Goal: Task Accomplishment & Management: Complete application form

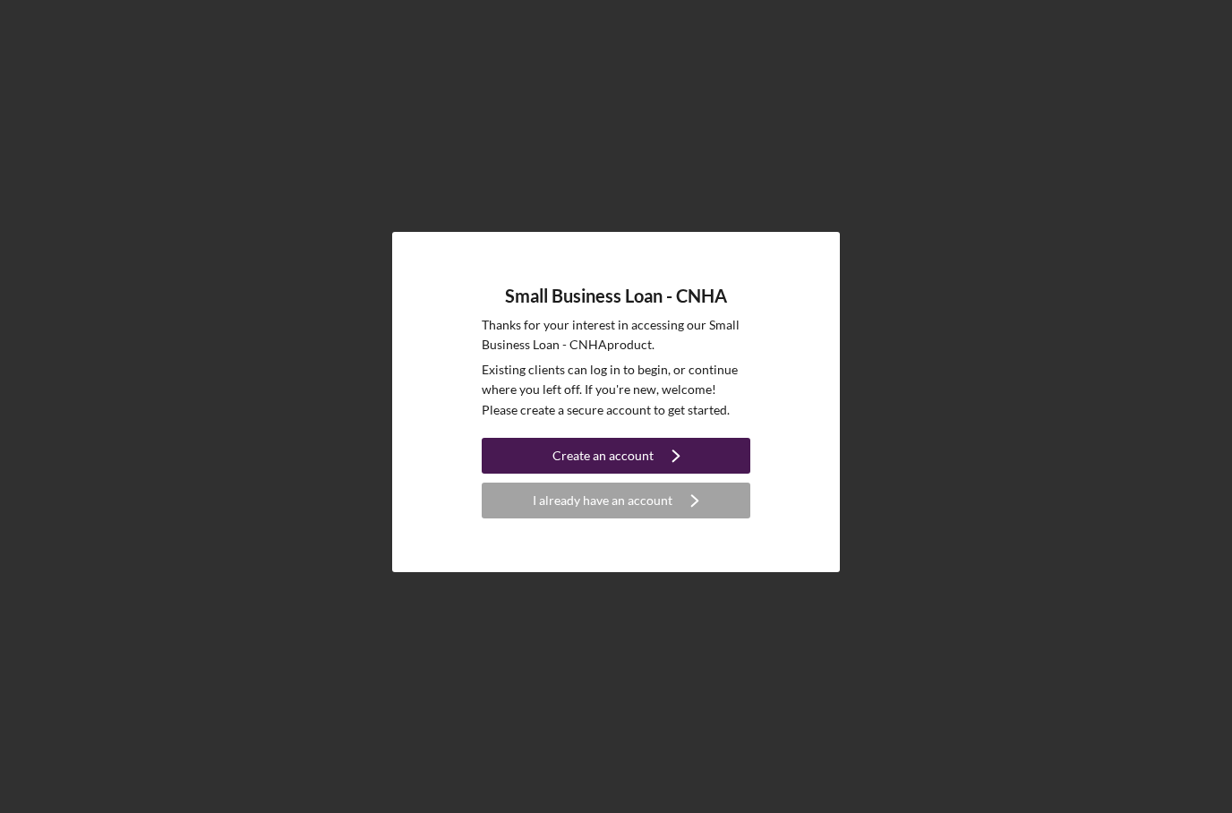
click at [581, 474] on div "Create an account" at bounding box center [603, 456] width 101 height 36
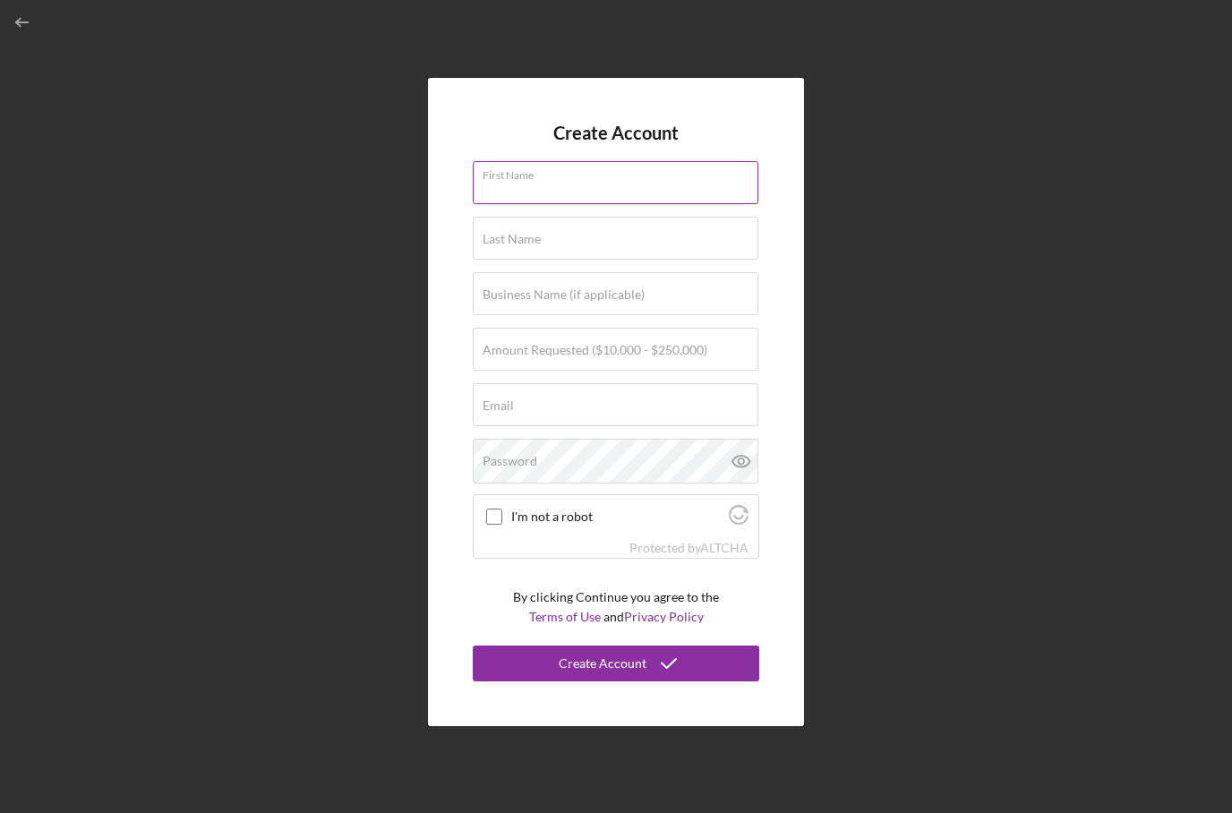
drag, startPoint x: 588, startPoint y: 229, endPoint x: 604, endPoint y: 227, distance: 16.2
click at [588, 204] on input "First Name" at bounding box center [616, 182] width 286 height 43
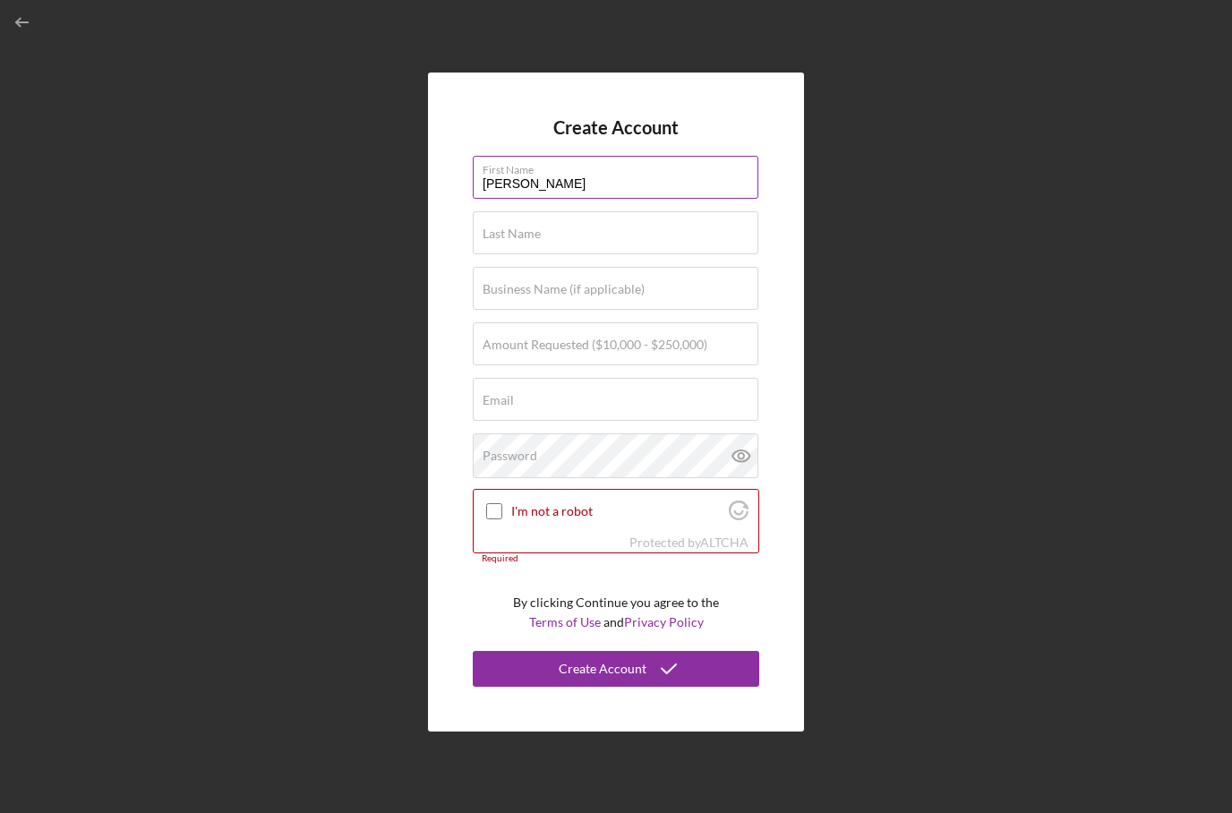
type input "[PERSON_NAME]"
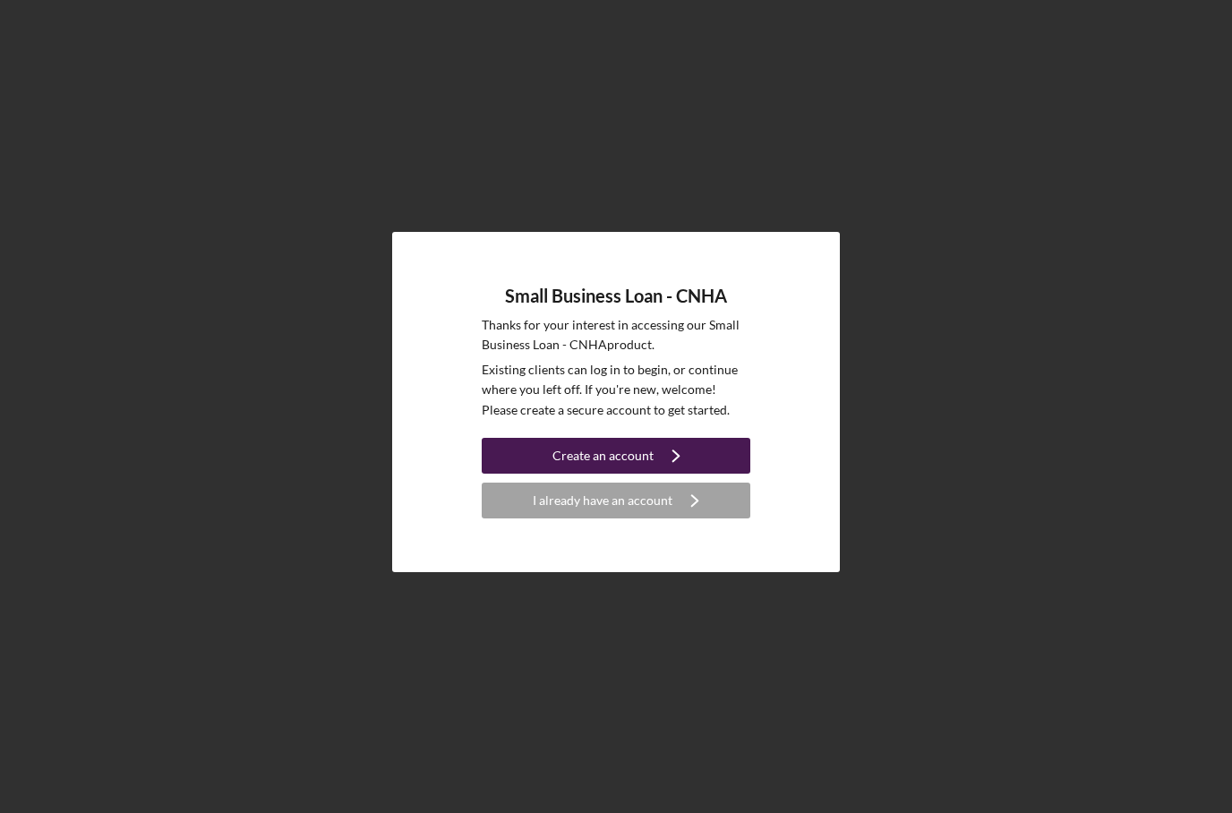
click at [659, 478] on icon "Icon/Navigate" at bounding box center [676, 455] width 45 height 45
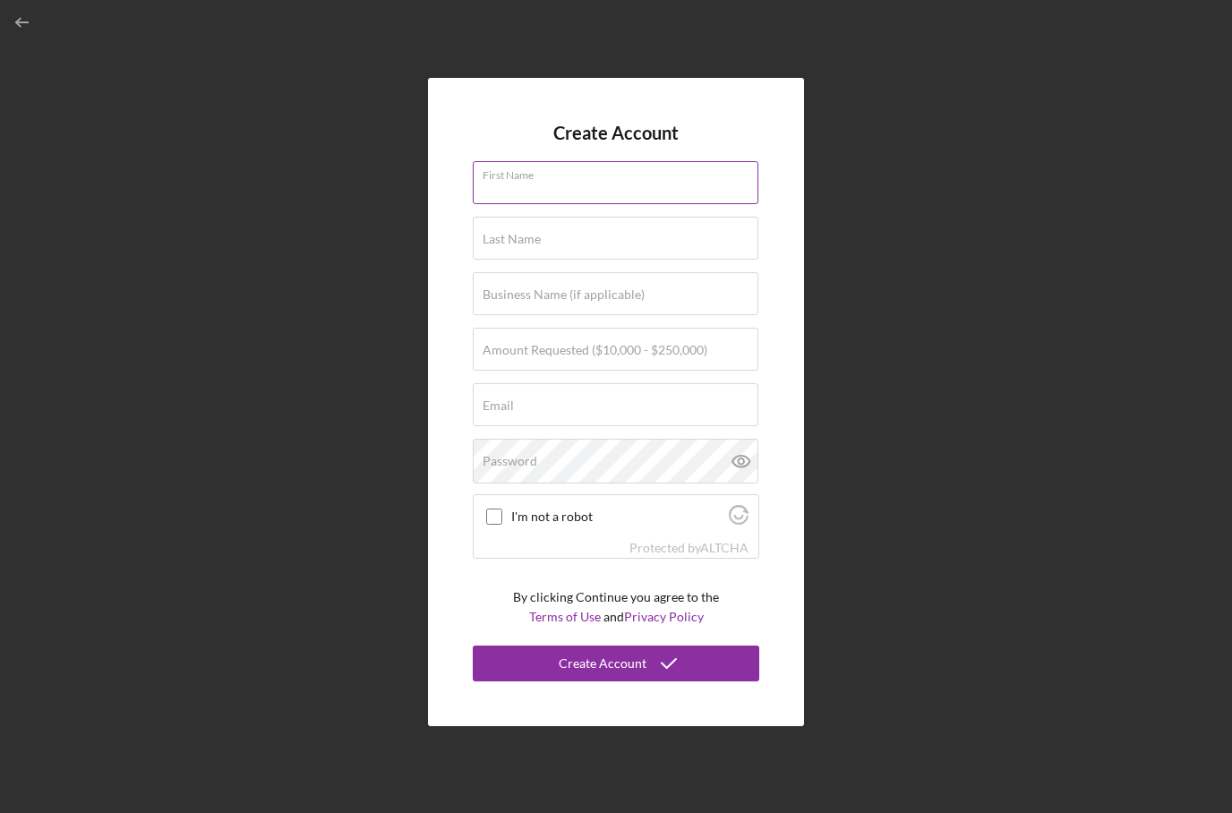
click at [643, 204] on input "First Name" at bounding box center [616, 182] width 286 height 43
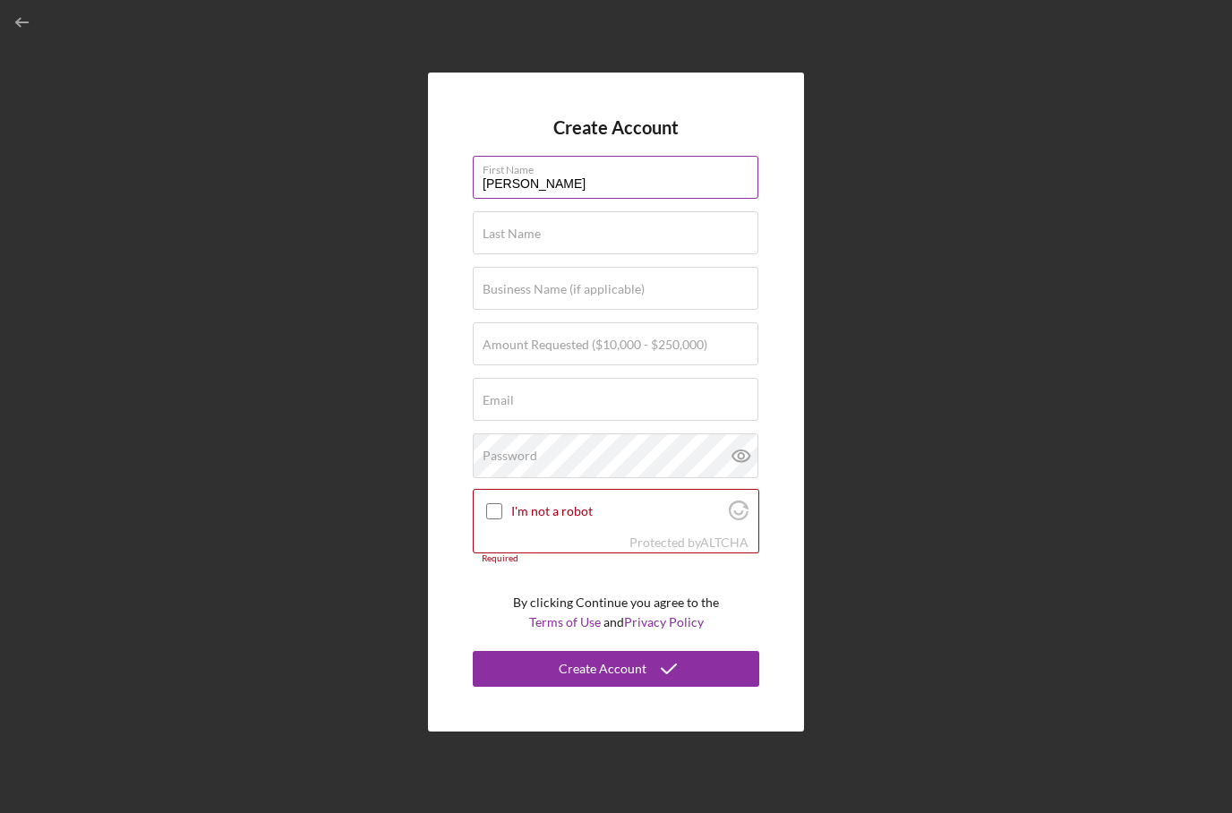
click at [695, 199] on input "[PERSON_NAME]" at bounding box center [616, 177] width 286 height 43
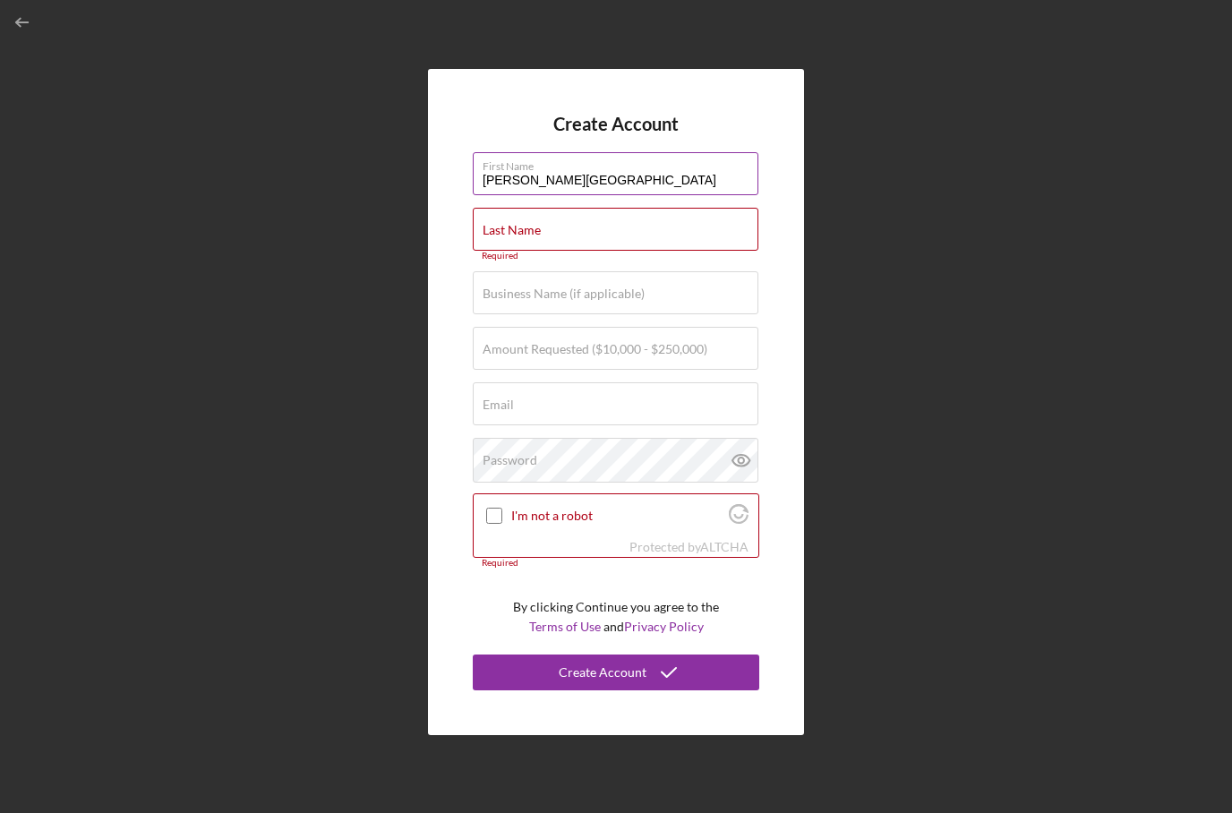
click at [530, 195] on input "[PERSON_NAME][GEOGRAPHIC_DATA]" at bounding box center [616, 173] width 286 height 43
click at [542, 195] on input "[PERSON_NAME][GEOGRAPHIC_DATA]" at bounding box center [616, 173] width 286 height 43
type input "[PERSON_NAME]"
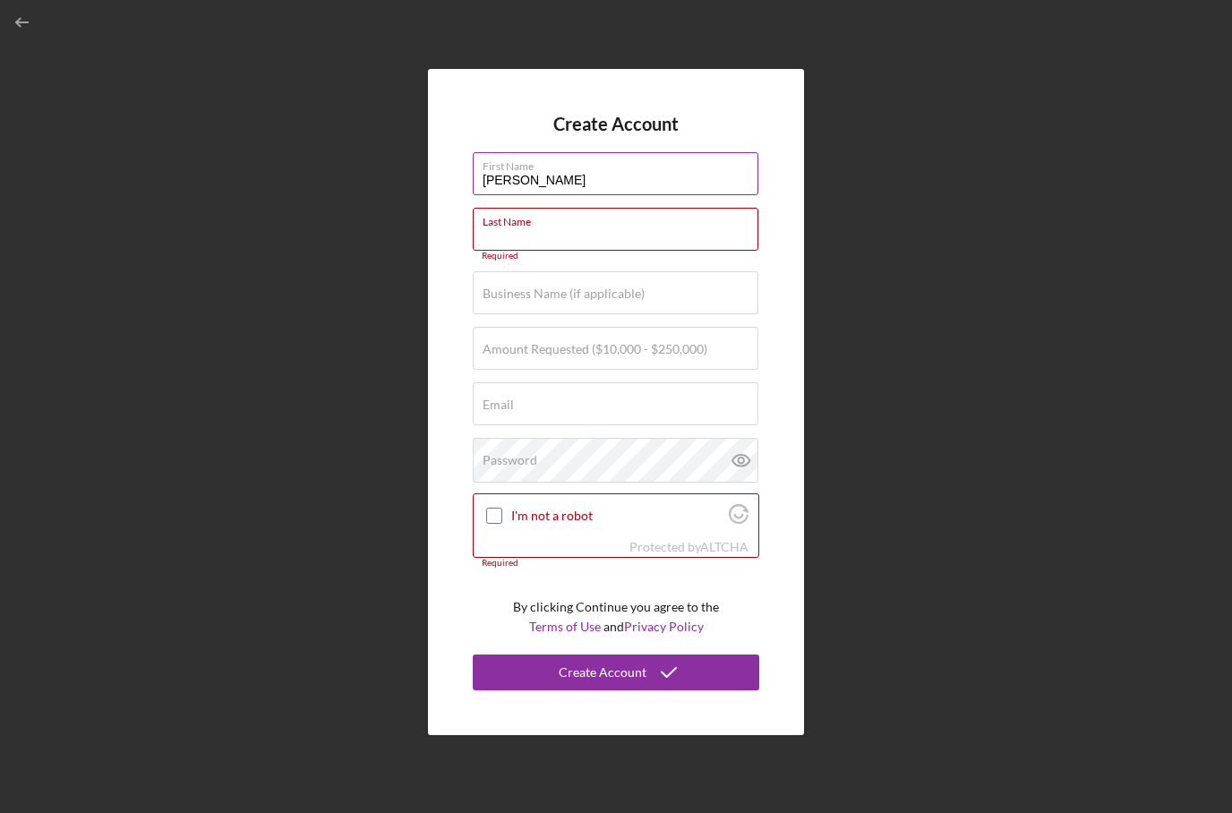
paste input "[PERSON_NAME]"
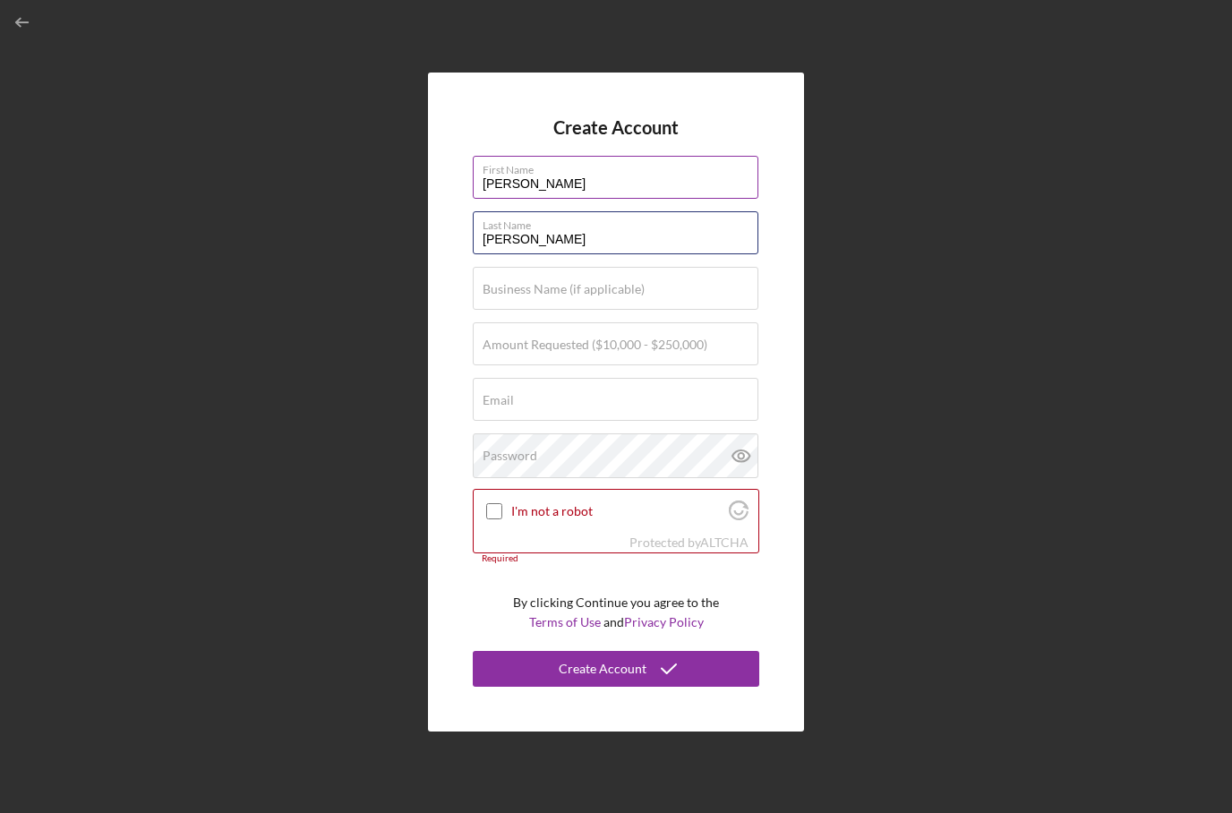
type input "[PERSON_NAME]"
type input "VToku LLC"
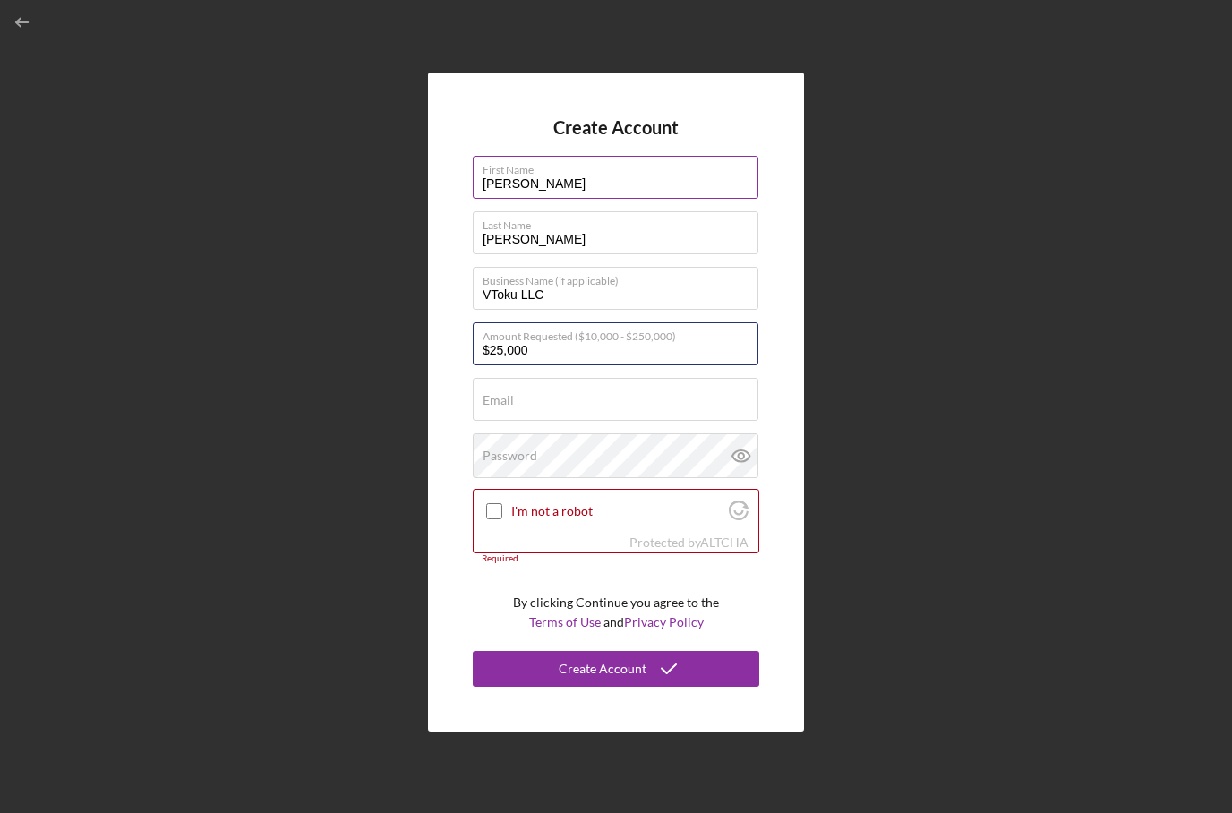
type input "$250,000"
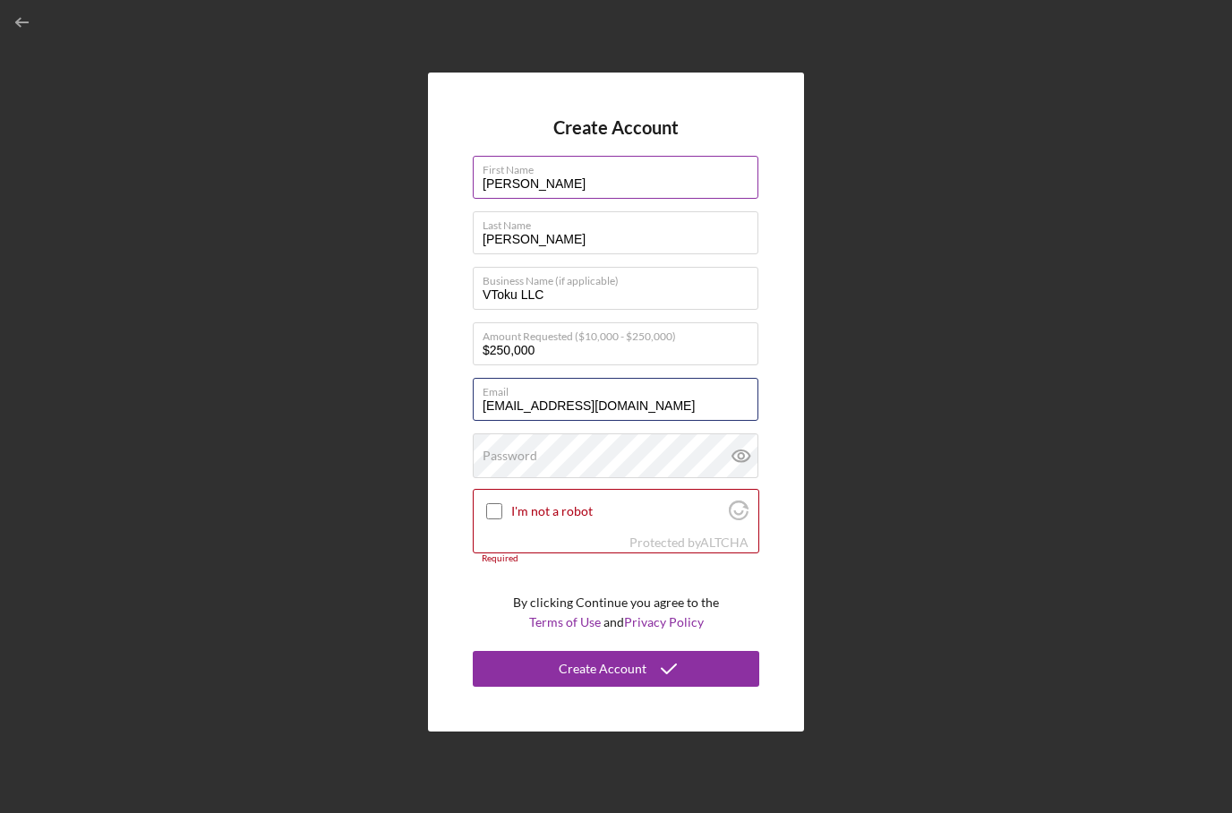
type input "mail@vtoku.com"
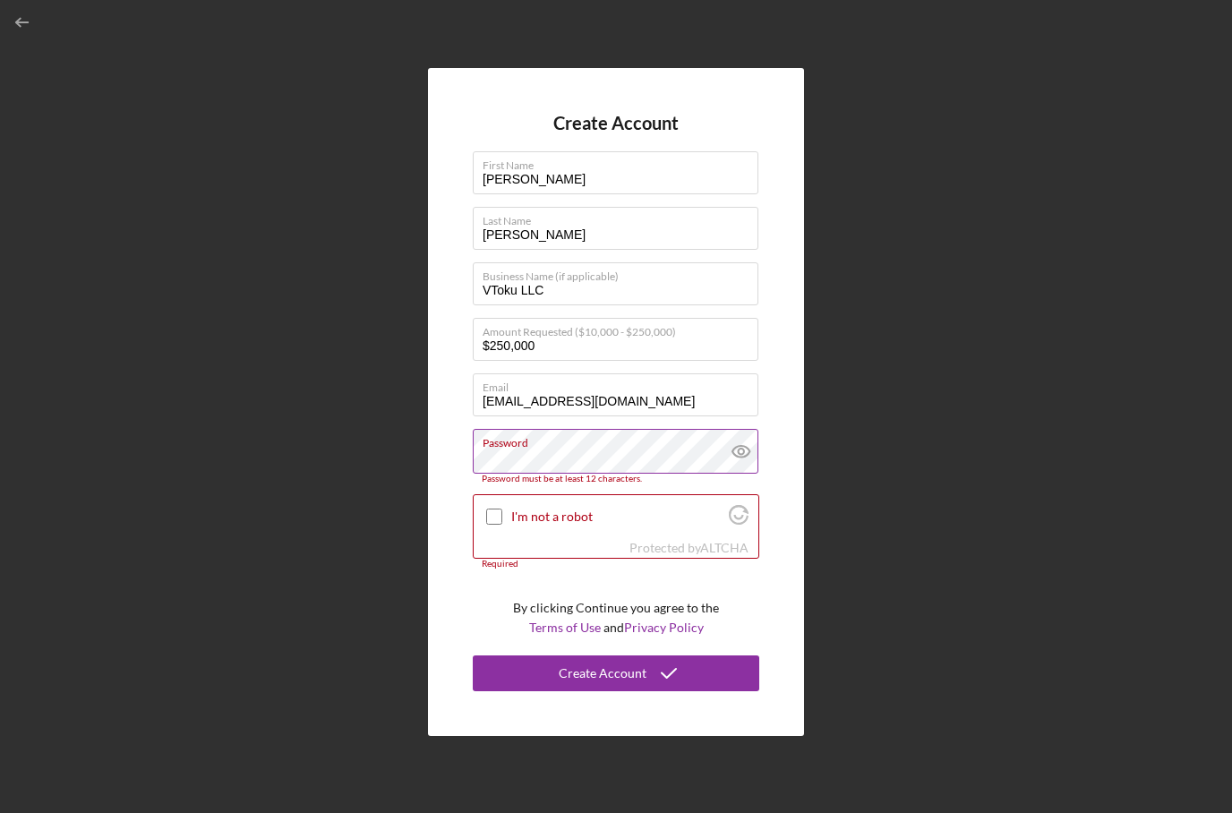
click at [743, 474] on icon at bounding box center [741, 451] width 45 height 45
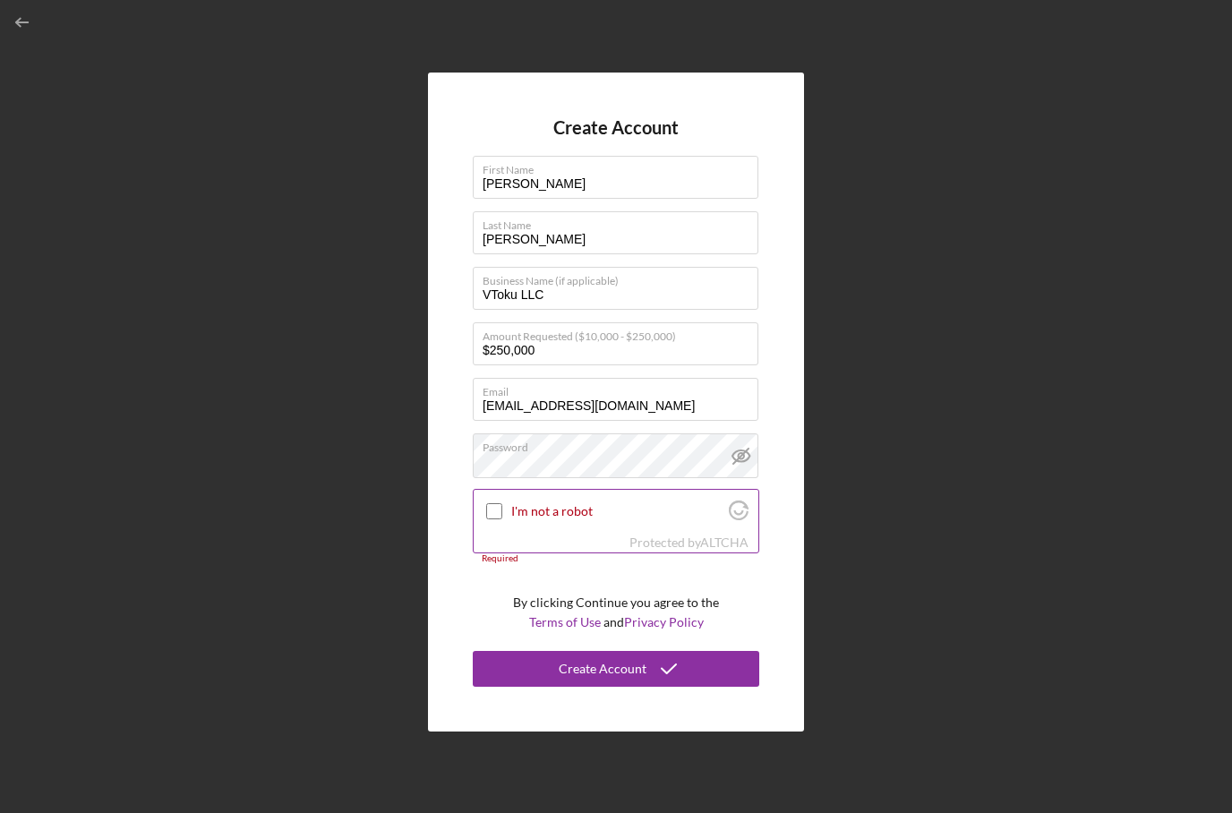
click at [493, 519] on input "I'm not a robot" at bounding box center [494, 511] width 16 height 16
checkbox input "true"
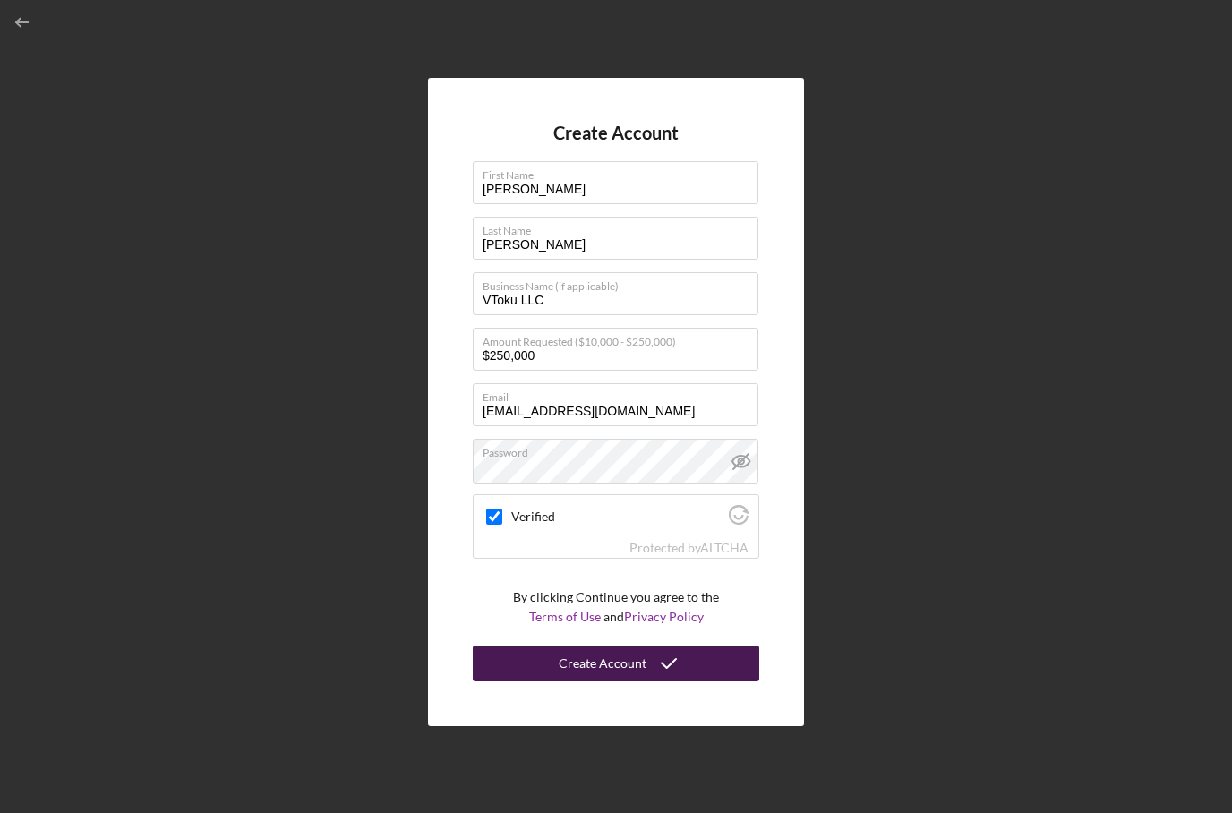
click at [641, 682] on div "Create Account" at bounding box center [603, 664] width 88 height 36
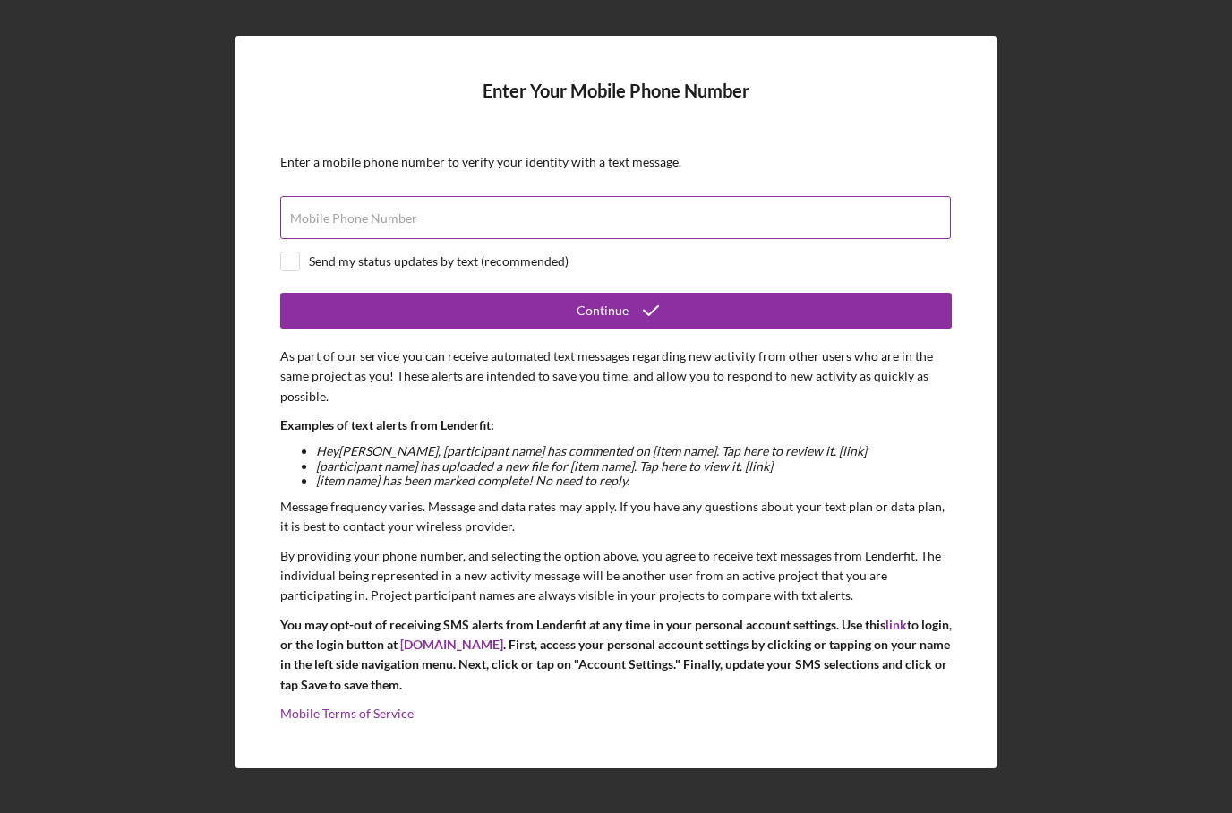
click at [641, 239] on input "Mobile Phone Number" at bounding box center [615, 217] width 671 height 43
type input "[PHONE_NUMBER]"
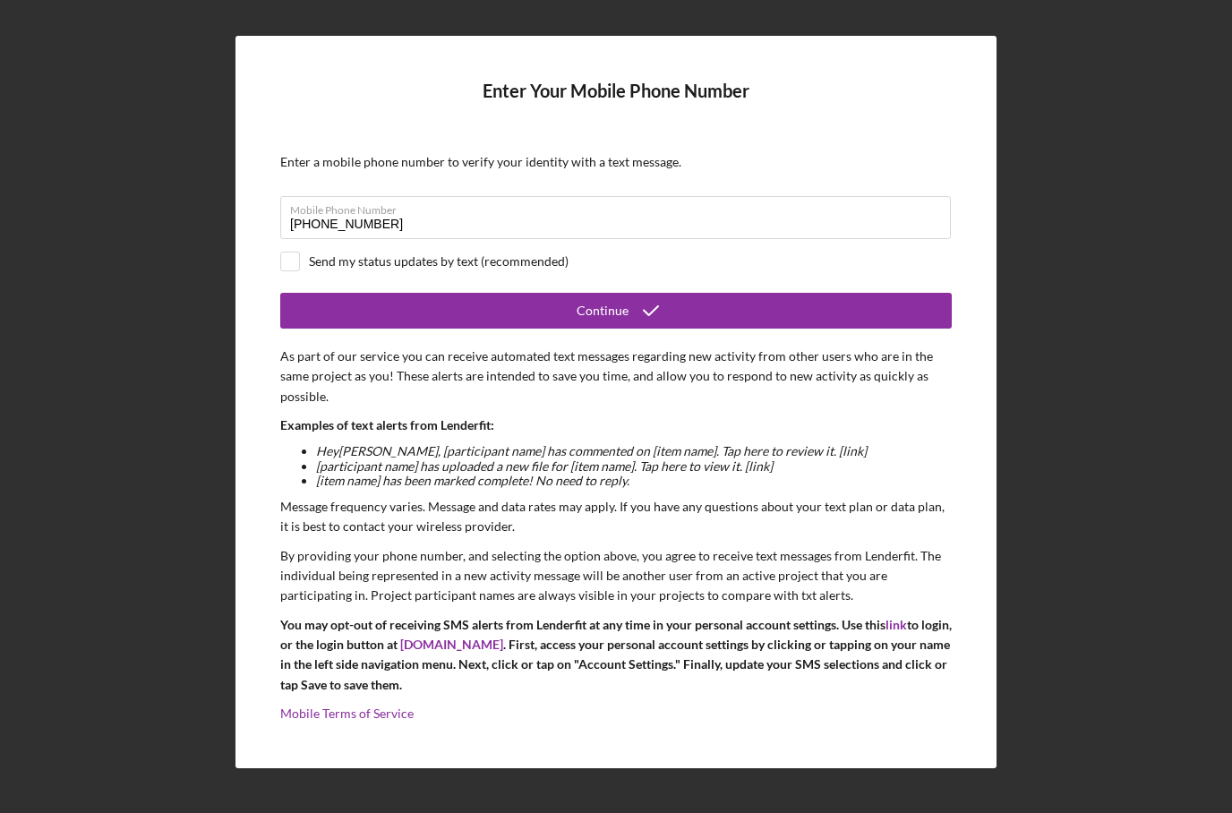
click at [468, 305] on form "Enter Your Mobile Phone Number Enter a mobile phone number to verify your ident…" at bounding box center [616, 402] width 672 height 643
click at [469, 269] on div "Send my status updates by text (recommended)" at bounding box center [439, 261] width 260 height 14
checkbox input "true"
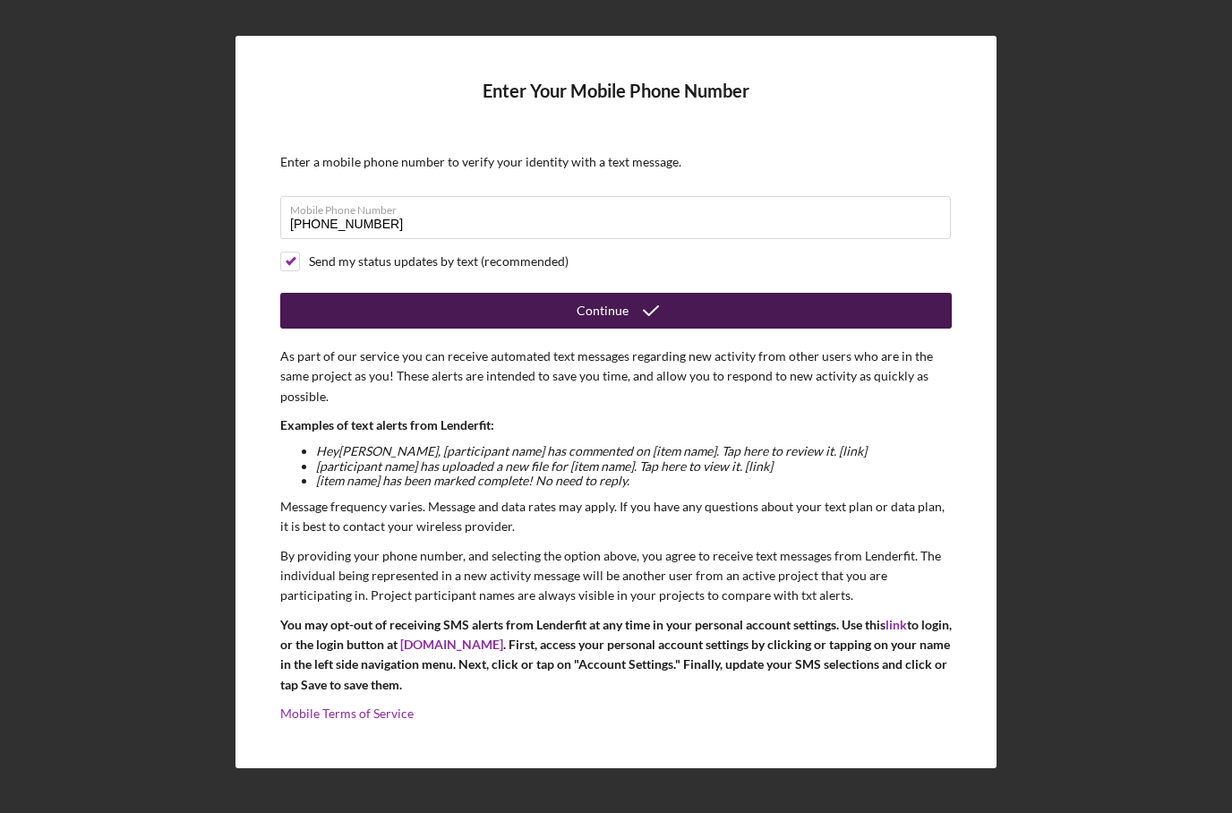
click at [515, 329] on button "Continue" at bounding box center [616, 311] width 672 height 36
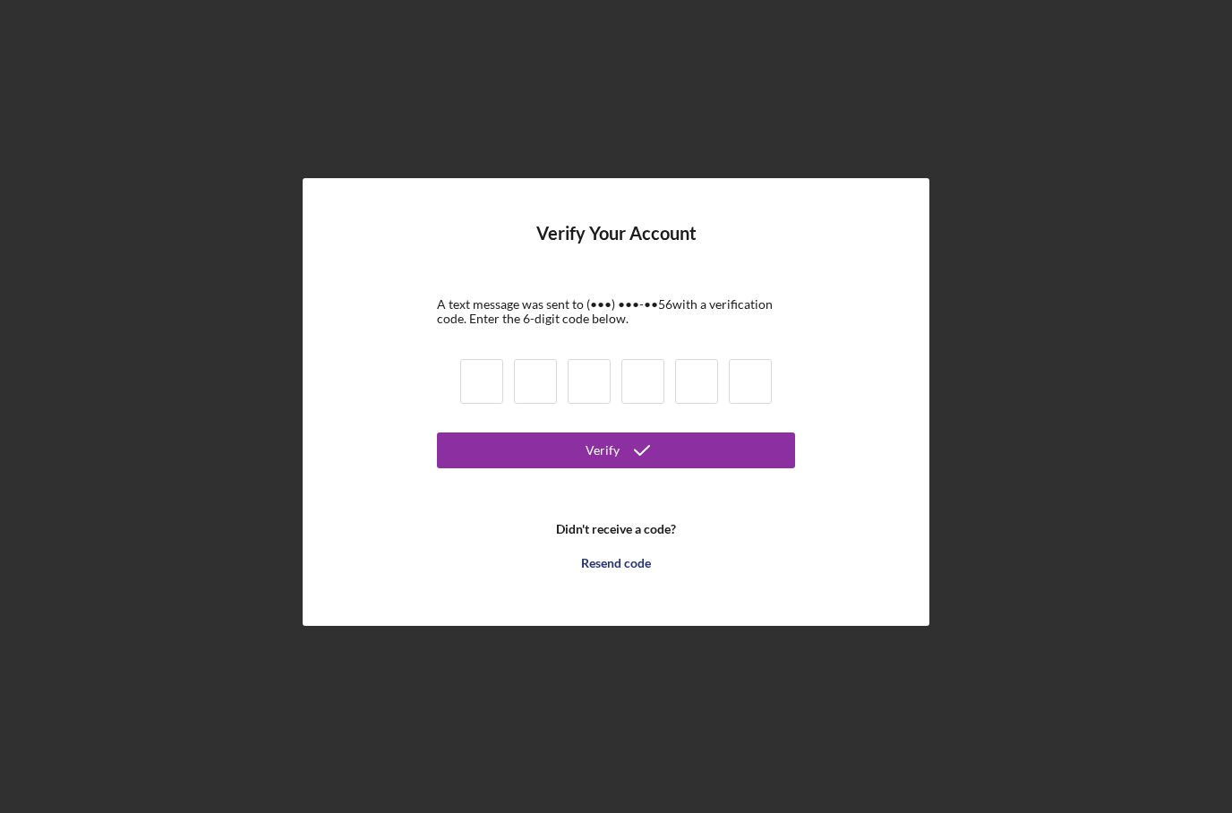
click at [495, 404] on input at bounding box center [481, 381] width 43 height 45
type input "7"
type input "5"
type input "6"
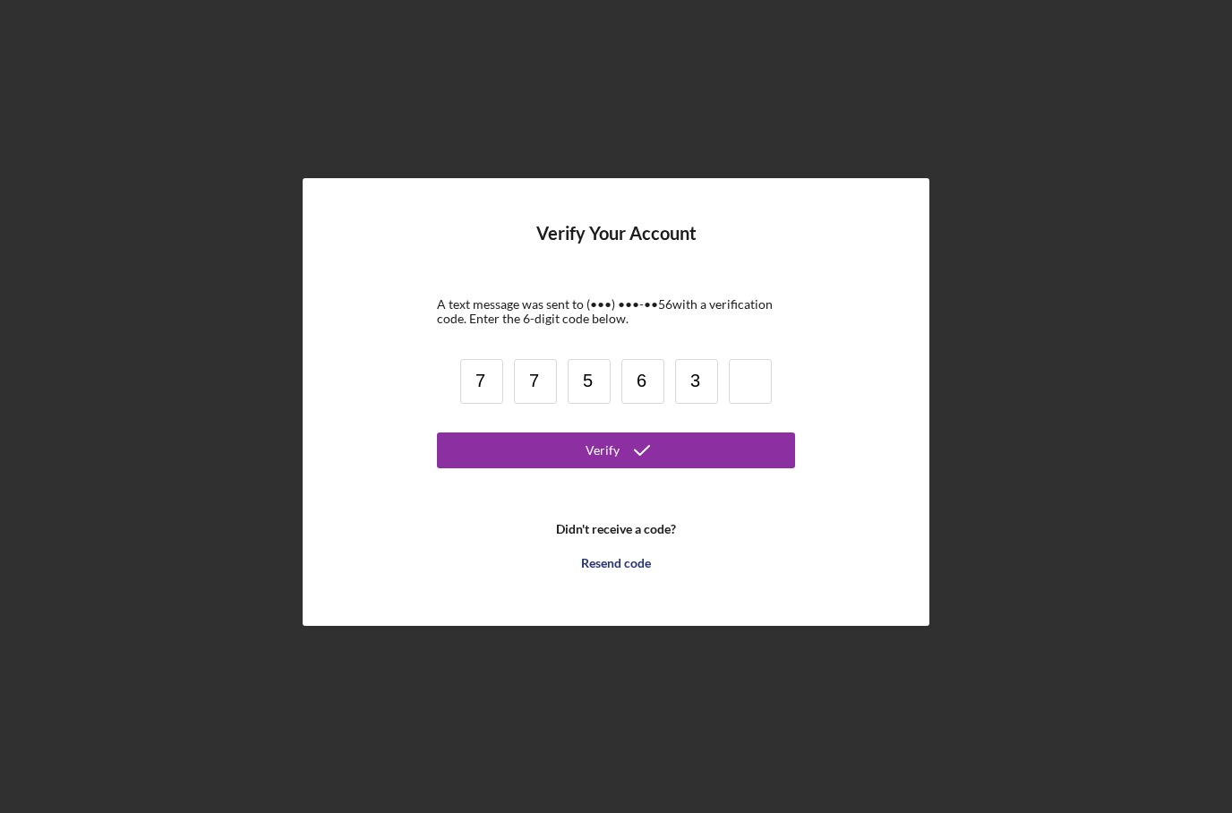
type input "3"
click at [616, 468] on button "Verify" at bounding box center [616, 451] width 358 height 36
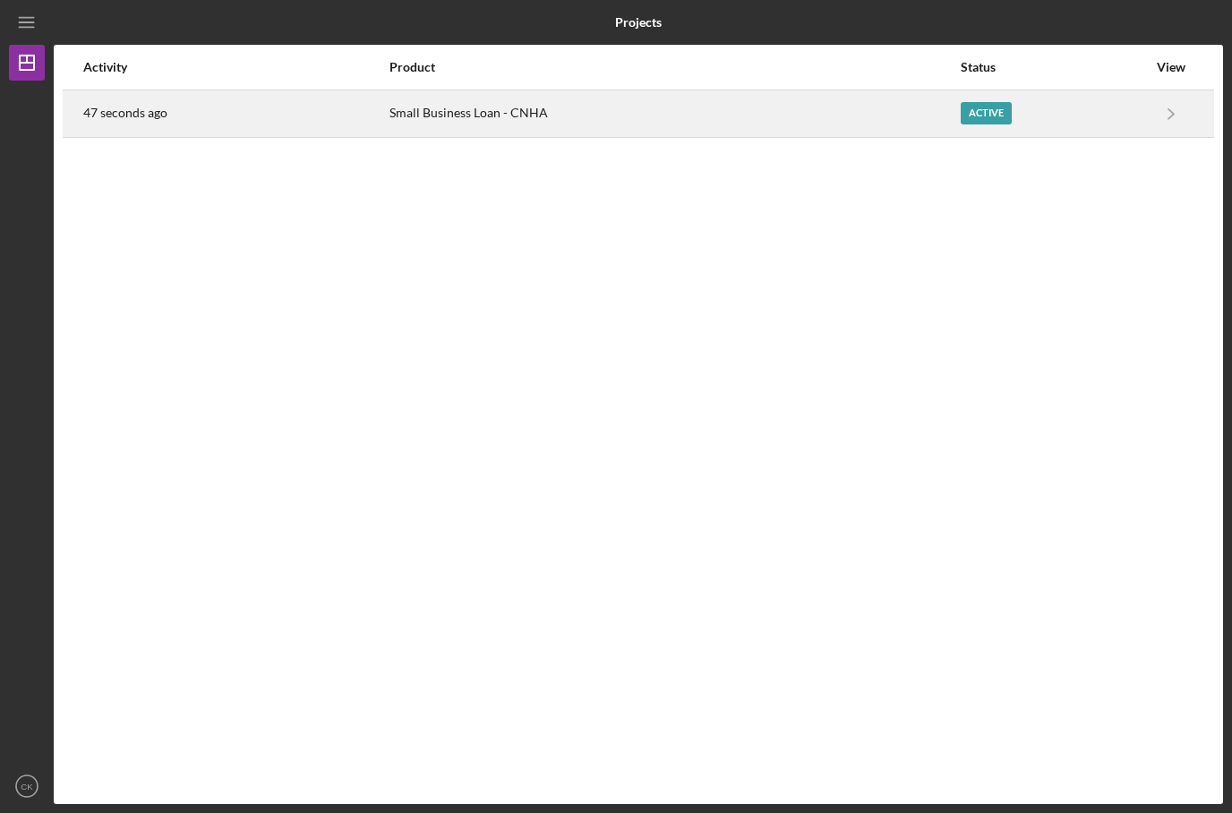
click at [642, 115] on div "Small Business Loan - CNHA" at bounding box center [675, 113] width 570 height 45
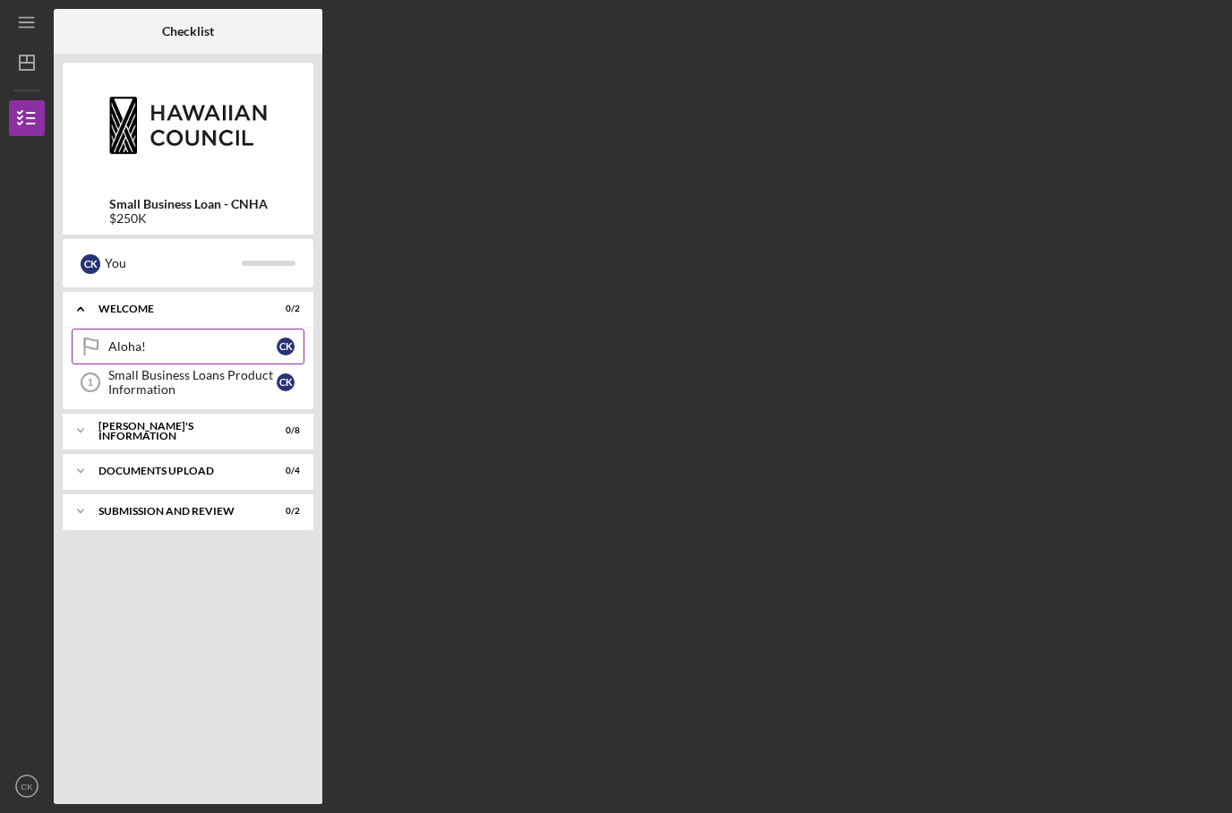
click at [170, 353] on div "Aloha!" at bounding box center [192, 346] width 168 height 14
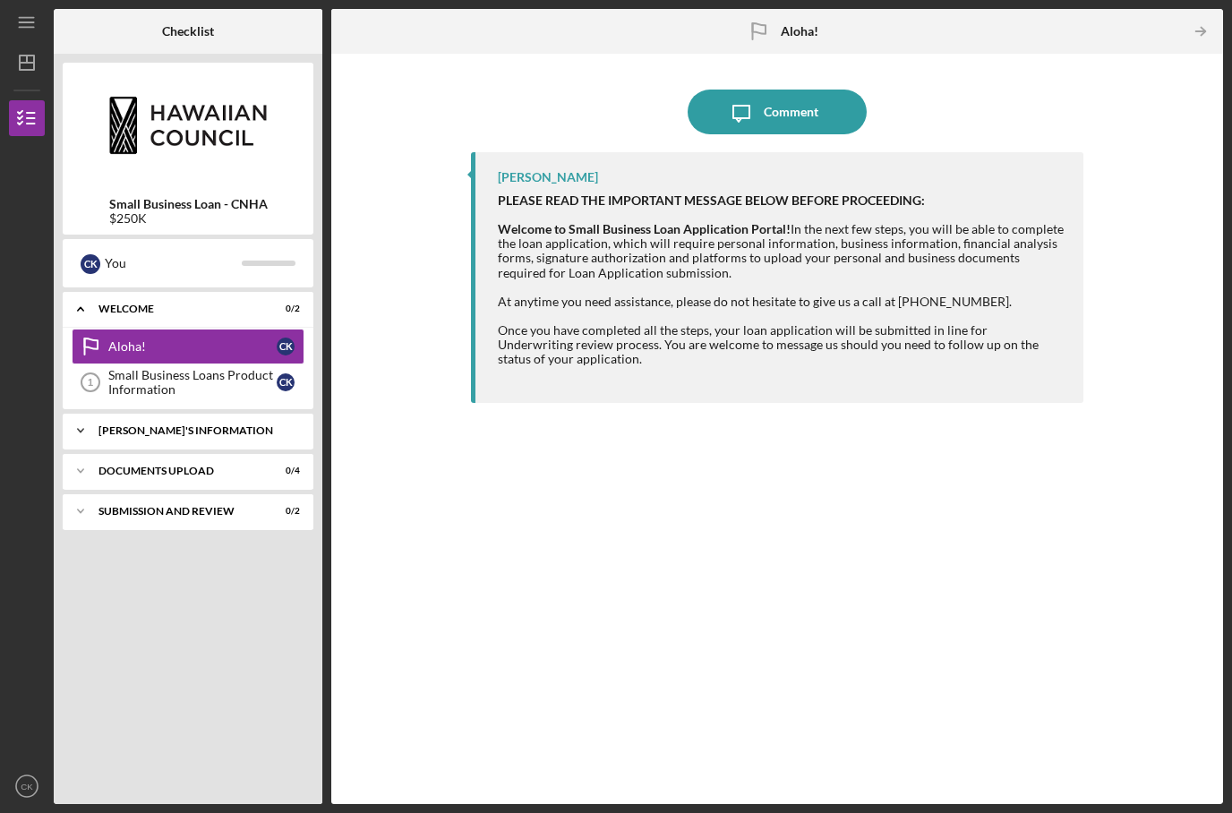
scroll to position [63, 0]
click at [256, 368] on div "Small Business Loans Product Information" at bounding box center [192, 382] width 168 height 29
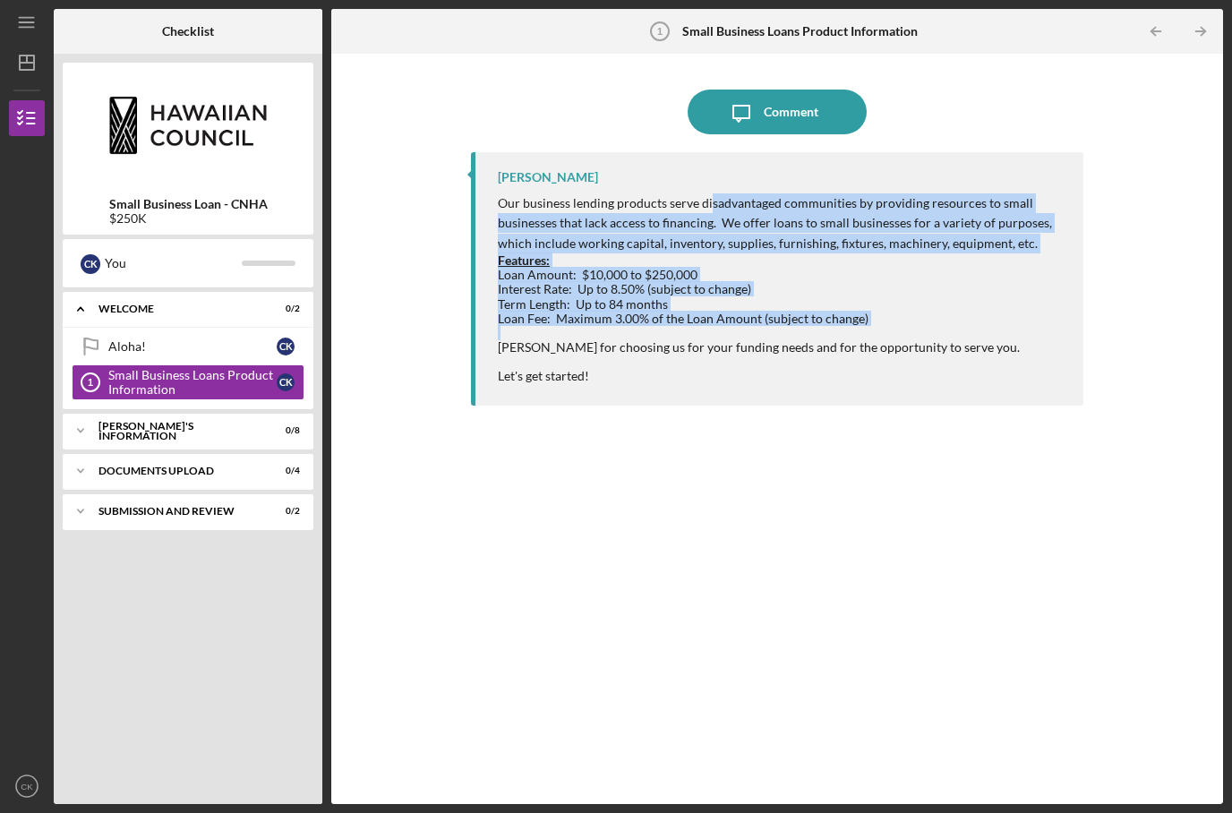
drag, startPoint x: 708, startPoint y: 135, endPoint x: 699, endPoint y: 273, distance: 138.2
click at [699, 273] on div "Our business lending products serve disadvantaged communities by providing reso…" at bounding box center [781, 288] width 567 height 190
click at [699, 326] on div at bounding box center [781, 333] width 567 height 14
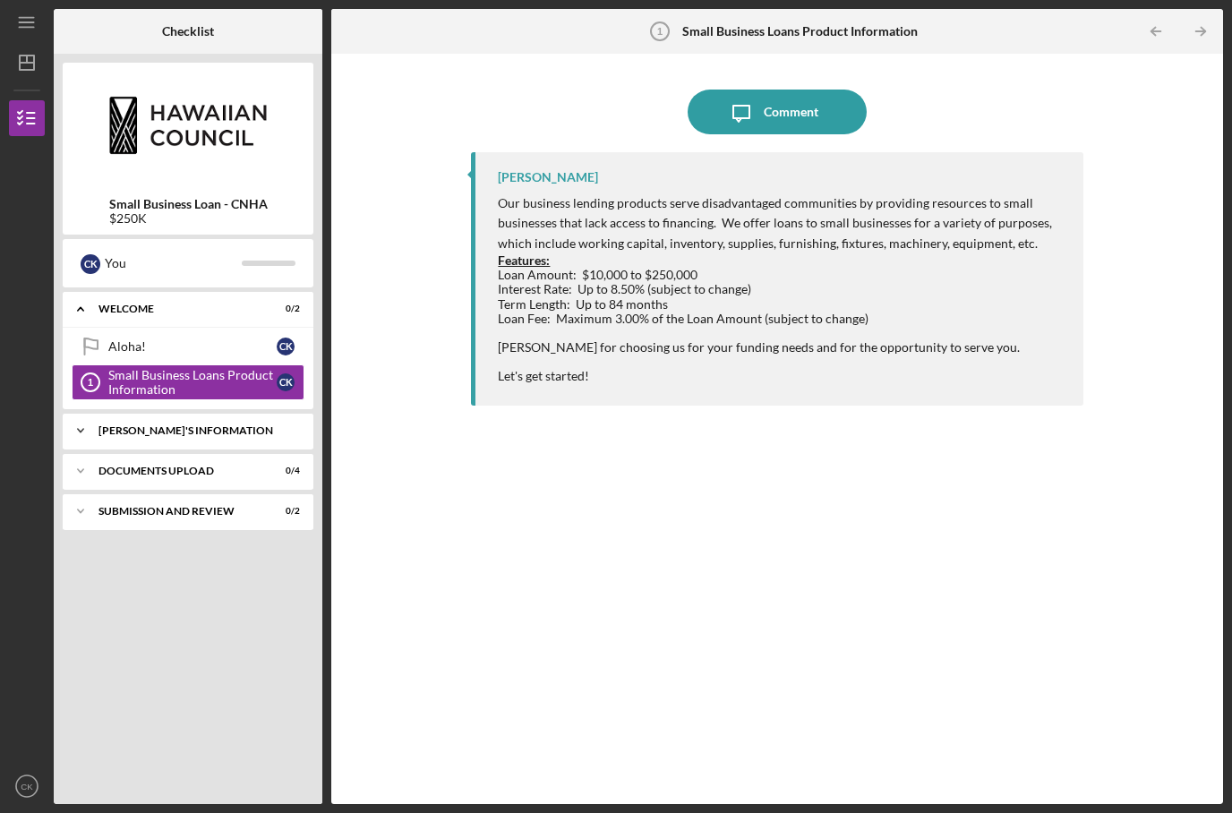
click at [194, 425] on div "BORROWER'S INFORMATION" at bounding box center [195, 430] width 193 height 11
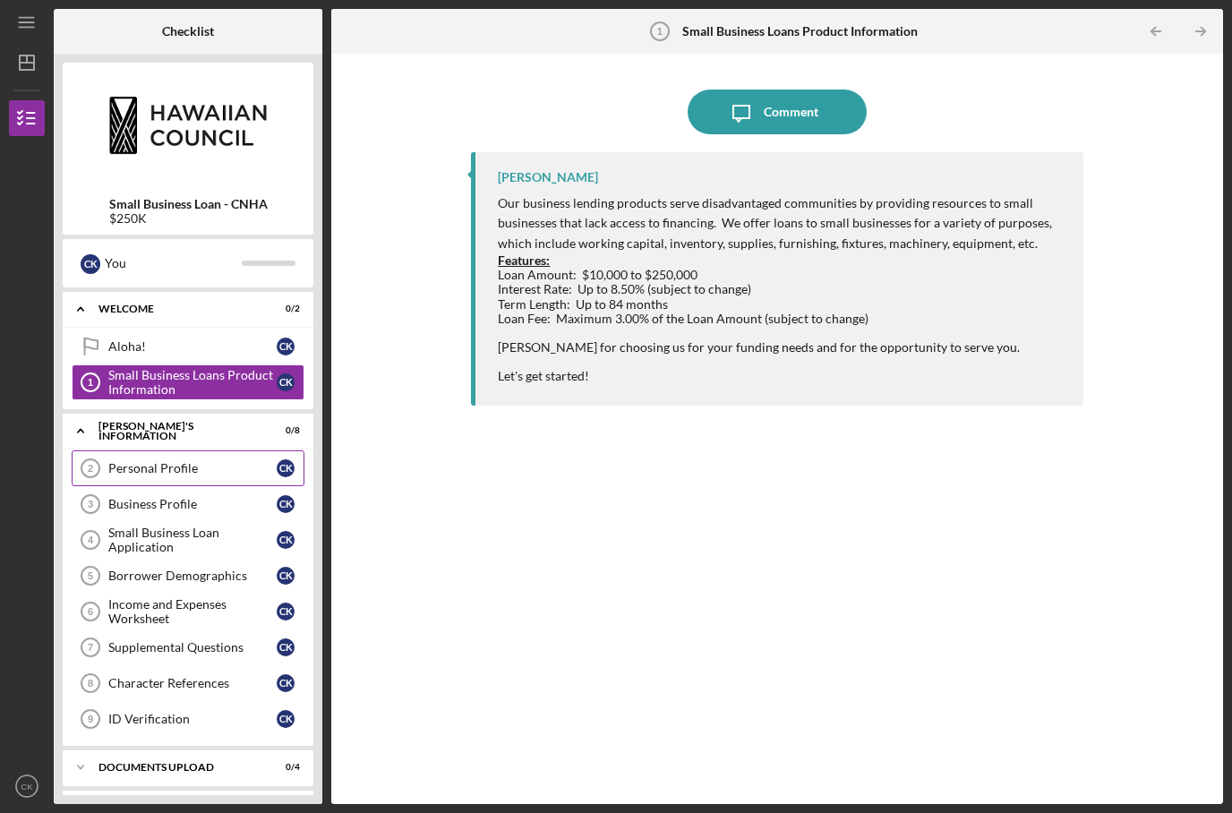
click at [202, 461] on div "Personal Profile" at bounding box center [192, 468] width 168 height 14
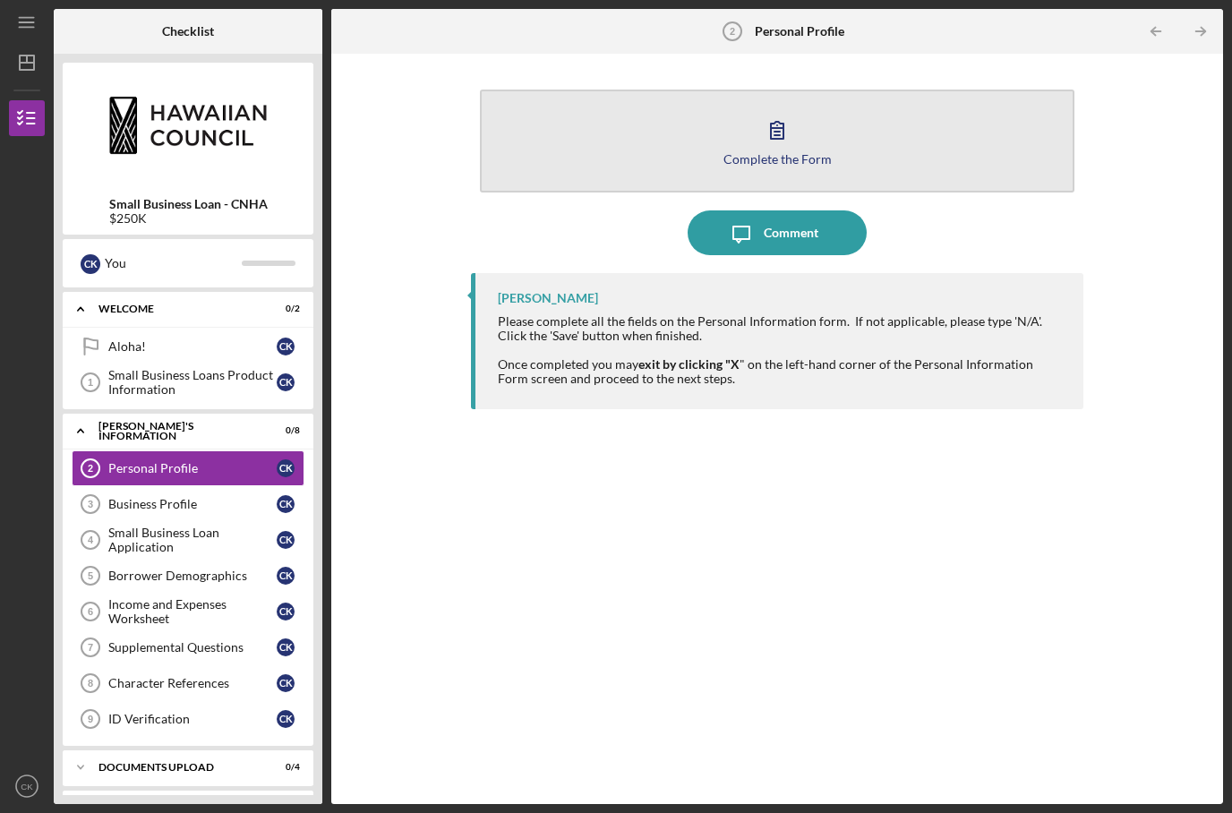
click at [796, 107] on icon "button" at bounding box center [777, 129] width 45 height 45
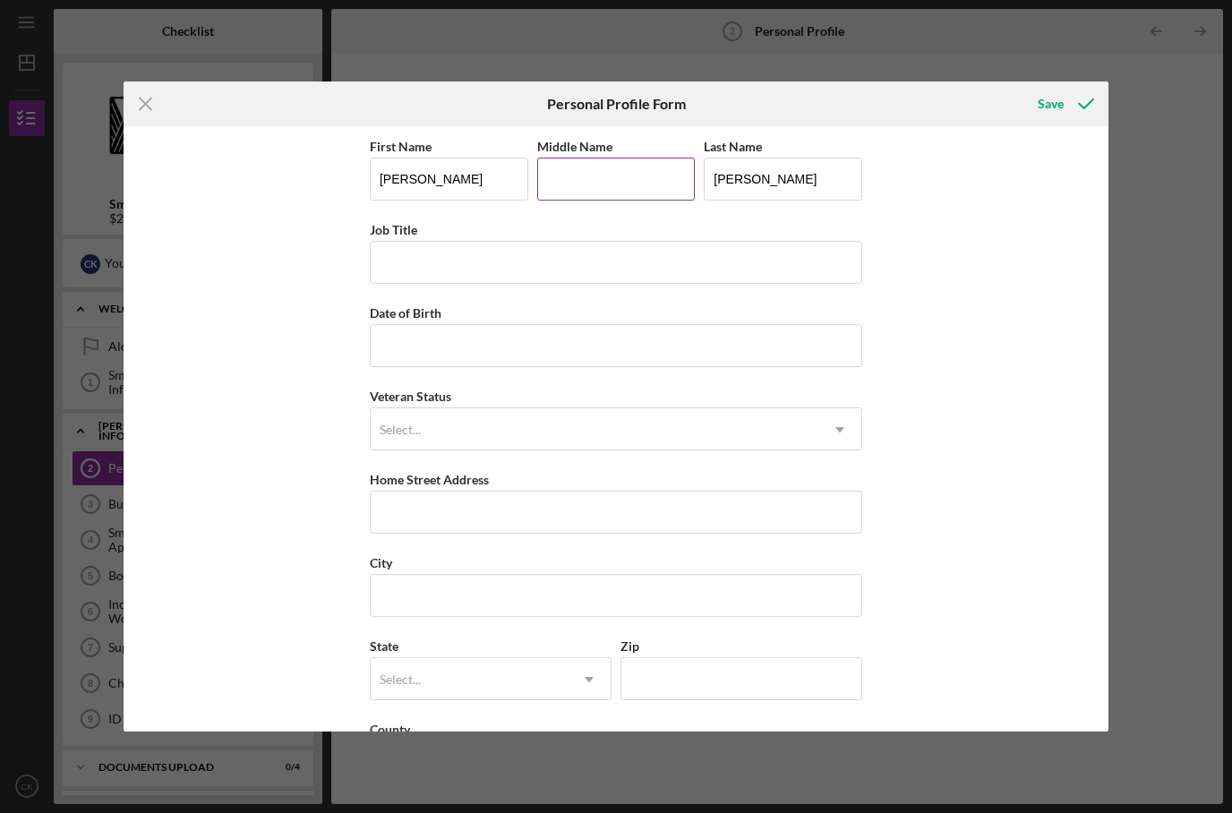
click at [631, 180] on input "Middle Name" at bounding box center [616, 179] width 159 height 43
type input "Pohiwaokalani"
type input "CEO"
type input "10/31/1992"
click at [771, 462] on div "First Name Chelsey Middle Name Pohiwaokalani Last Name Kekahuna-Kalaukoa Job Ti…" at bounding box center [616, 468] width 493 height 667
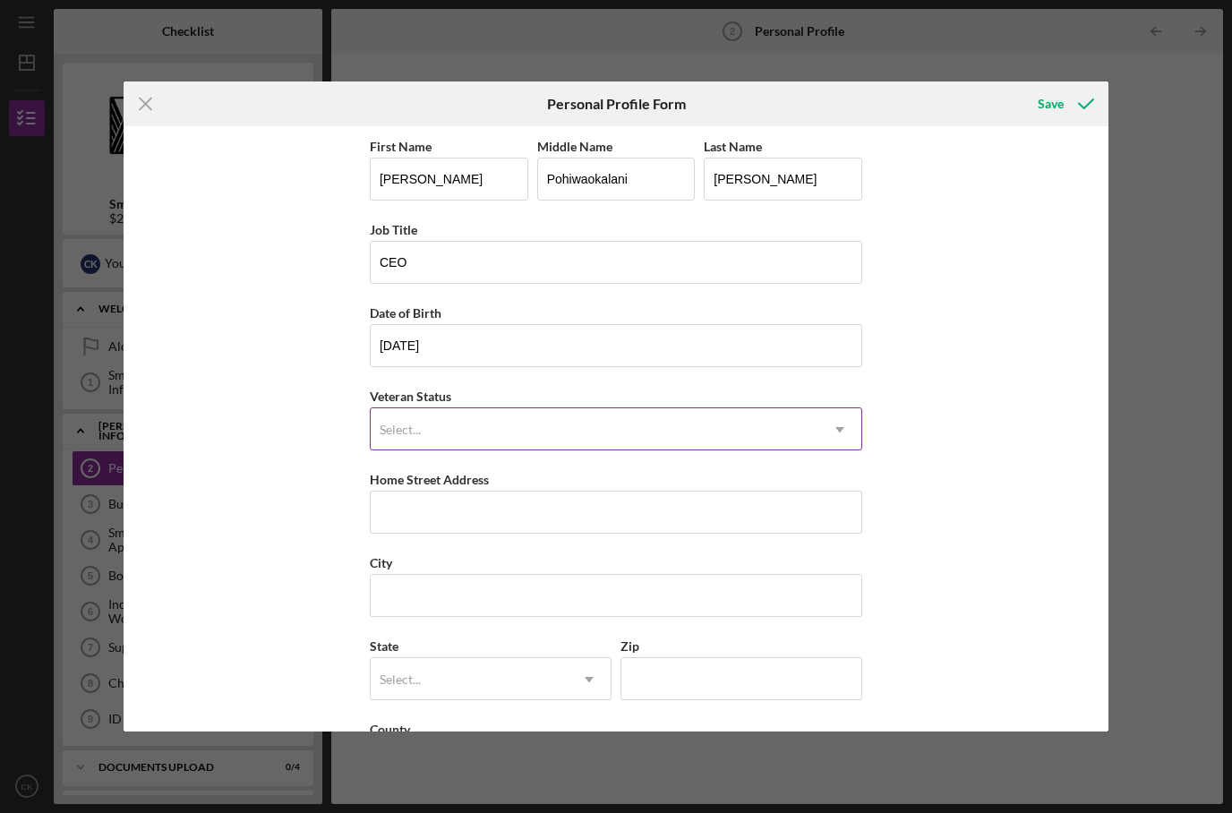
click at [771, 450] on div "Select..." at bounding box center [595, 429] width 448 height 41
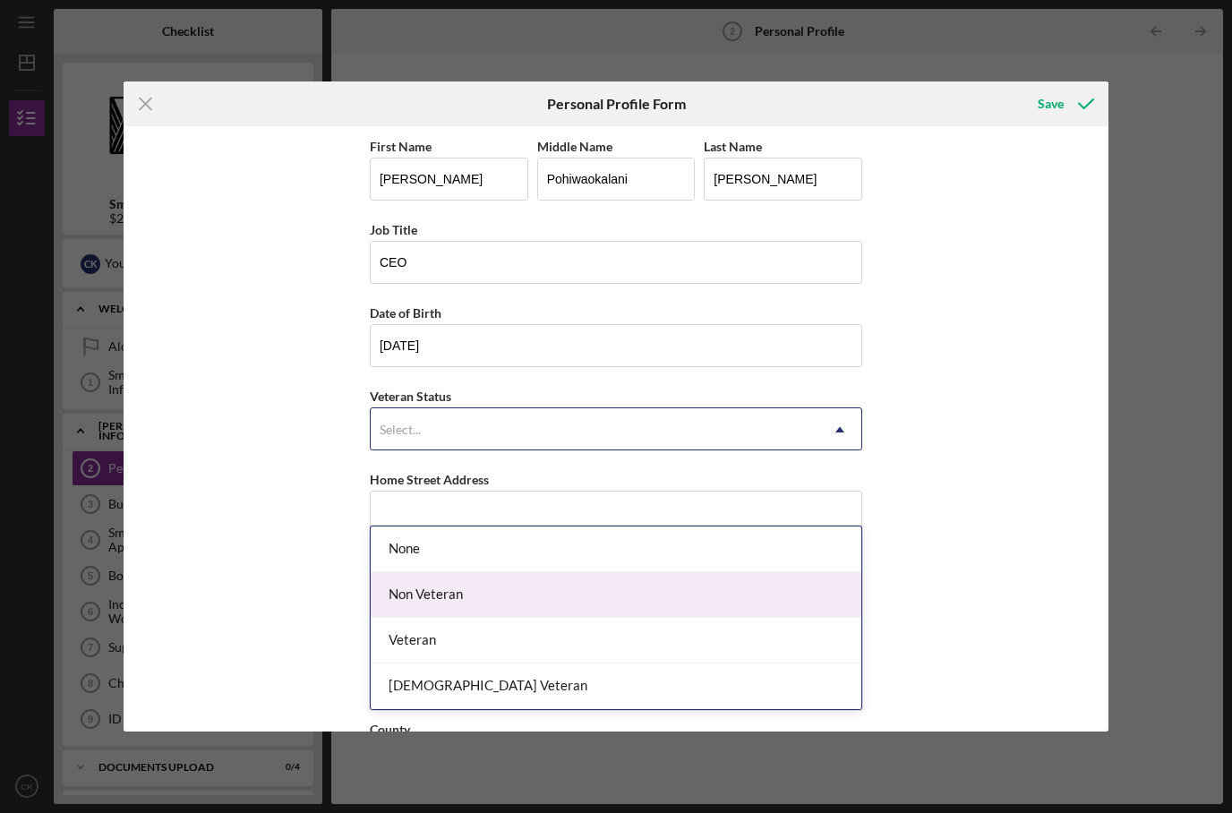
click at [678, 572] on div "Non Veteran" at bounding box center [616, 595] width 491 height 46
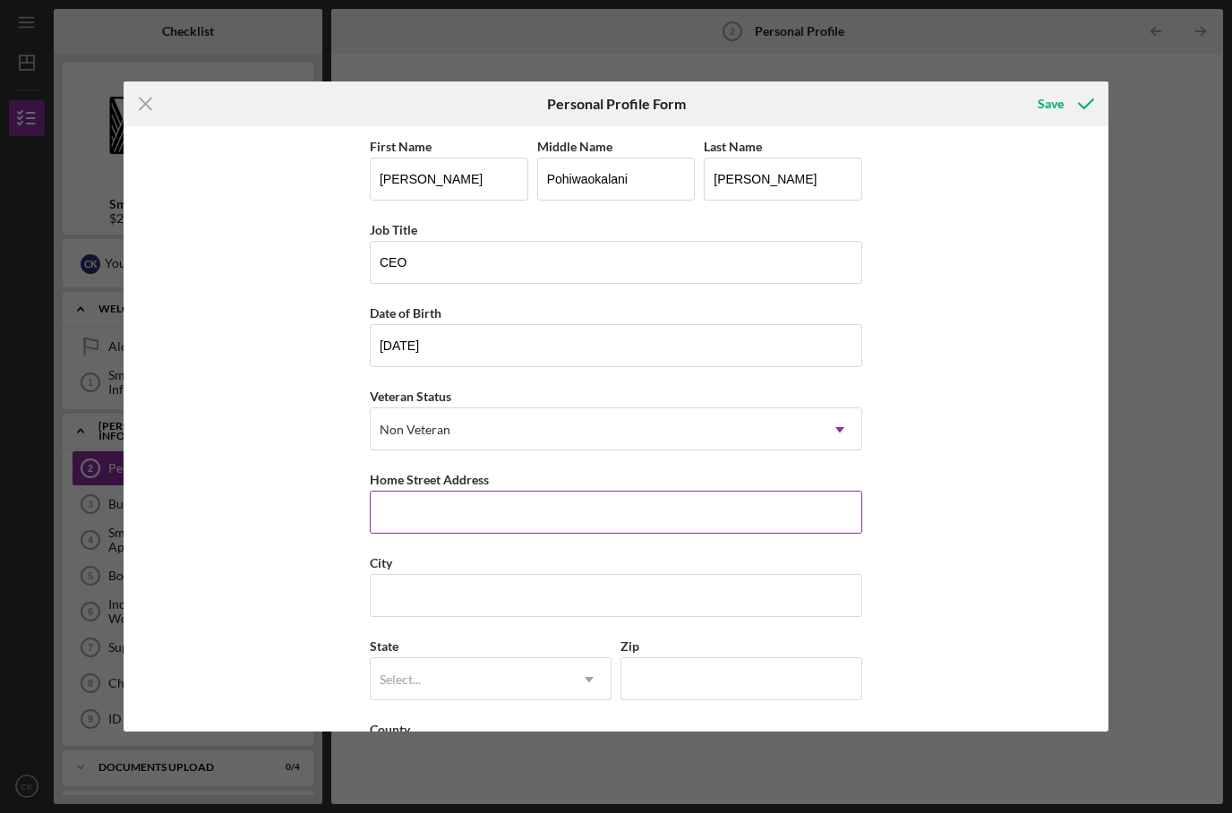
click at [679, 526] on input "Home Street Address" at bounding box center [616, 512] width 493 height 43
type input "217 Prospect Street 103"
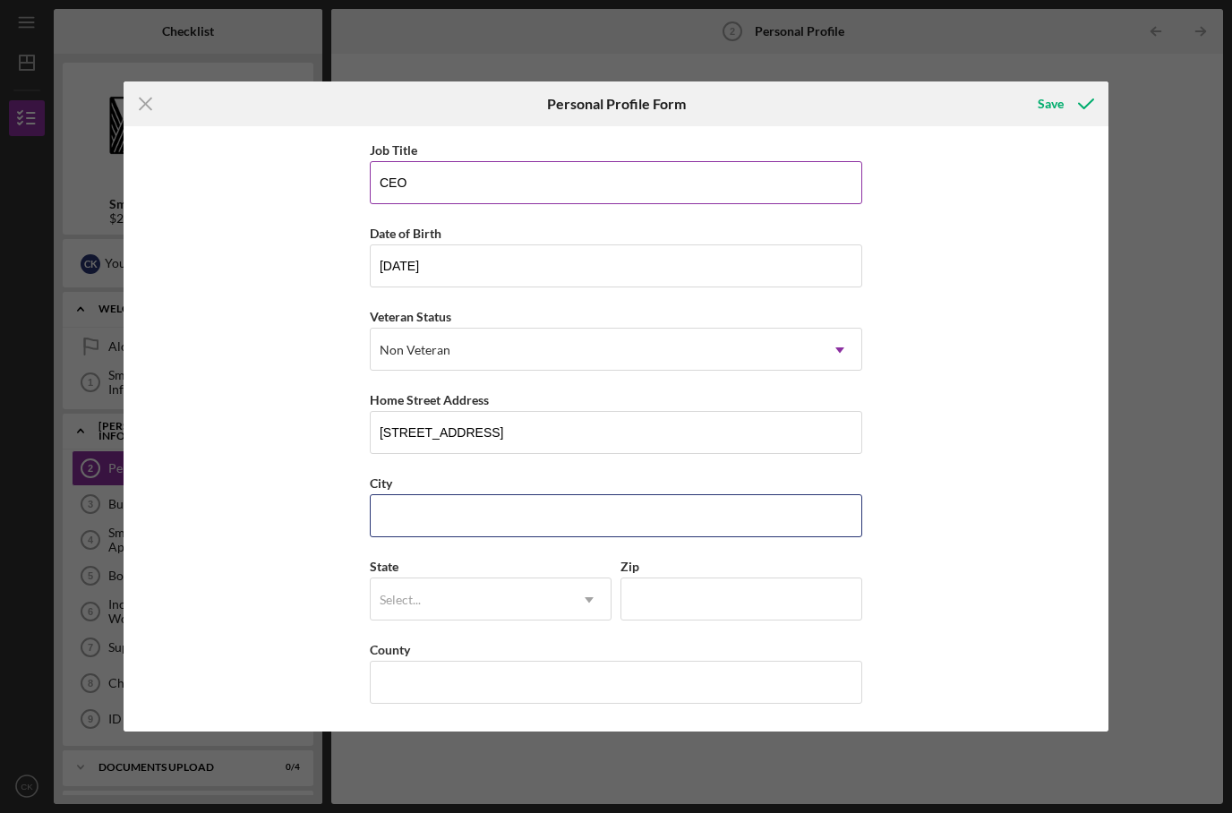
scroll to position [91, 0]
type input "G"
type input "Honolulu"
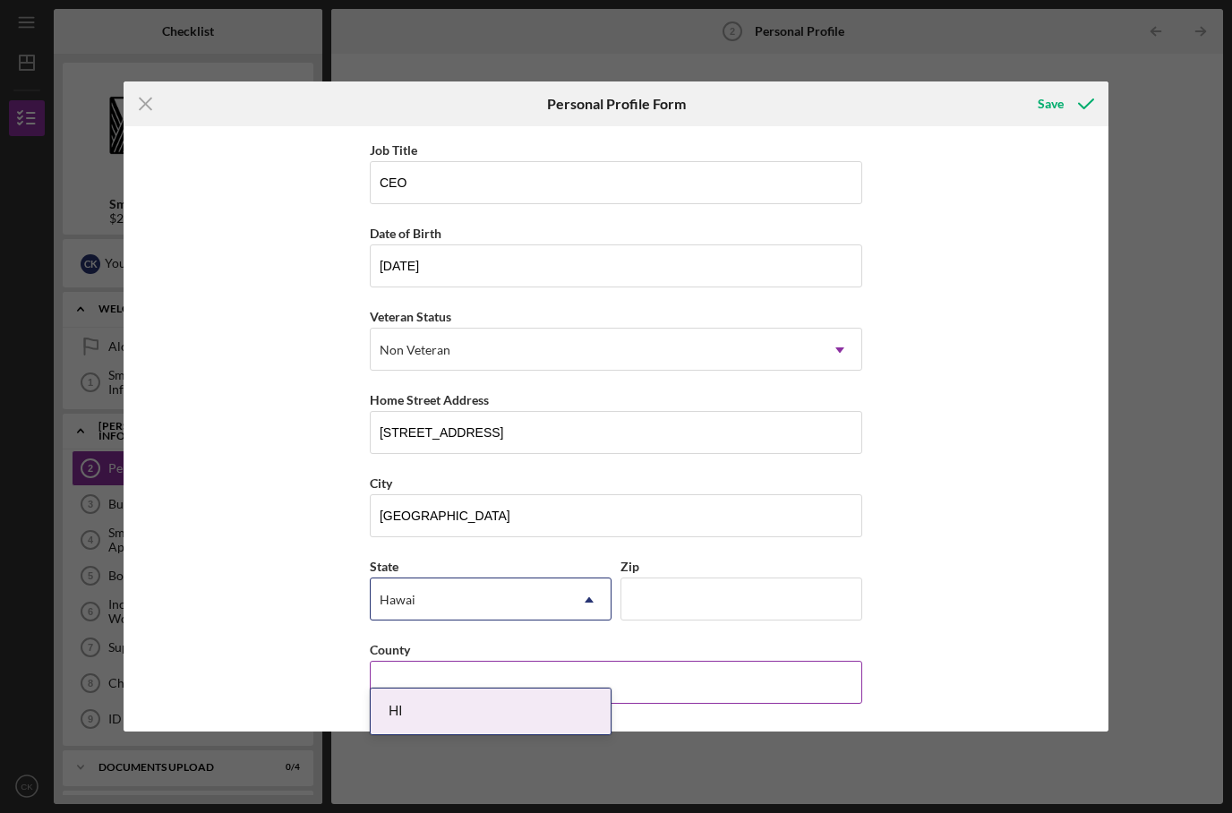
click at [476, 689] on div "HI" at bounding box center [491, 712] width 240 height 46
type input "Hawai"
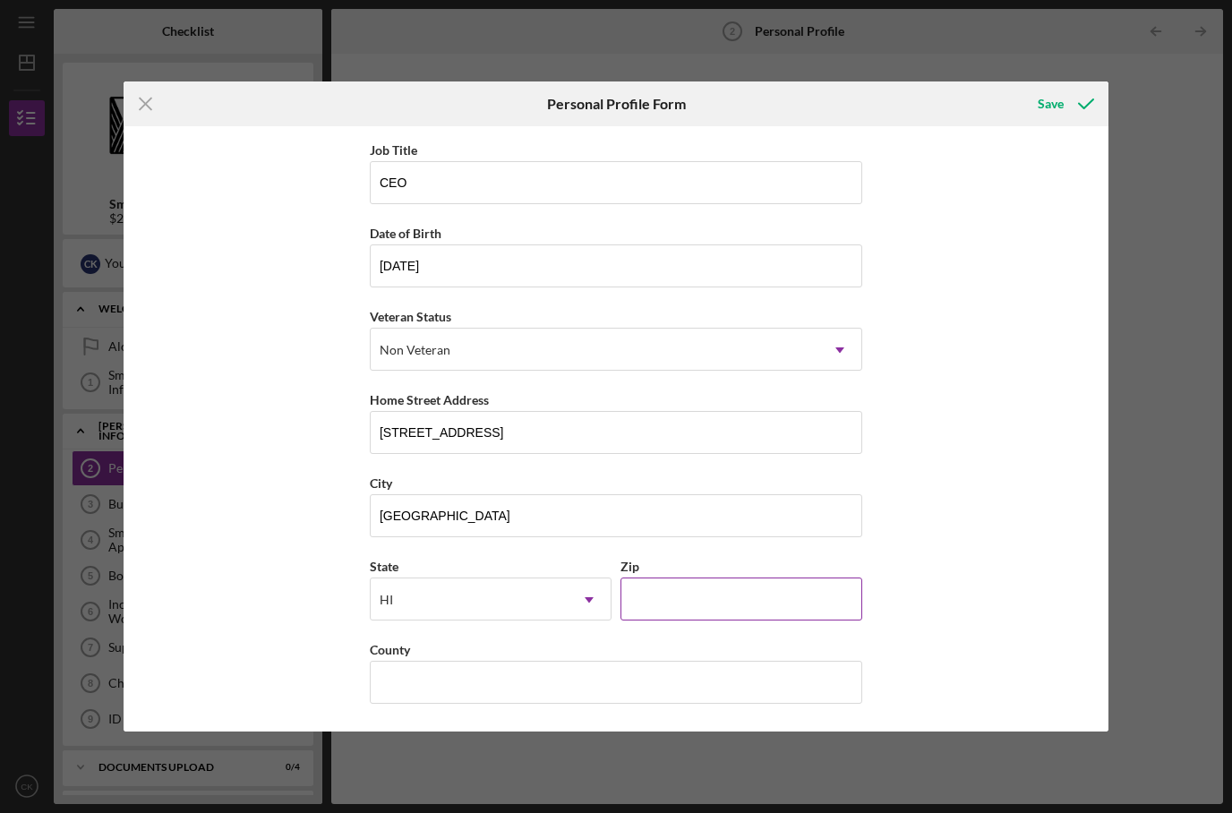
click at [711, 578] on input "Zip" at bounding box center [742, 599] width 242 height 43
type input "96813"
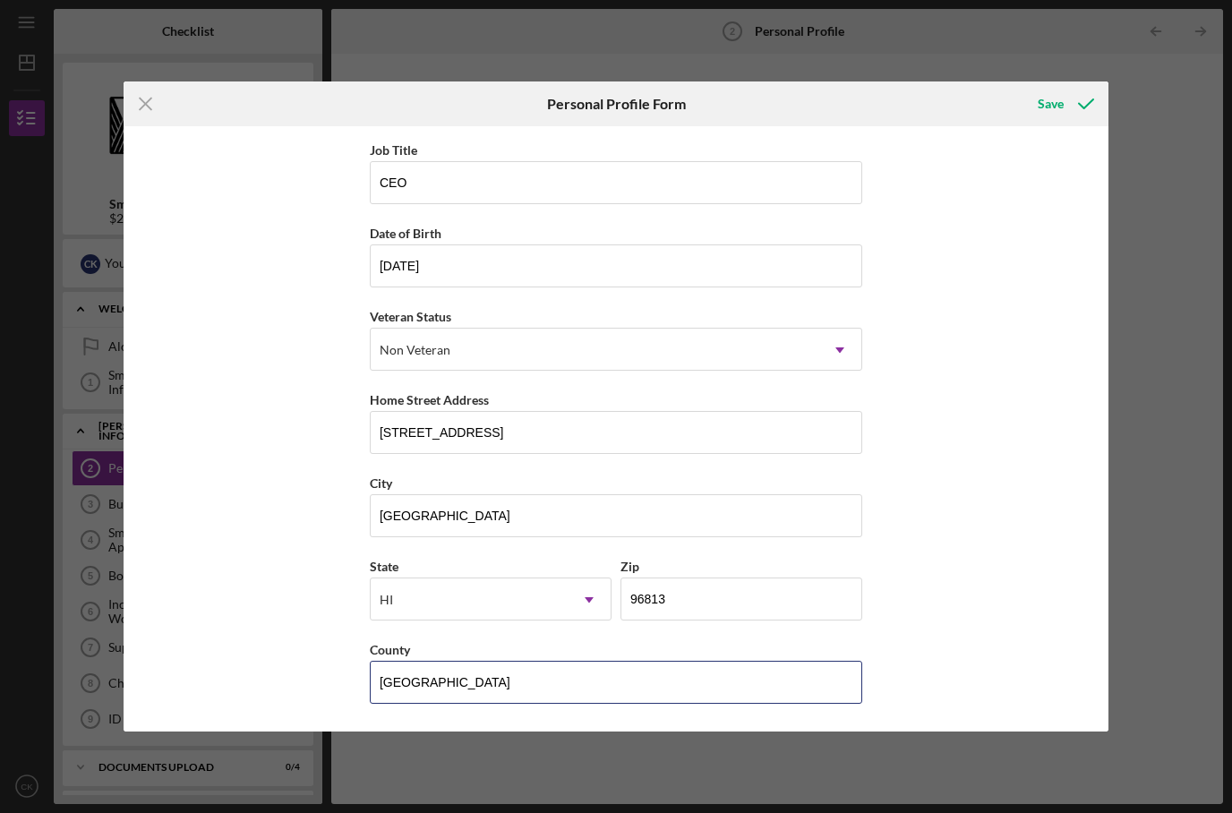
scroll to position [0, 0]
type input "Honolulu"
click at [1078, 104] on icon "submit" at bounding box center [1086, 104] width 45 height 45
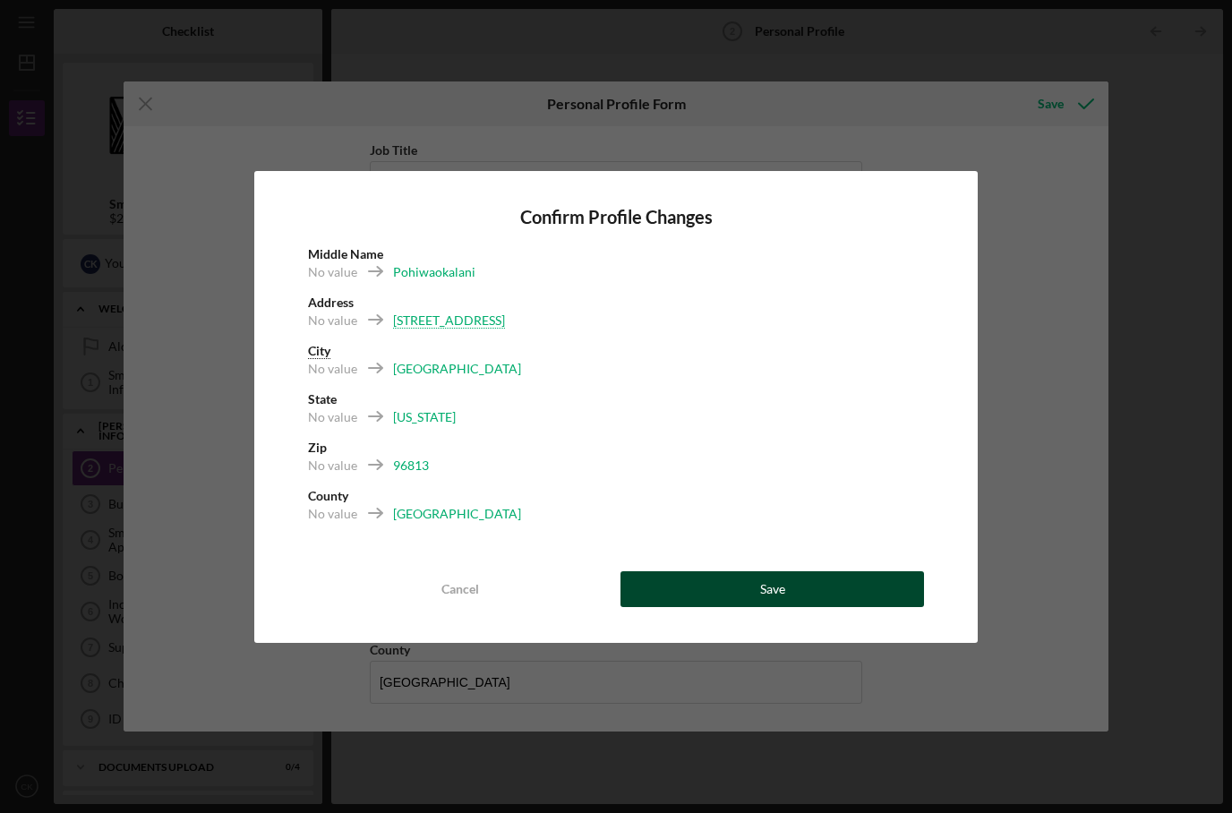
click at [737, 580] on button "Save" at bounding box center [773, 589] width 304 height 36
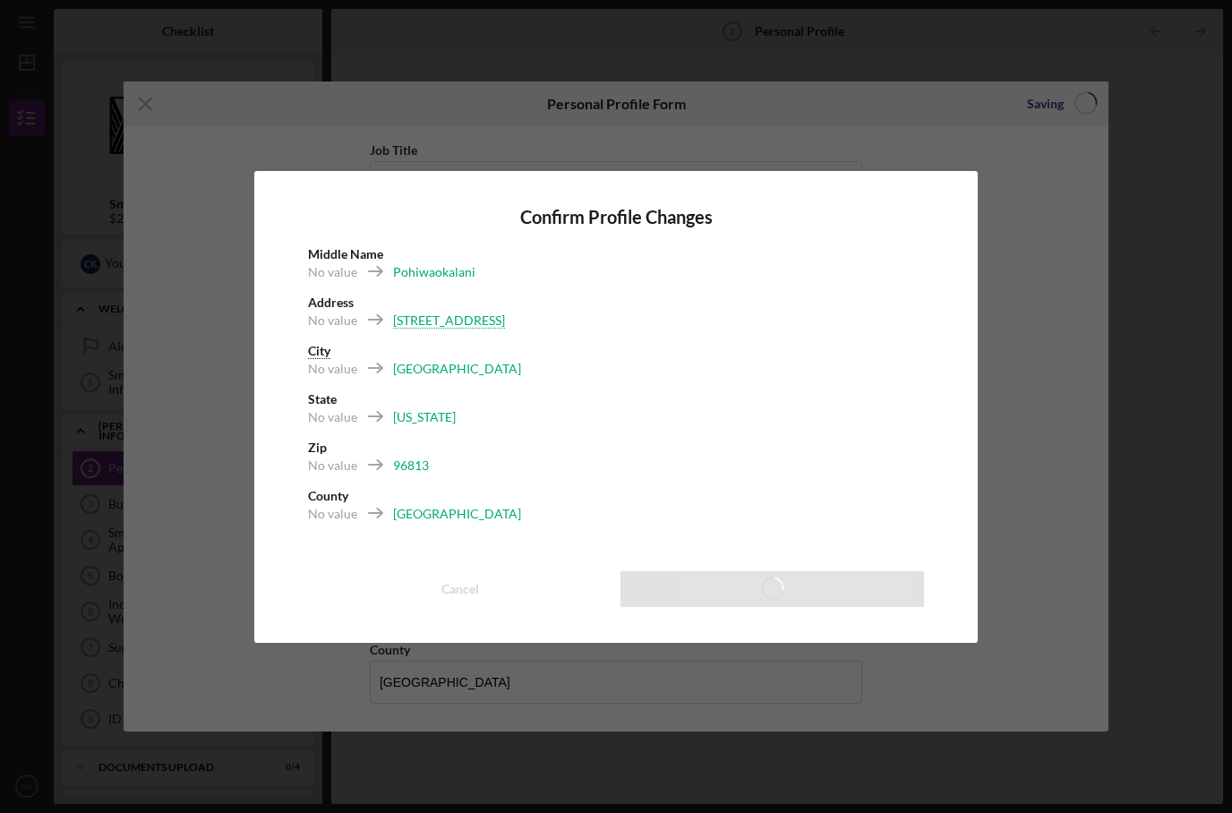
scroll to position [63, 0]
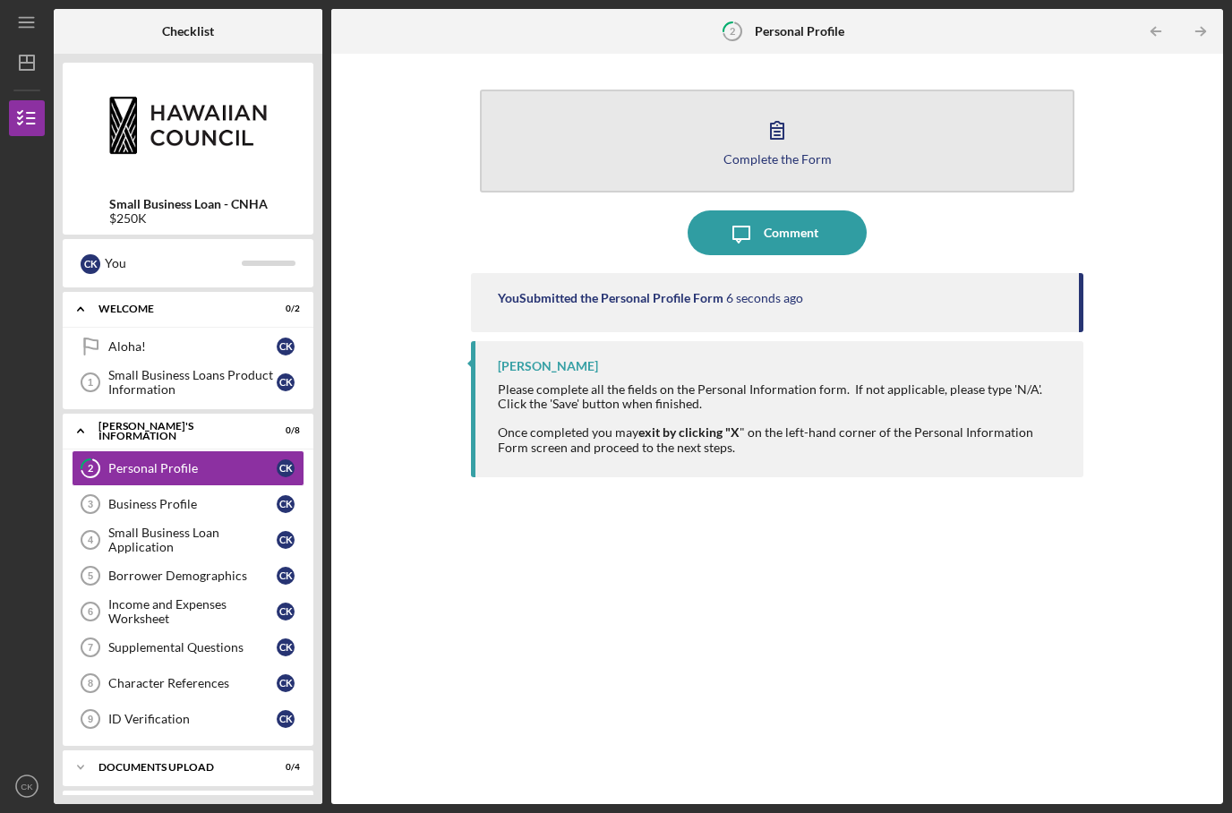
click at [636, 90] on button "Complete the Form Form" at bounding box center [777, 141] width 594 height 103
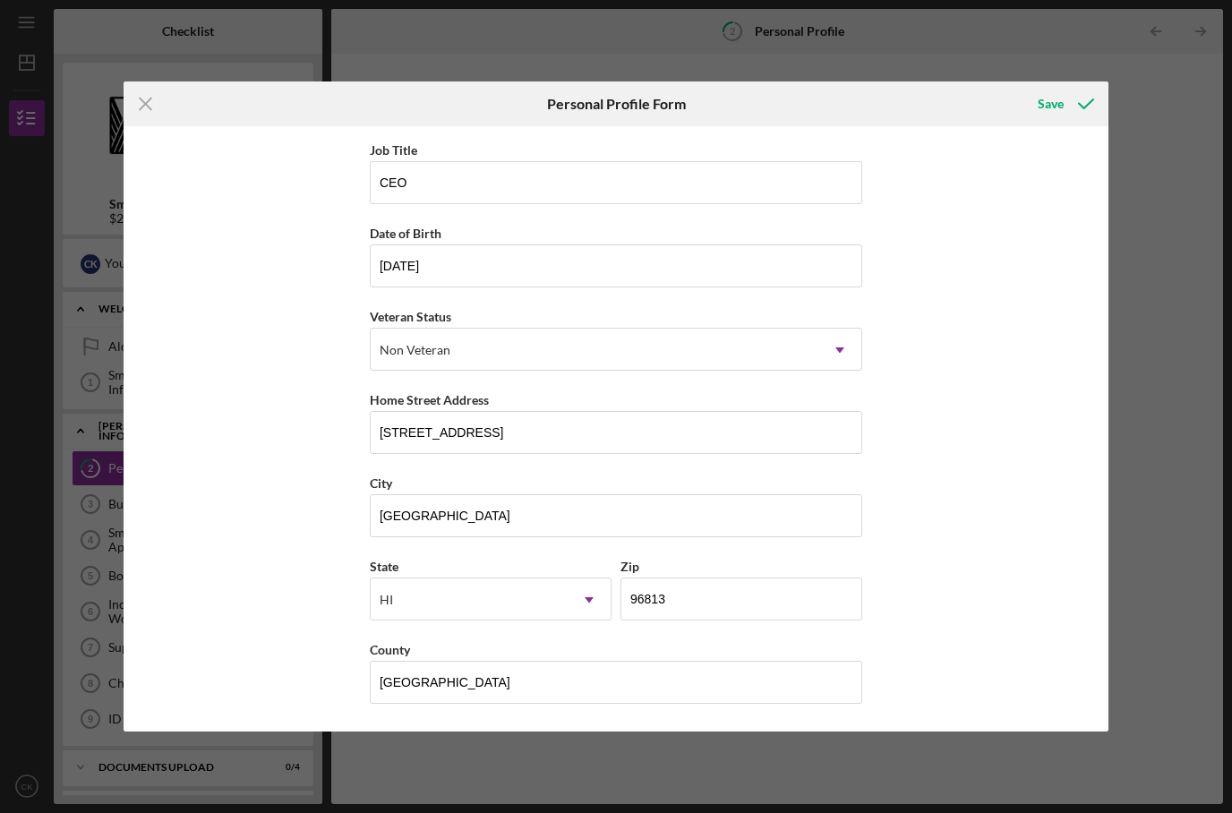
scroll to position [91, 0]
click at [1047, 102] on div "Save" at bounding box center [1051, 104] width 26 height 36
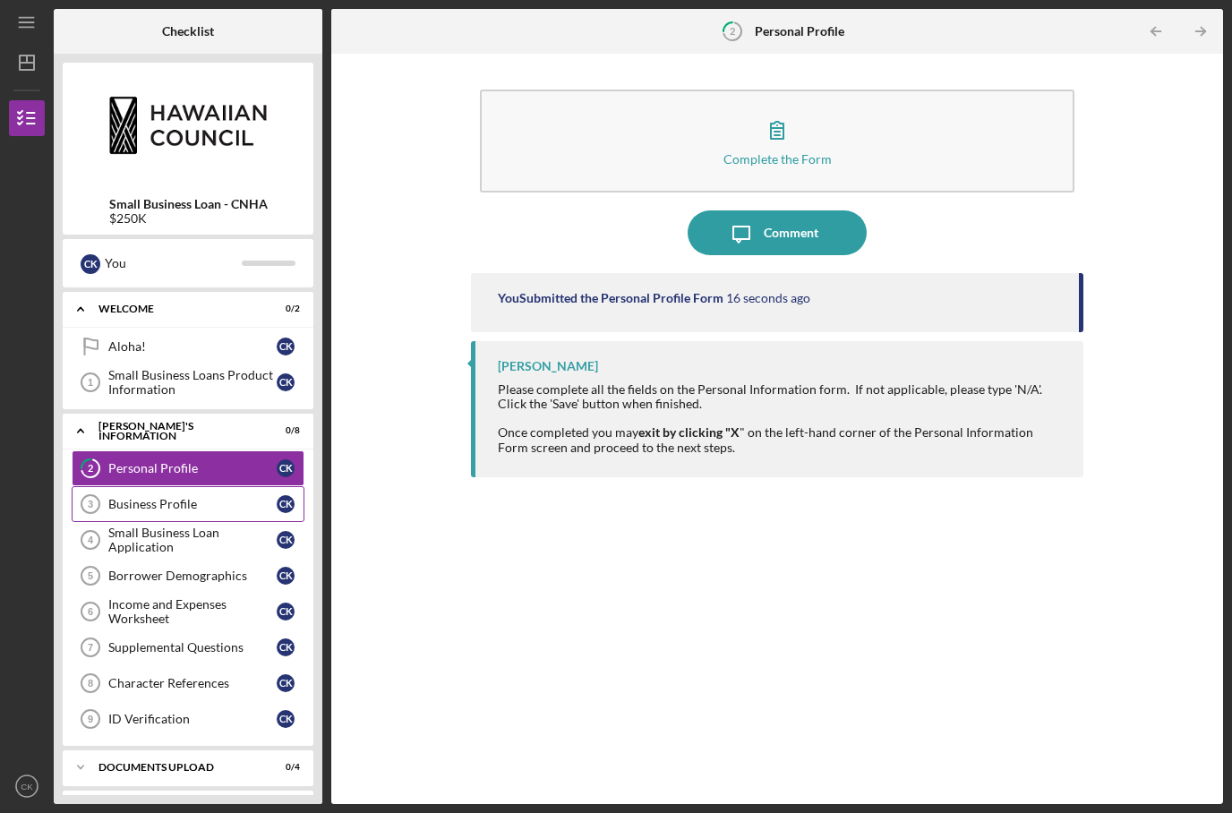
click at [156, 497] on div "Business Profile" at bounding box center [192, 504] width 168 height 14
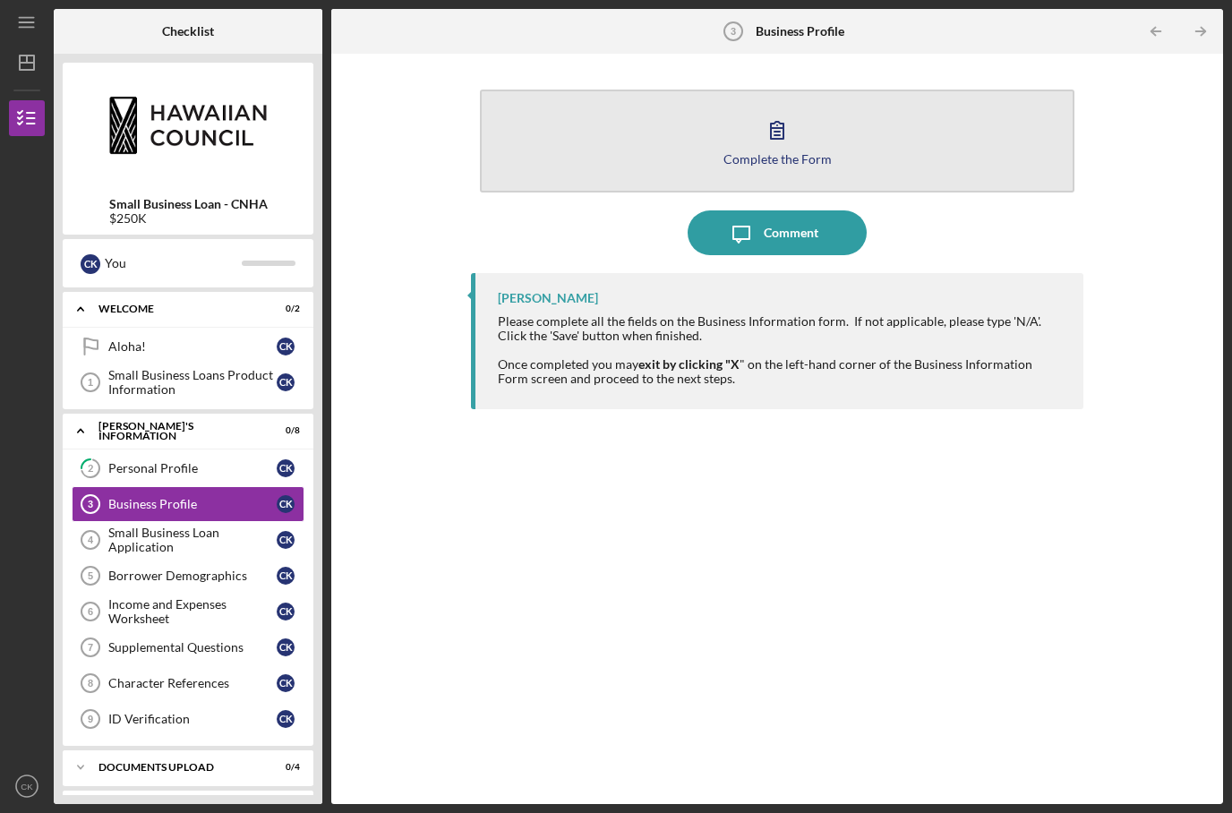
click at [727, 152] on div "Complete the Form" at bounding box center [778, 158] width 108 height 13
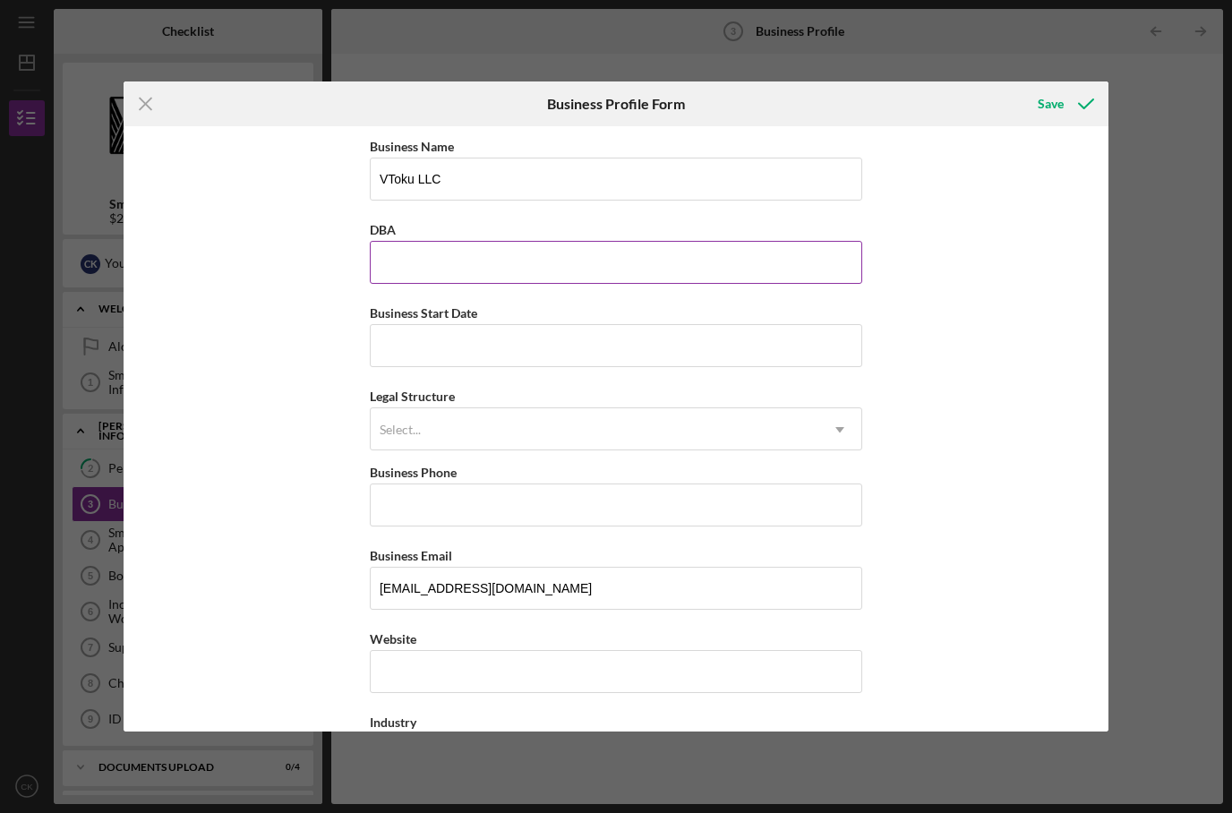
click at [708, 249] on input "DBA" at bounding box center [616, 262] width 493 height 43
type input "VTOKU"
type input "06/01/2023"
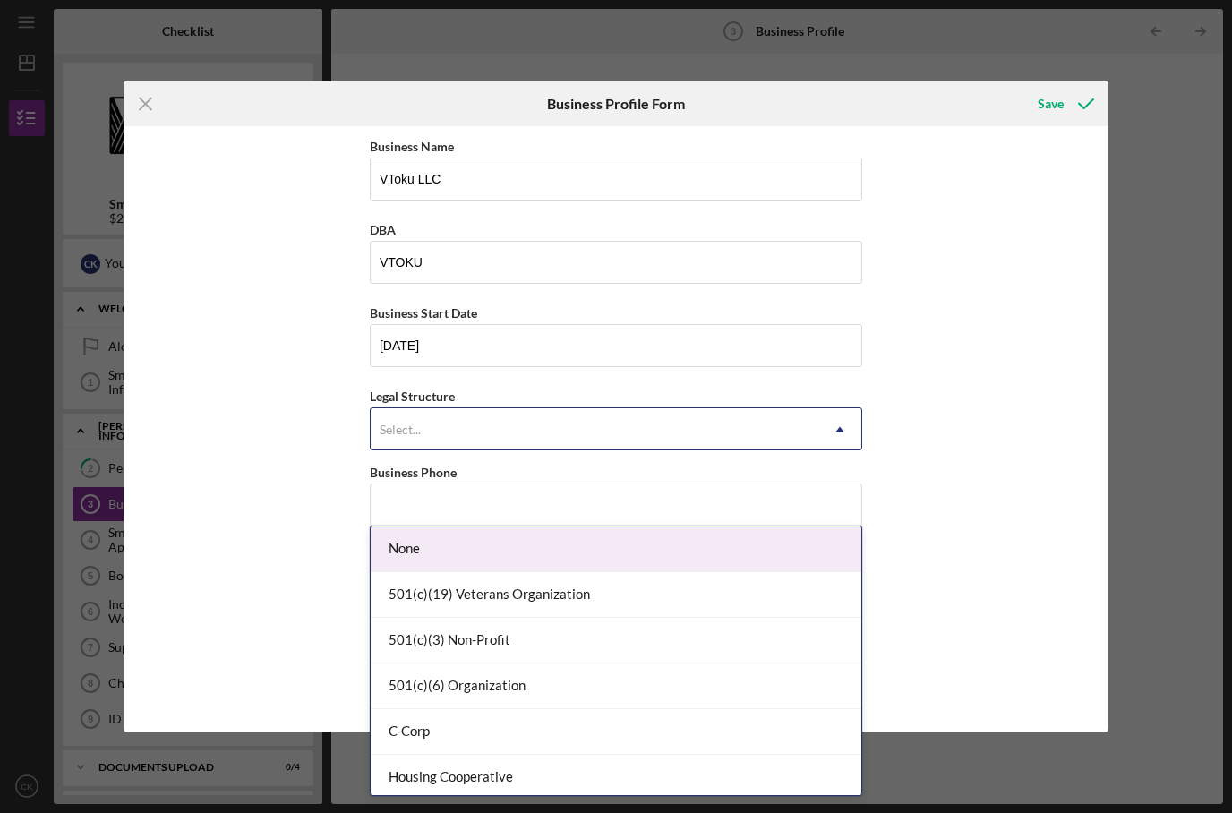
click at [688, 448] on div "Select..." at bounding box center [595, 429] width 448 height 41
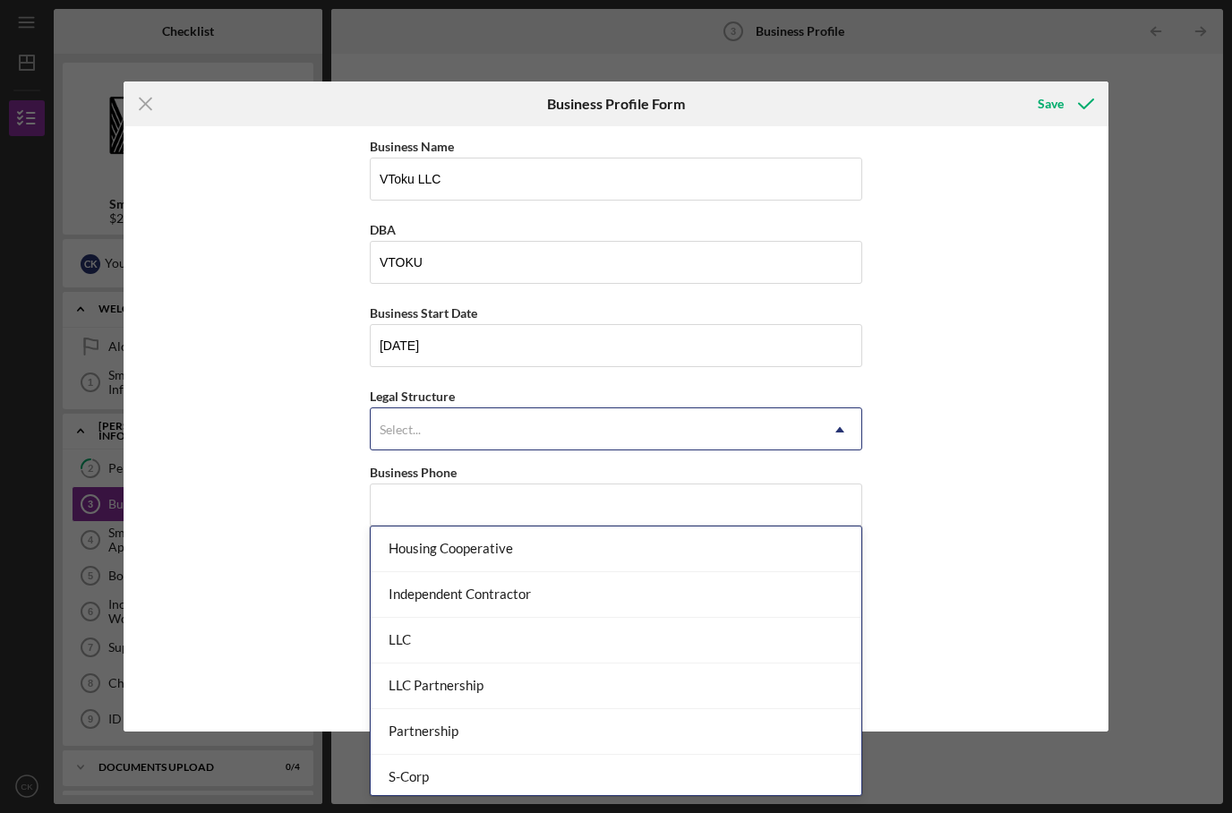
scroll to position [263, 0]
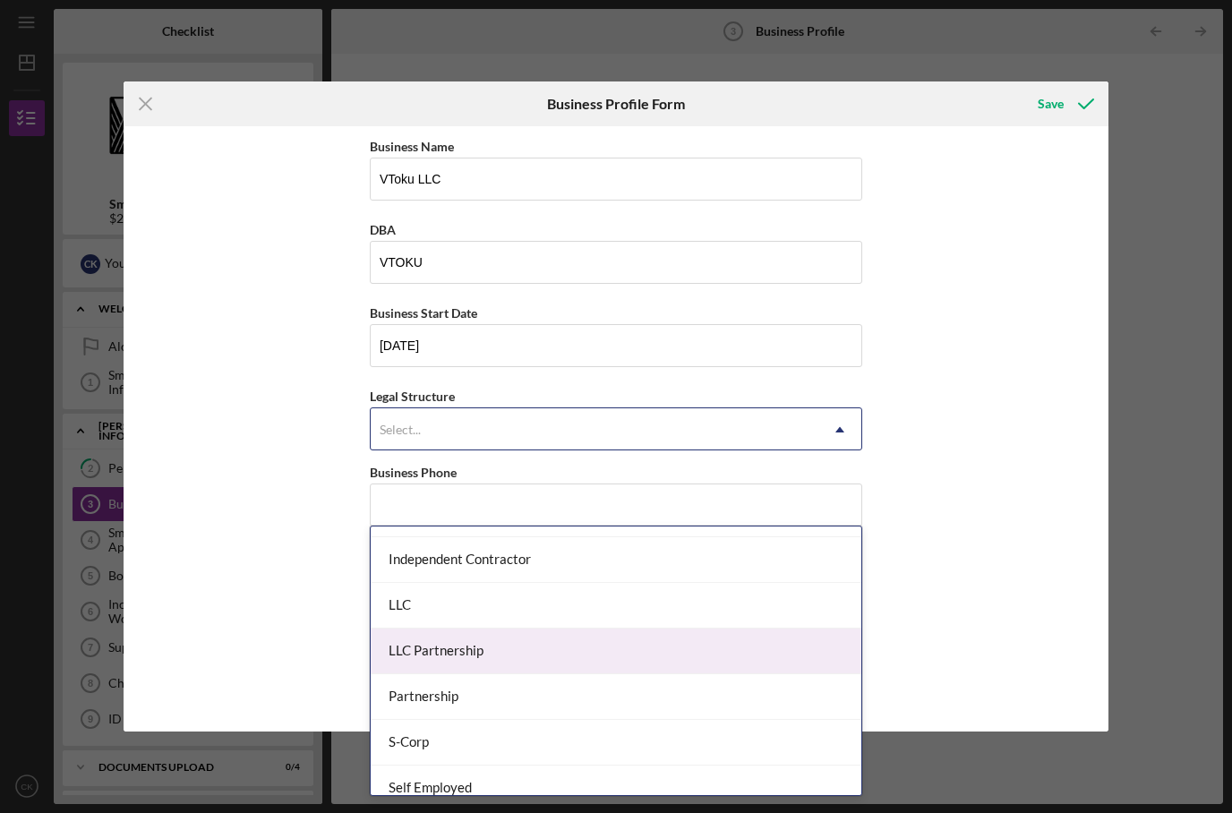
click at [622, 629] on div "LLC Partnership" at bounding box center [616, 652] width 491 height 46
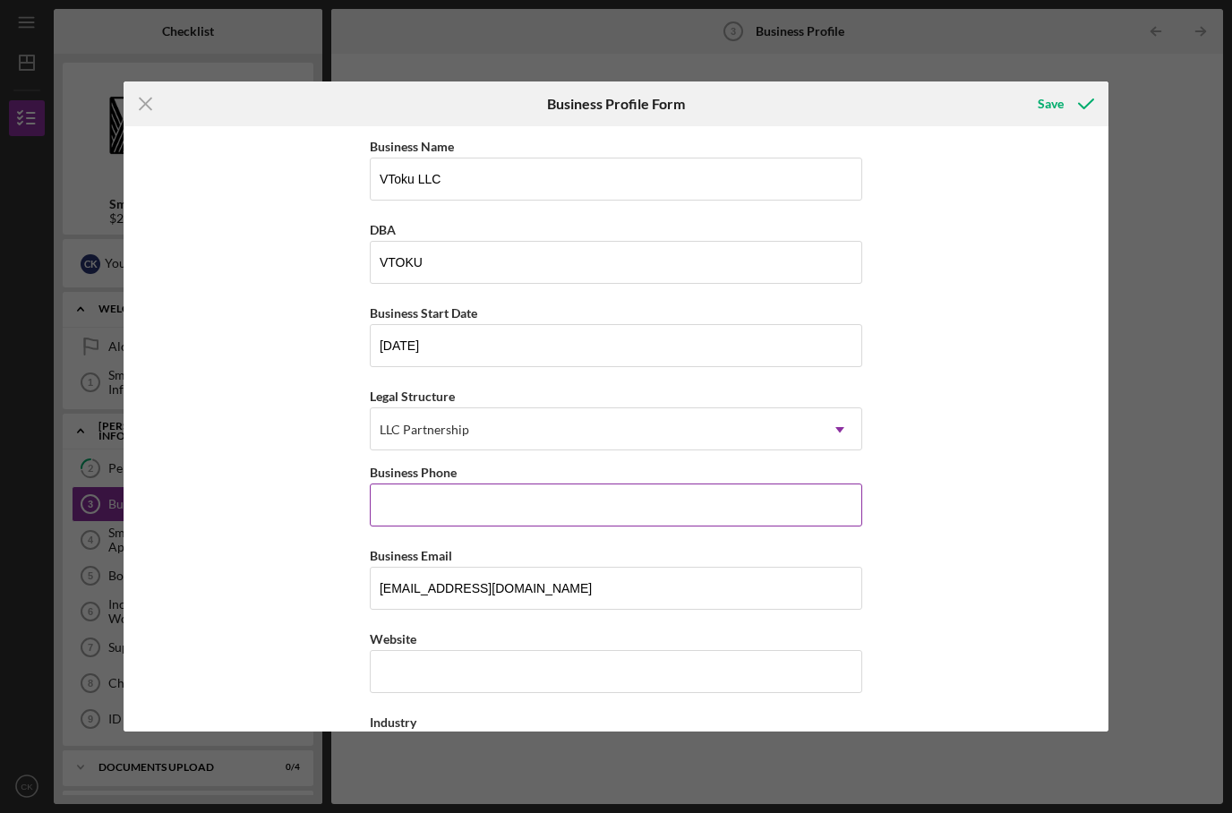
click at [616, 527] on input "Business Phone" at bounding box center [616, 505] width 493 height 43
type input "(808) 772-3256"
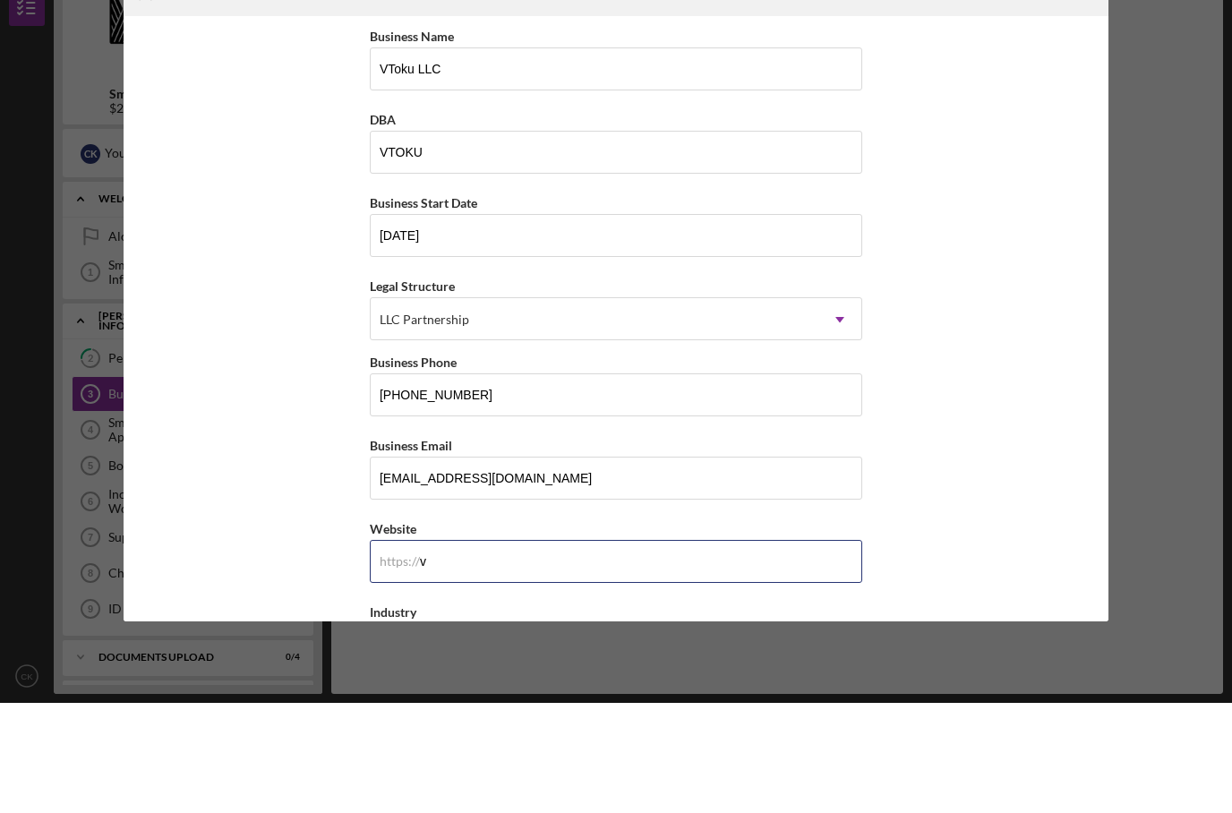
scroll to position [72, 0]
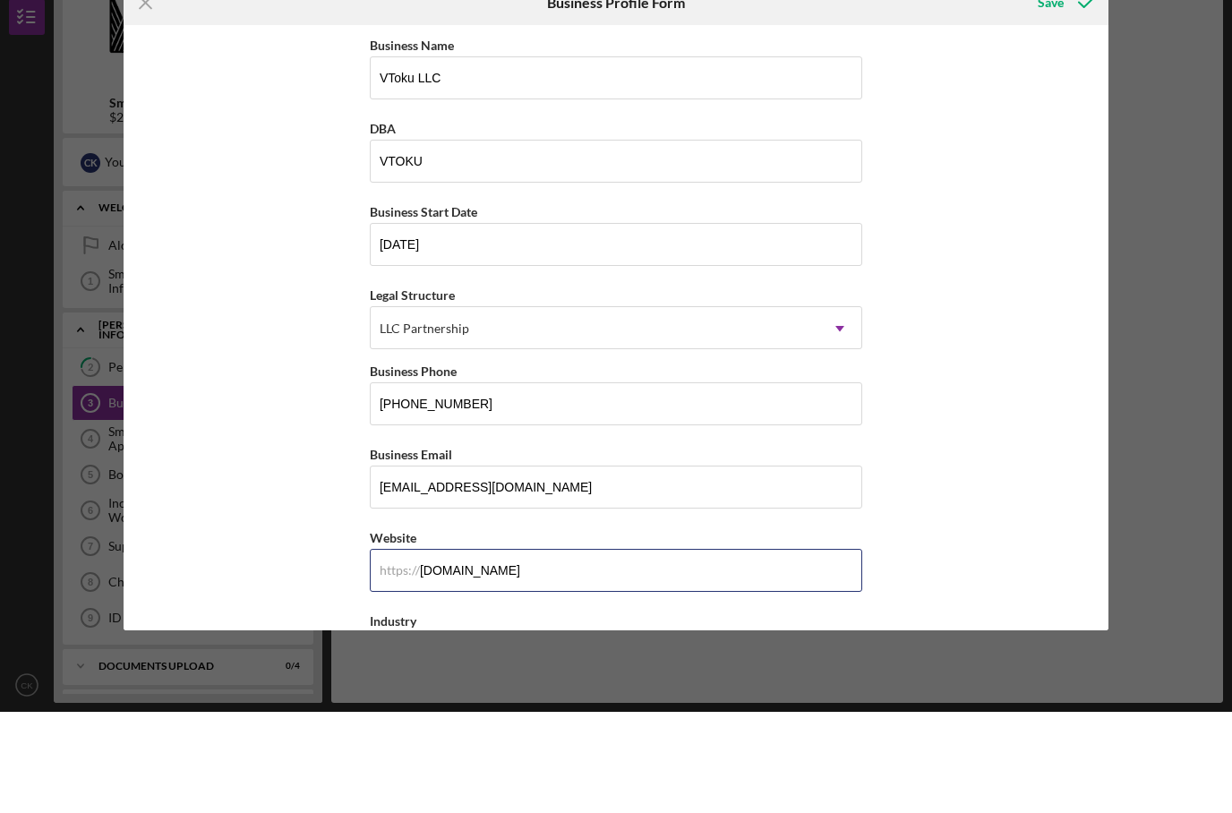
type input "vtoku.com"
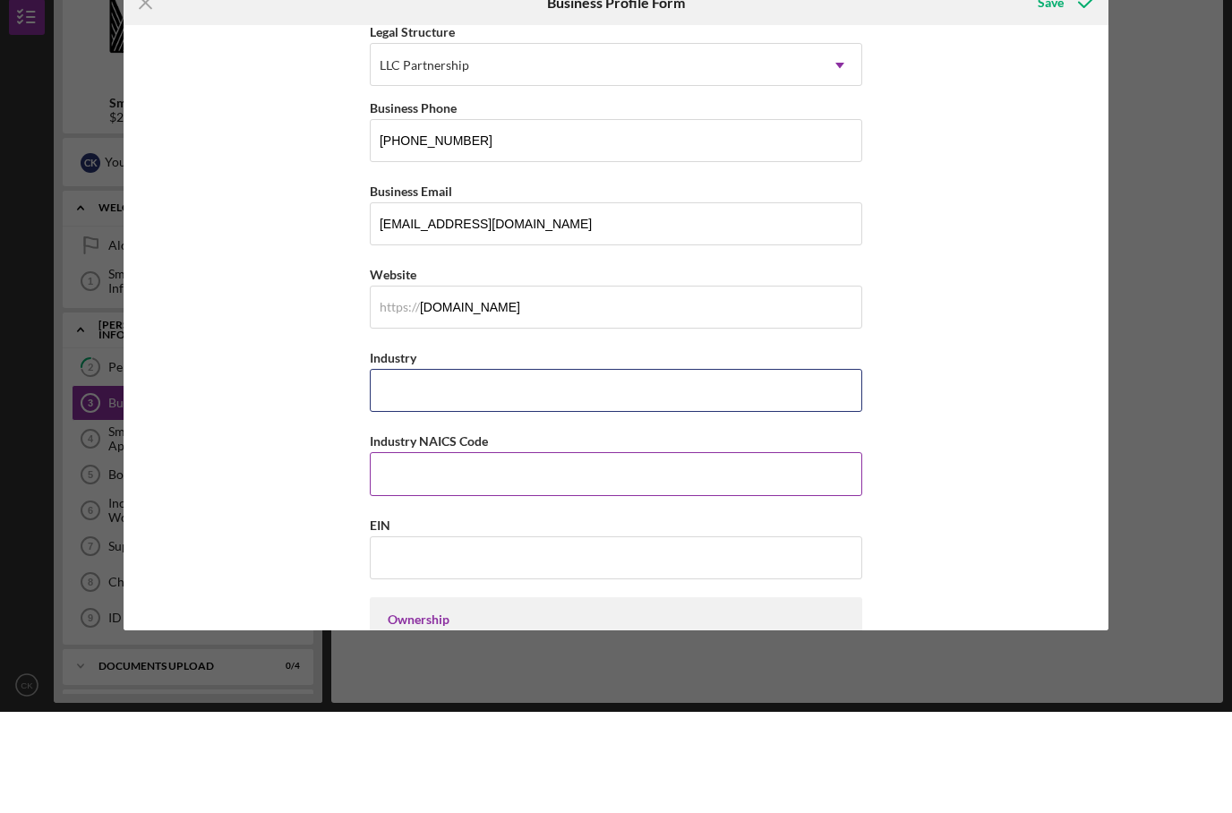
scroll to position [239, 0]
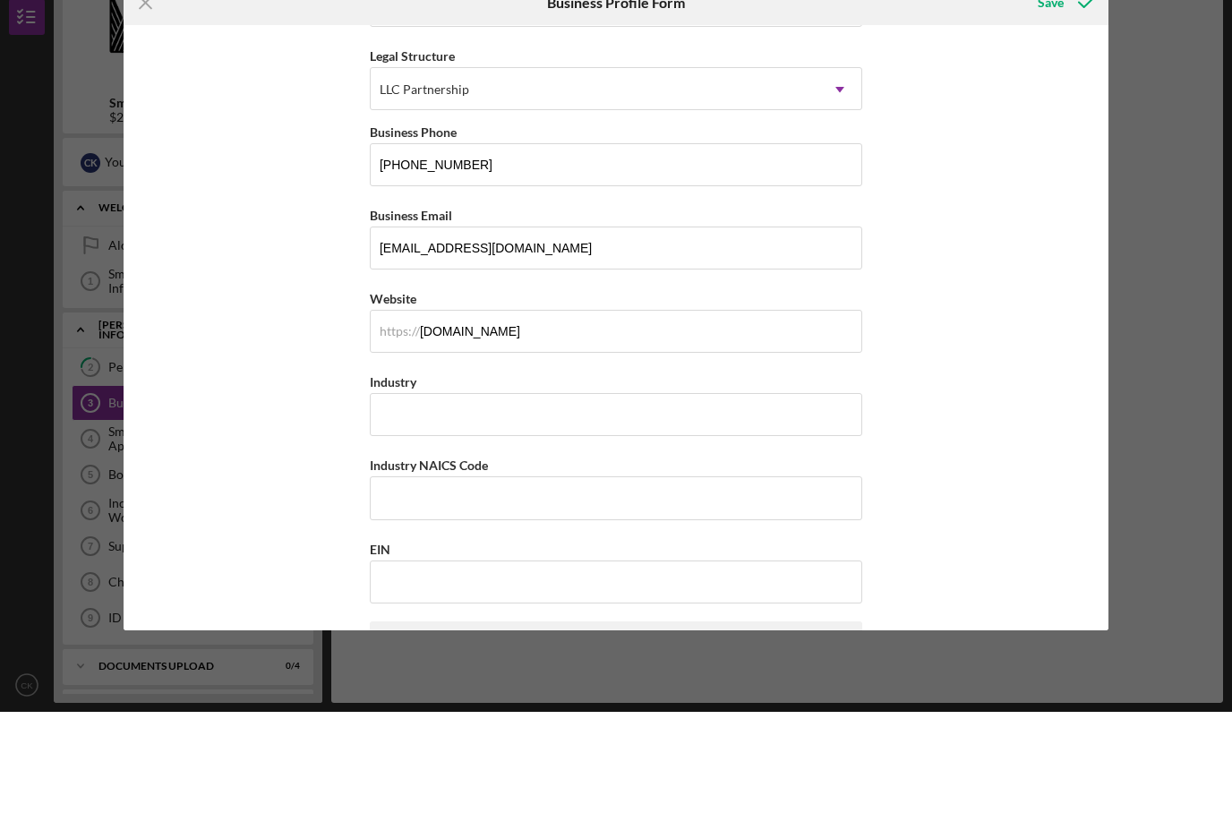
click at [605, 460] on div "Business Name VToku LLC DBA VTOKU Business Start Date 06/01/2023 Legal Structur…" at bounding box center [616, 803] width 493 height 1814
click at [605, 452] on div "Business Name VToku LLC DBA VTOKU Business Start Date 06/01/2023 Legal Structur…" at bounding box center [616, 803] width 493 height 1814
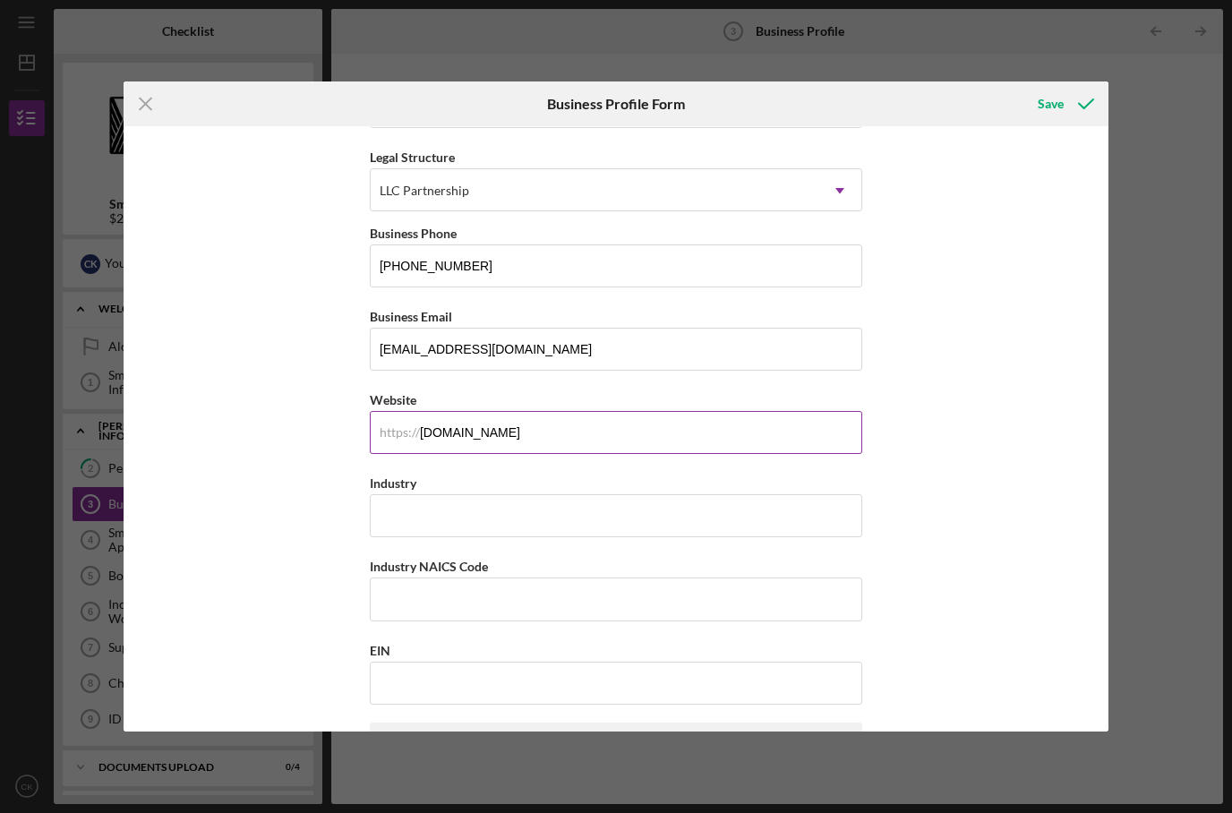
click at [605, 442] on input "vtoku.com" at bounding box center [616, 432] width 493 height 43
click at [612, 533] on input "Industry" at bounding box center [616, 515] width 493 height 43
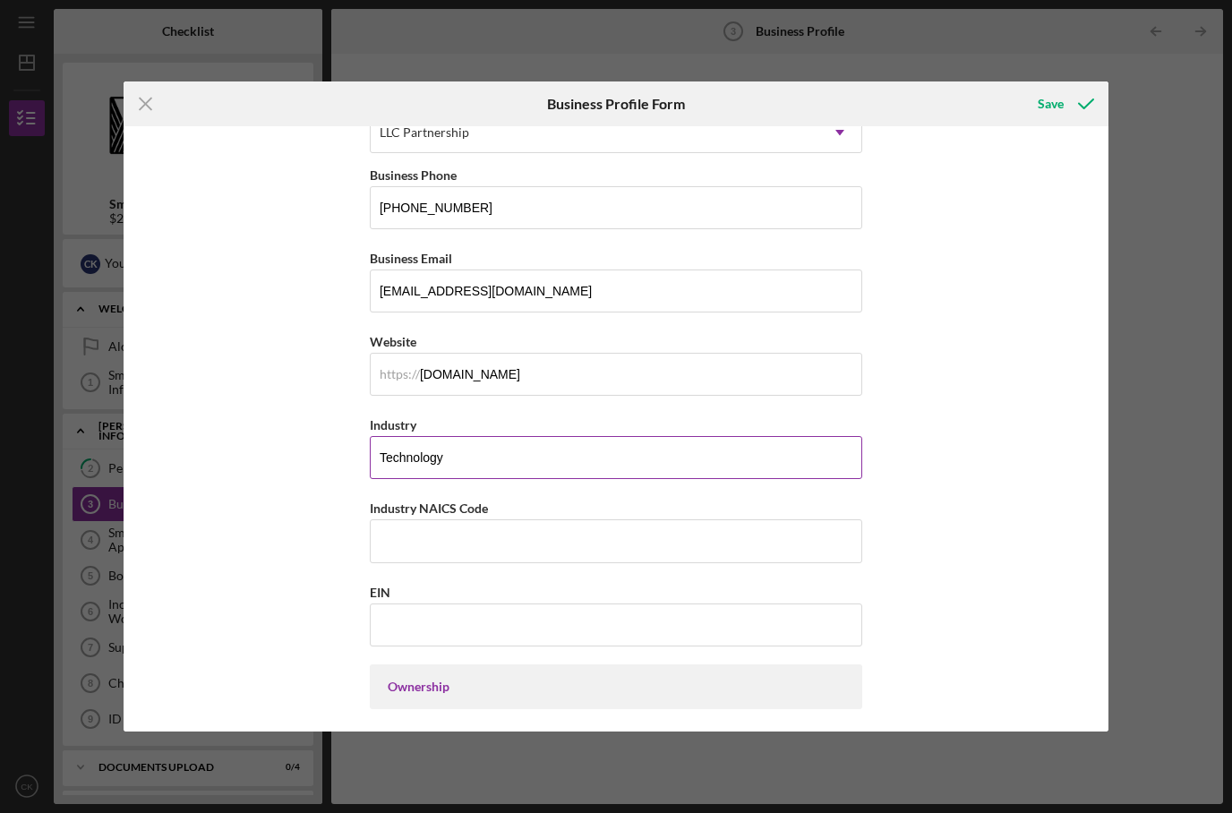
type input "Technology"
click at [501, 548] on input "Industry NAICS Code" at bounding box center [616, 540] width 493 height 43
type input "512110"
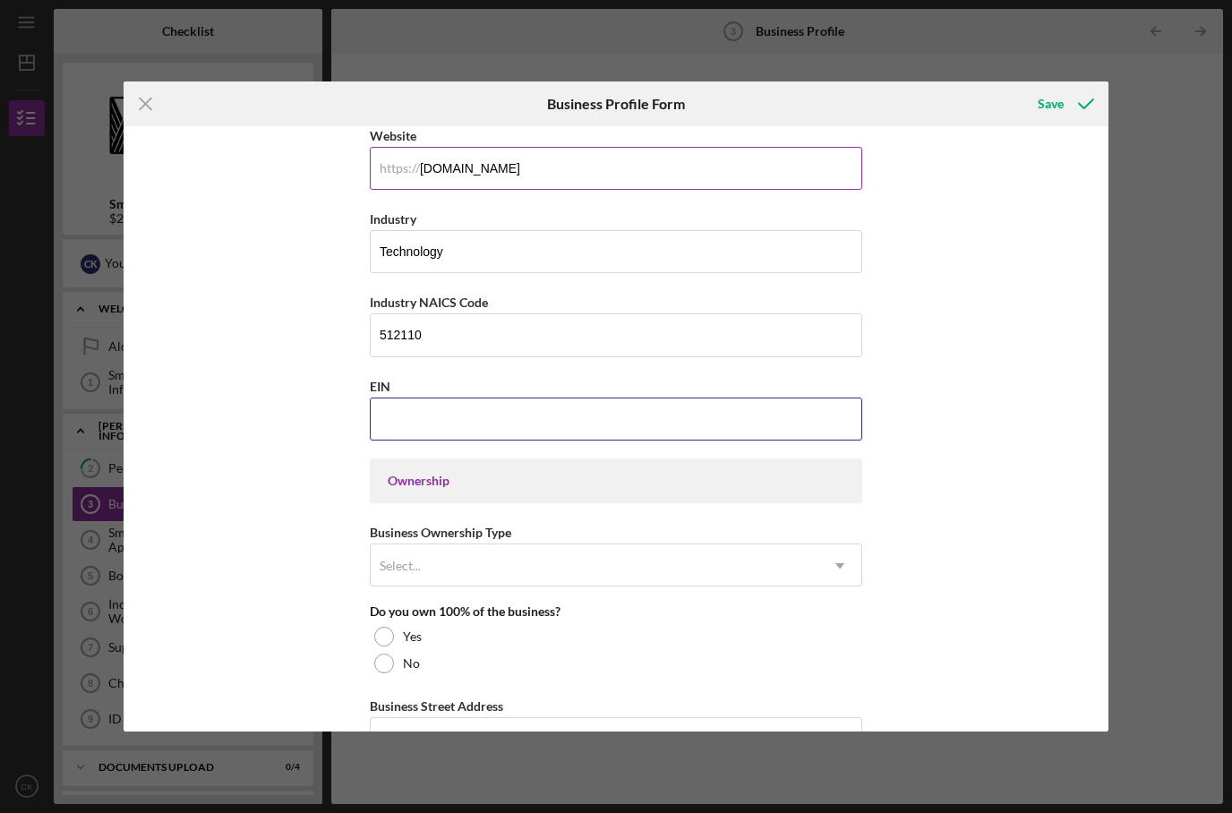
scroll to position [519, 0]
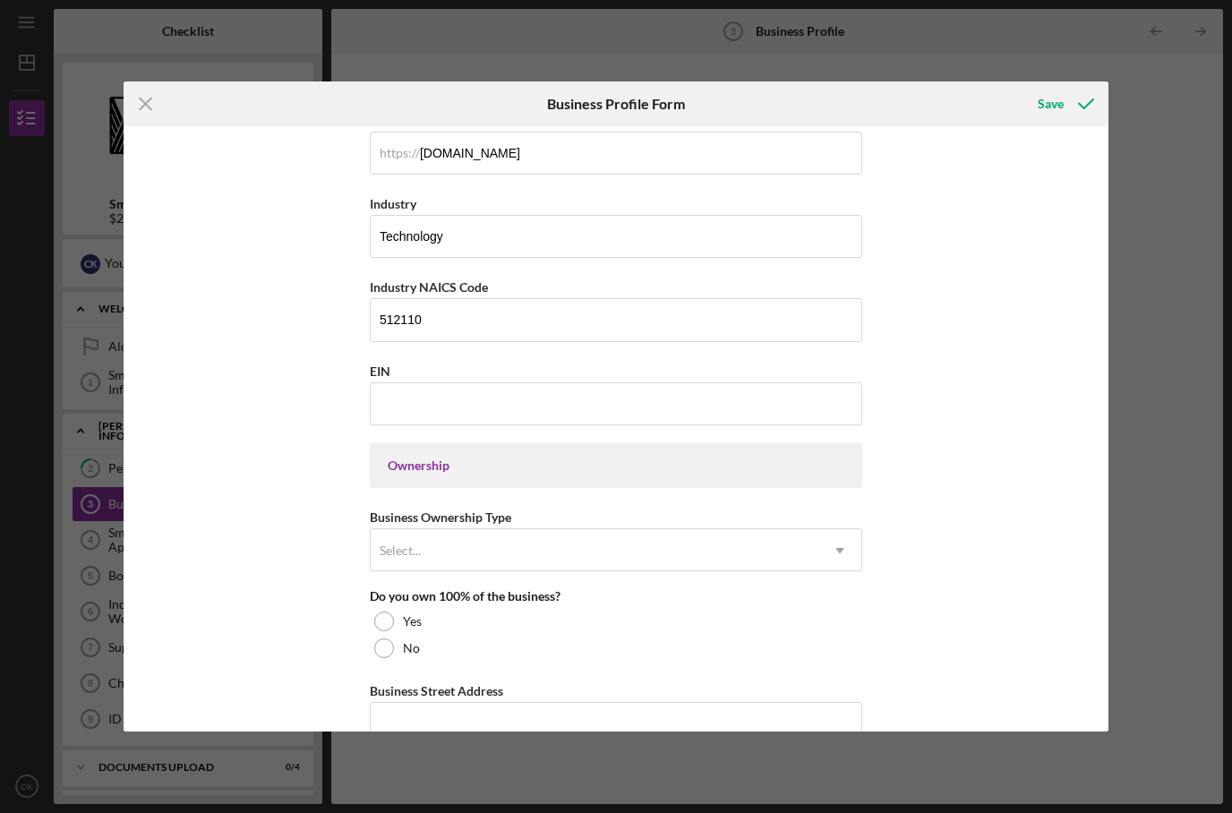
click at [561, 488] on div "Ownership" at bounding box center [616, 465] width 493 height 45
click at [571, 556] on div "Select..." at bounding box center [595, 550] width 448 height 41
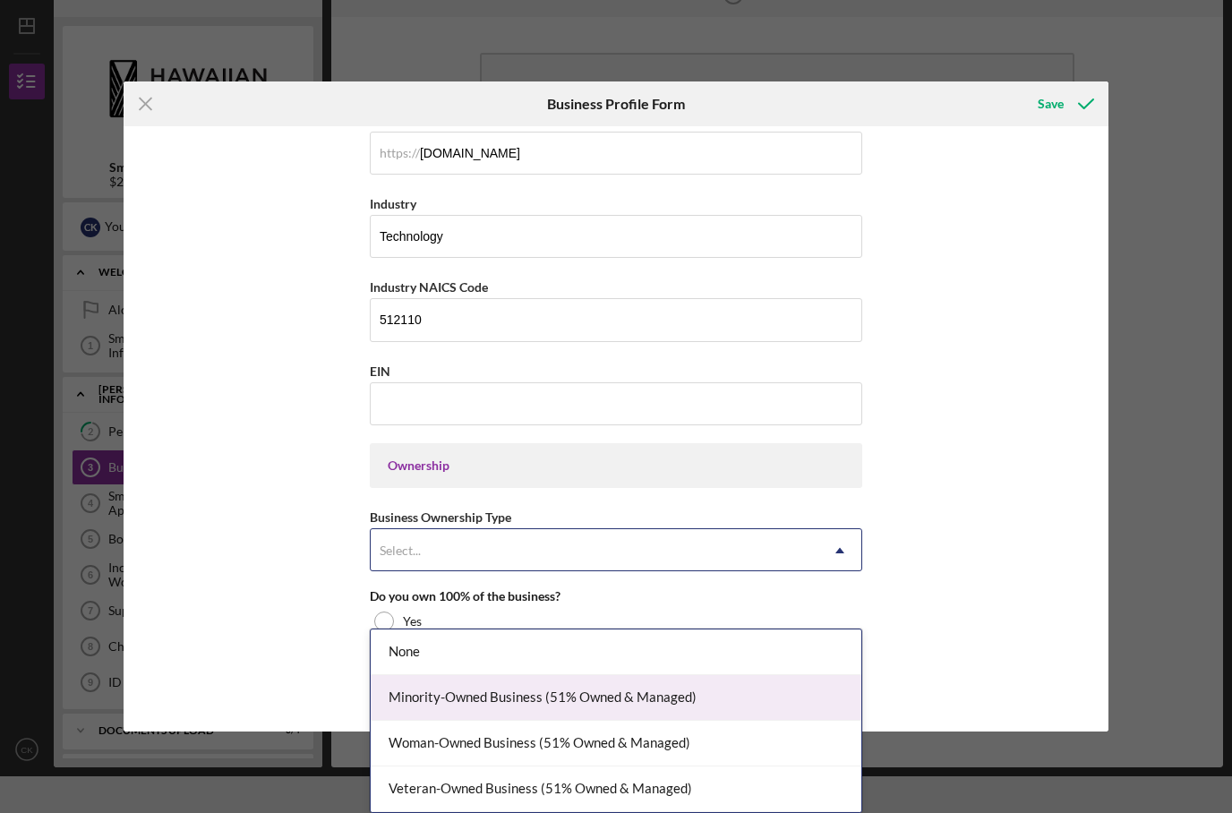
click at [562, 675] on div "Minority-Owned Business (51% Owned & Managed)" at bounding box center [616, 698] width 491 height 46
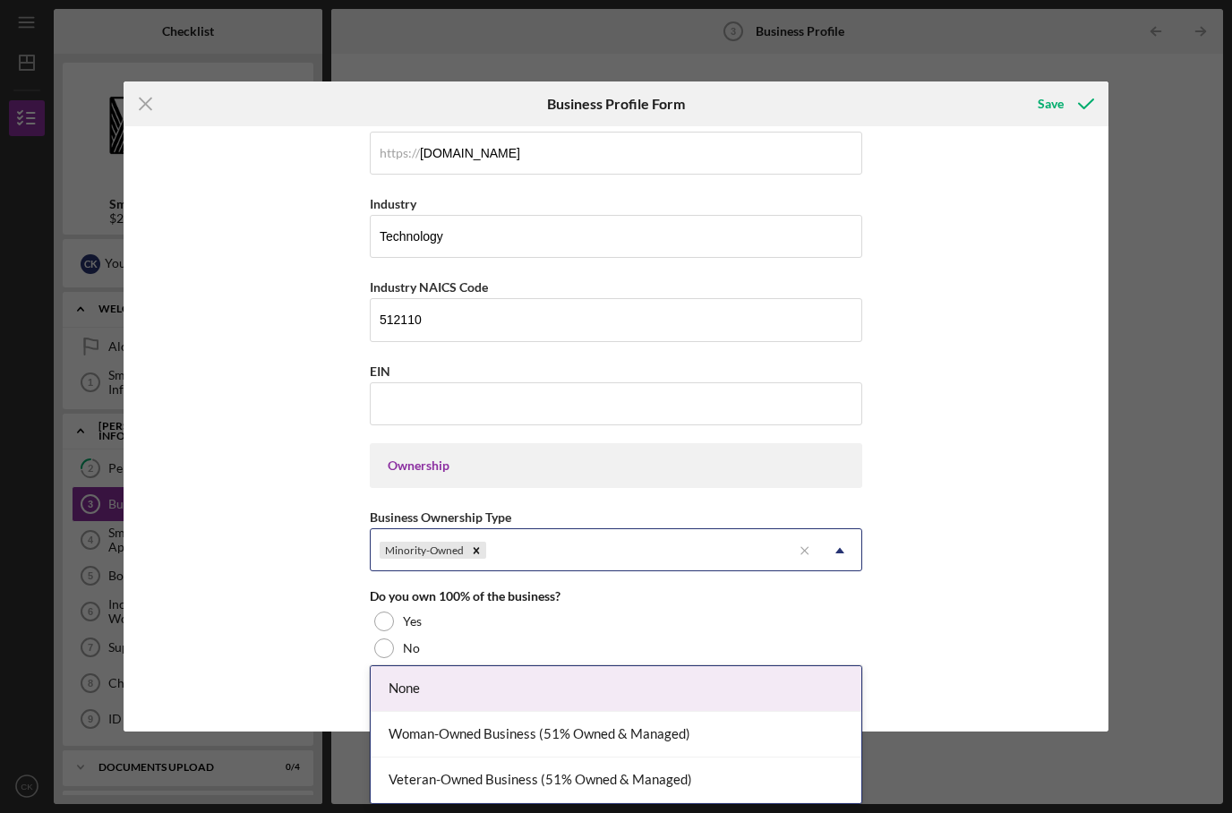
click at [579, 571] on div "Minority-Owned" at bounding box center [581, 550] width 421 height 41
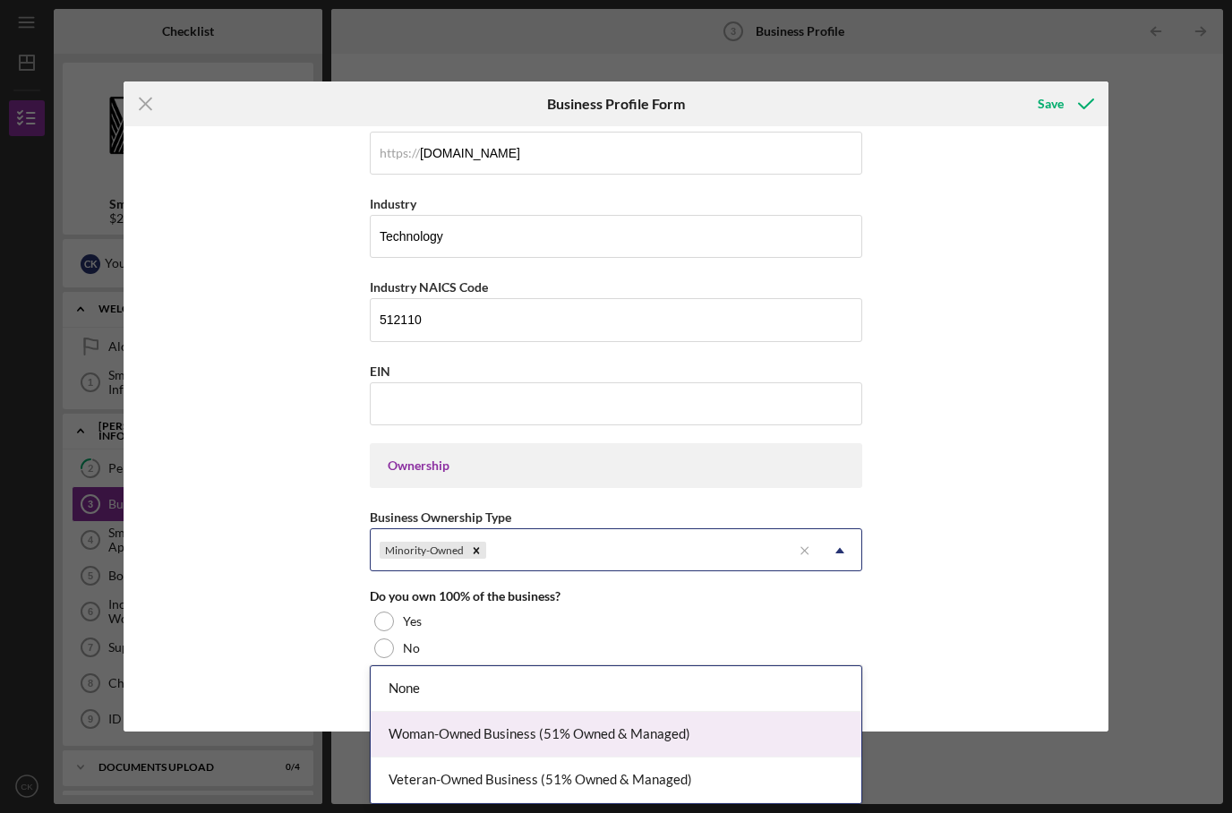
click at [570, 712] on div "Woman-Owned Business (51% Owned & Managed)" at bounding box center [616, 735] width 491 height 46
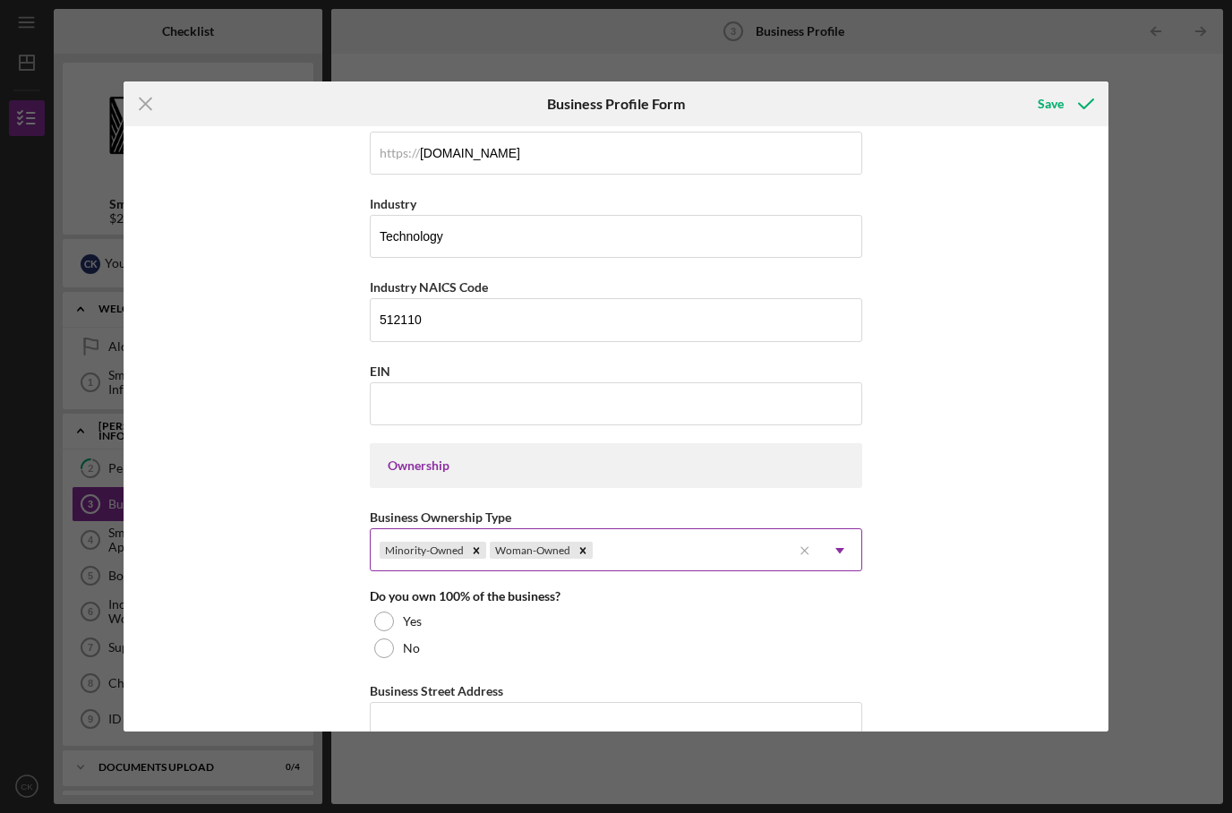
click at [653, 571] on div "Minority-Owned Woman-Owned" at bounding box center [581, 550] width 421 height 41
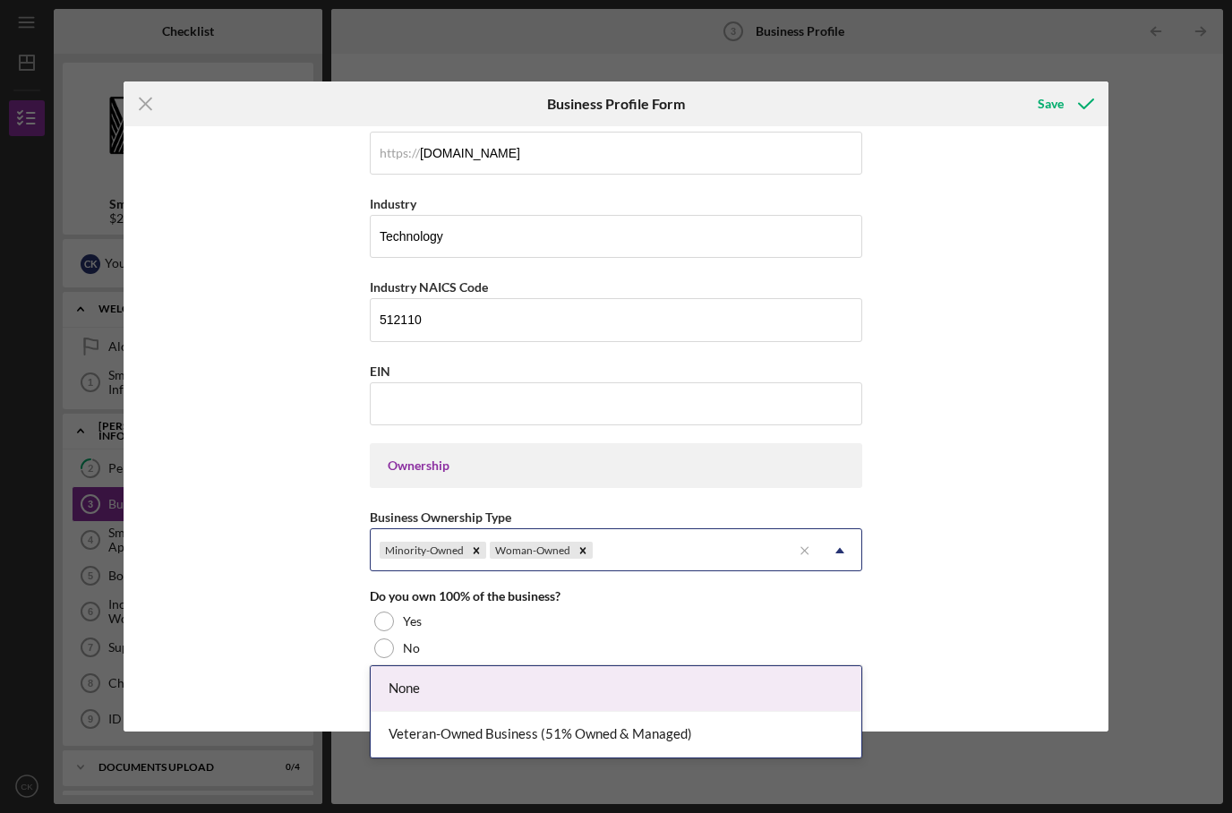
click at [903, 618] on div "Business Name VToku LLC DBA VTOKU Business Start Date 06/01/2023 Legal Structur…" at bounding box center [617, 428] width 986 height 605
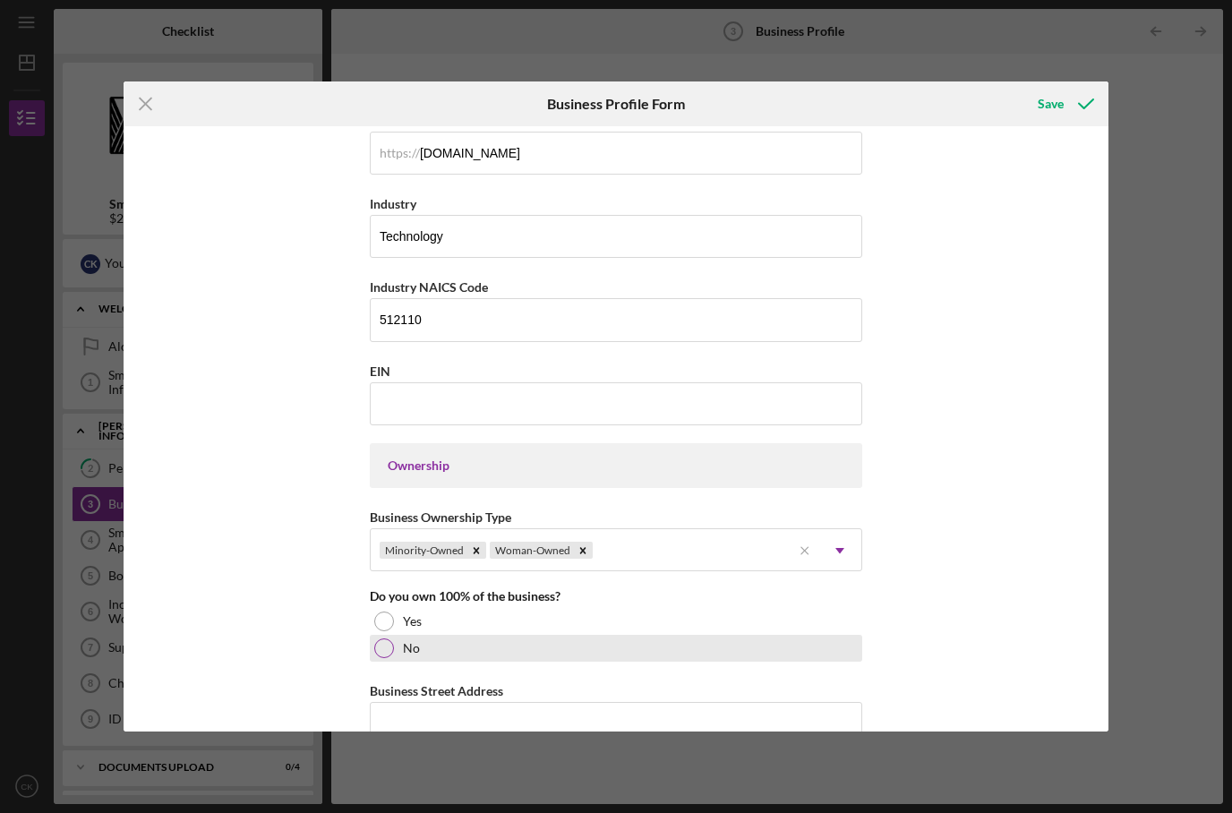
click at [414, 662] on div "No" at bounding box center [616, 648] width 493 height 27
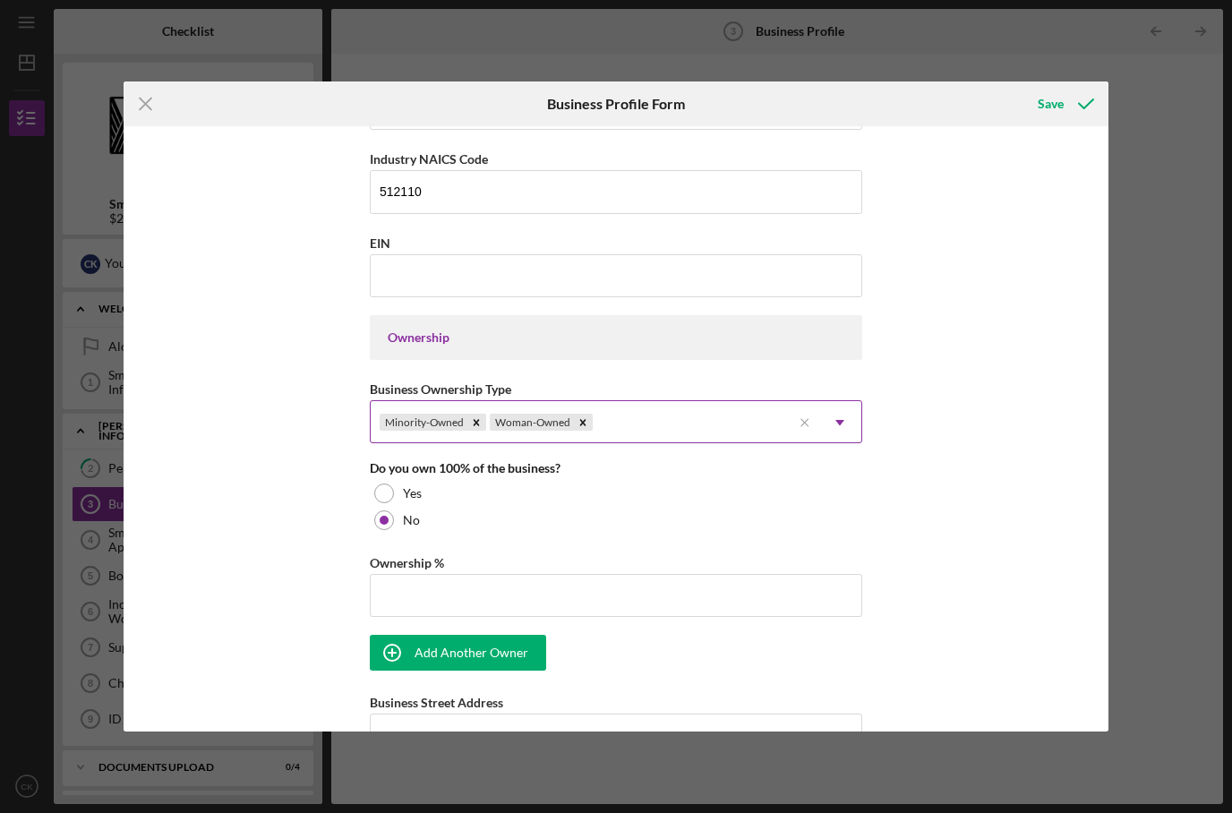
scroll to position [683, 0]
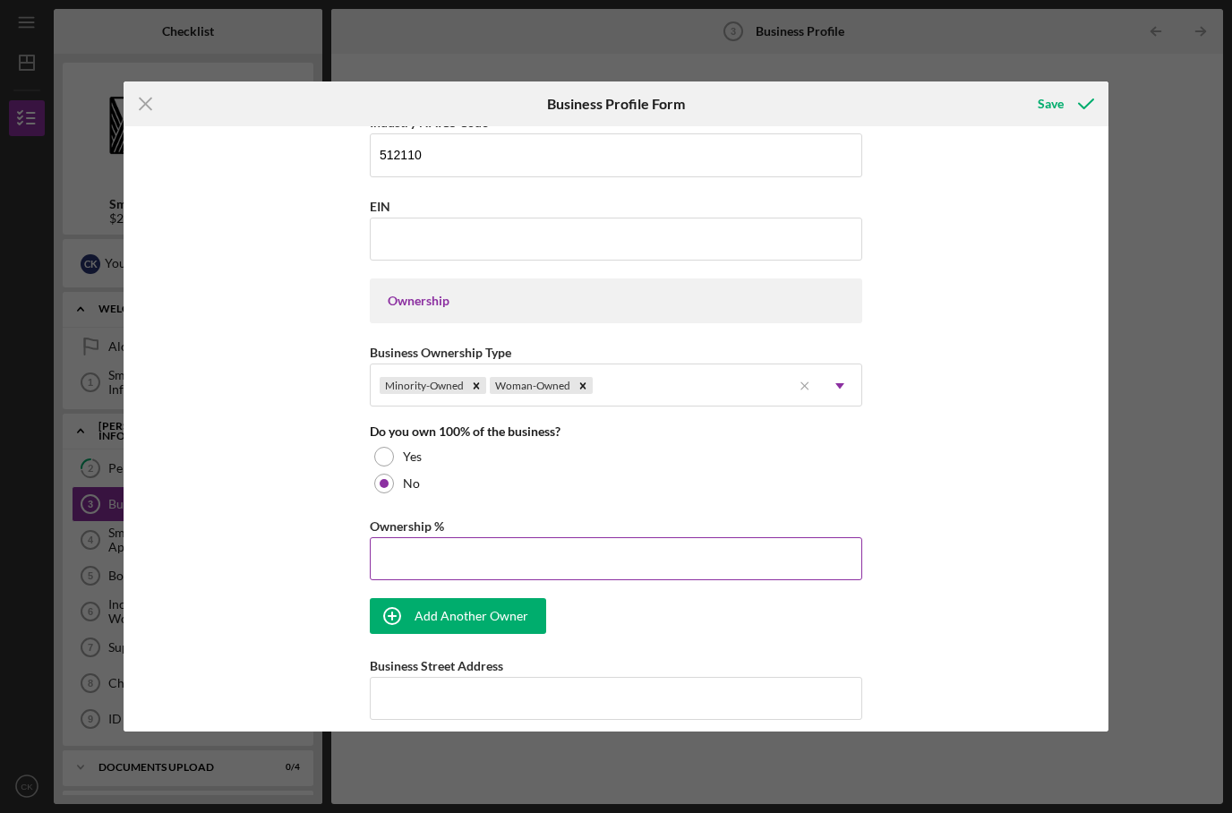
click at [487, 563] on input "Ownership %" at bounding box center [616, 558] width 493 height 43
type input "2%"
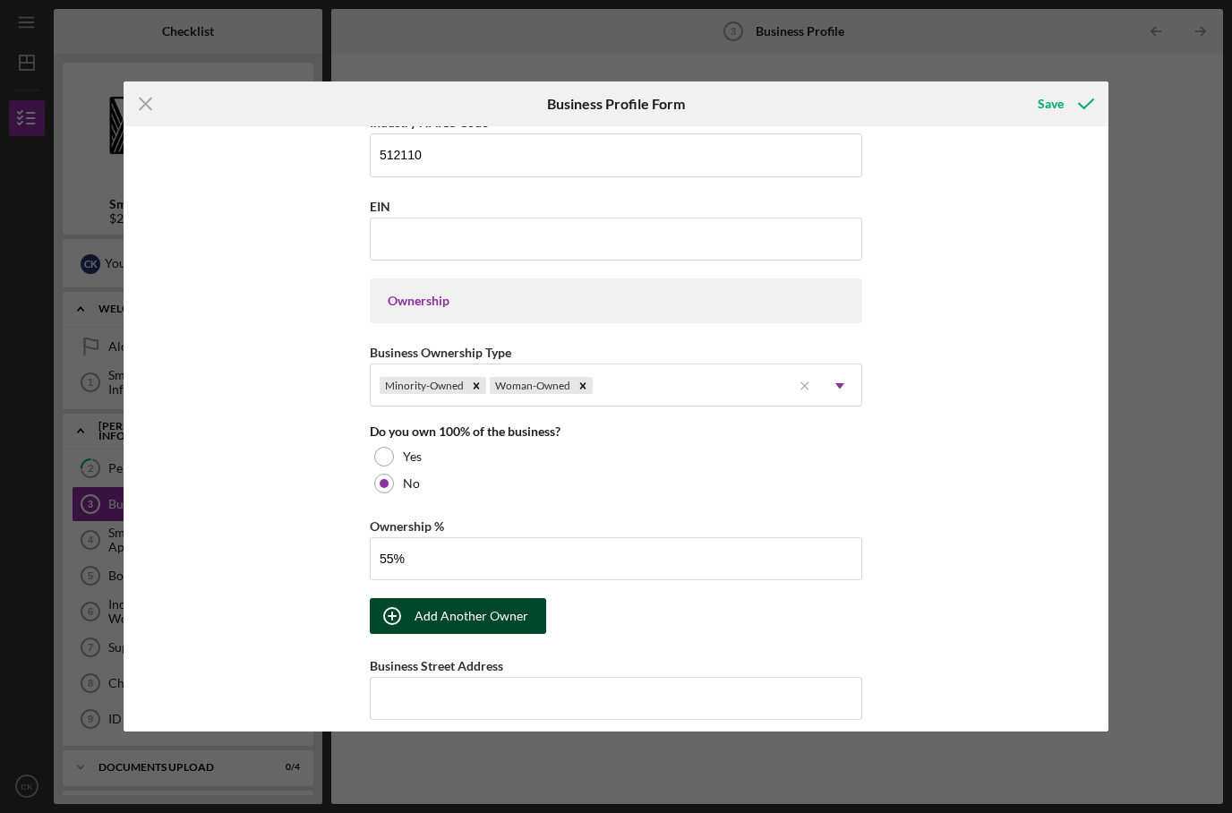
type input "55.00%"
click at [483, 634] on div "Add Another Owner" at bounding box center [472, 616] width 114 height 36
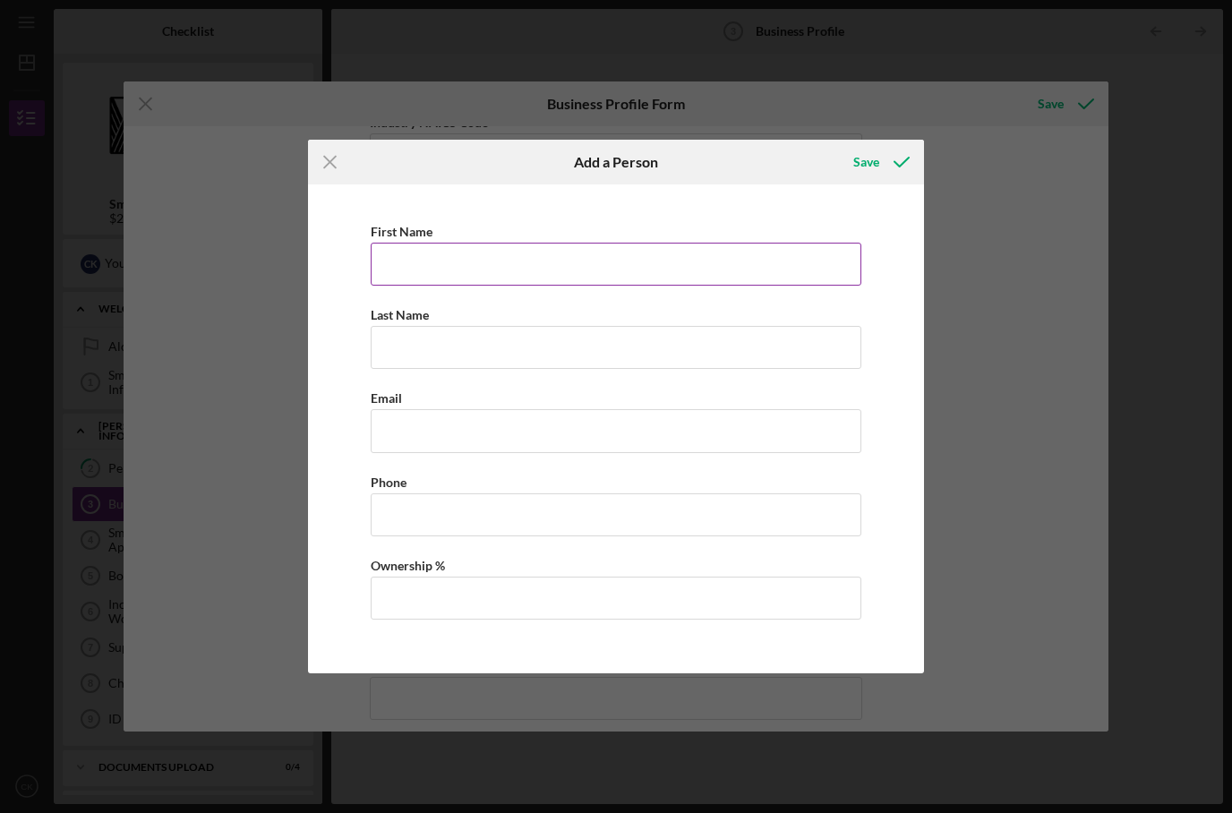
click at [521, 259] on input "First Name" at bounding box center [616, 264] width 491 height 43
type input "[PERSON_NAME]"
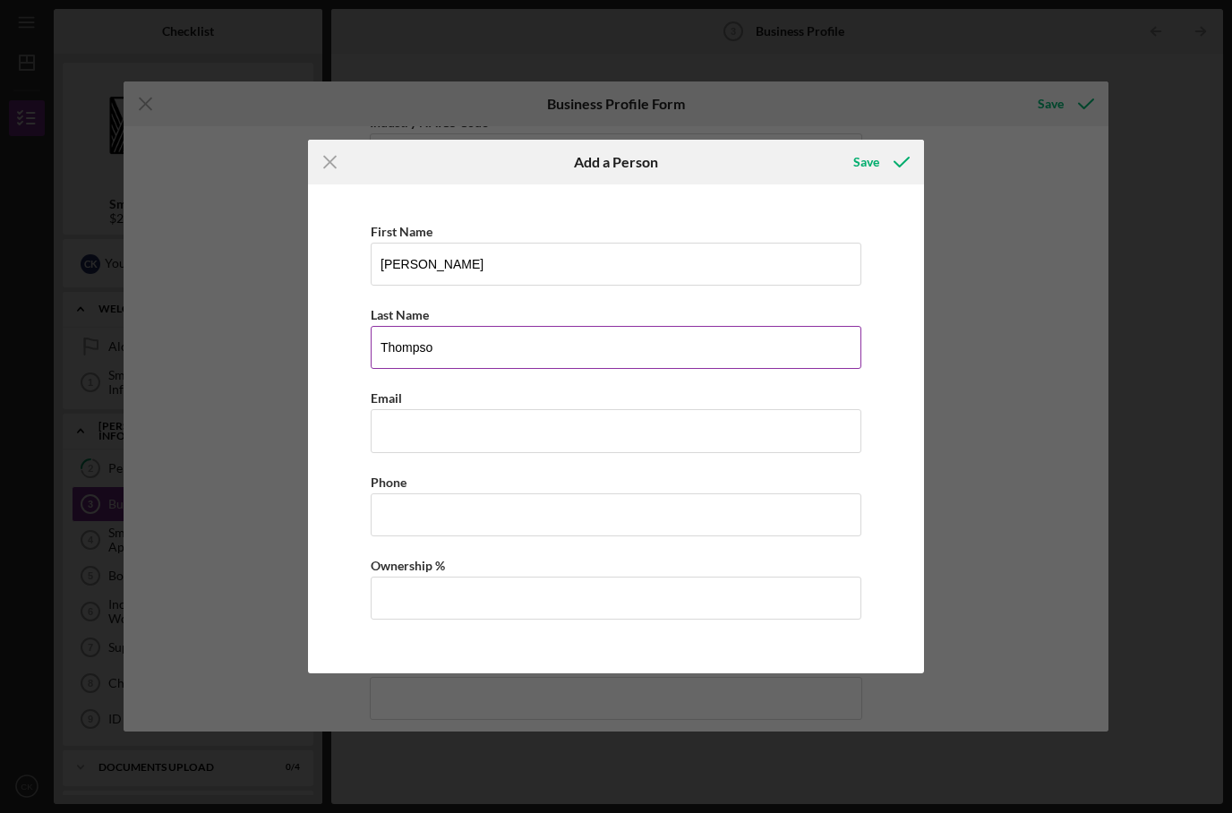
click at [556, 352] on input "Thompso" at bounding box center [616, 347] width 491 height 43
type input "[PERSON_NAME]"
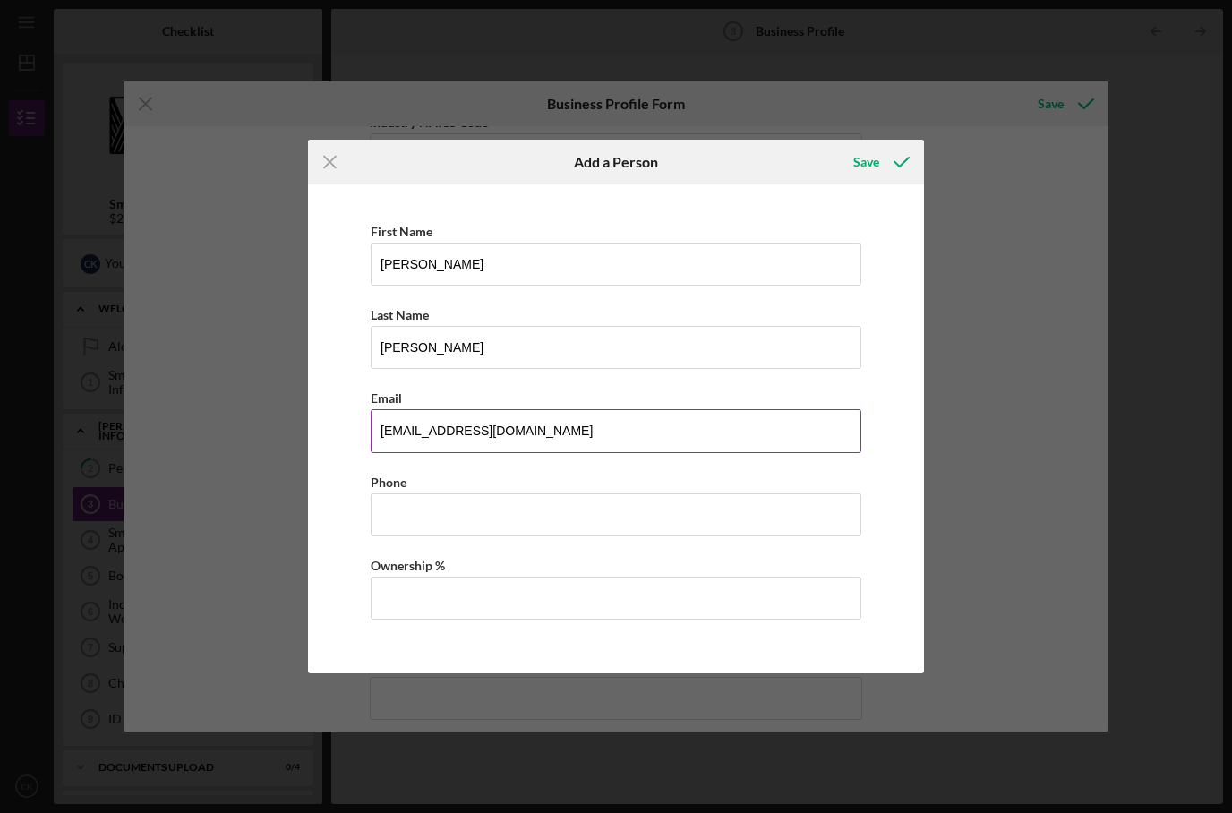
type input "chae.shi@gmail.com"
type input "(808) 428-1298"
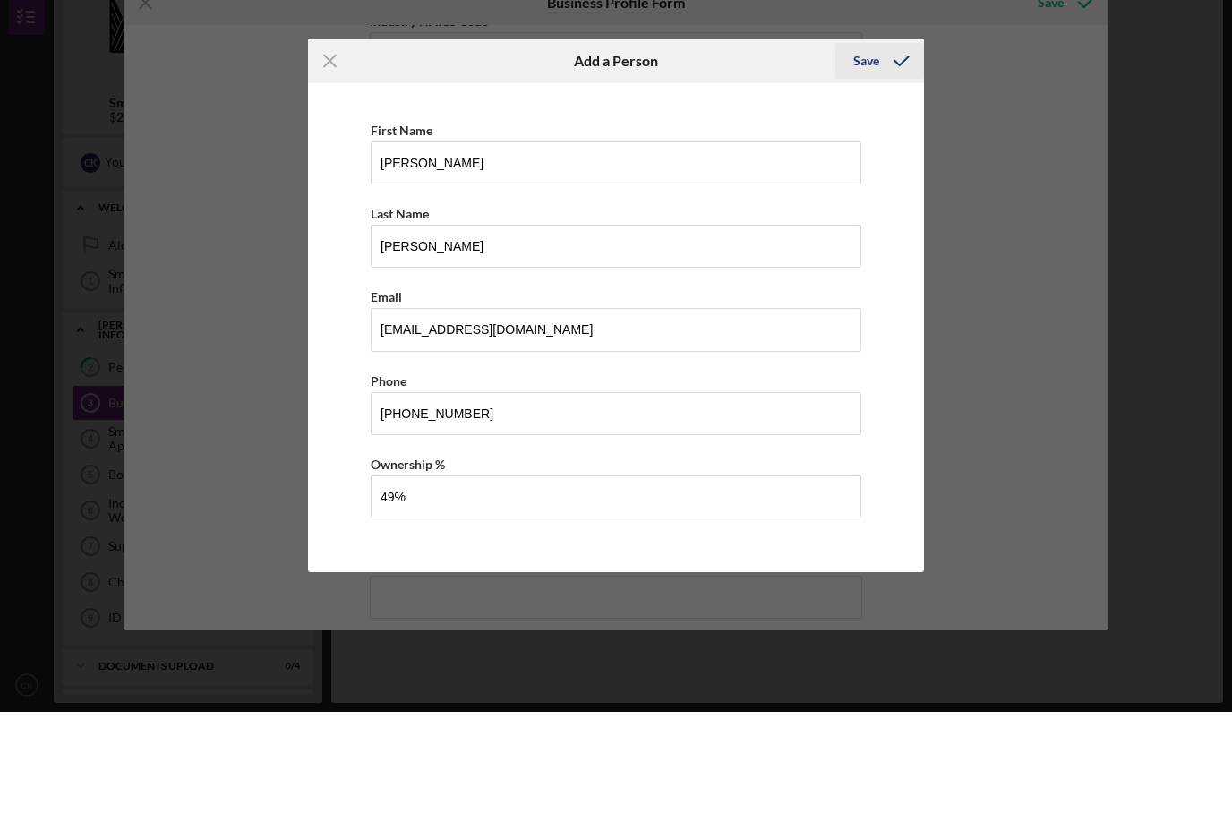
type input "49.00%"
click at [879, 144] on button "Save" at bounding box center [880, 162] width 89 height 36
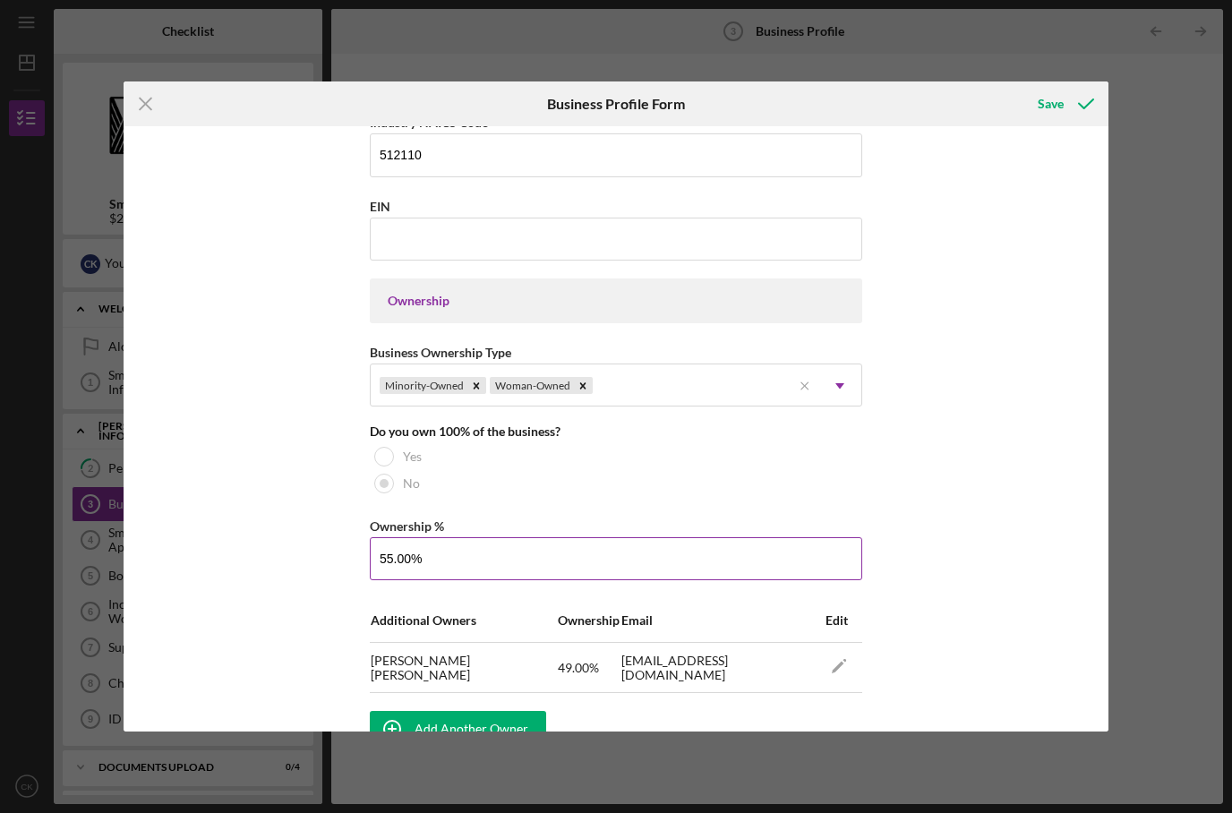
click at [486, 571] on input "55.00%" at bounding box center [616, 558] width 493 height 43
click at [486, 574] on input "55.00%" at bounding box center [616, 558] width 493 height 43
type input "51%"
click at [1064, 103] on button "Save" at bounding box center [1064, 104] width 89 height 36
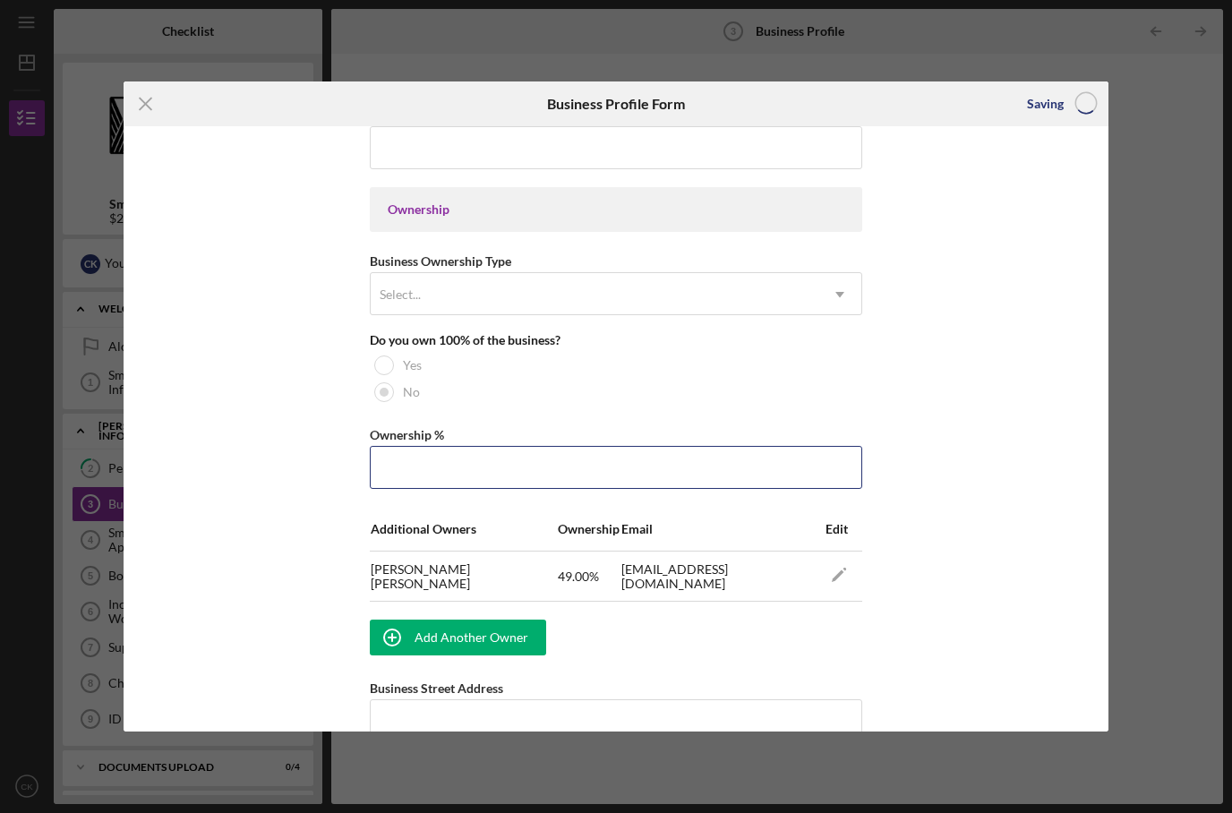
scroll to position [63, 0]
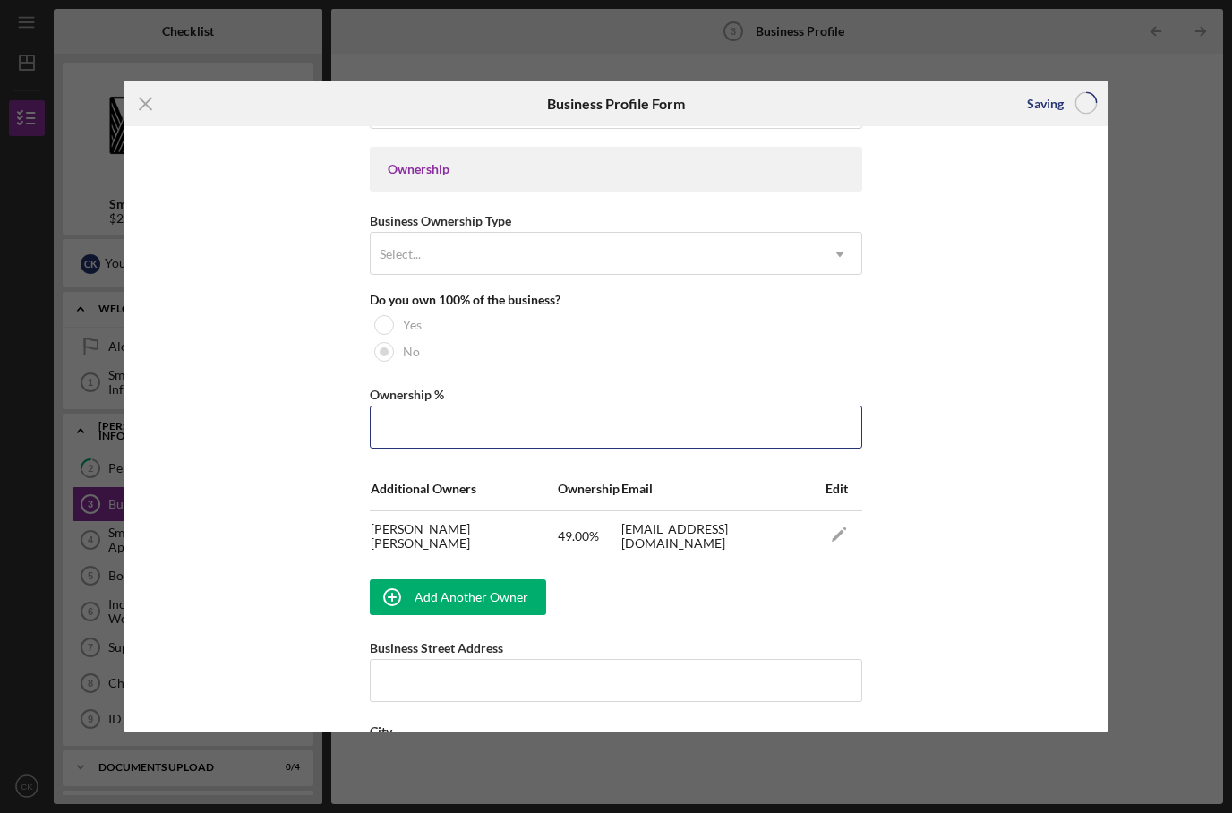
type input "51.00%"
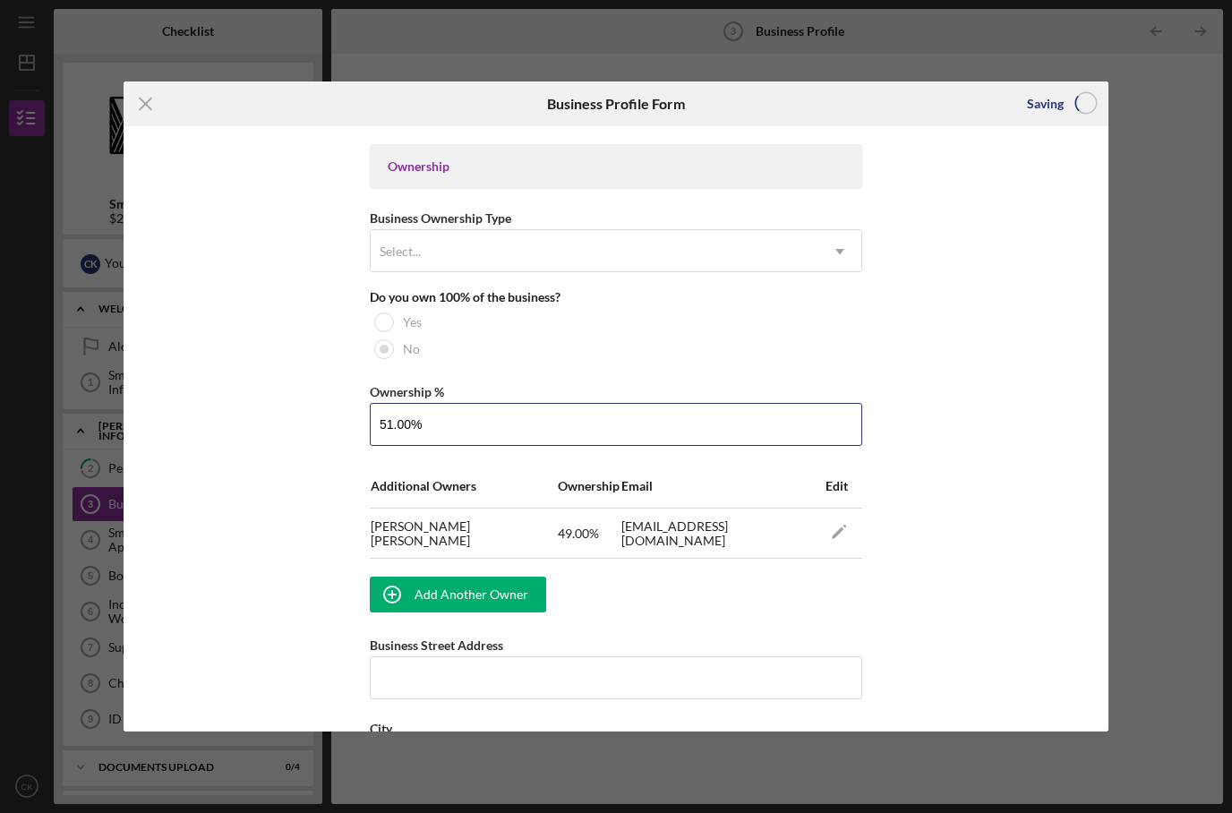
type input "VTOKU"
type input "06/01/2023"
type input "(808) 772-3256"
type input "vtoku.com"
type input "Technology"
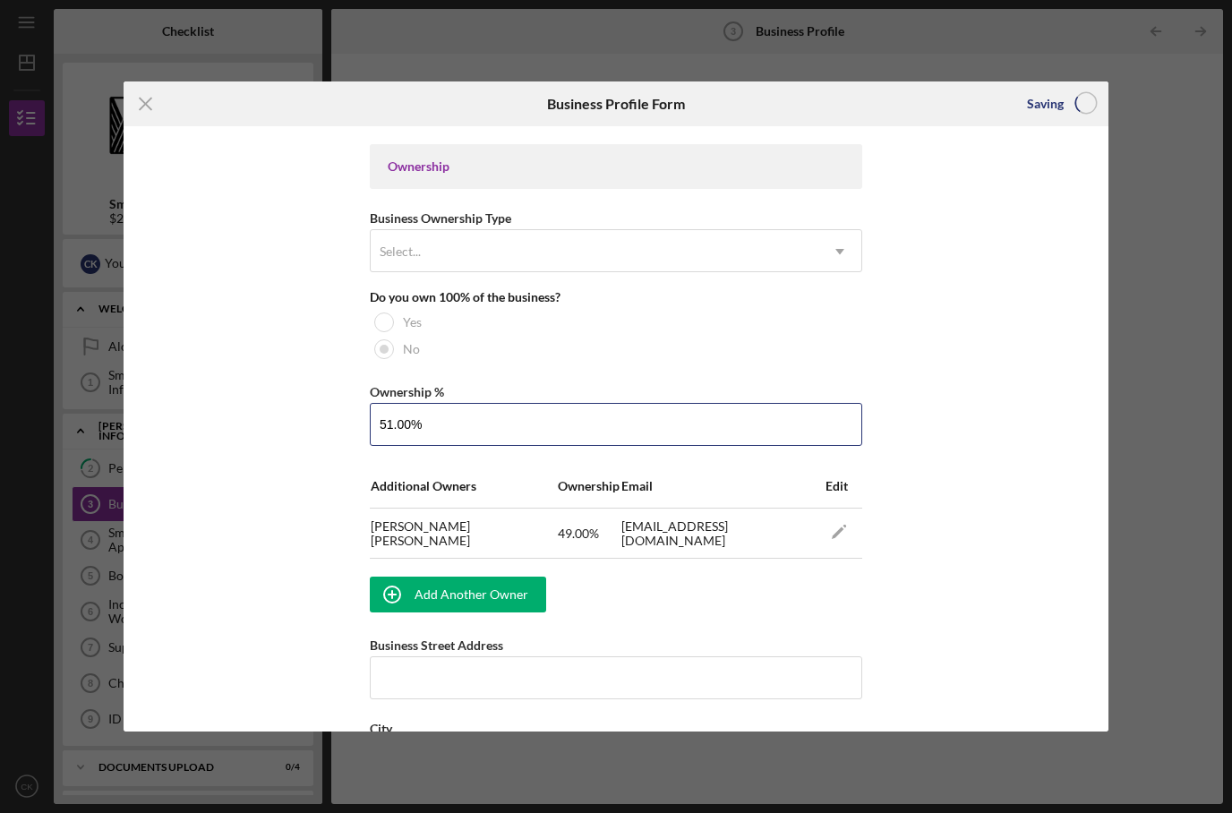
type input "512110"
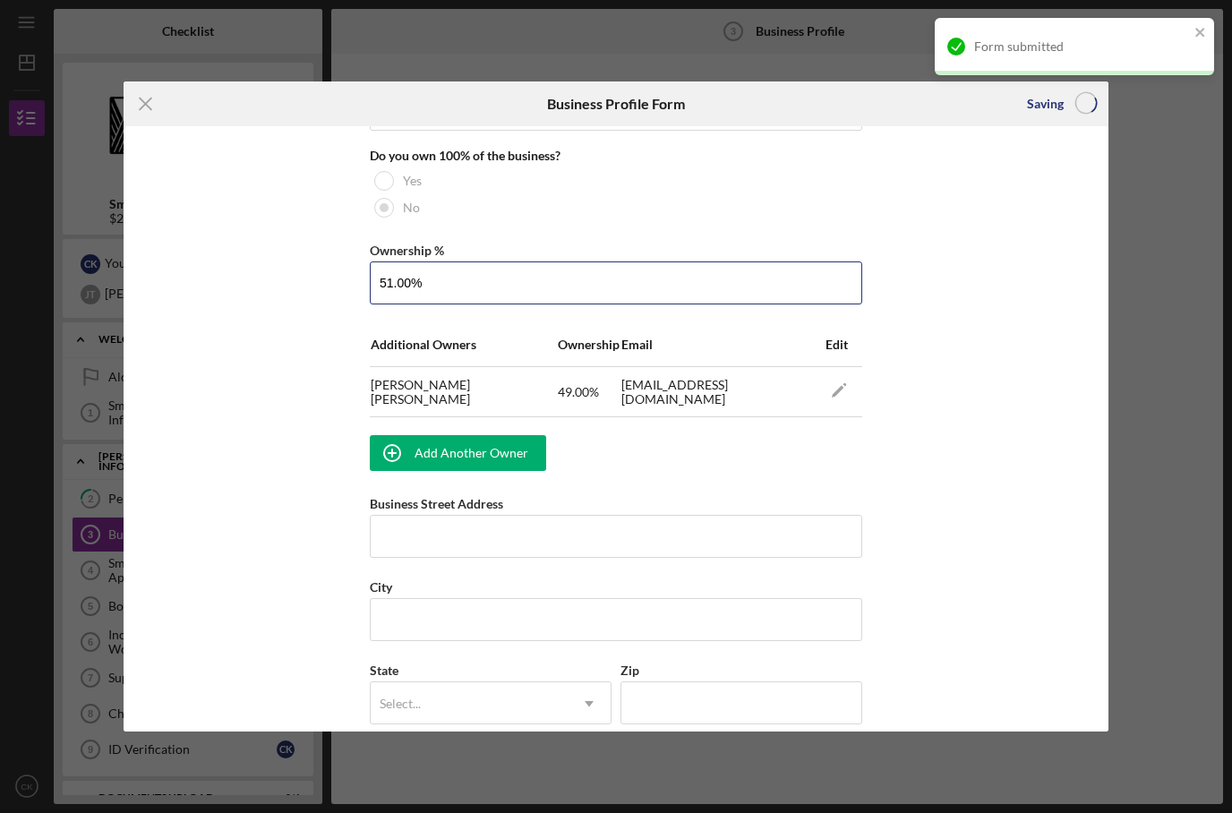
scroll to position [0, 0]
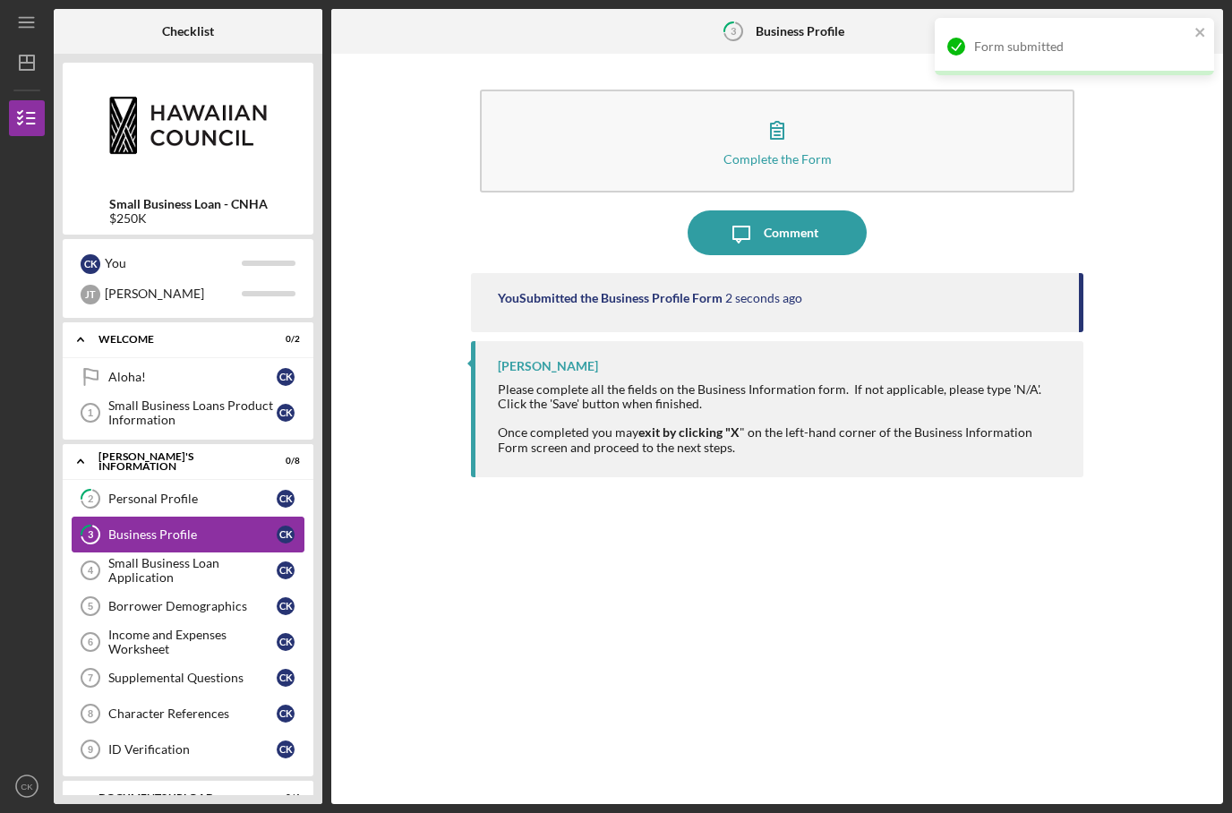
click at [188, 528] on div "Business Profile" at bounding box center [192, 535] width 168 height 14
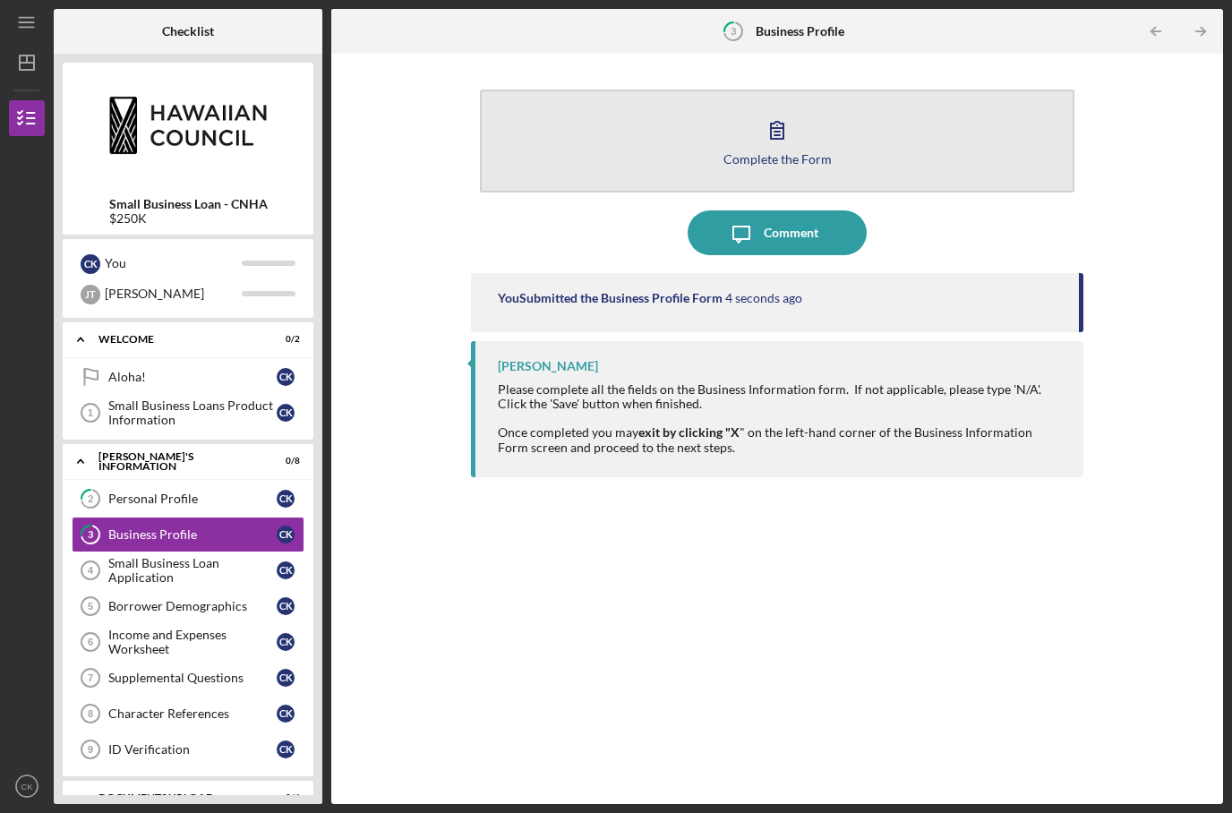
click at [740, 90] on button "Complete the Form Form" at bounding box center [777, 141] width 594 height 103
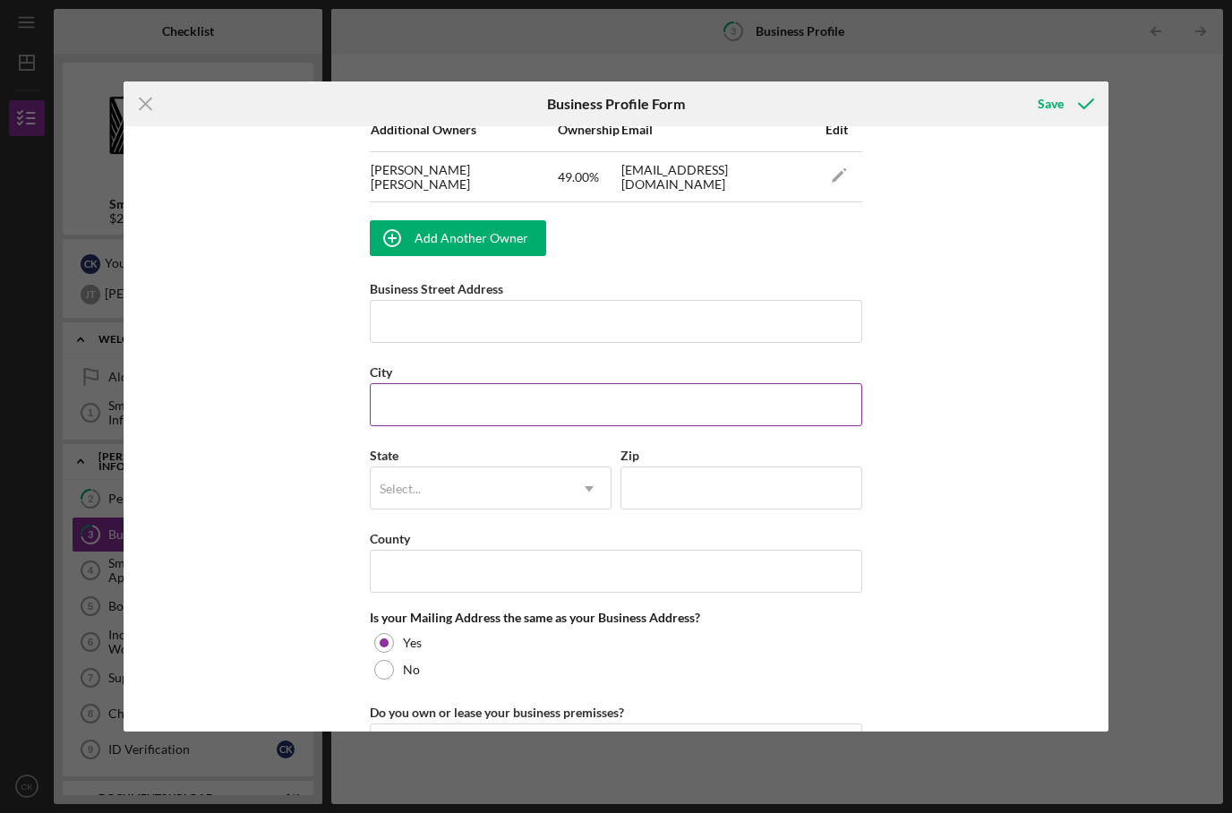
scroll to position [1173, 0]
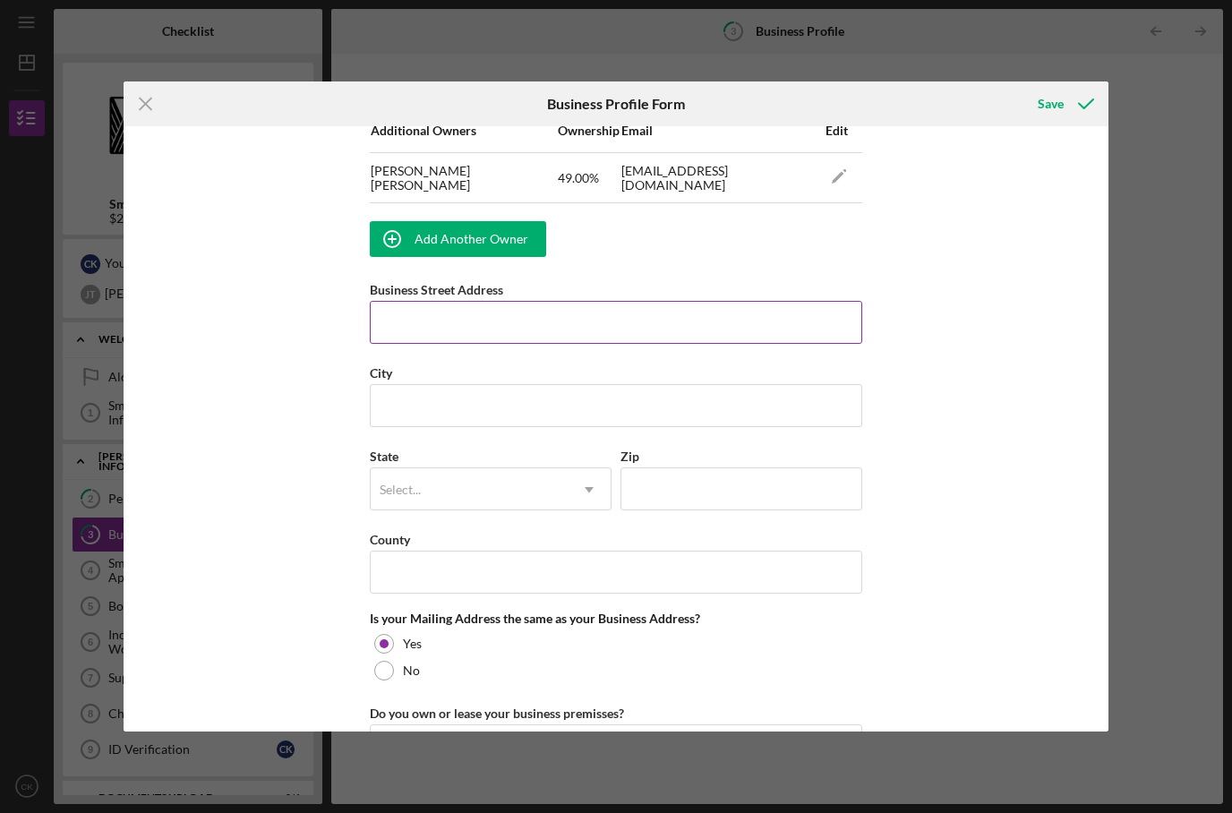
click at [596, 344] on input "Business Street Address" at bounding box center [616, 322] width 493 height 43
type input "217 Prospect Street 103"
type input "Honolulu"
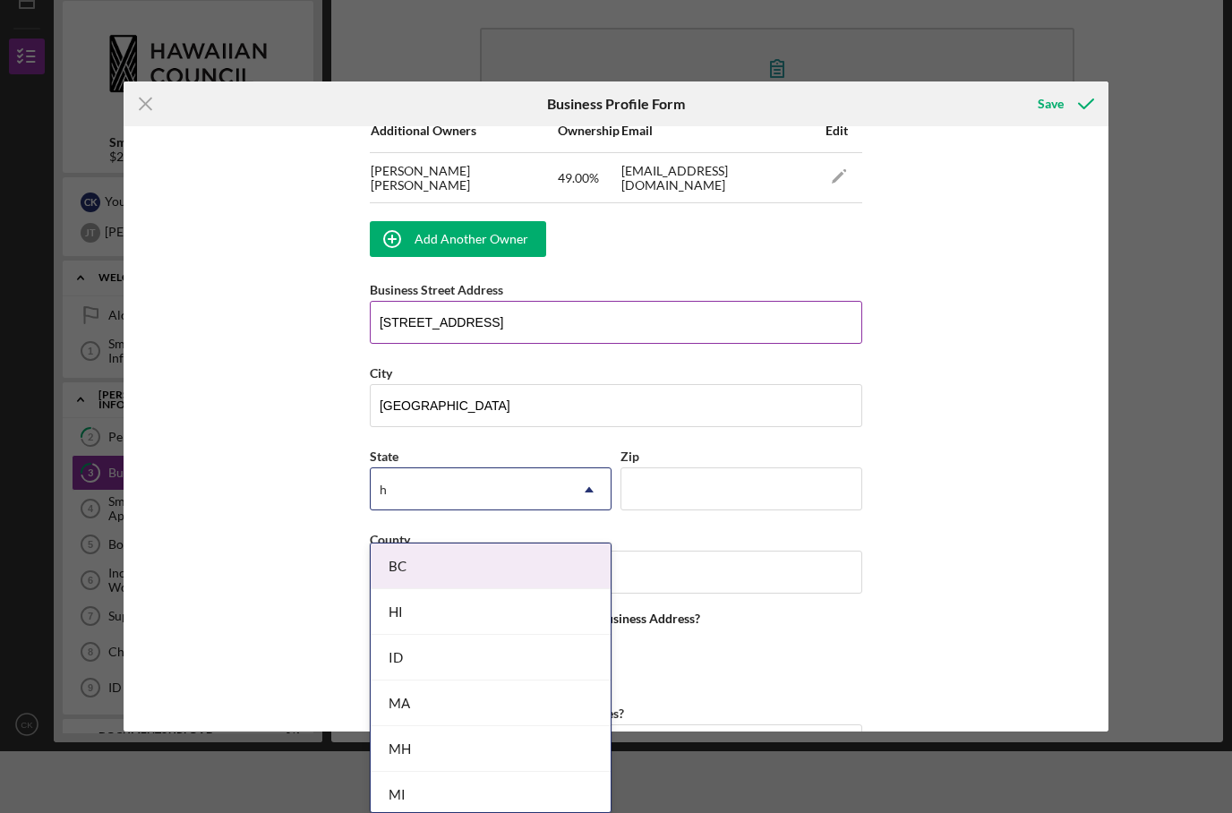
type input "h"
click at [487, 511] on div "BC" at bounding box center [469, 489] width 197 height 41
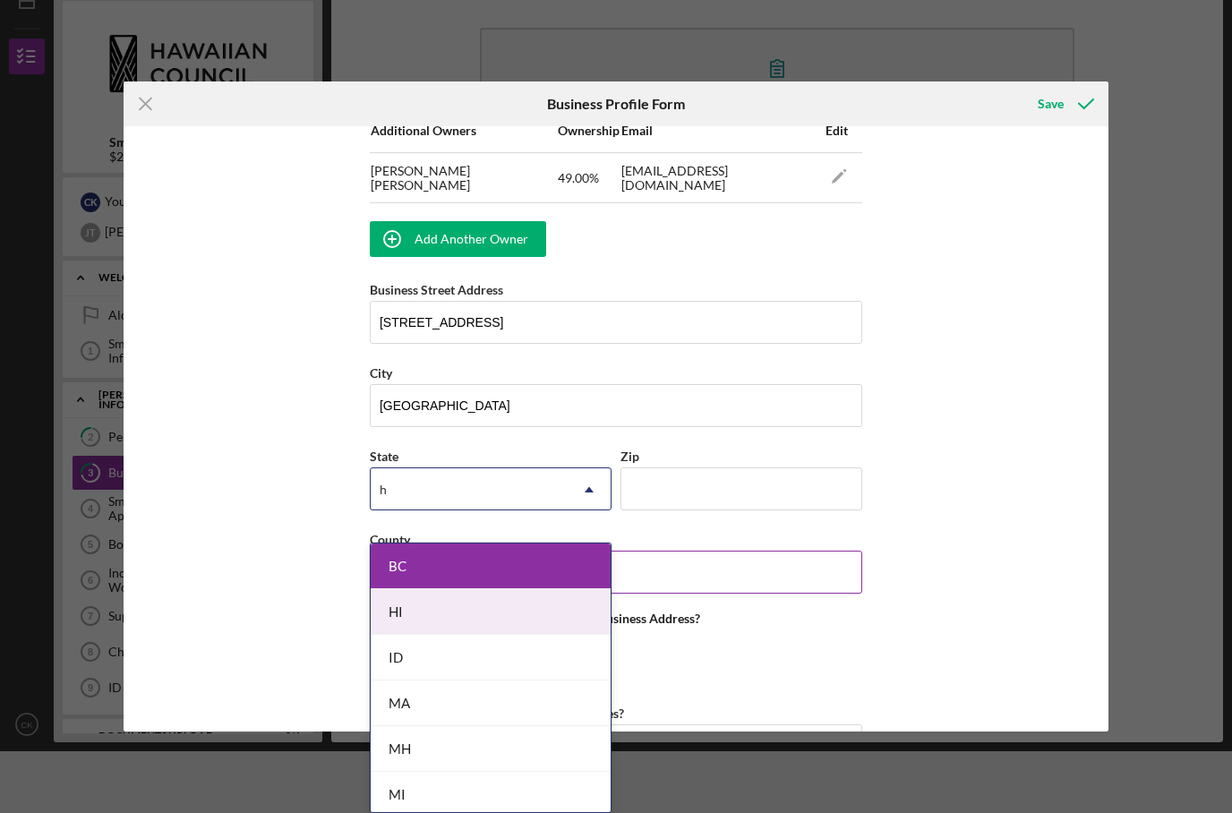
click at [465, 600] on div "HI" at bounding box center [491, 612] width 240 height 46
type input "h"
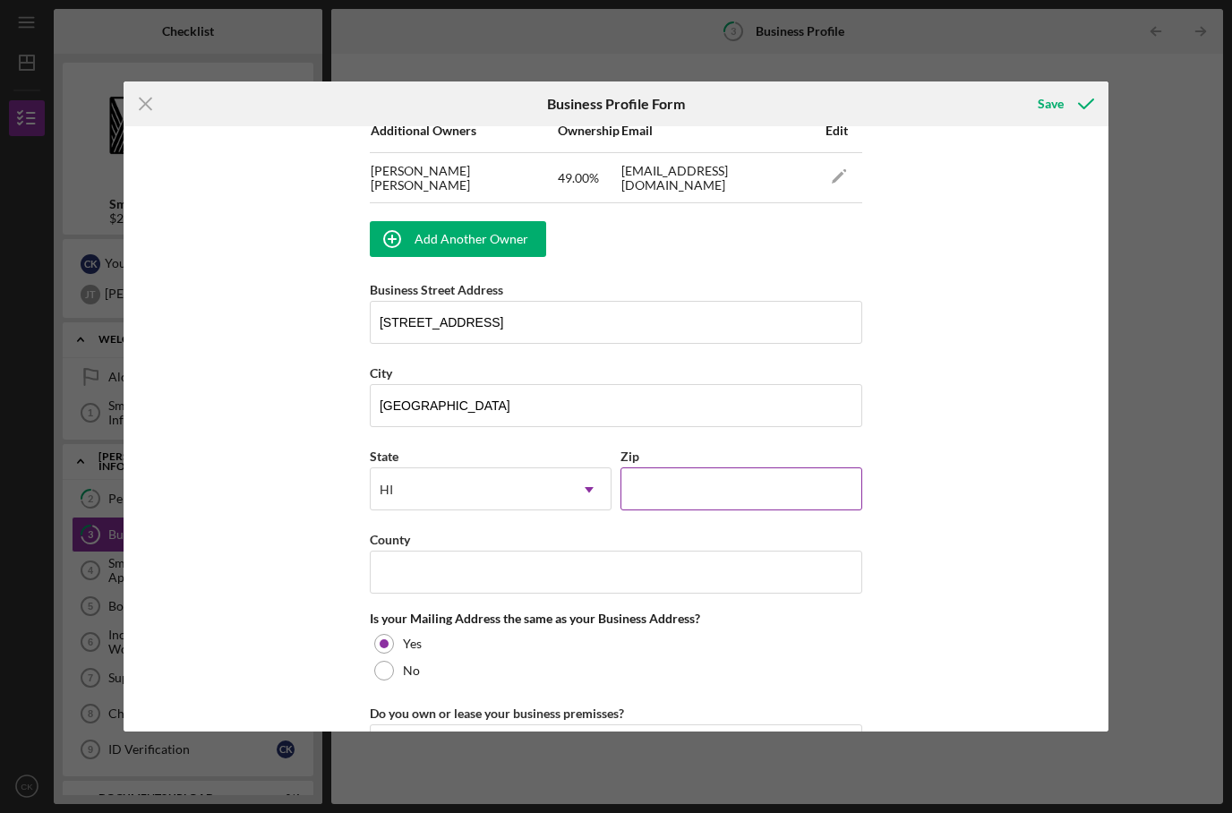
click at [682, 511] on input "Zip" at bounding box center [742, 489] width 242 height 43
type input "96813"
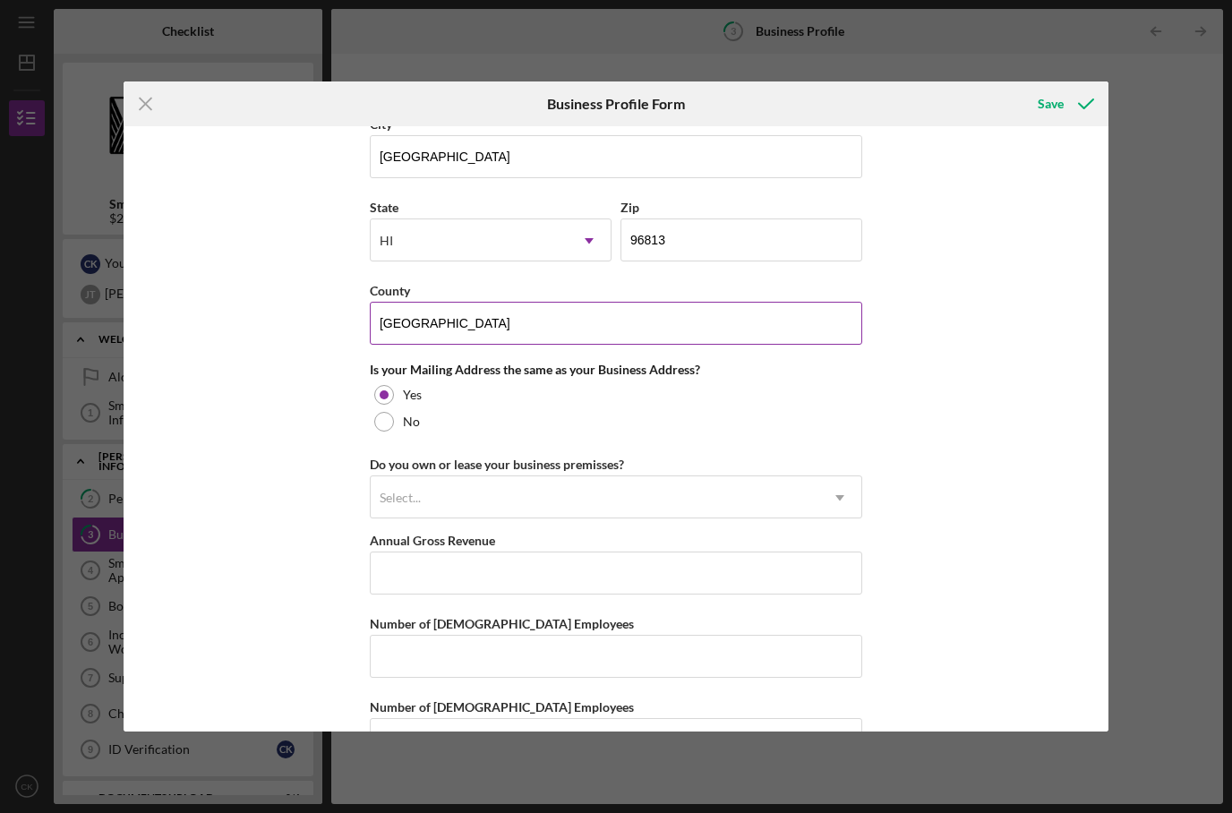
scroll to position [1479, 0]
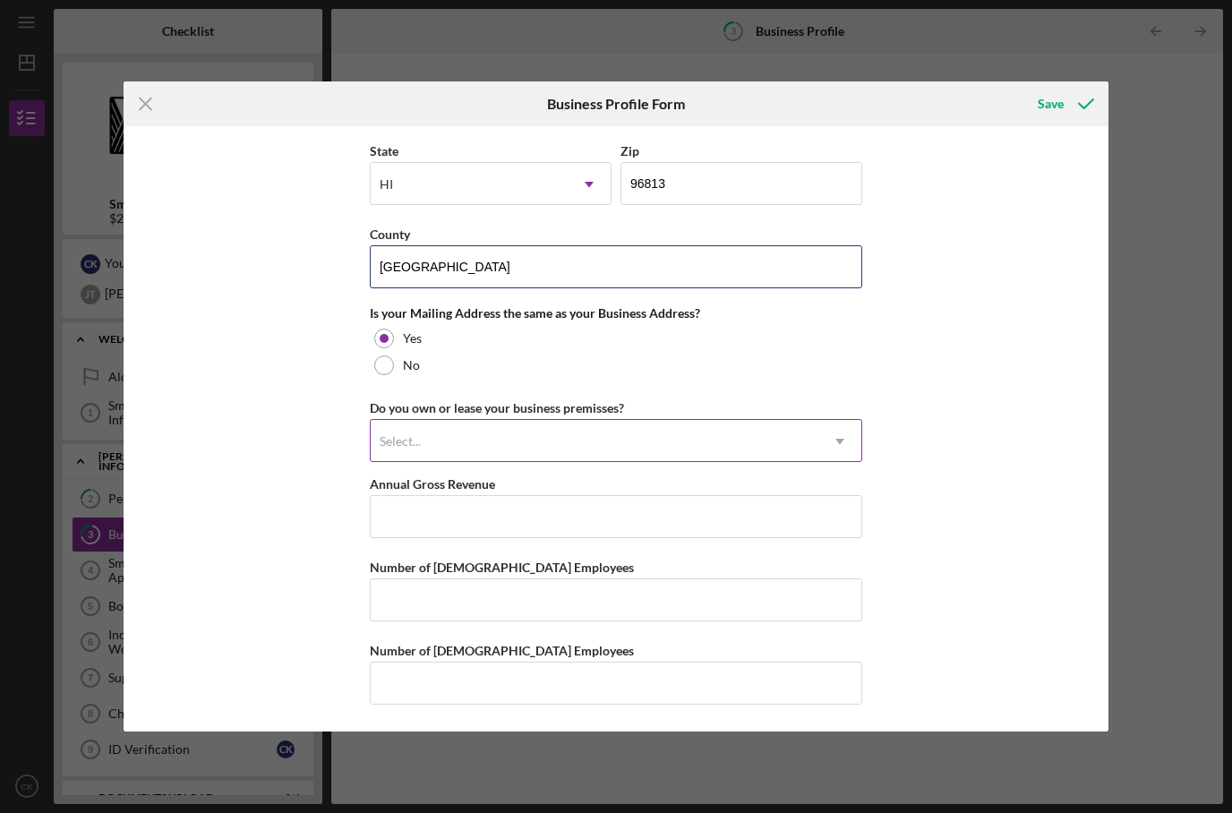
type input "Honolulu"
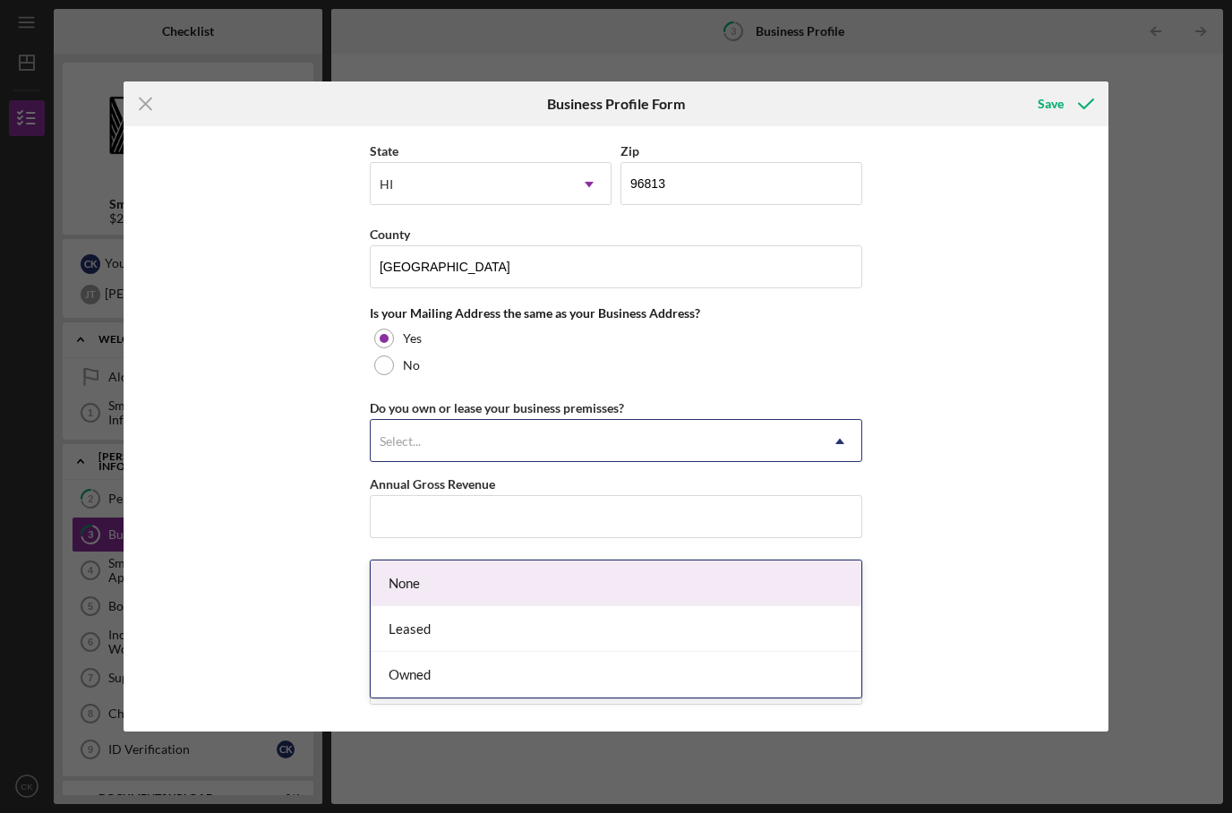
click at [601, 462] on div "Select..." at bounding box center [595, 441] width 448 height 41
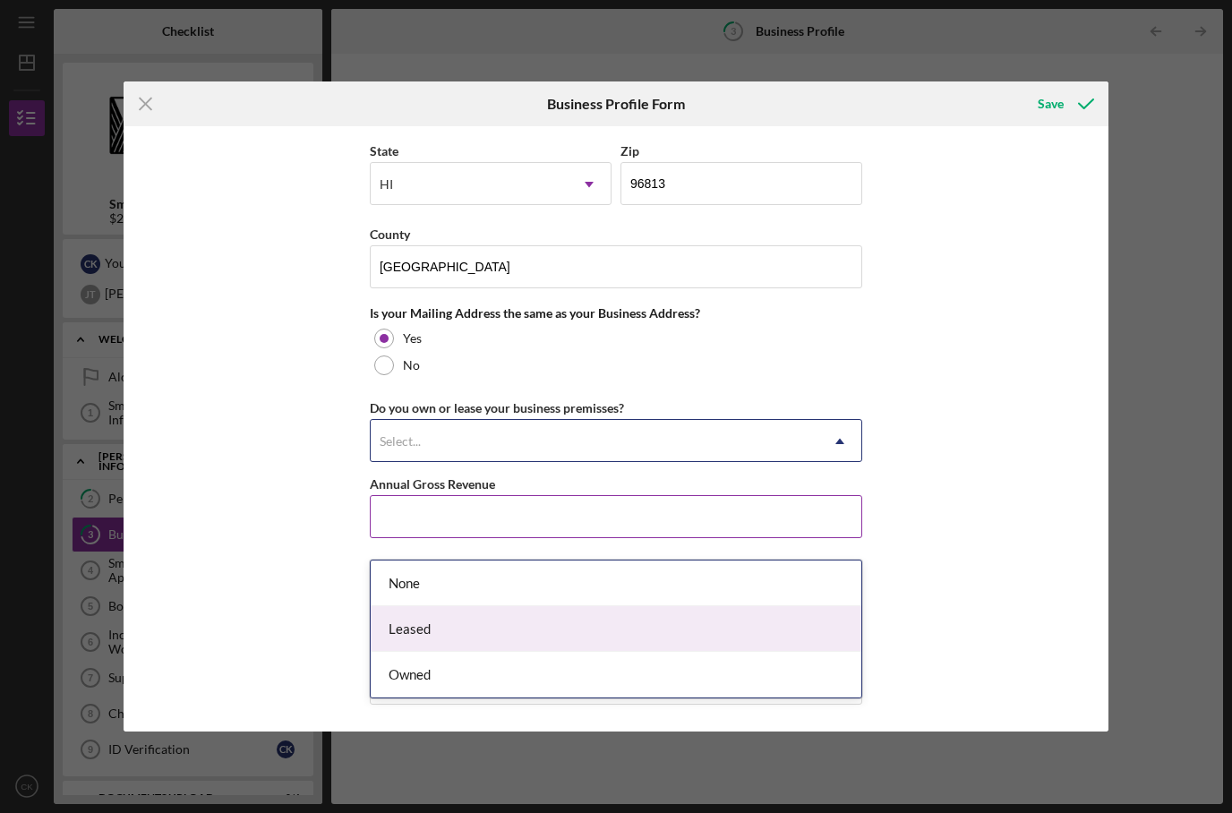
click at [554, 606] on div "Leased" at bounding box center [616, 629] width 491 height 46
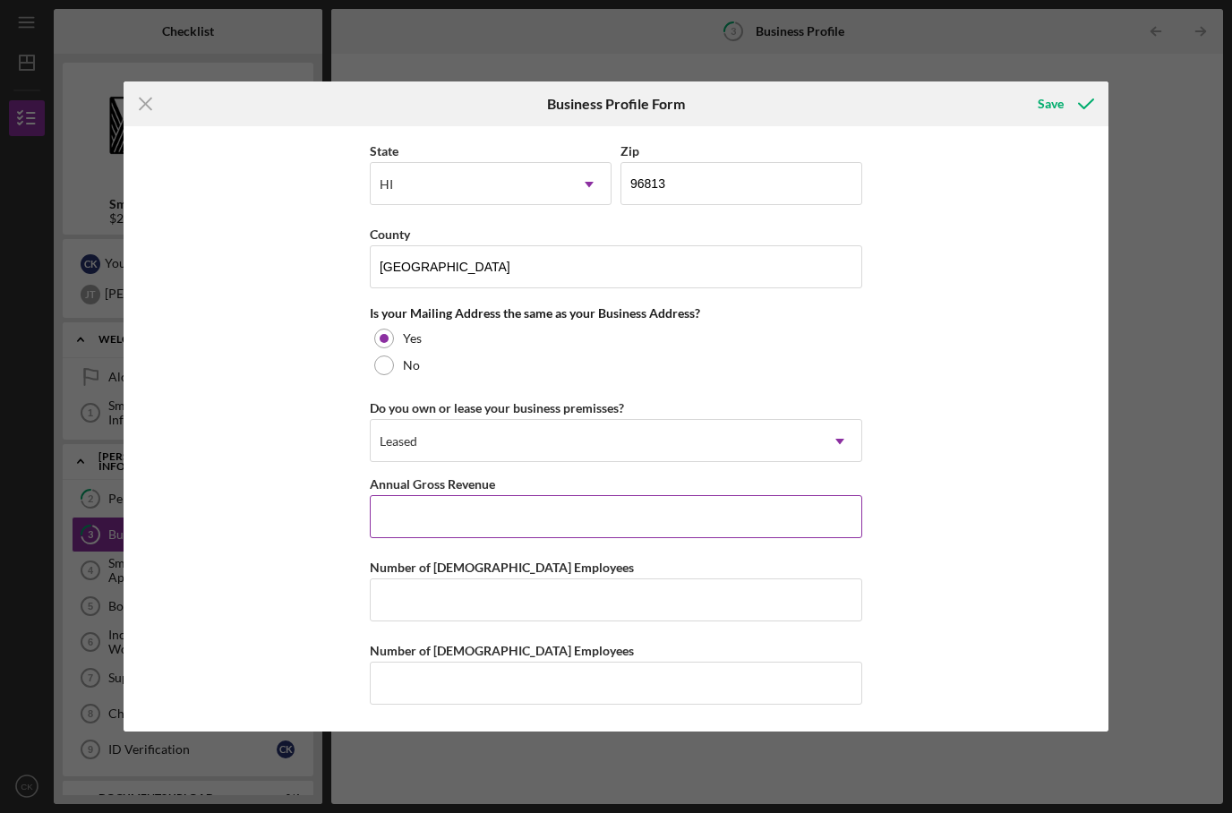
click at [580, 538] on input "Annual Gross Revenue" at bounding box center [616, 516] width 493 height 43
type input "$1"
type input "$50,000"
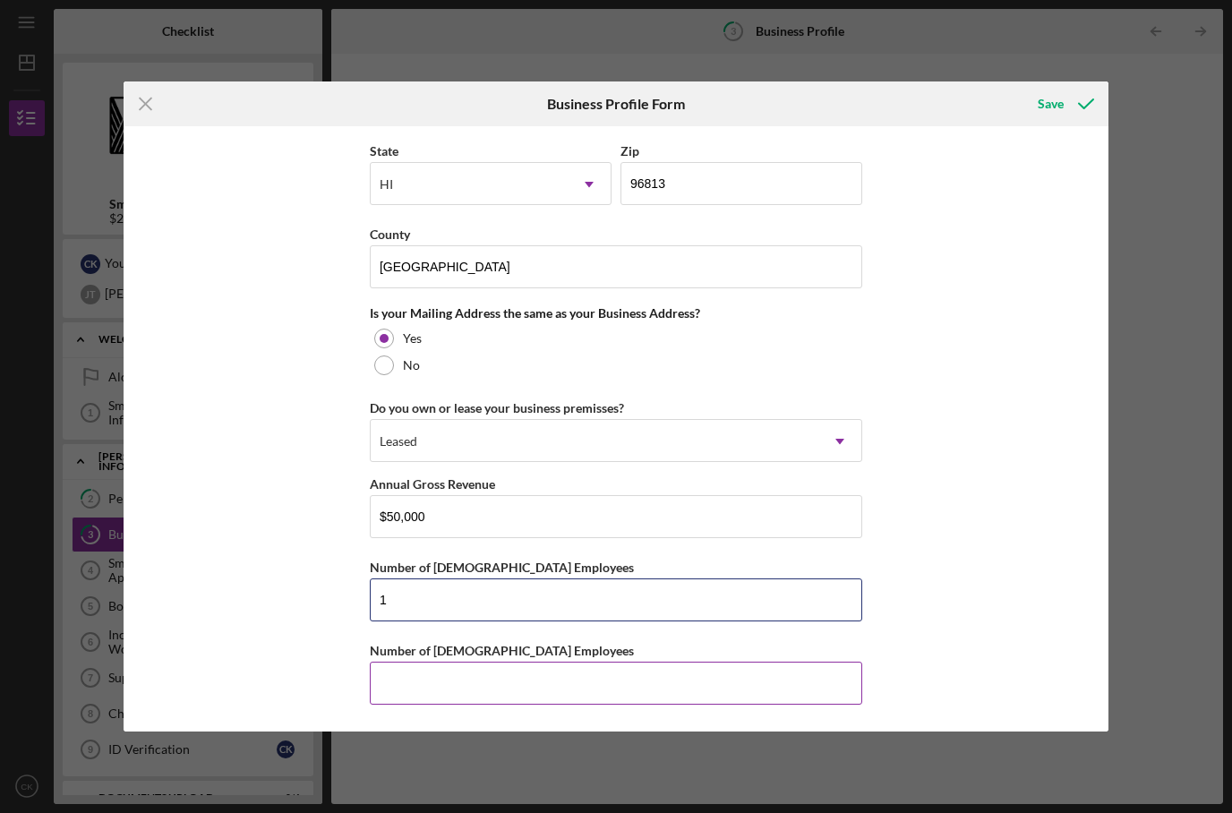
scroll to position [1513, 0]
type input "1"
click at [576, 674] on div "Icon/Menu Close Business Profile Form Save Business Name VToku LLC DBA VTOKU Bu…" at bounding box center [616, 406] width 1232 height 813
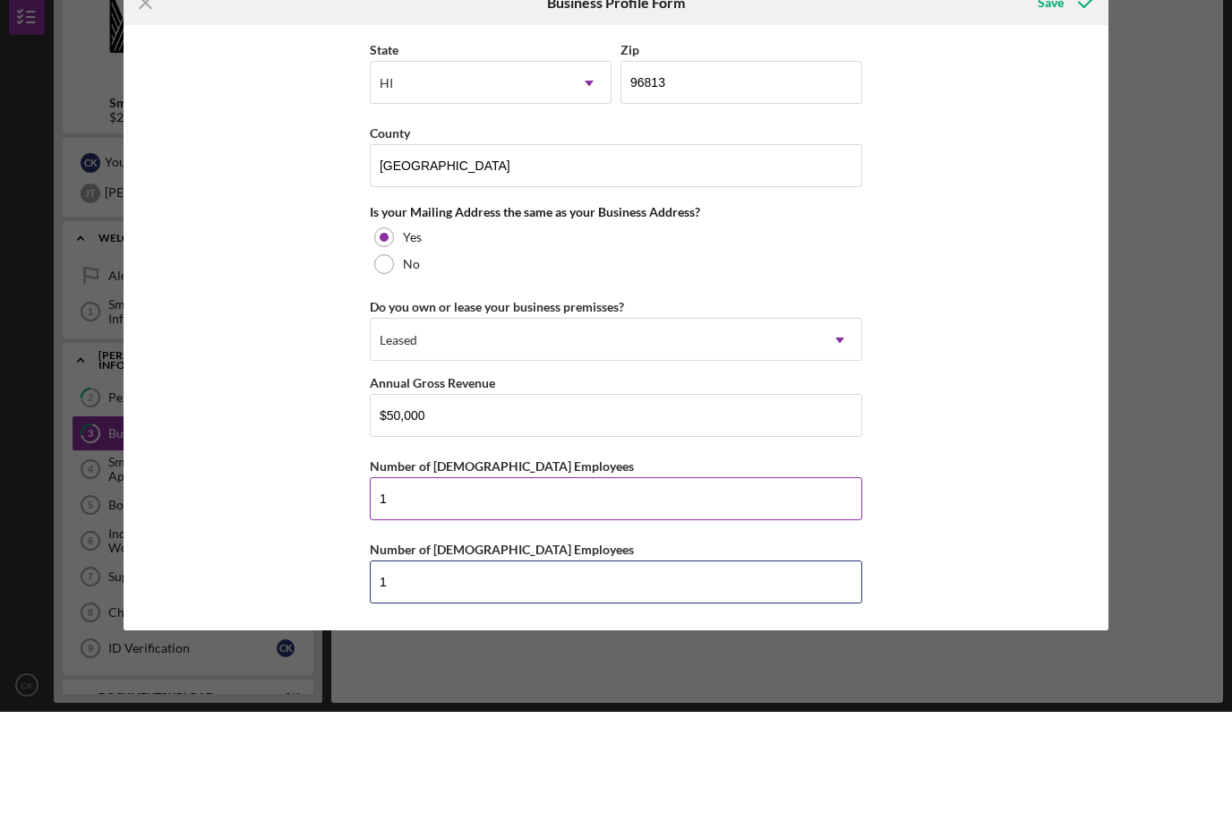
type input "1"
click at [739, 579] on input "1" at bounding box center [616, 600] width 493 height 43
type input "0"
type input "2"
click at [914, 433] on div "Business Name VToku LLC DBA VTOKU Business Start Date 06/01/2023 Legal Structur…" at bounding box center [617, 428] width 986 height 605
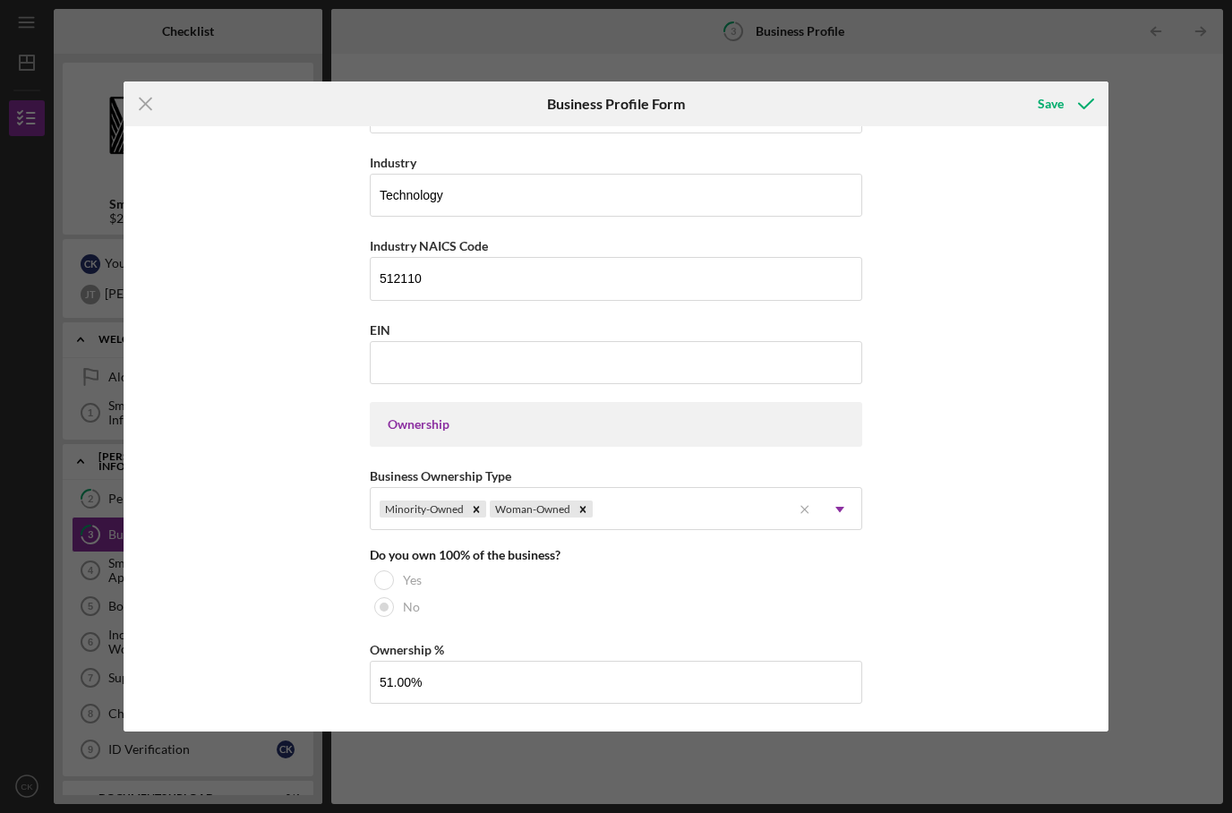
scroll to position [526, 0]
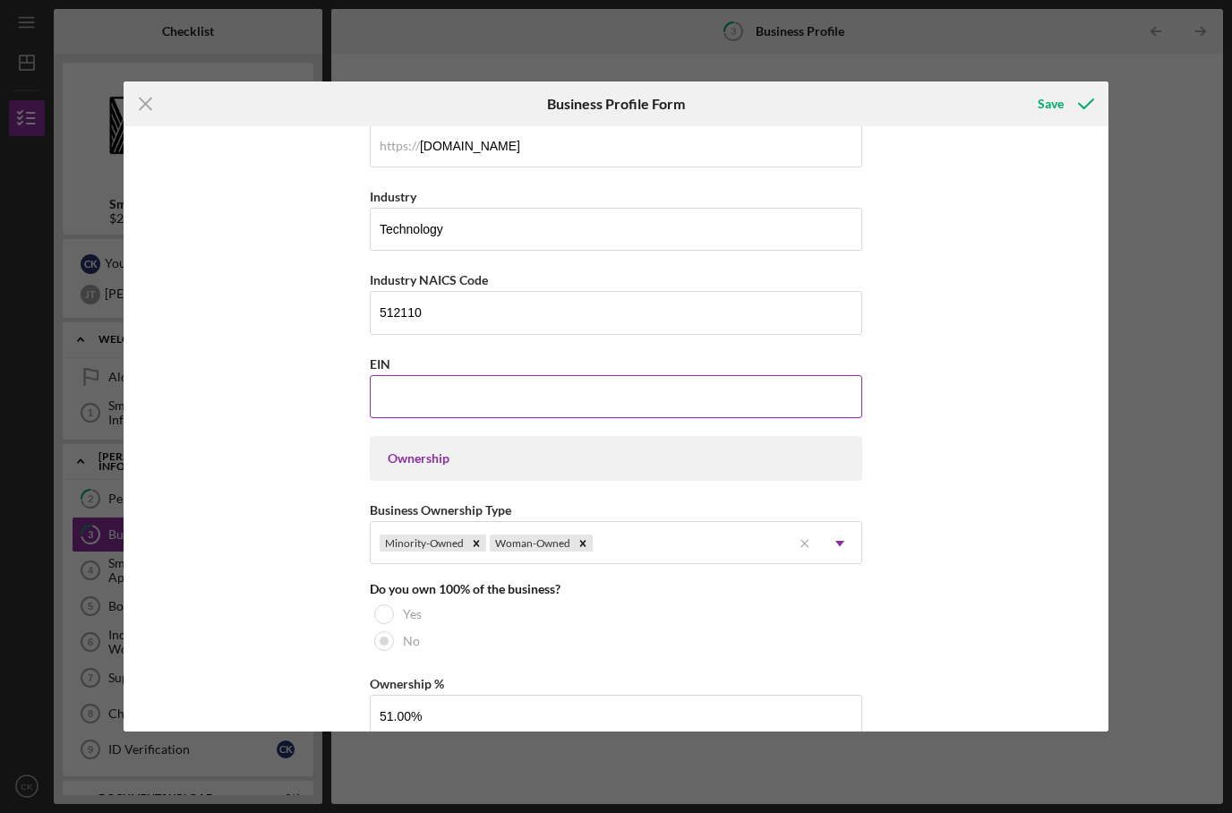
click at [800, 418] on input "EIN" at bounding box center [616, 396] width 493 height 43
type input "93-2118103"
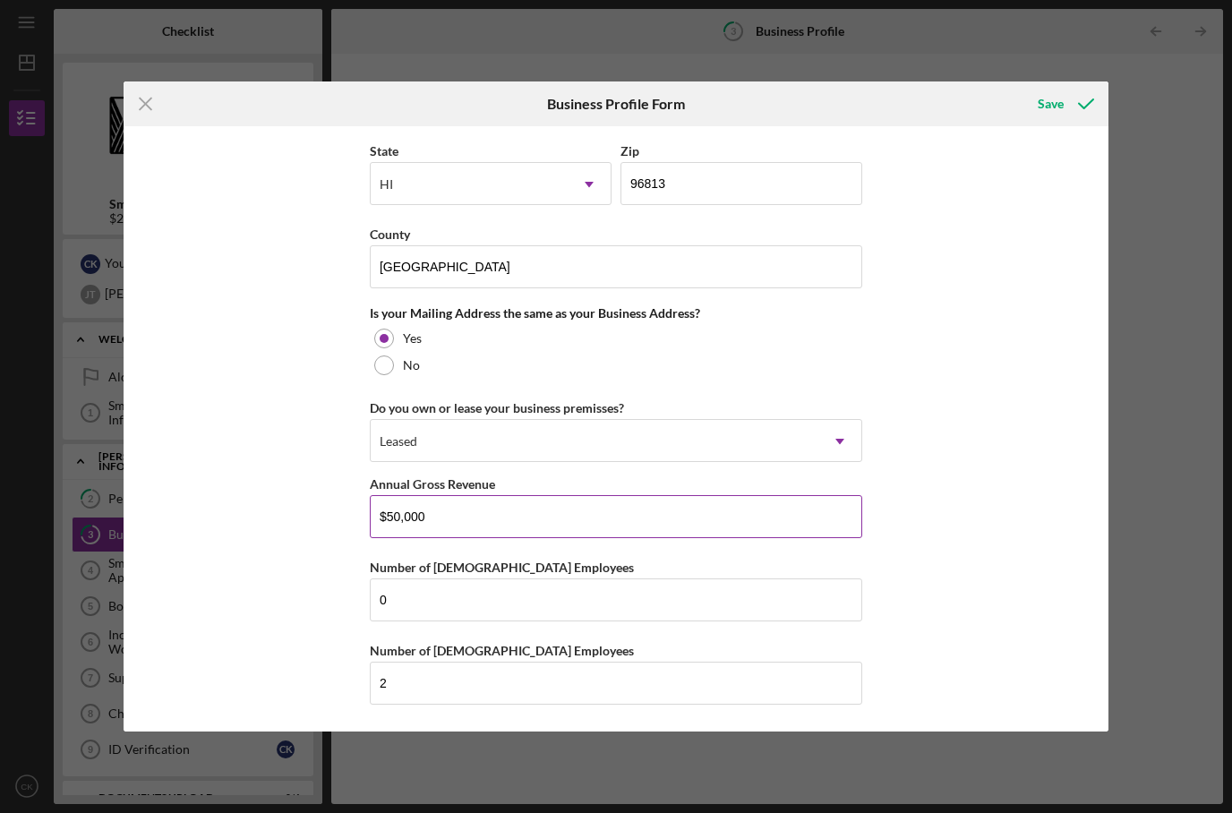
scroll to position [1513, 0]
click at [704, 516] on input "$50,000" at bounding box center [616, 516] width 493 height 43
click at [700, 511] on input "$50,000" at bounding box center [616, 516] width 493 height 43
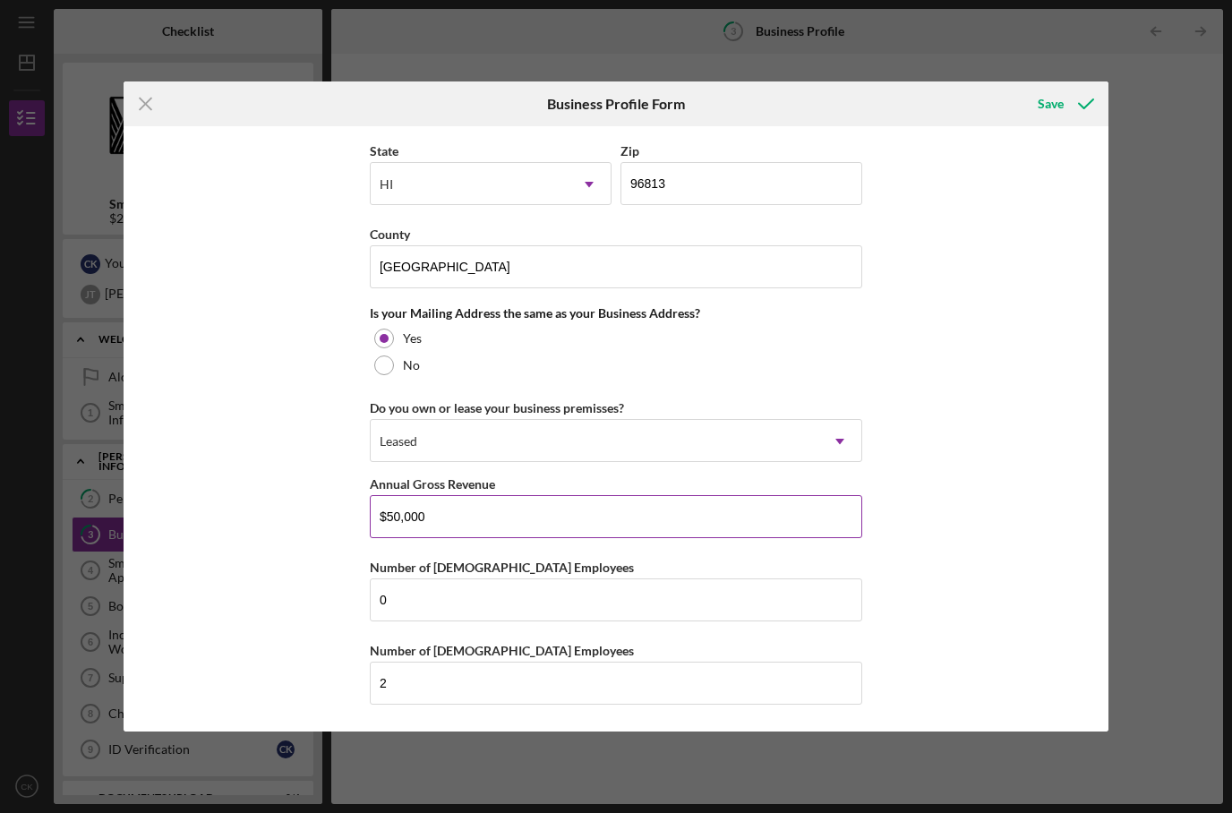
click at [396, 510] on input "$50,000" at bounding box center [616, 516] width 493 height 43
type input "$100,000"
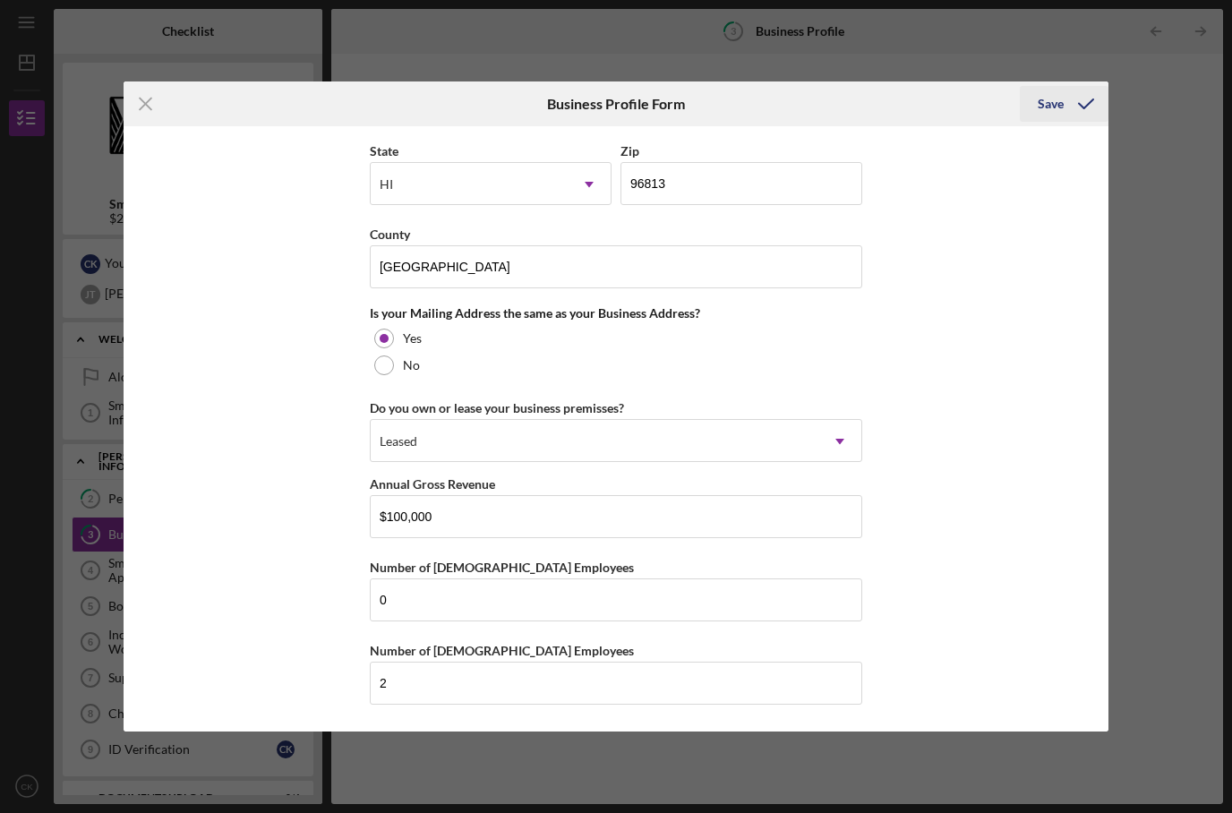
click at [1065, 112] on icon "submit" at bounding box center [1086, 104] width 45 height 45
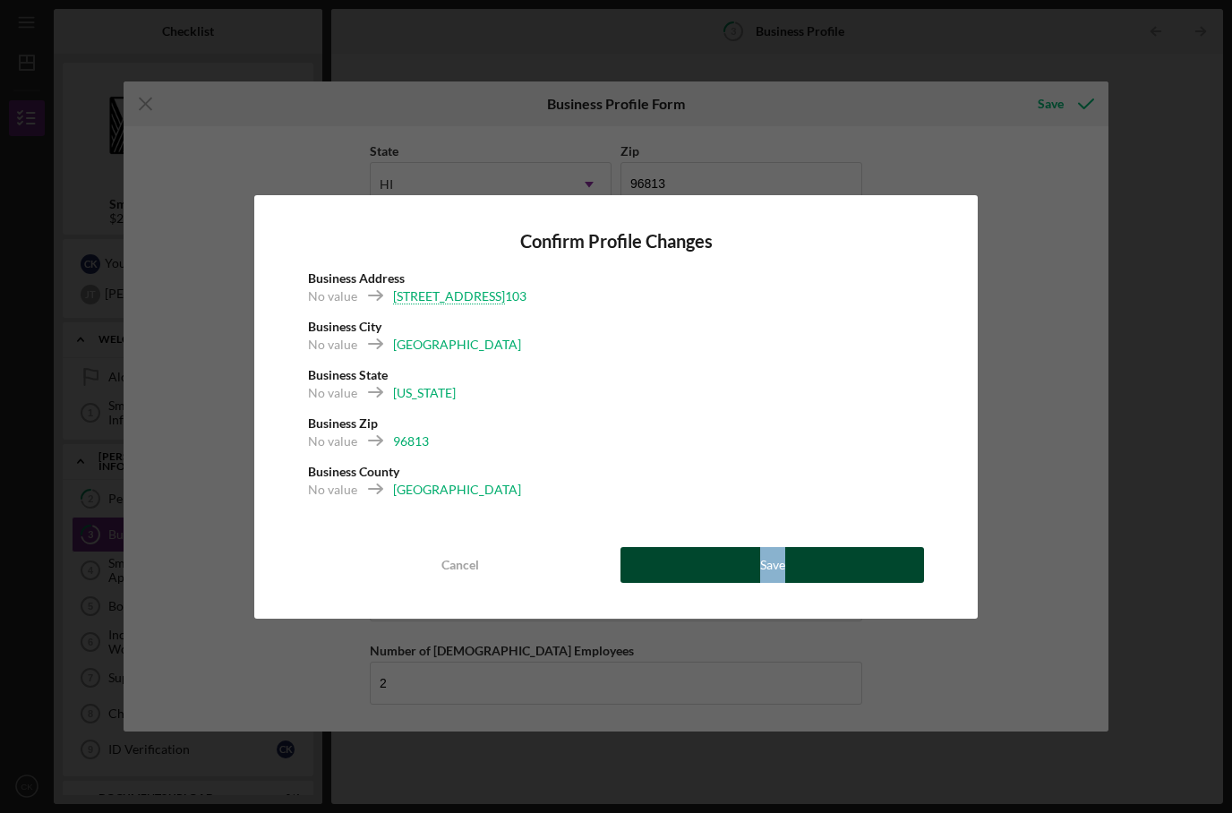
drag, startPoint x: 687, startPoint y: 586, endPoint x: 709, endPoint y: 566, distance: 29.8
click at [707, 566] on div "Confirm Profile Changes Business Address No value 217 Prospect Street 103 Busin…" at bounding box center [616, 407] width 724 height 424
click at [708, 570] on button "Save" at bounding box center [773, 565] width 304 height 36
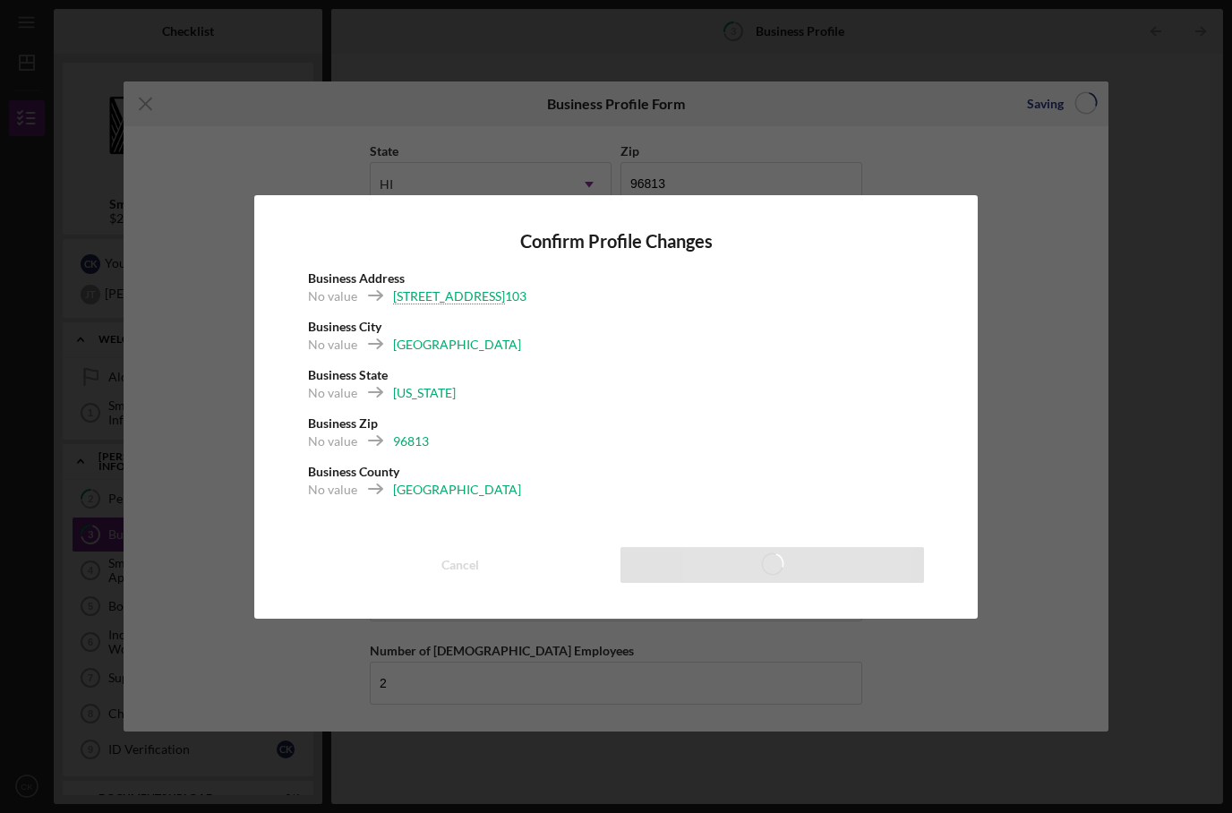
scroll to position [63, 0]
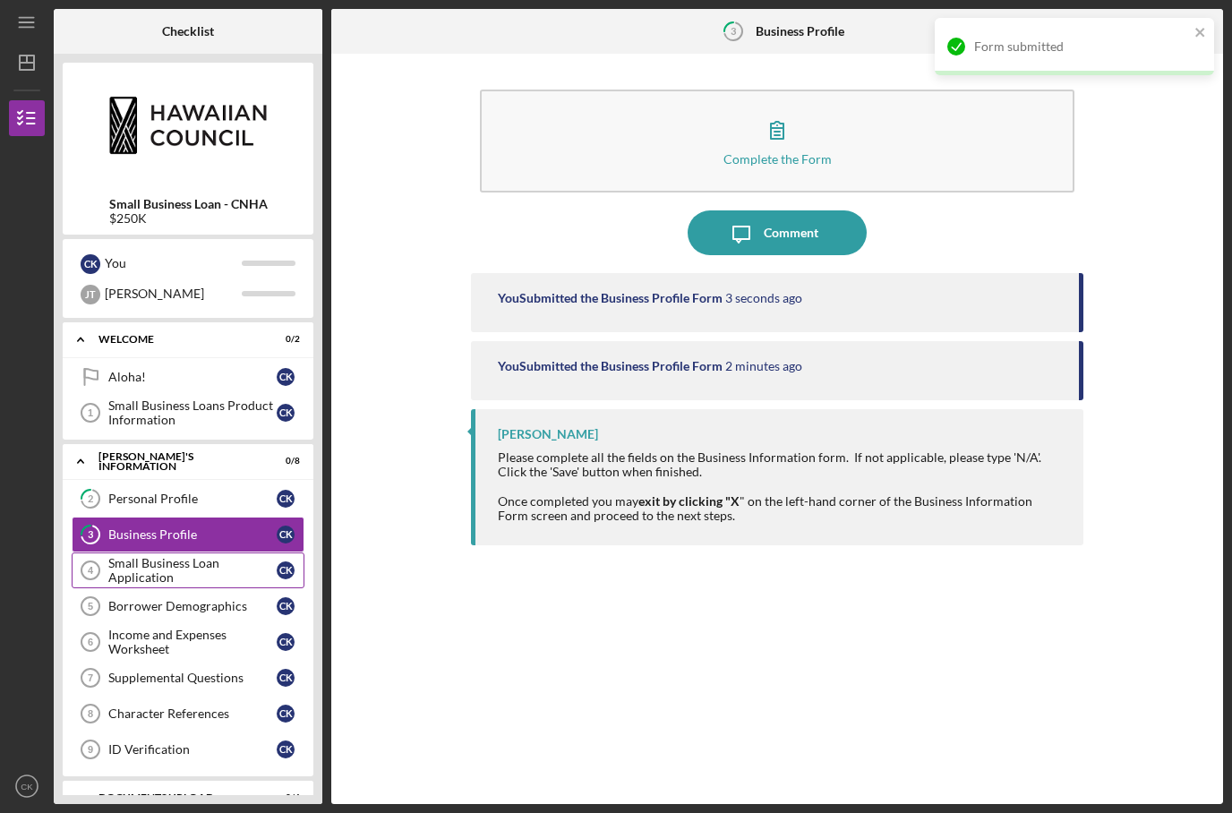
click at [179, 556] on div "Small Business Loan Application" at bounding box center [192, 570] width 168 height 29
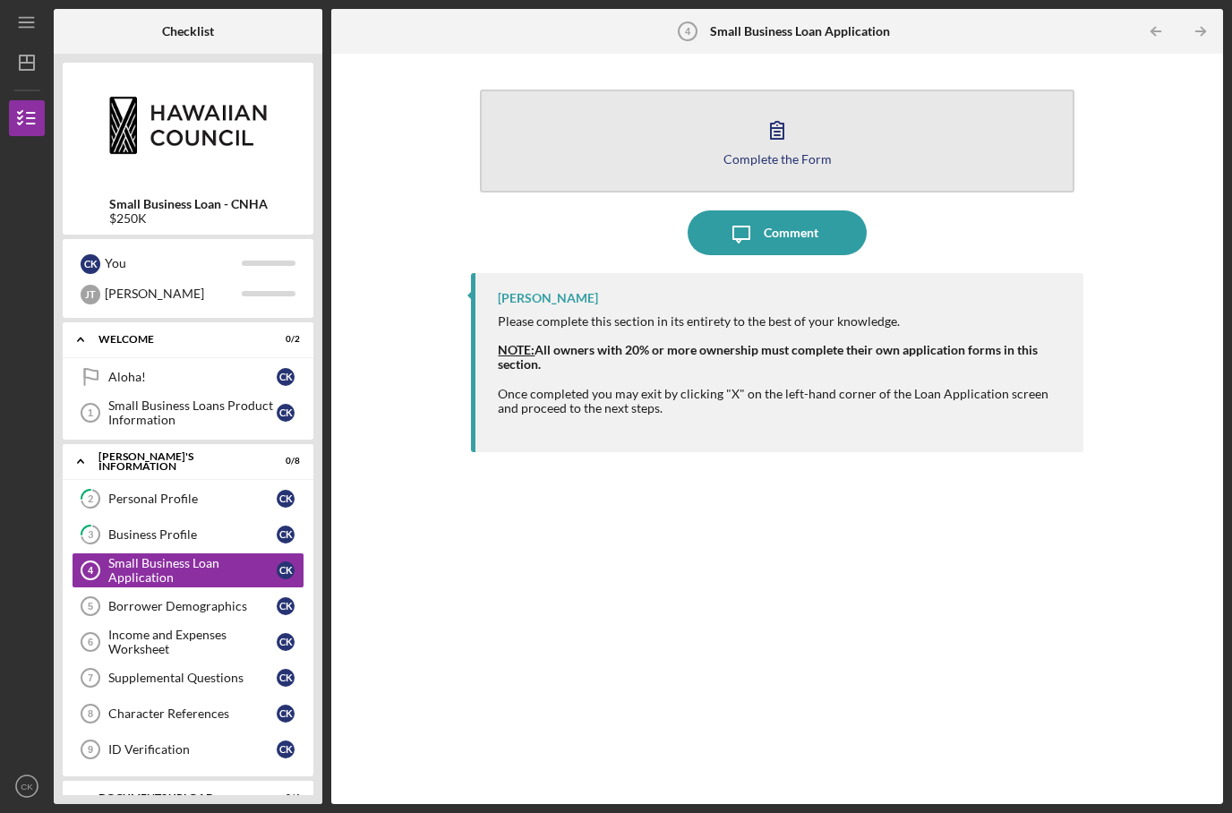
click at [767, 107] on icon "button" at bounding box center [777, 129] width 45 height 45
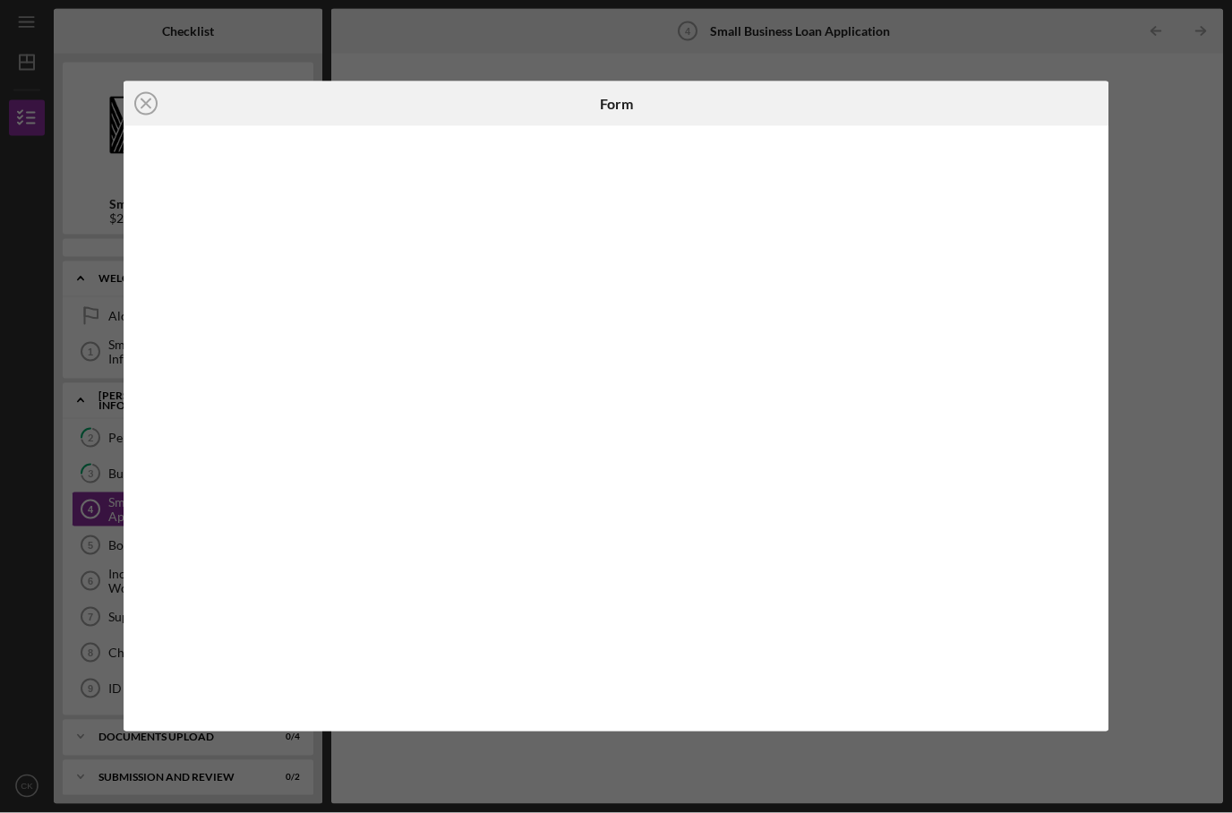
scroll to position [72, 0]
click at [691, 138] on div at bounding box center [617, 428] width 986 height 605
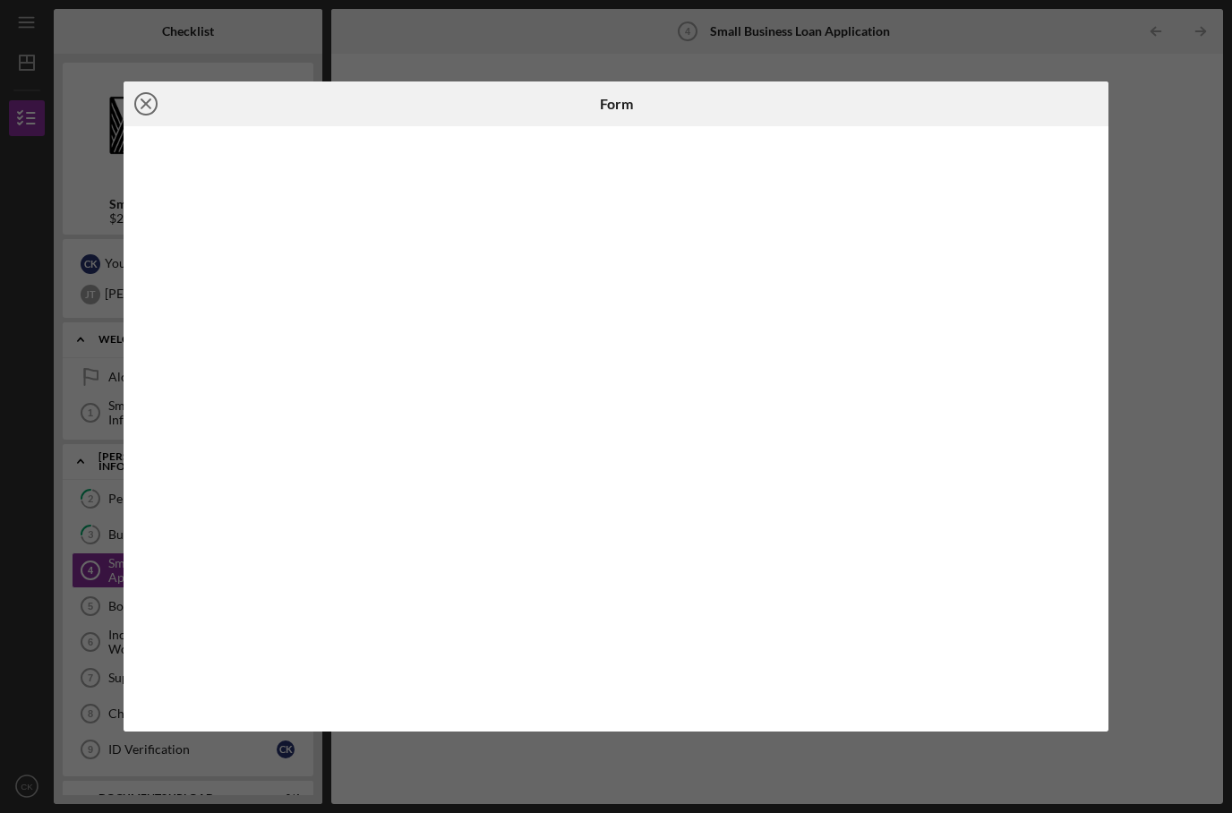
click at [142, 113] on circle at bounding box center [145, 103] width 21 height 21
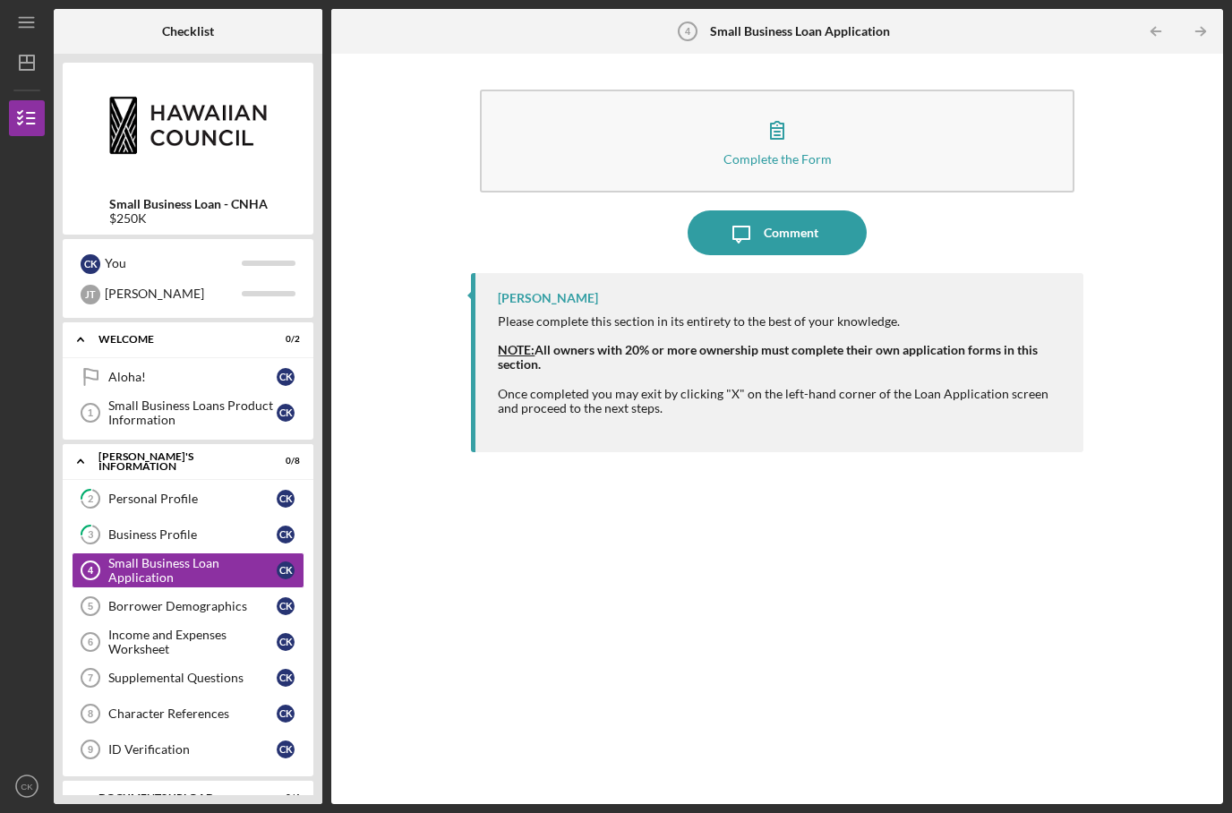
scroll to position [63, 0]
click at [139, 599] on div "Borrower Demographics" at bounding box center [192, 606] width 168 height 14
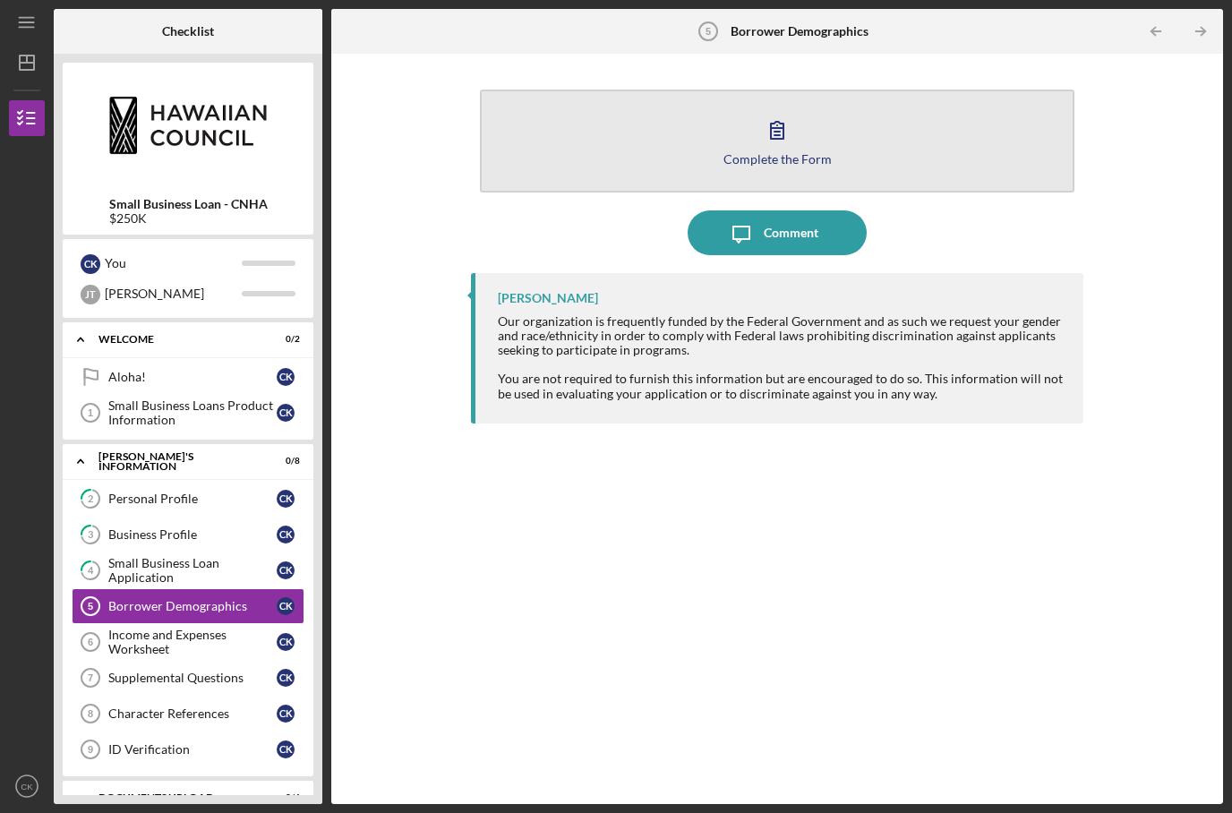
click at [595, 90] on button "Complete the Form Form" at bounding box center [777, 141] width 594 height 103
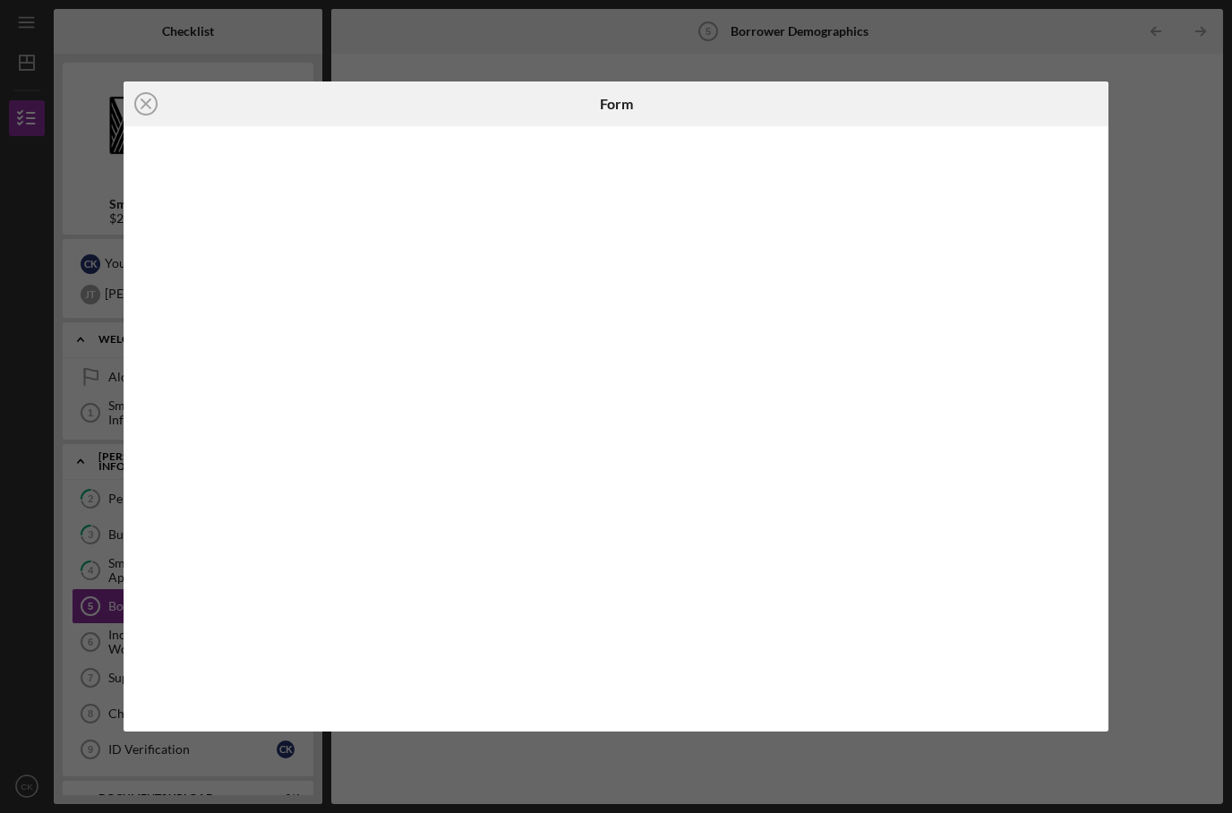
click at [90, 443] on div "Icon/Close Form" at bounding box center [616, 406] width 1232 height 813
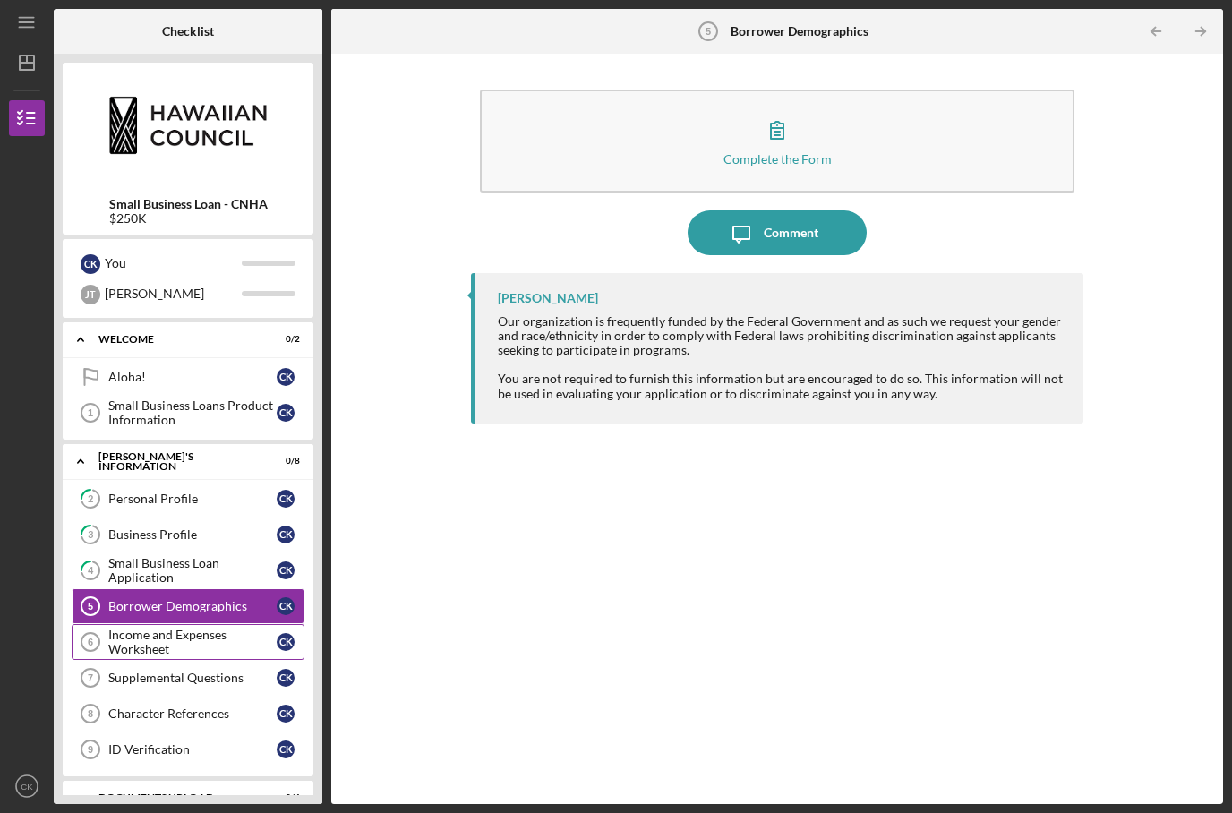
click at [107, 620] on icon "Income and Expenses Worksheet 6" at bounding box center [90, 642] width 45 height 45
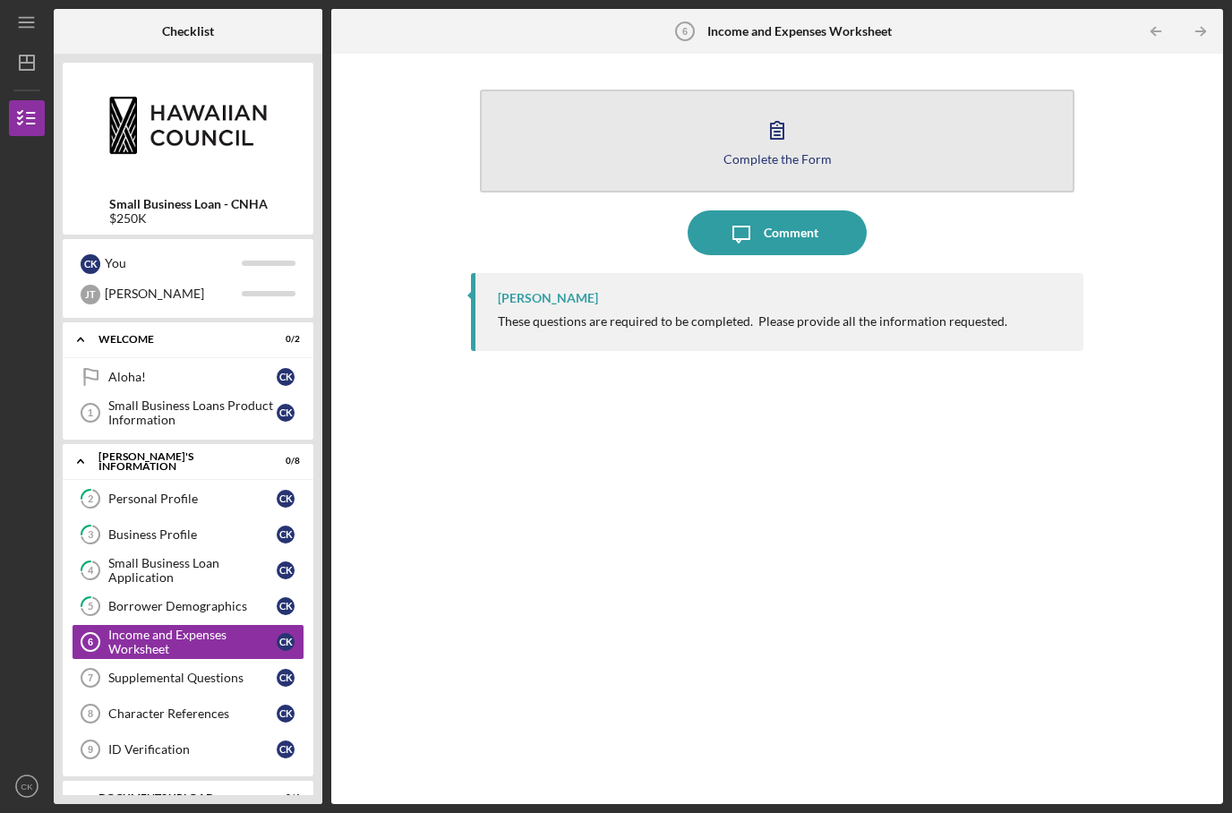
click at [914, 90] on button "Complete the Form Form" at bounding box center [777, 141] width 594 height 103
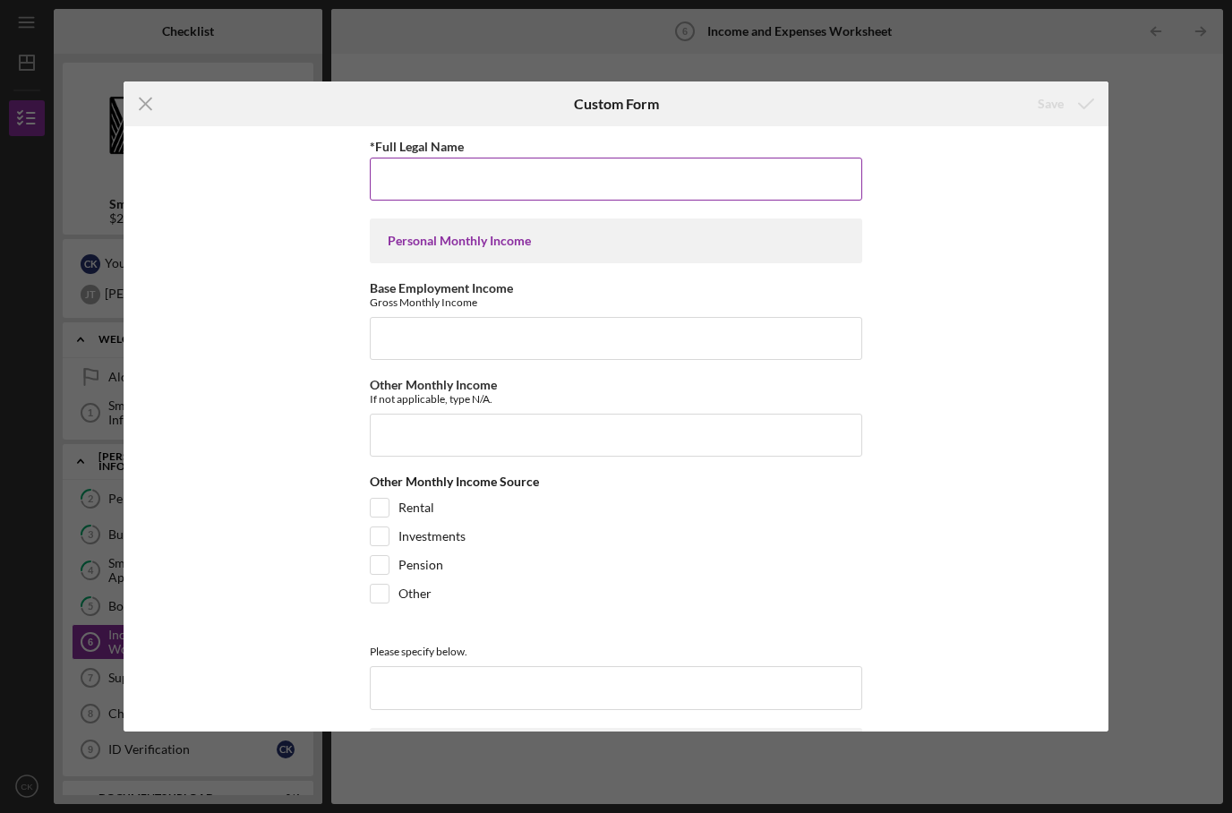
click at [820, 159] on input "*Full Legal Name" at bounding box center [616, 179] width 493 height 43
type input "Chelsey Kekahuna-Kalaukoa"
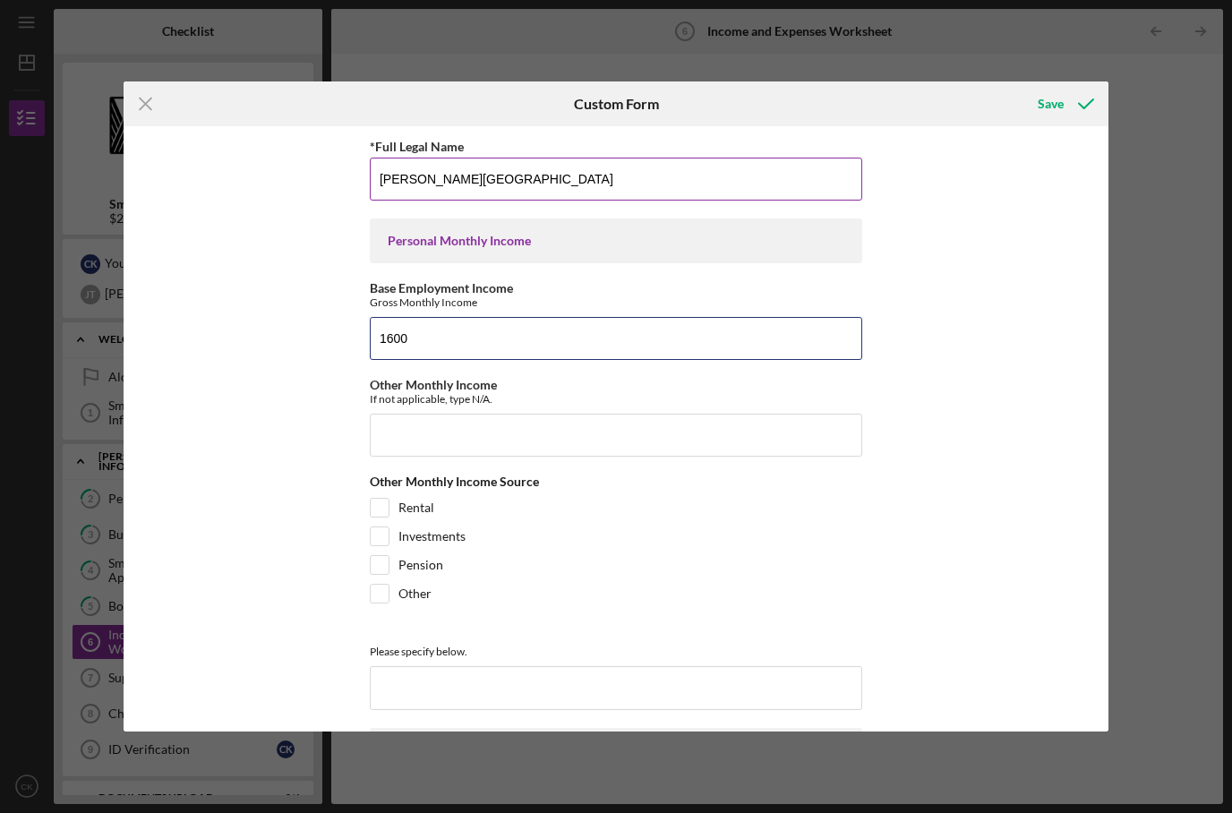
type input "1600"
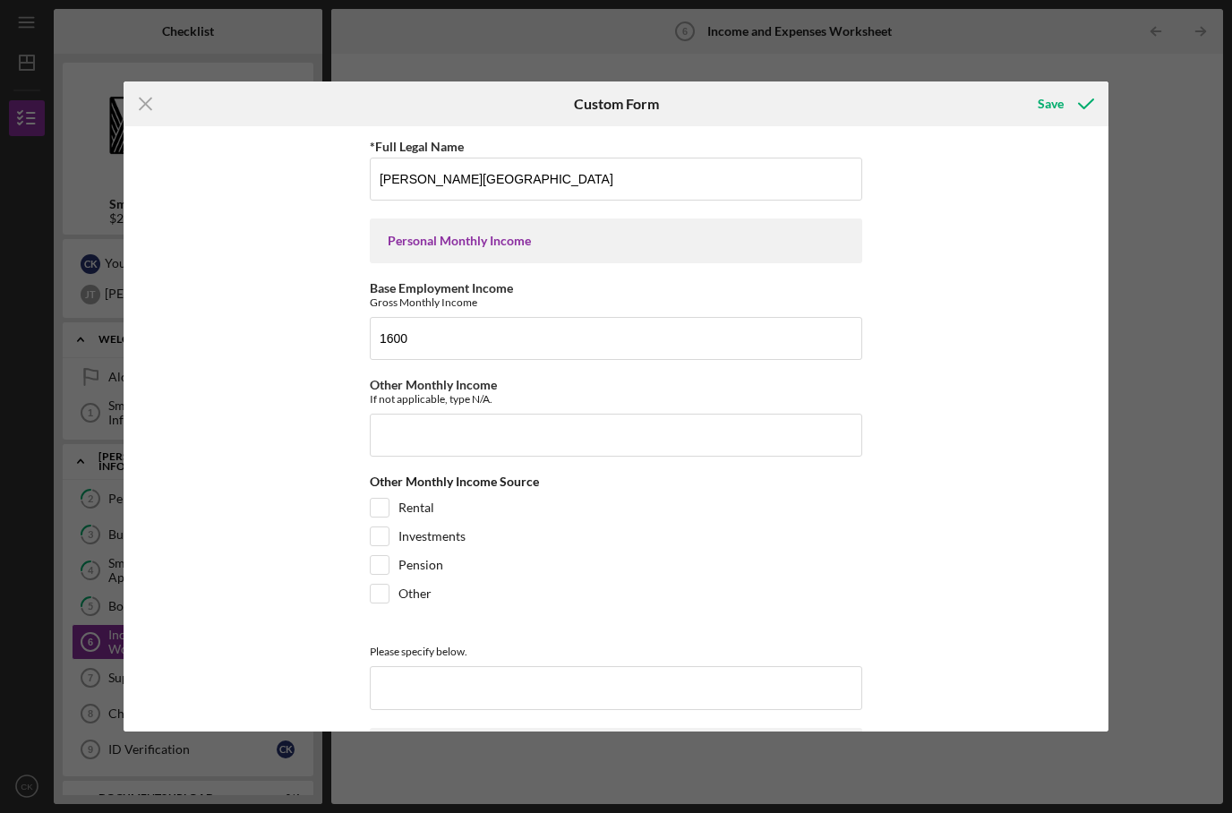
click at [358, 605] on div "*Full Legal Name Chelsey Kekahuna-Kalaukoa Personal Monthly Income Base Employm…" at bounding box center [617, 428] width 986 height 605
click at [379, 603] on input "Other" at bounding box center [380, 594] width 18 height 18
checkbox input "true"
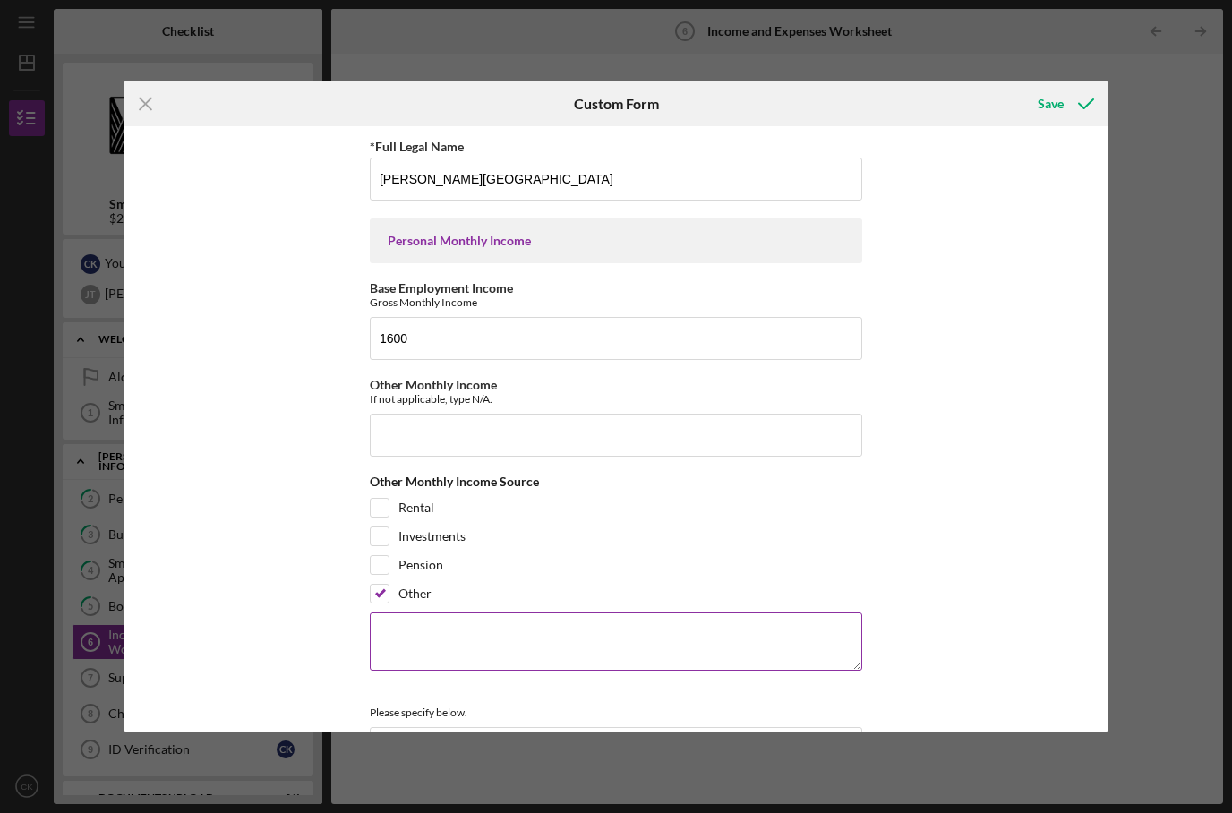
click at [399, 632] on textarea at bounding box center [616, 641] width 493 height 57
type textarea "Unemployment"
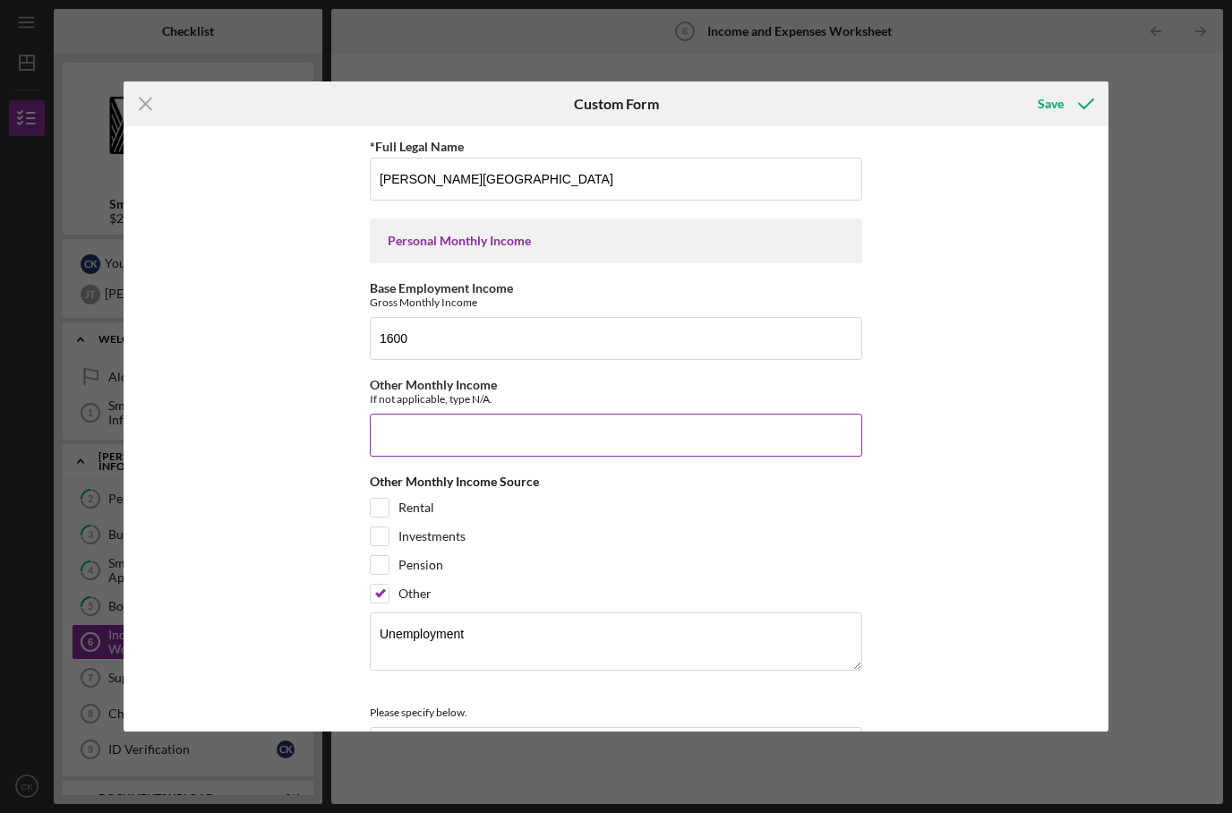
click at [631, 450] on input "Other Monthly Income" at bounding box center [616, 435] width 493 height 43
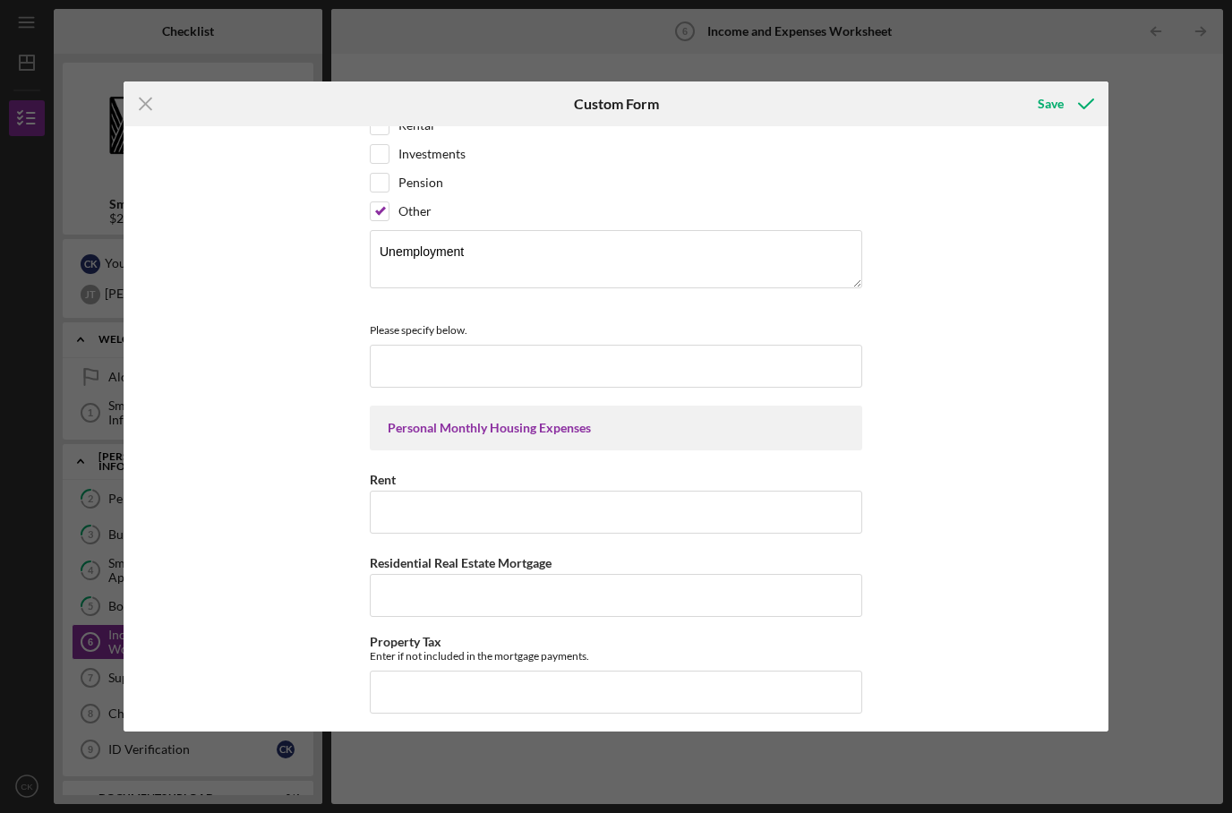
scroll to position [390, 0]
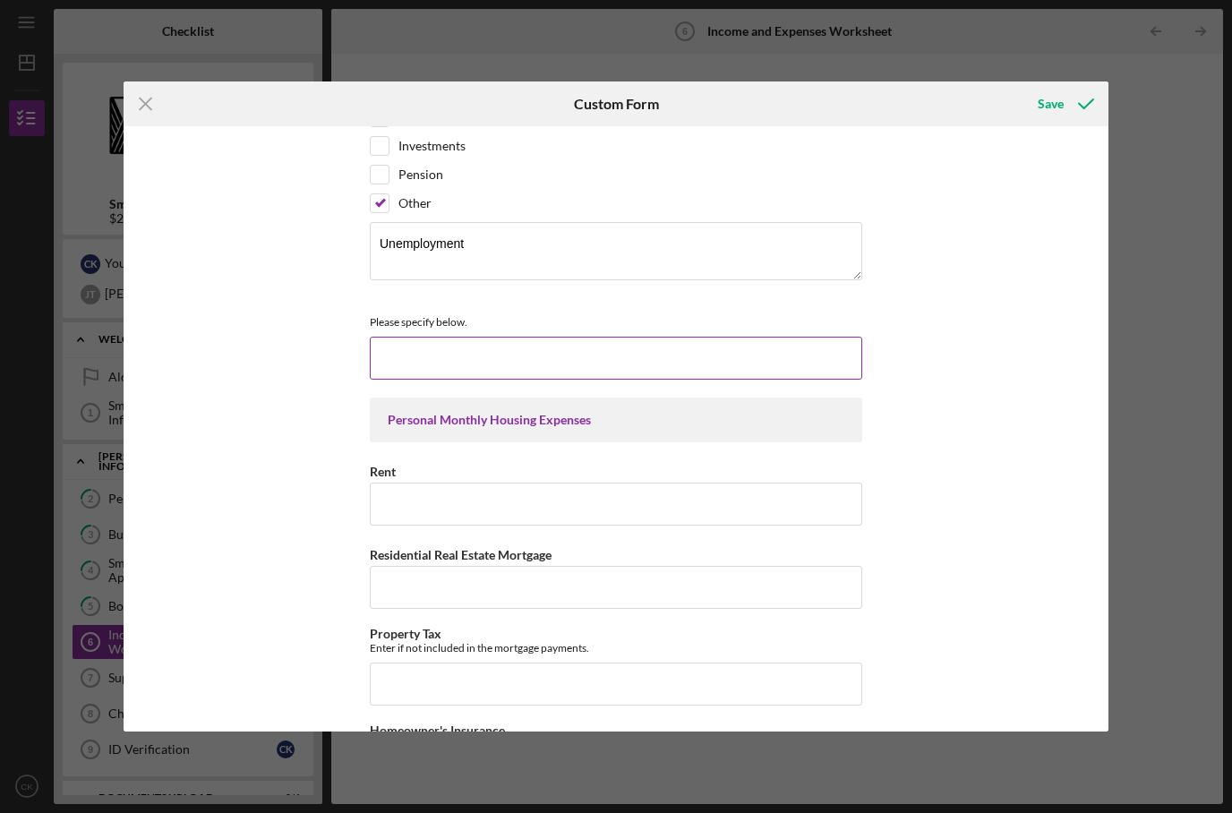
click at [588, 356] on input at bounding box center [616, 358] width 493 height 43
type input "unemployment from previous job"
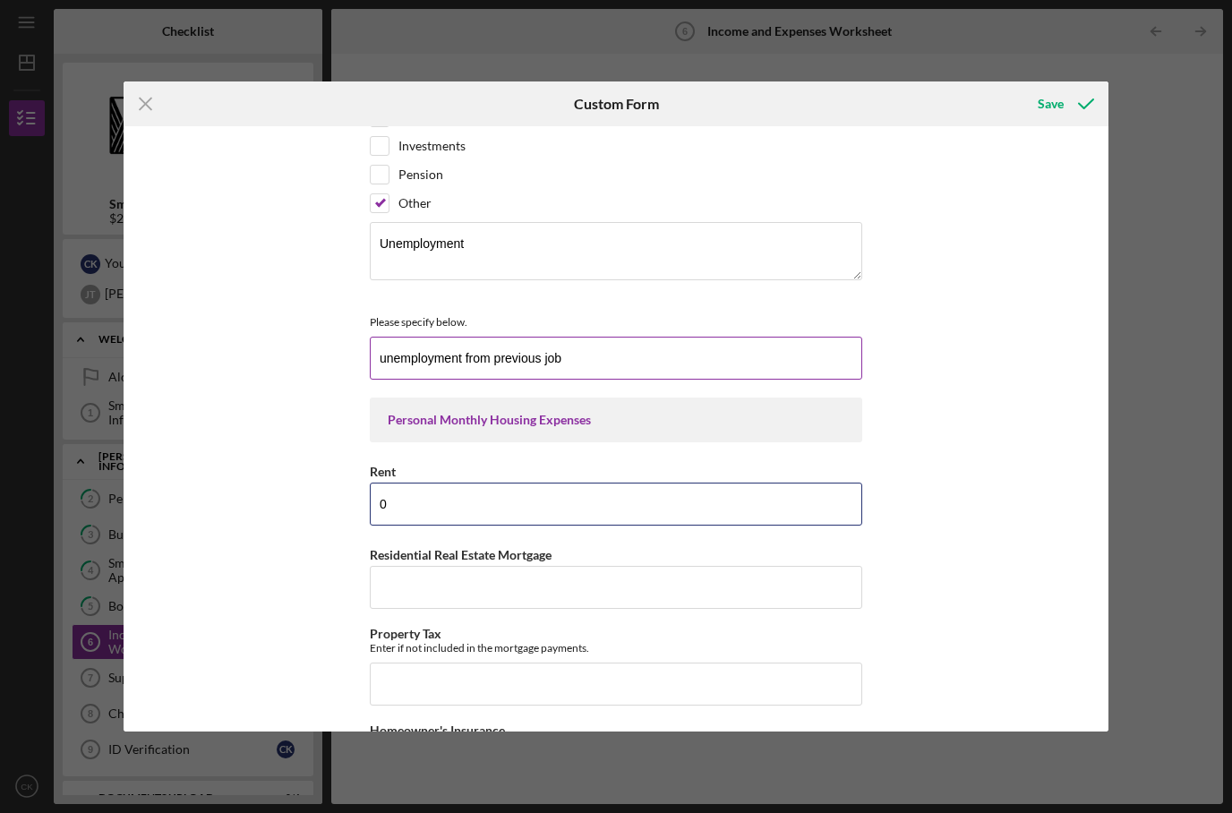
type input "0"
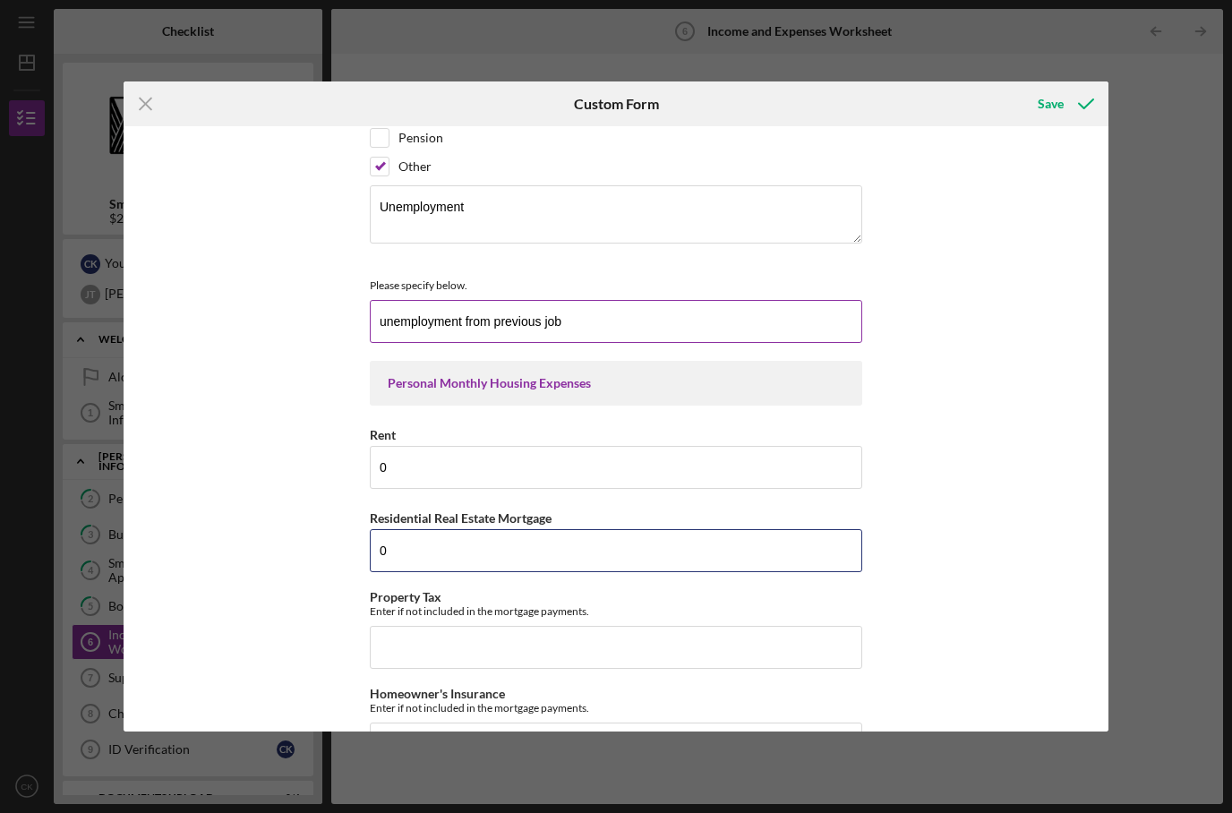
scroll to position [429, 0]
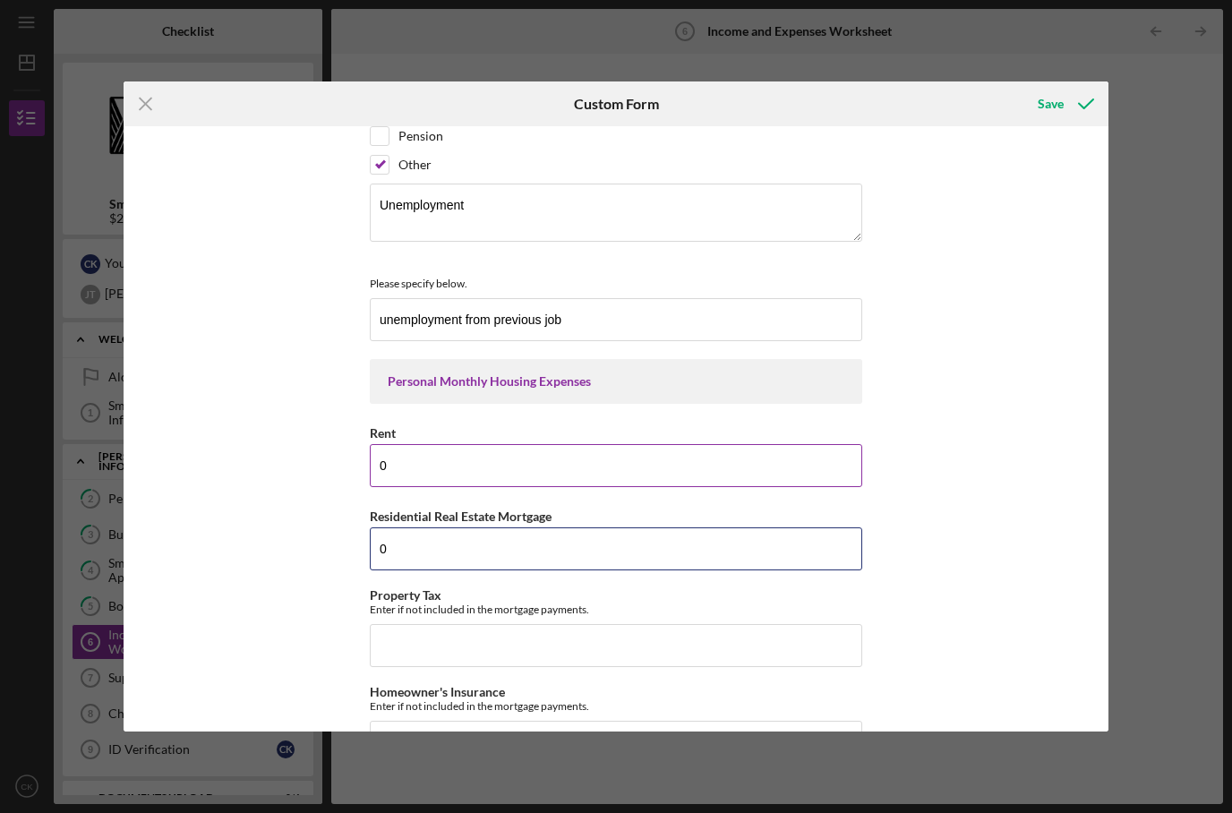
type input "0"
click at [551, 487] on input "0" at bounding box center [616, 465] width 493 height 43
click at [551, 482] on input "0" at bounding box center [616, 465] width 493 height 43
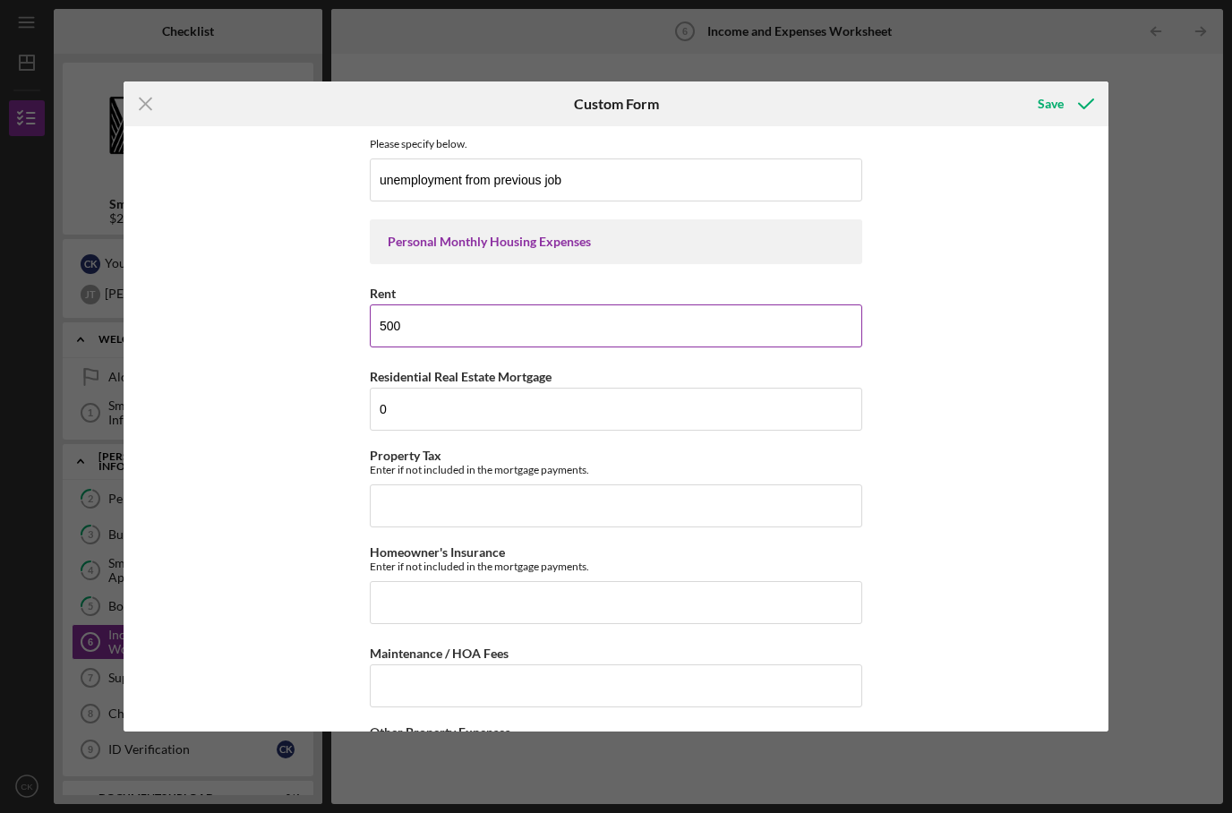
scroll to position [591, 0]
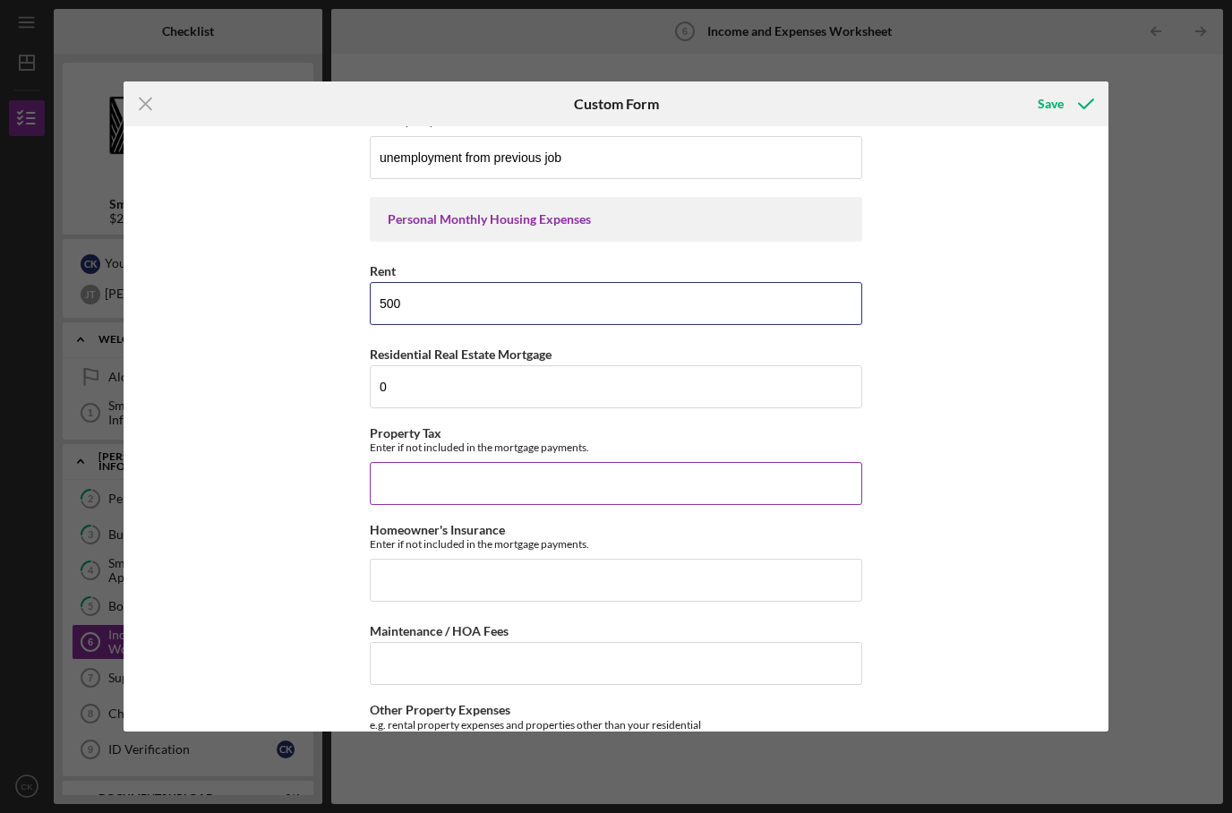
type input "500"
click at [553, 493] on input "Property Tax" at bounding box center [616, 483] width 493 height 43
type input "0"
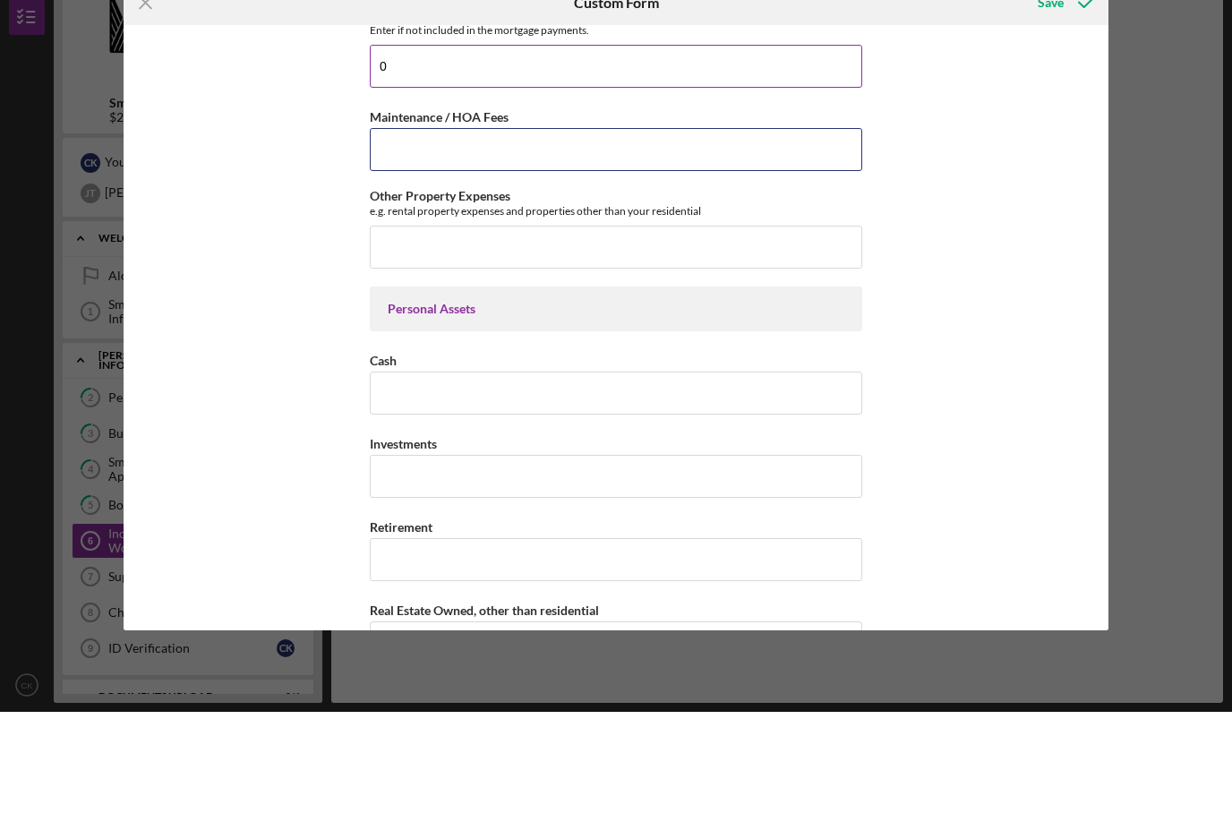
scroll to position [986, 0]
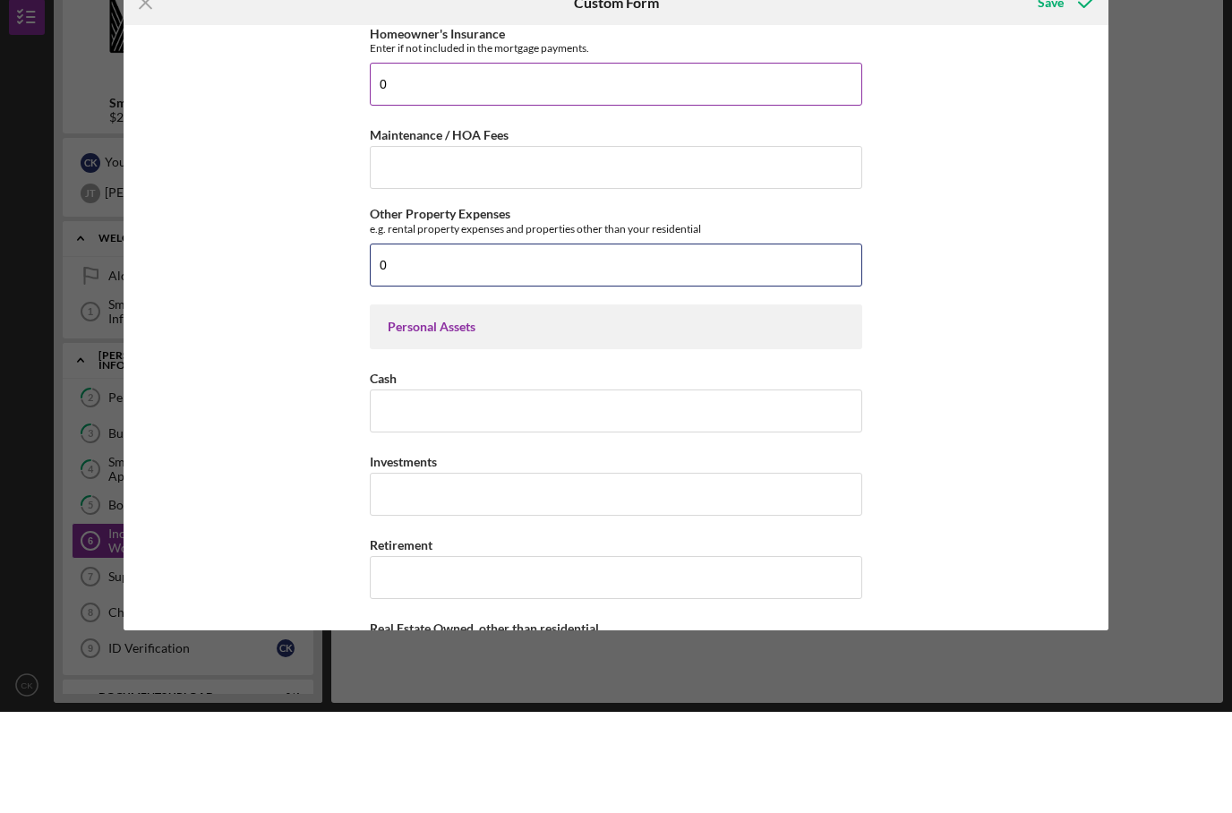
type input "0"
type input "1"
type input "0"
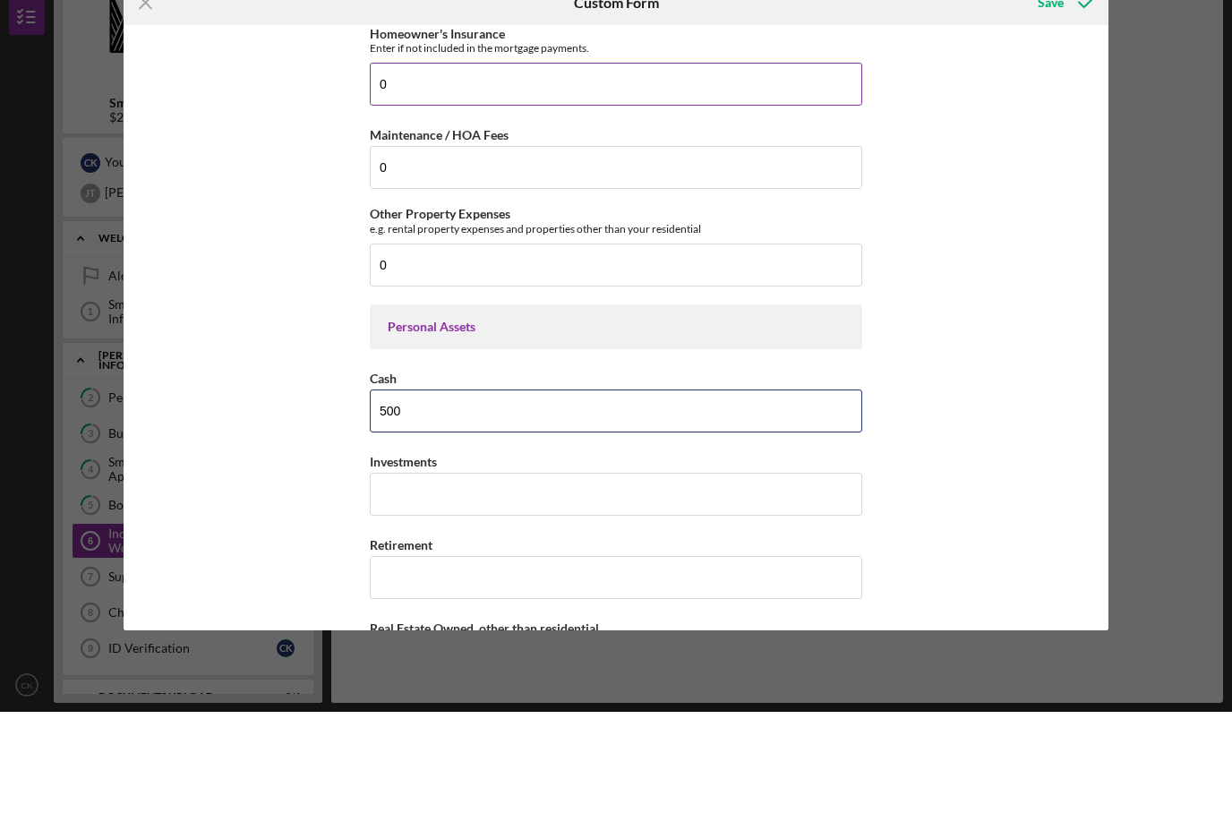
type input "500"
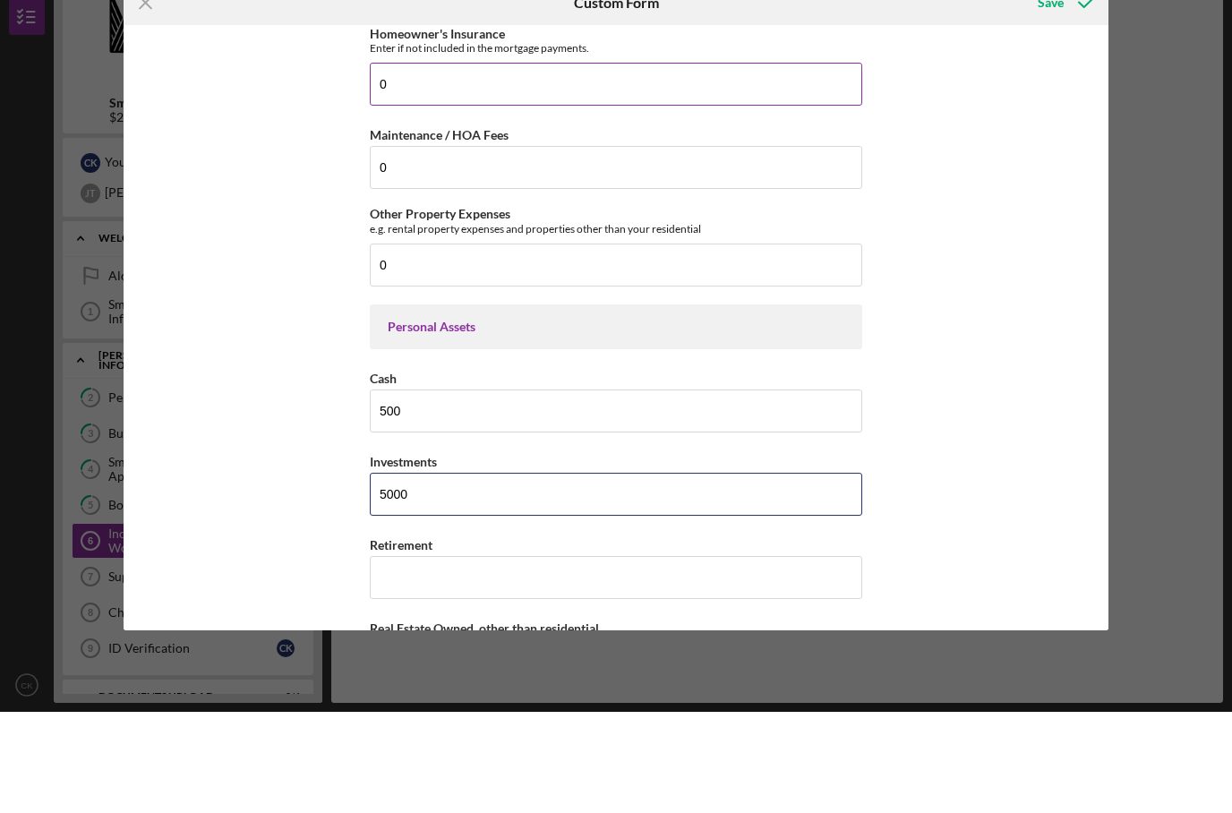
type input "5000"
type input "500"
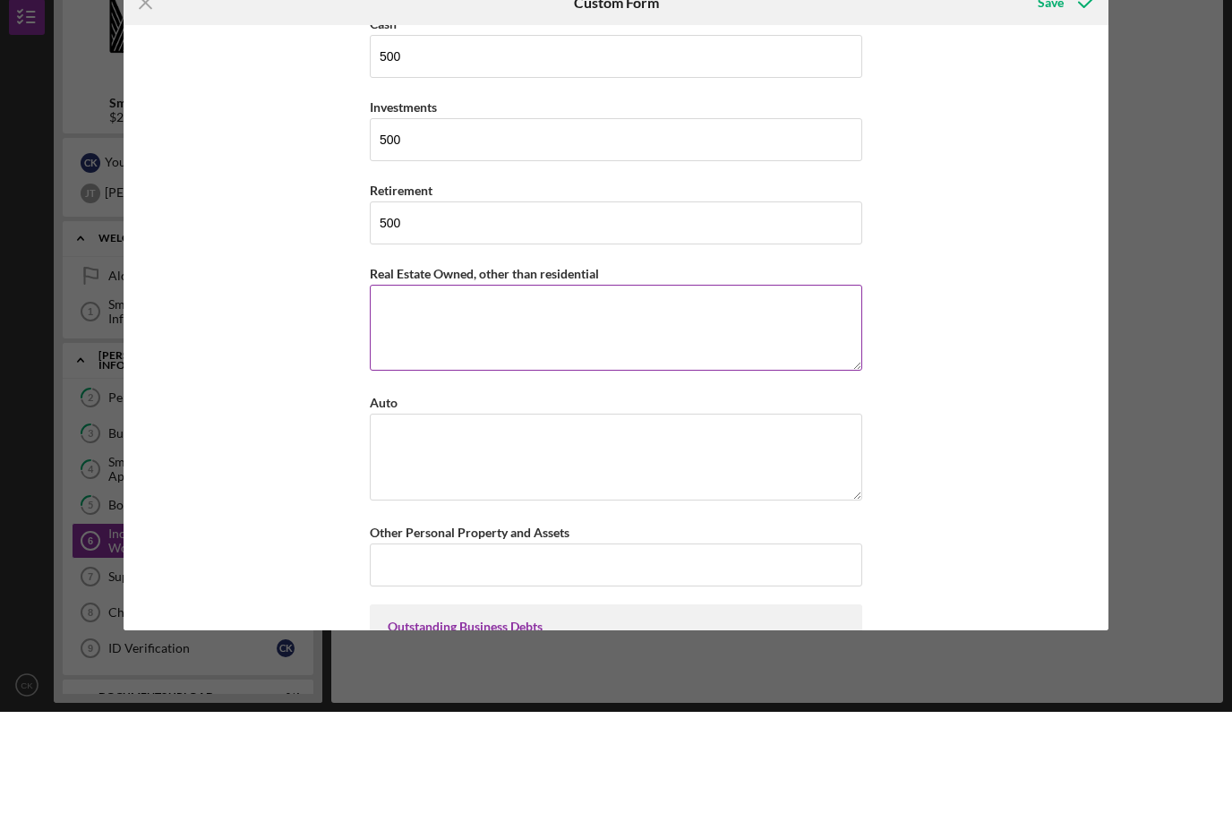
click at [573, 386] on textarea "Real Estate Owned, other than residential" at bounding box center [616, 429] width 493 height 86
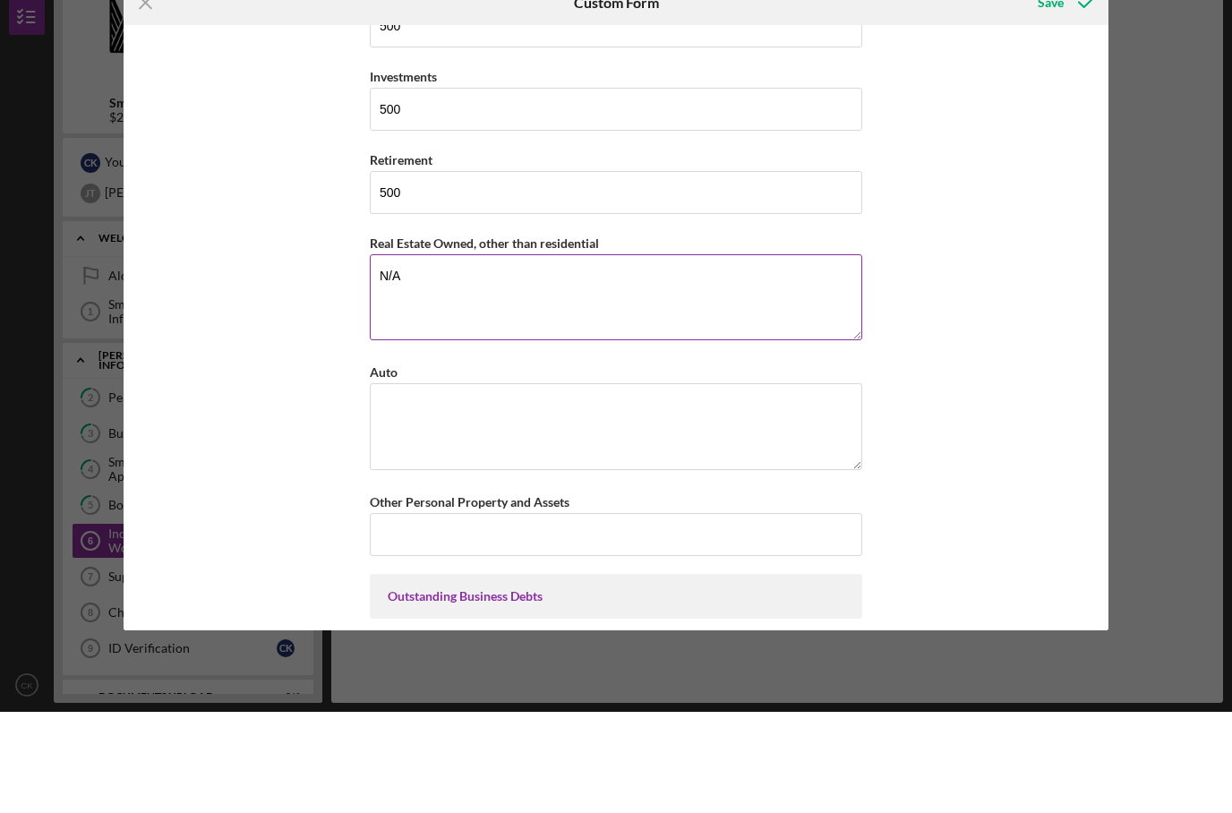
scroll to position [1372, 0]
type textarea "N/A"
click at [551, 487] on textarea "Auto" at bounding box center [616, 527] width 493 height 86
type textarea "1"
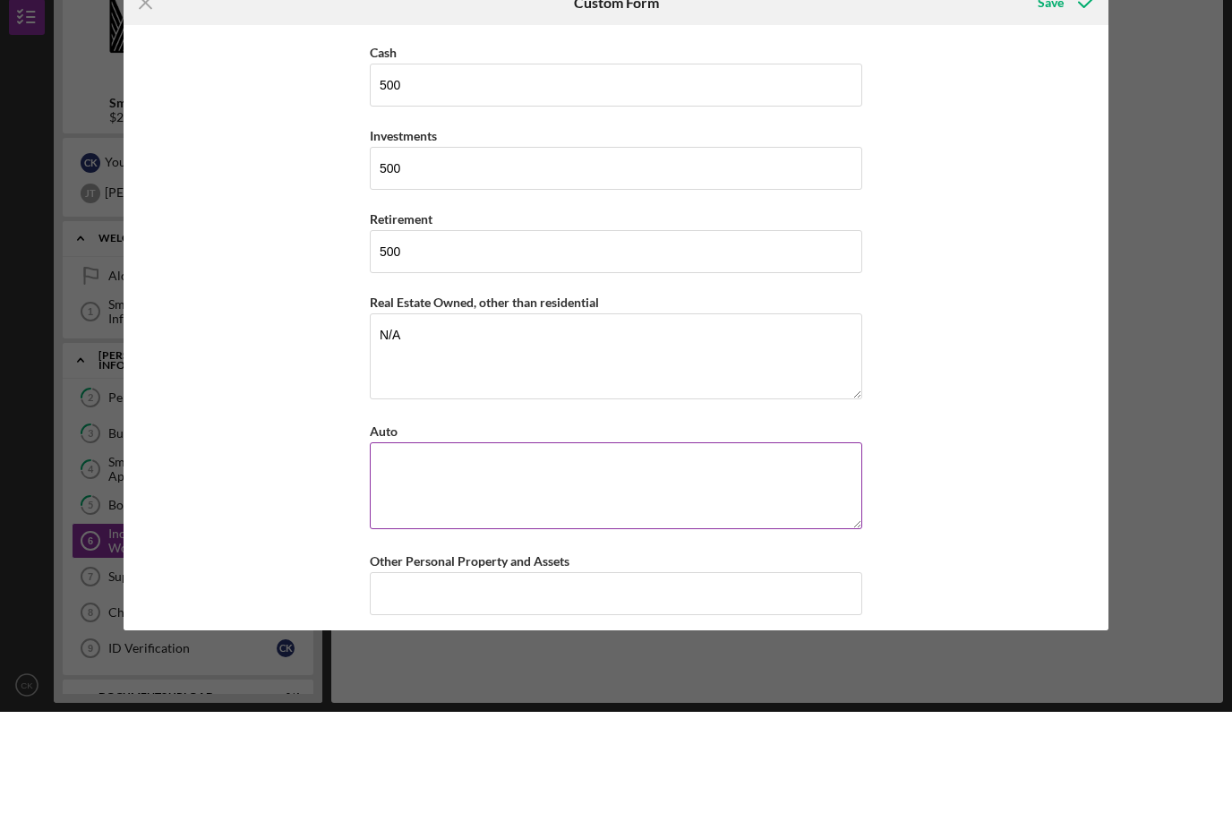
scroll to position [1313, 0]
type textarea "1"
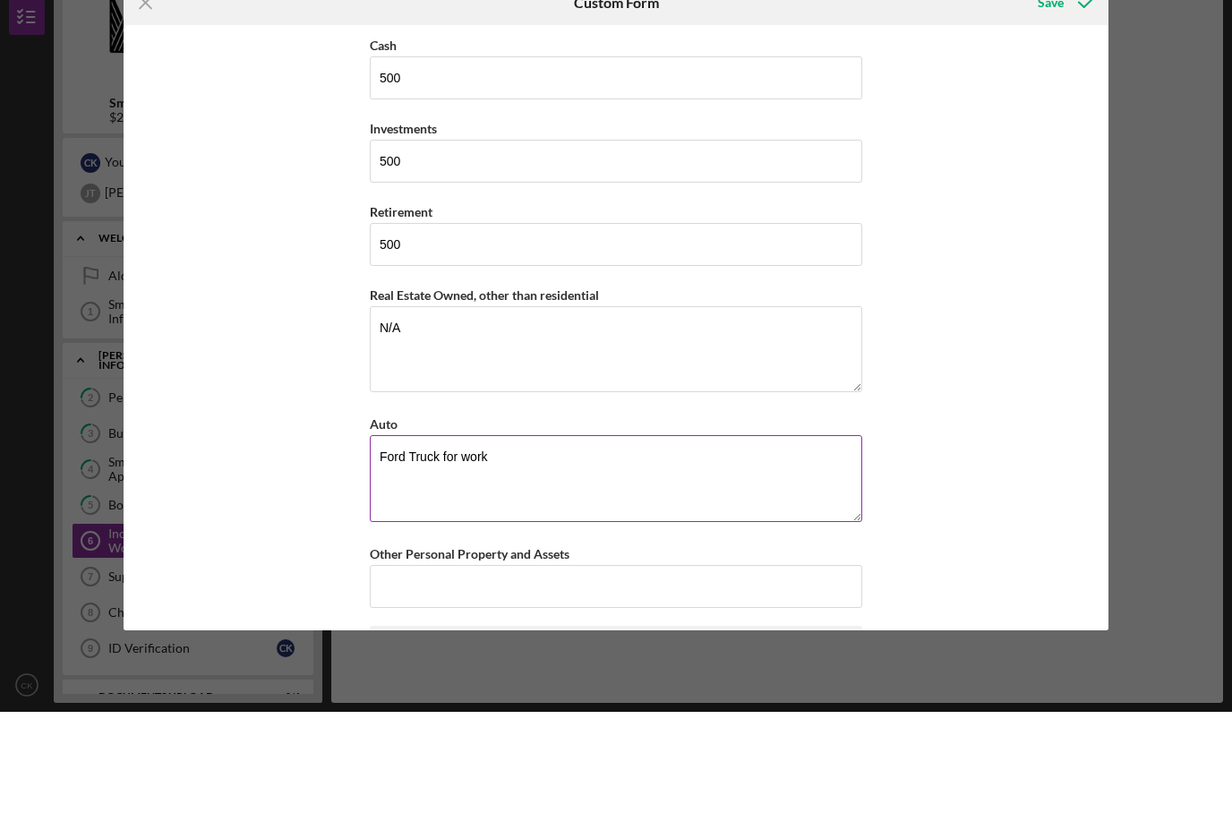
type textarea "Ford Truck for work"
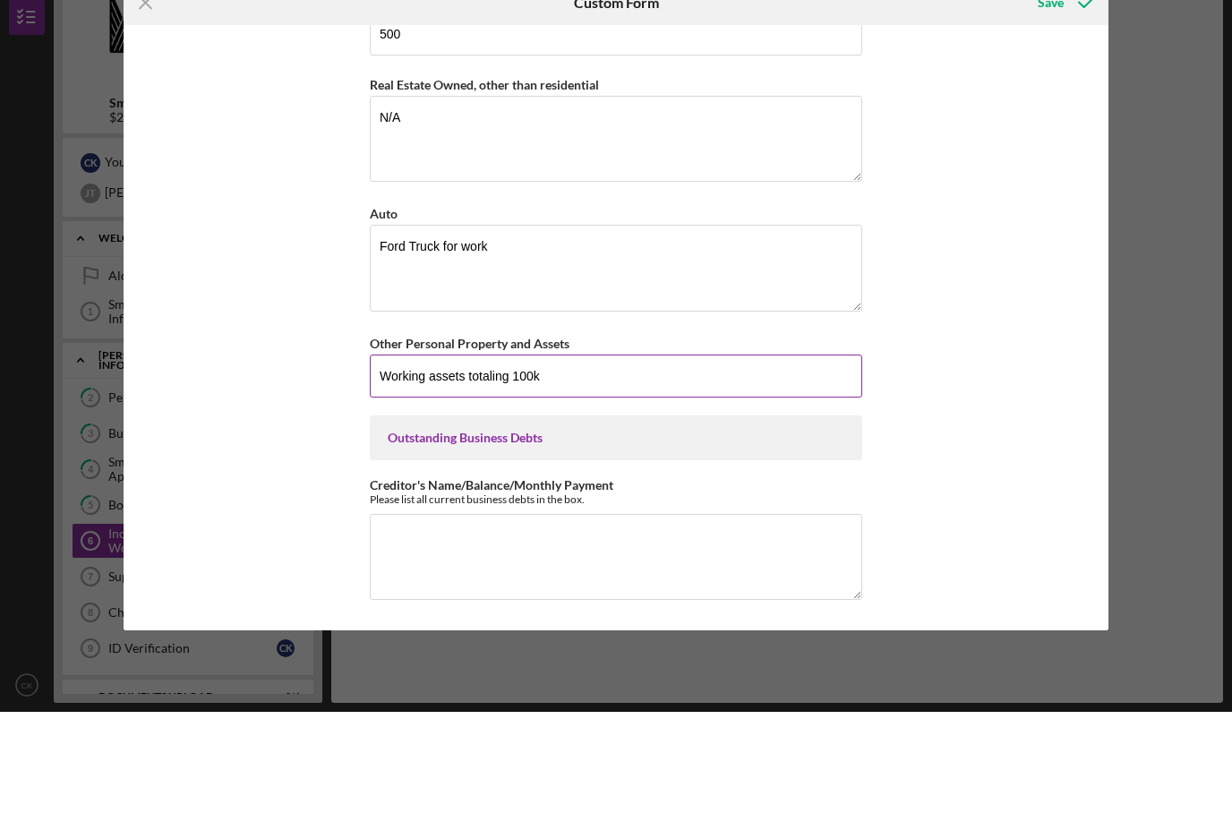
scroll to position [1551, 0]
type input "Working assets totaling 100k"
click at [561, 615] on textarea "Creditor's Name/Balance/Monthly Payment" at bounding box center [616, 658] width 493 height 86
type textarea "A"
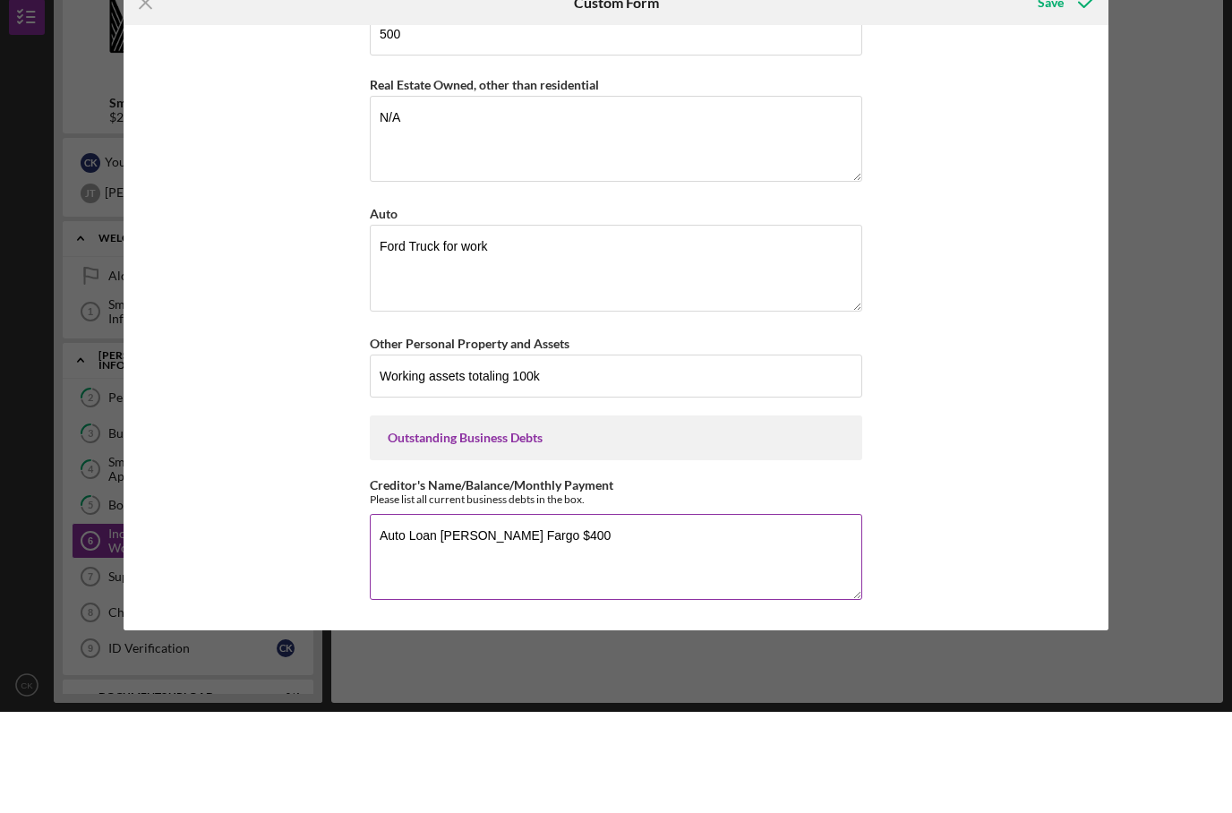
click at [508, 615] on textarea "Auto Loan Wells Fargo $400" at bounding box center [616, 658] width 493 height 86
click at [513, 615] on textarea "Auto Loan Wells Fargo 21,000 $400" at bounding box center [616, 658] width 493 height 86
click at [560, 615] on textarea "Auto Loan Wells Fargo $21,000 $400" at bounding box center [616, 658] width 493 height 86
click at [615, 615] on textarea "Auto Loan Wells Fargo $21,000 $400" at bounding box center [616, 658] width 493 height 86
click at [610, 615] on textarea "Auto Loan Wells Fargo $21,000 $400" at bounding box center [616, 658] width 493 height 86
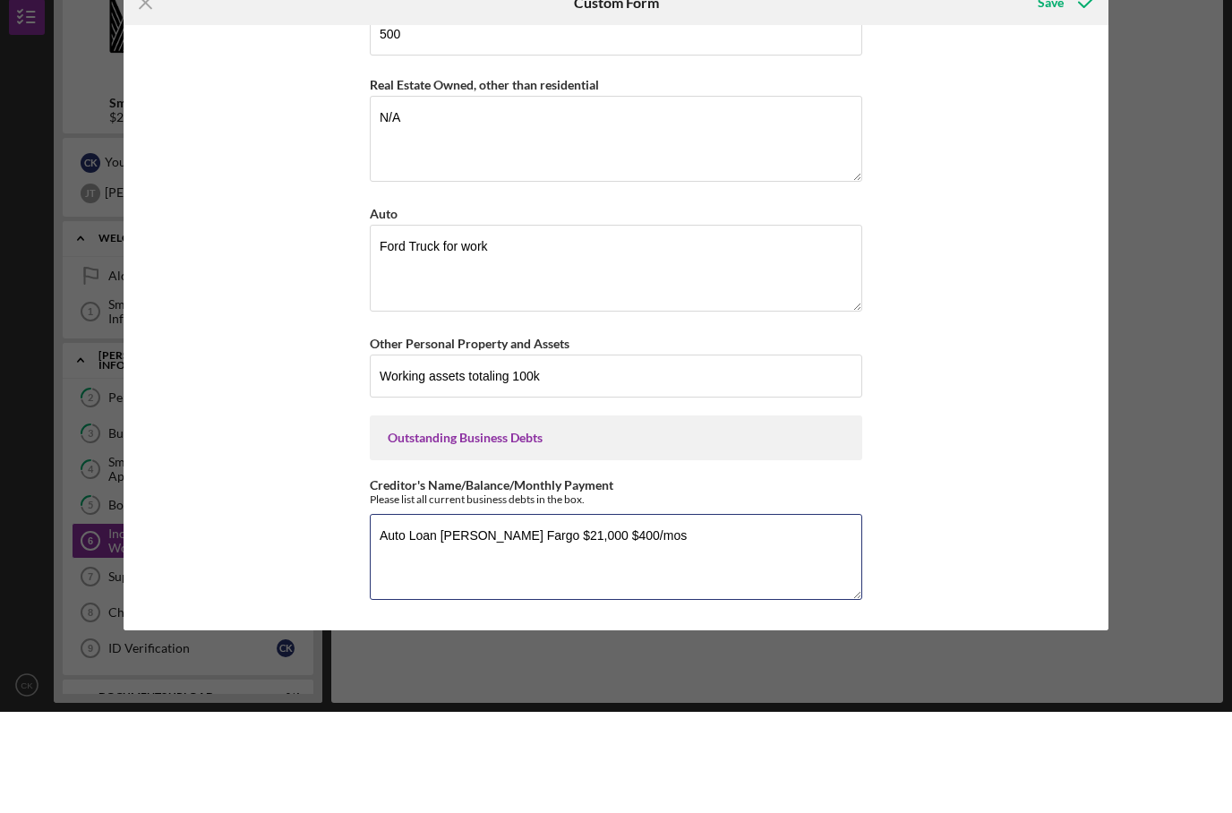
type textarea "Auto Loan Wells Fargo $21,000 $400/mos"
click at [935, 410] on div "*Full Legal Name Chelsey Kekahuna-Kalaukoa Personal Monthly Income Base Employm…" at bounding box center [617, 428] width 986 height 605
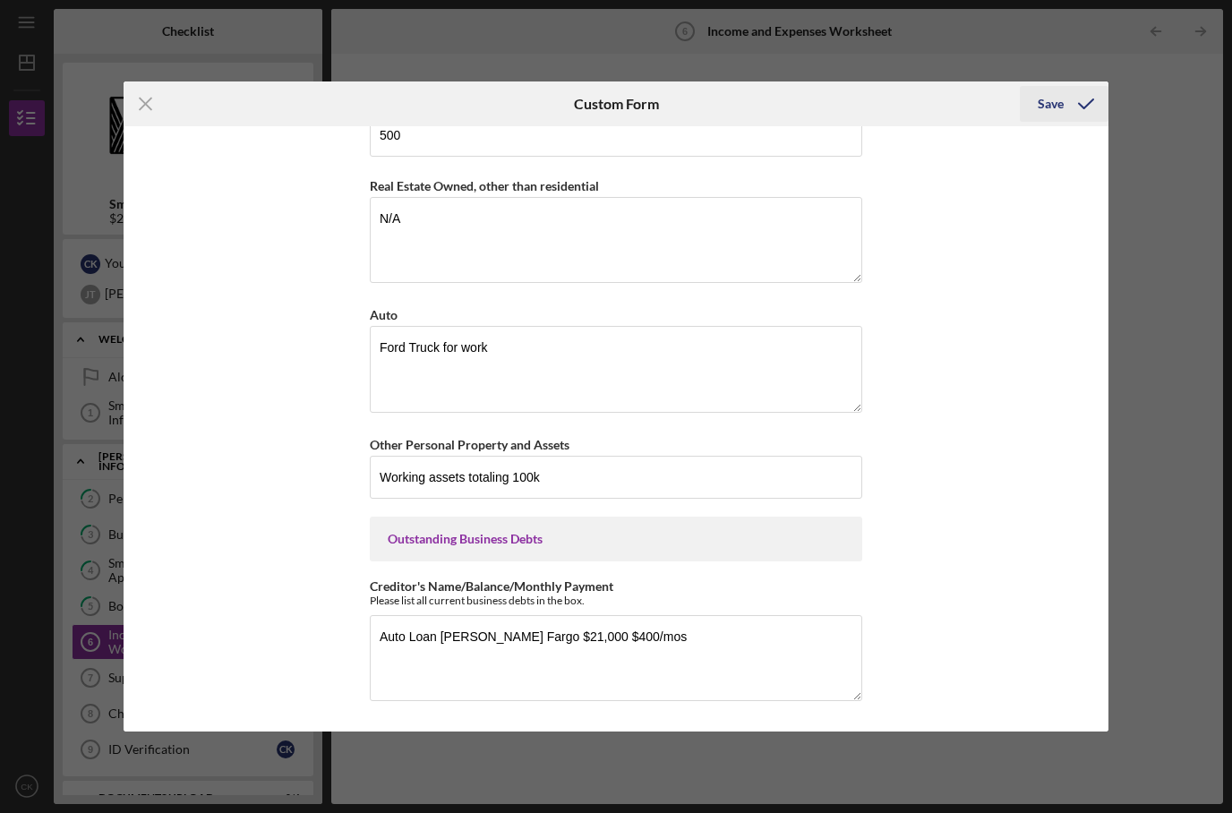
click at [1080, 109] on icon "submit" at bounding box center [1086, 104] width 45 height 45
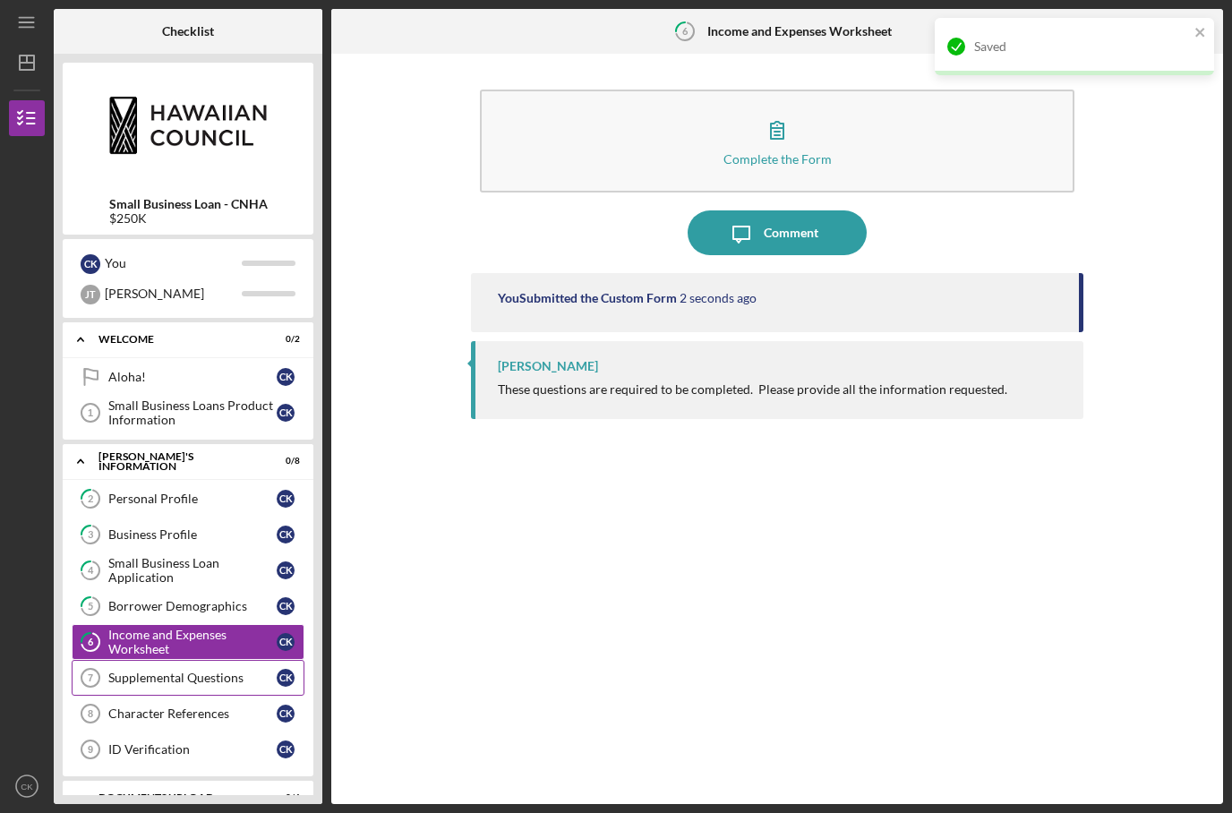
click at [210, 660] on link "Supplemental Questions 7 Supplemental Questions C K" at bounding box center [188, 678] width 233 height 36
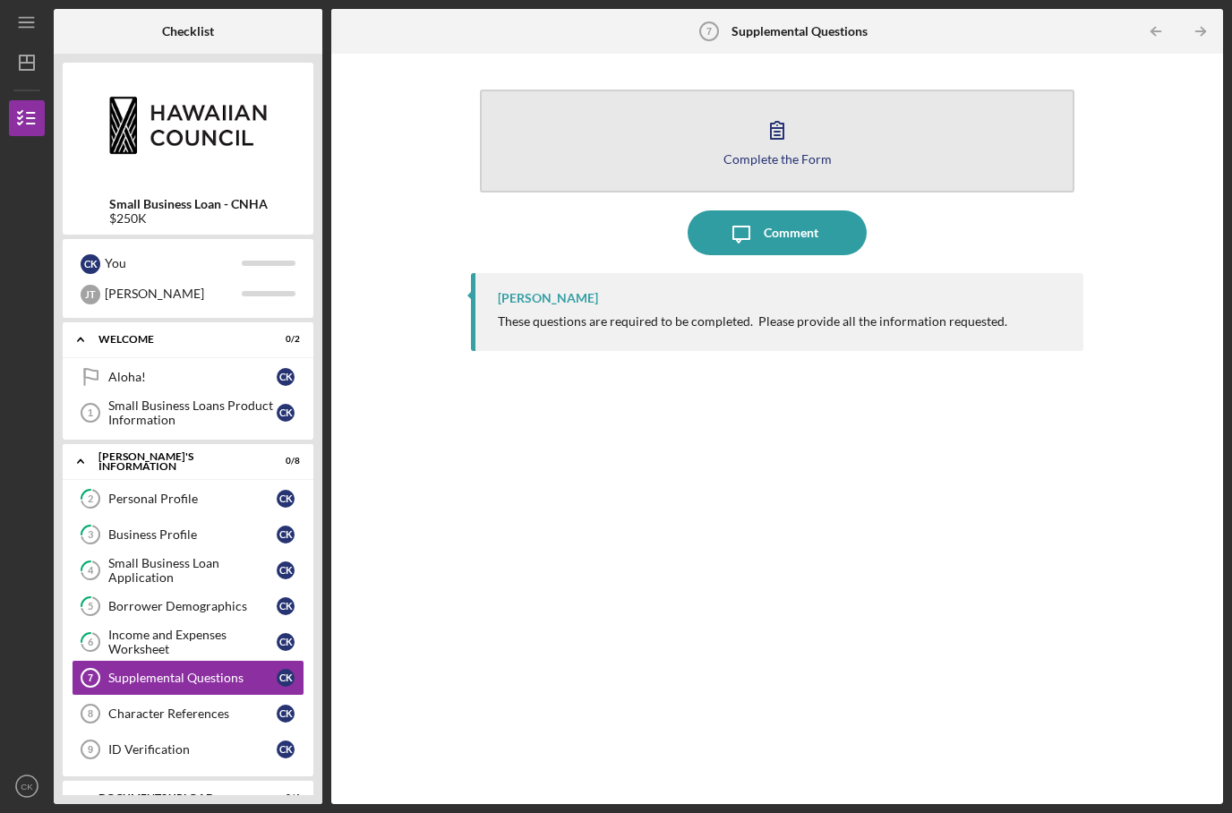
click at [679, 92] on button "Complete the Form Form" at bounding box center [777, 141] width 594 height 103
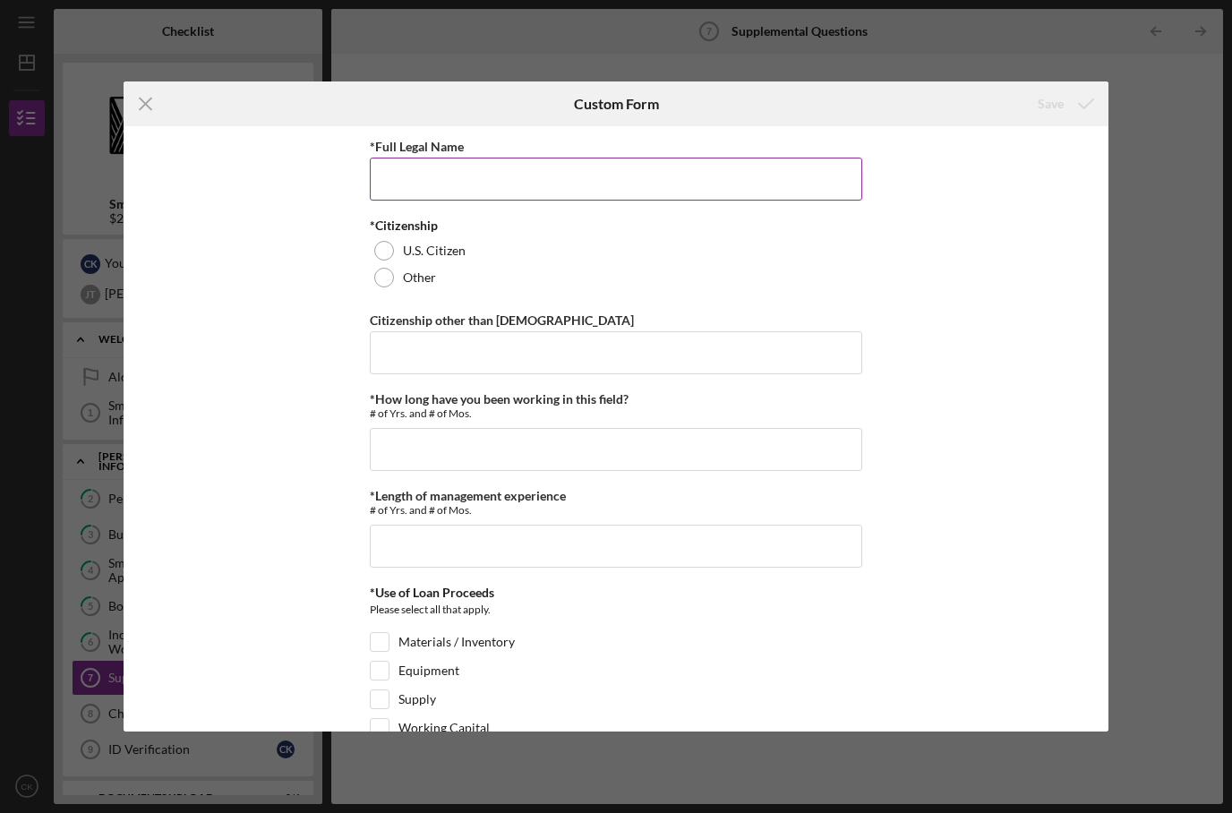
click at [570, 195] on input "*Full Legal Name" at bounding box center [616, 179] width 493 height 43
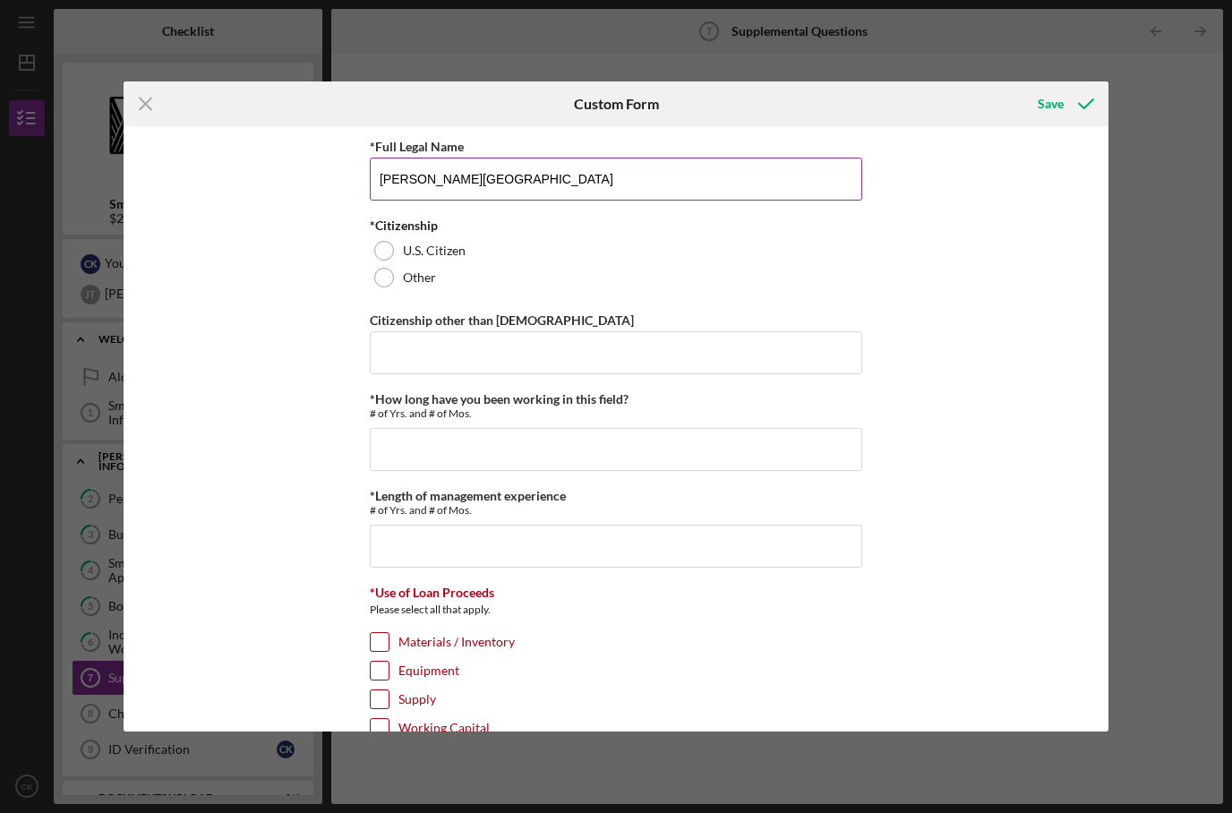
type input "Chelsey Kekahuna-Kalaukoa"
click at [443, 237] on div "*Citizenship U.S. Citizen Other" at bounding box center [616, 255] width 493 height 73
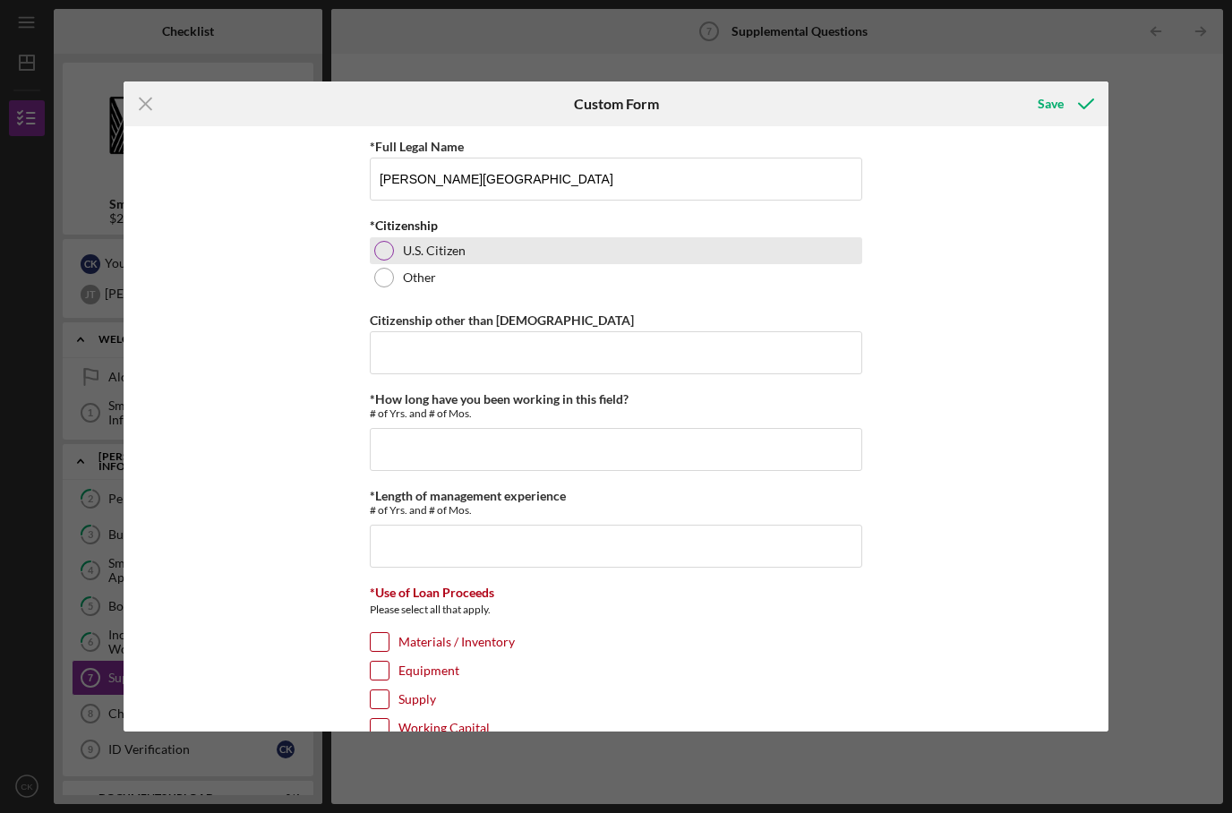
click at [443, 240] on div "U.S. Citizen" at bounding box center [616, 250] width 493 height 27
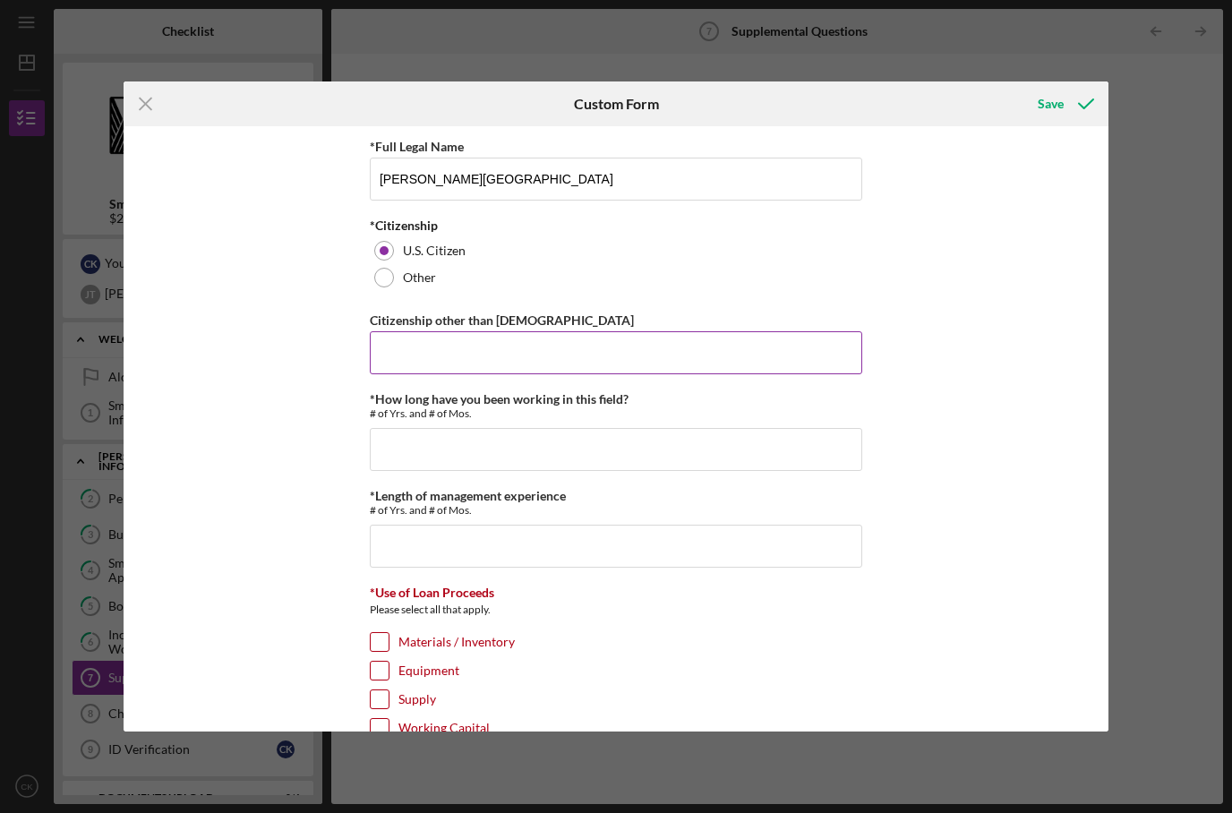
click at [553, 366] on input "Citizenship other than United States" at bounding box center [616, 352] width 493 height 43
type input "N/A"
type input "3y 2m"
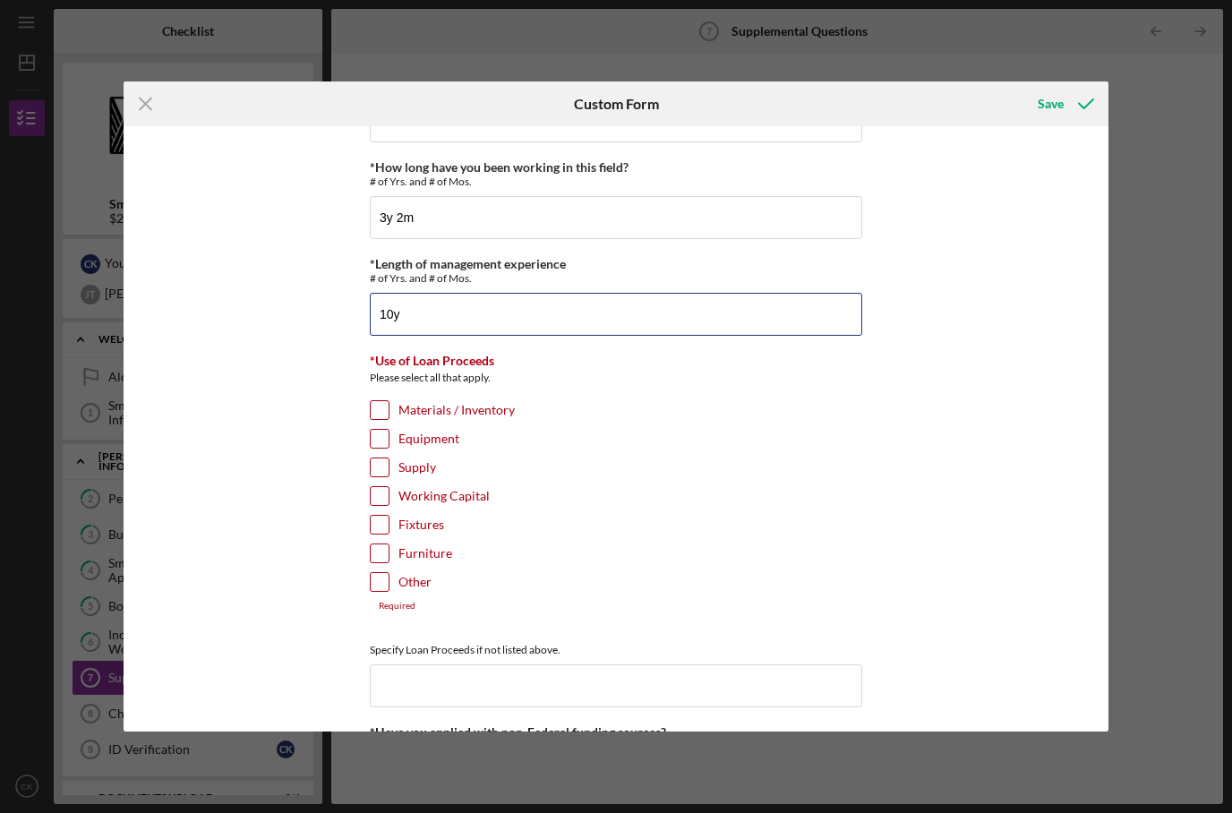
scroll to position [233, 0]
type input "10y"
click at [473, 410] on label "Materials / Inventory" at bounding box center [457, 409] width 116 height 18
click at [389, 410] on input "Materials / Inventory" at bounding box center [380, 409] width 18 height 18
checkbox input "true"
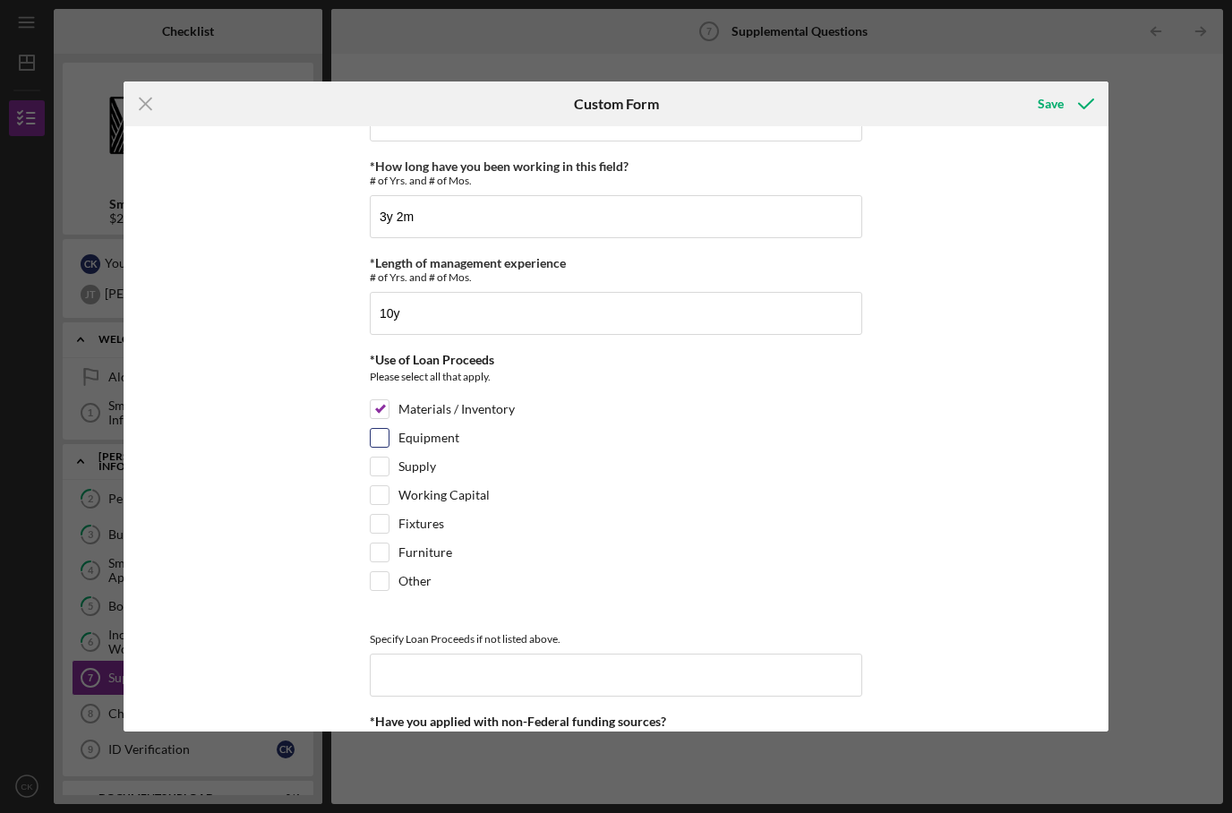
click at [440, 453] on div "Equipment" at bounding box center [616, 442] width 493 height 29
click at [428, 447] on label "Equipment" at bounding box center [429, 438] width 61 height 18
click at [389, 447] on input "Equipment" at bounding box center [380, 438] width 18 height 18
checkbox input "true"
click at [439, 491] on div "Working Capital" at bounding box center [616, 499] width 493 height 29
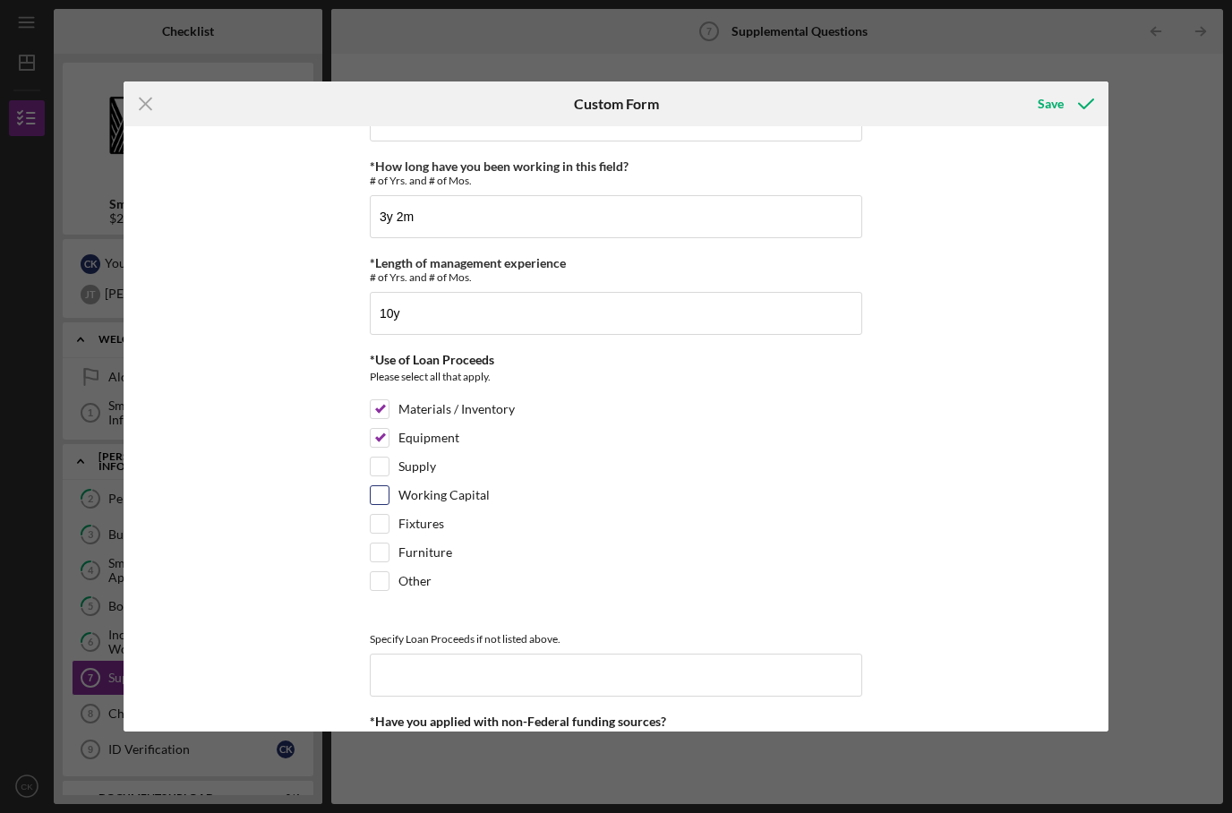
click at [440, 504] on label "Working Capital" at bounding box center [444, 495] width 91 height 18
click at [389, 504] on input "Working Capital" at bounding box center [380, 495] width 18 height 18
checkbox input "true"
click at [426, 579] on label "Other" at bounding box center [415, 581] width 33 height 18
click at [389, 579] on input "Other" at bounding box center [380, 581] width 18 height 18
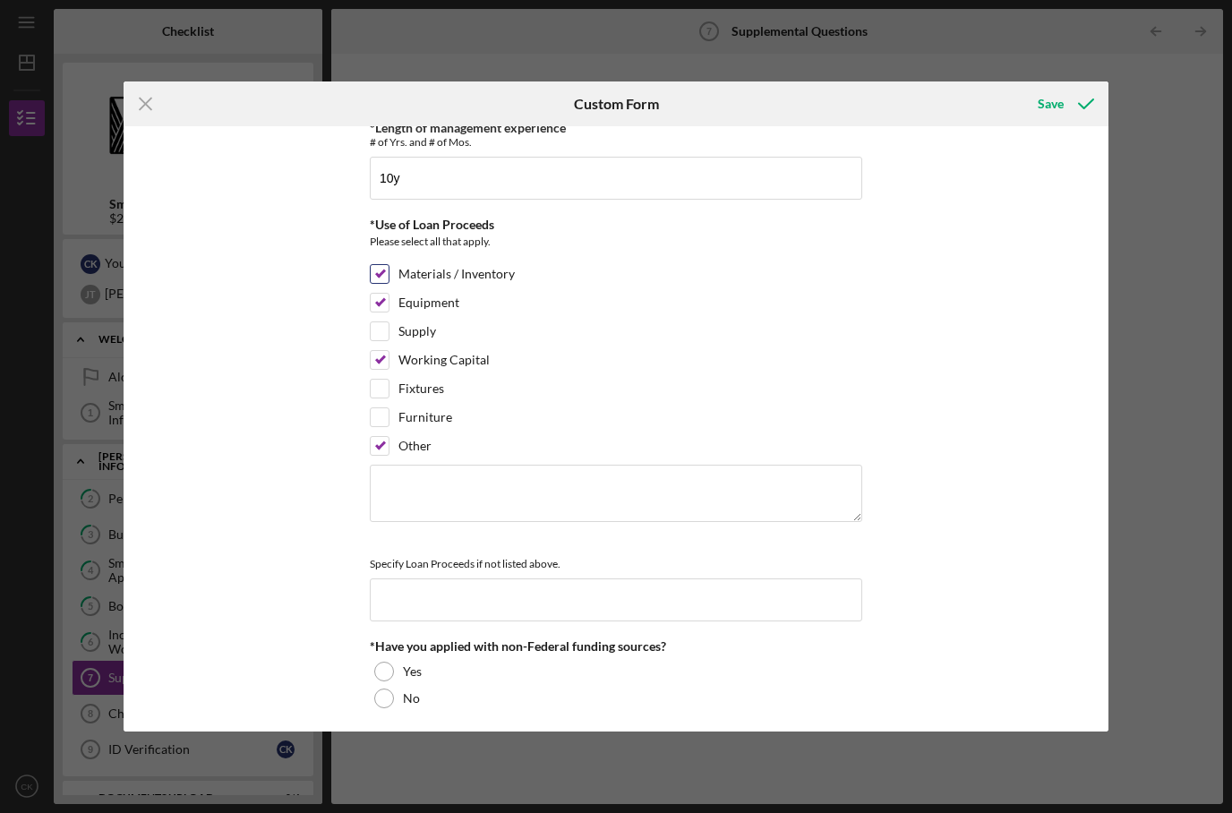
scroll to position [371, 0]
click at [418, 452] on label "Other" at bounding box center [415, 443] width 33 height 18
click at [389, 452] on input "Other" at bounding box center [380, 443] width 18 height 18
checkbox input "false"
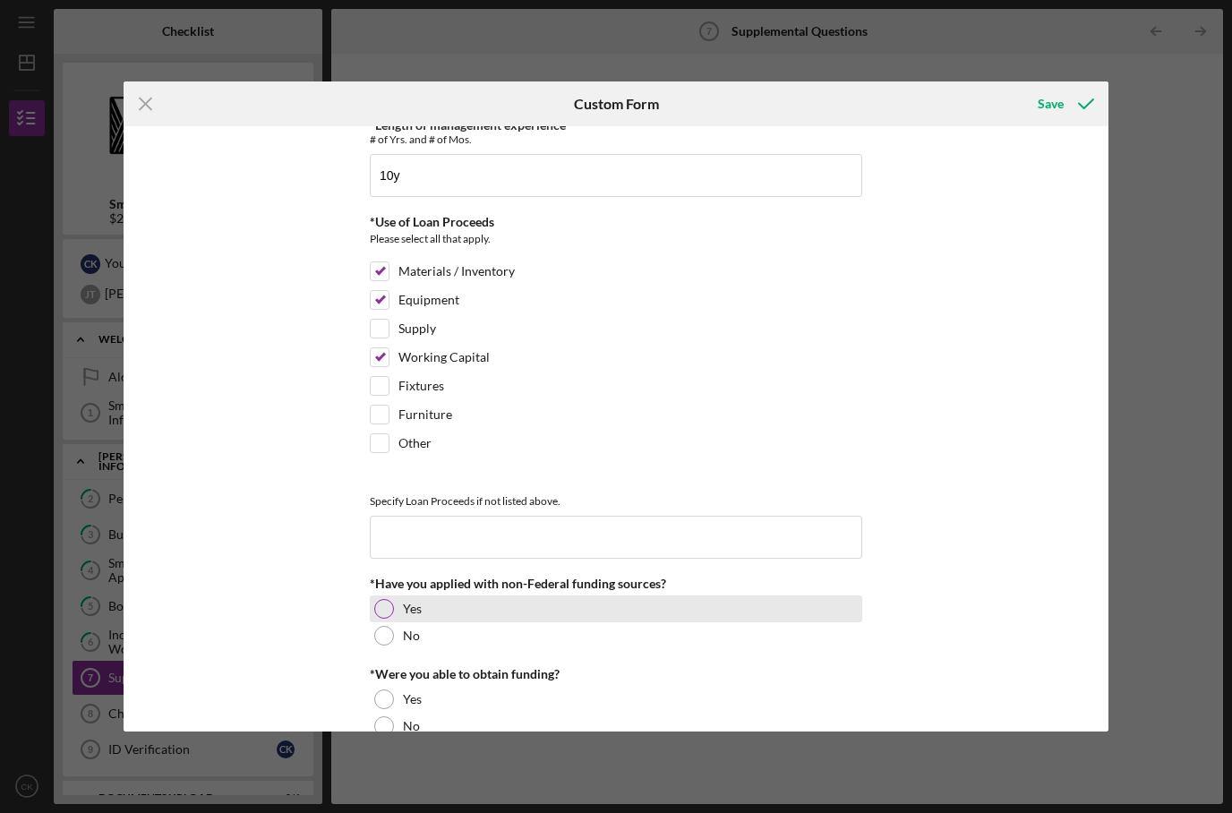
click at [390, 619] on div at bounding box center [384, 609] width 20 height 20
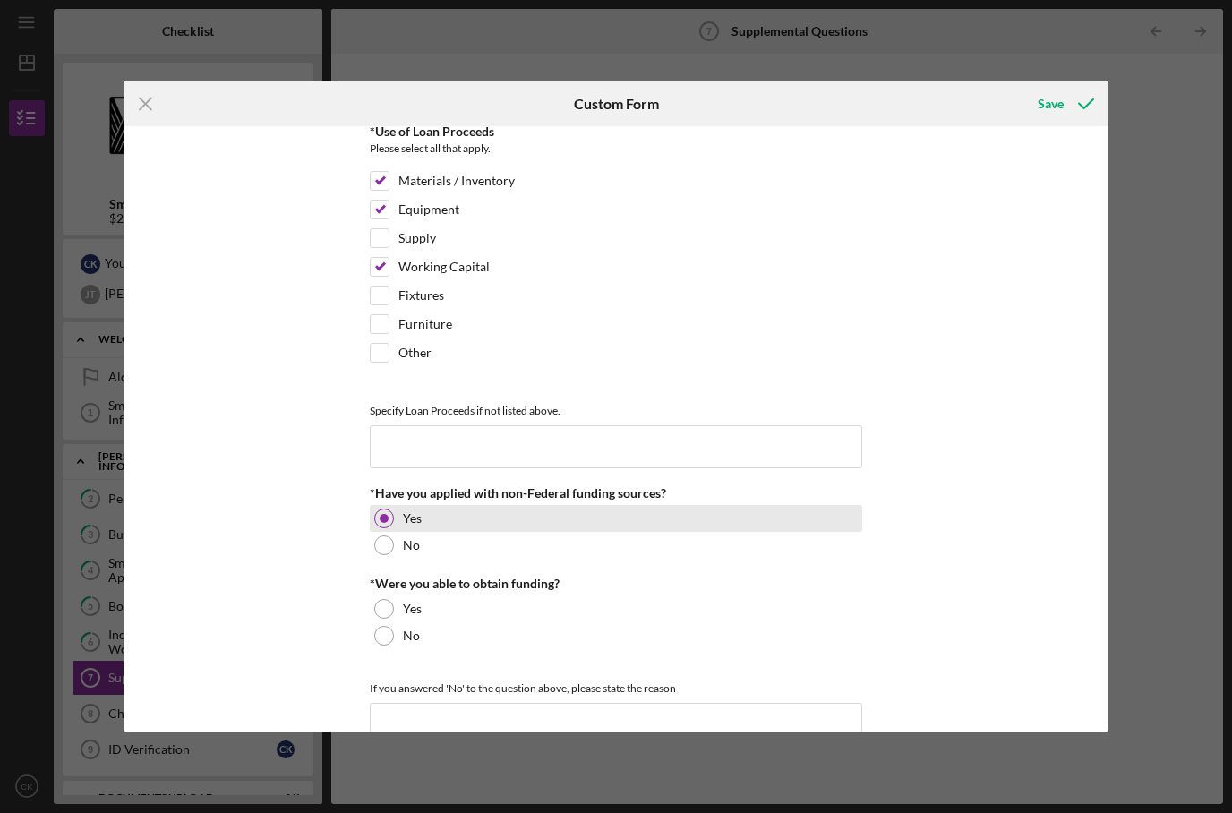
scroll to position [471, 0]
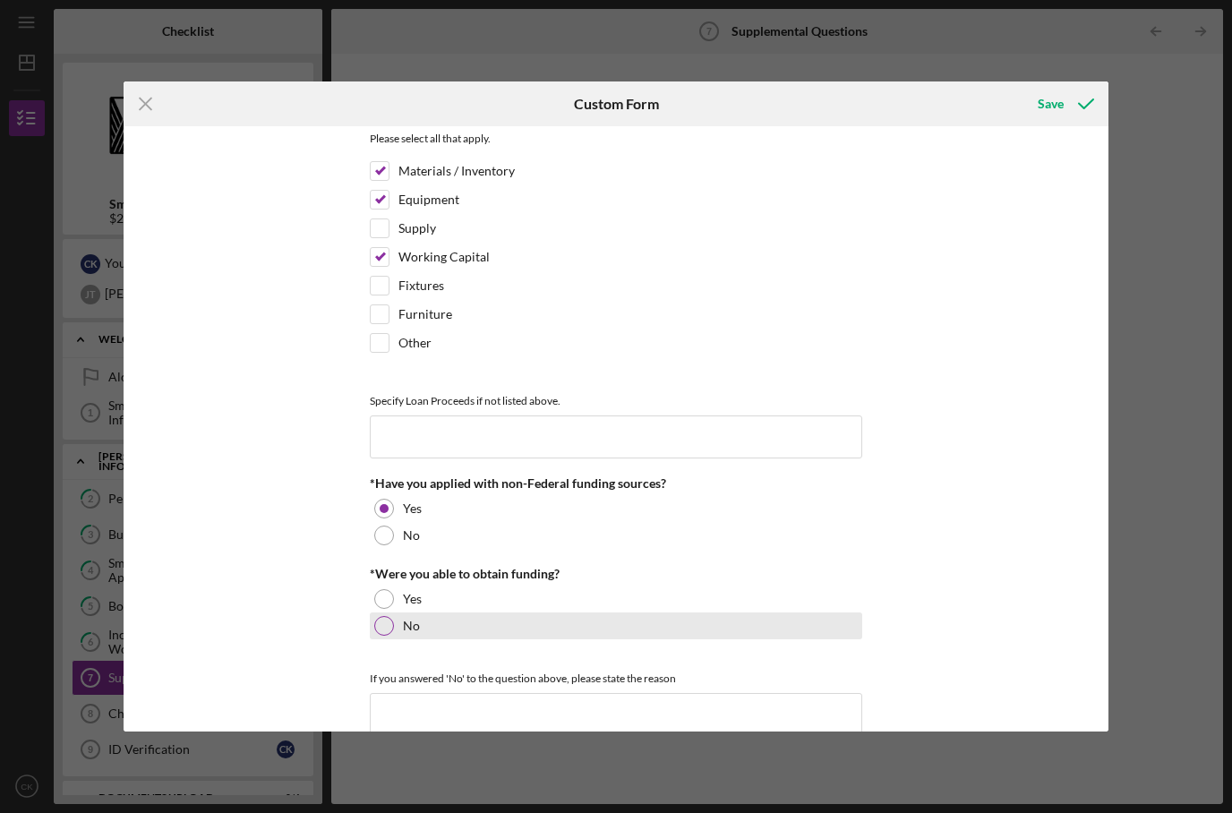
click at [409, 639] on div "No" at bounding box center [616, 626] width 493 height 27
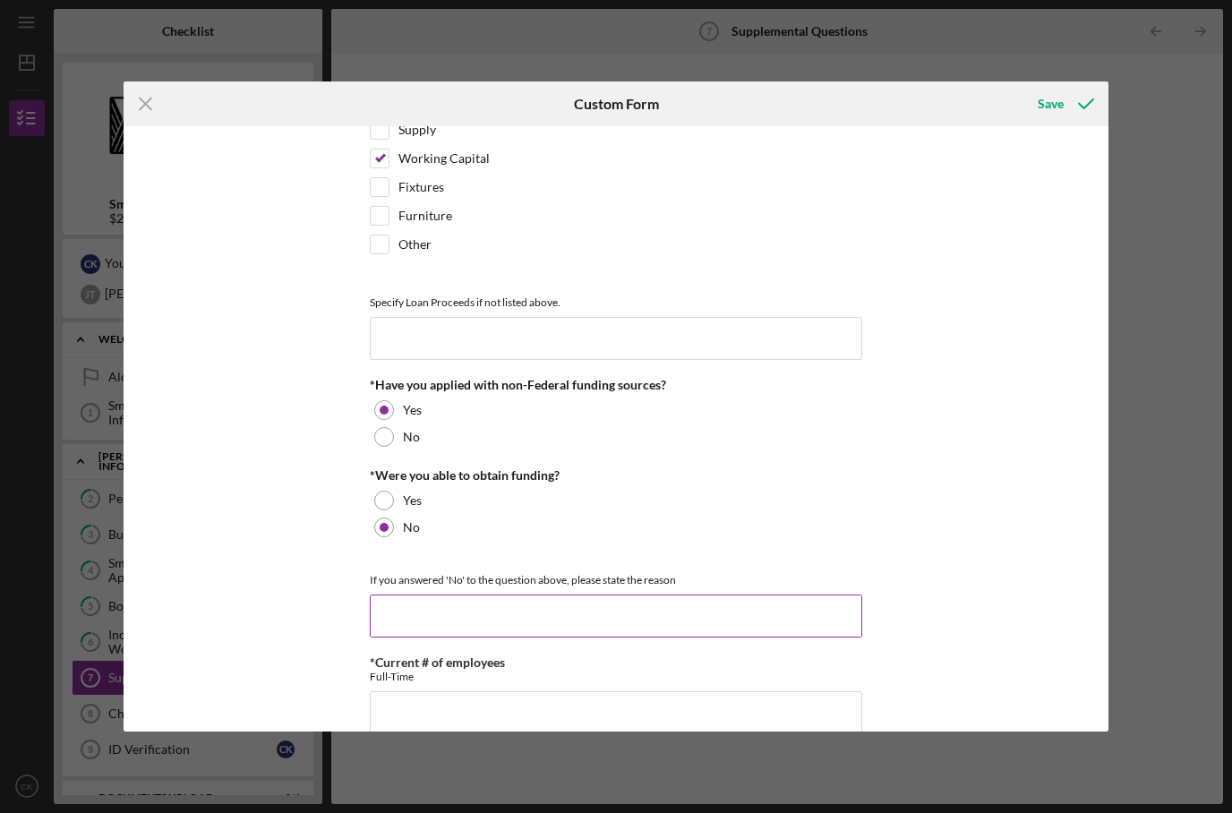
click at [462, 601] on div "If you answered 'No' to the question above, please state the reason" at bounding box center [616, 598] width 493 height 79
click at [463, 630] on input at bounding box center [616, 616] width 493 height 43
click at [462, 600] on div "If you answered 'No' to the question above, please state the reason" at bounding box center [616, 598] width 493 height 79
click at [458, 631] on input at bounding box center [616, 616] width 493 height 43
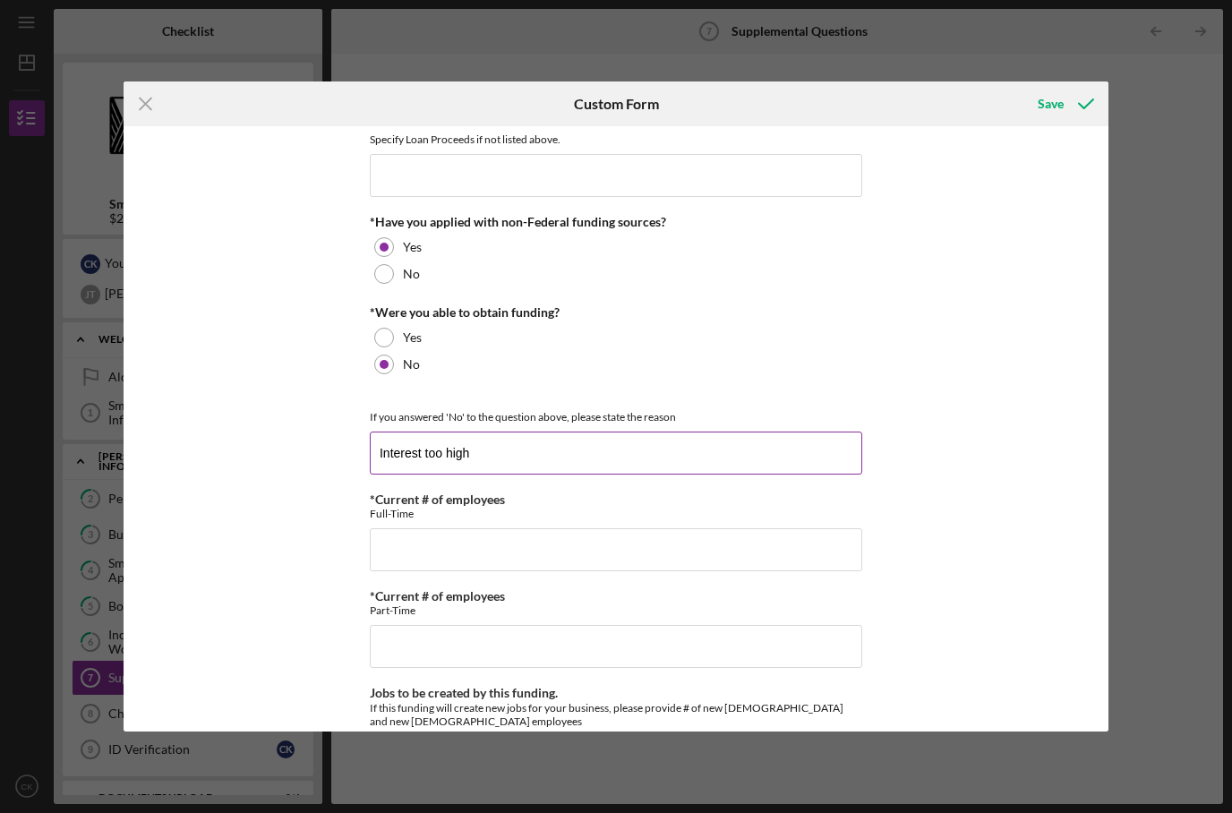
scroll to position [734, 0]
type input "Interest too high"
click at [464, 555] on input "*Current # of employees" at bounding box center [616, 549] width 493 height 43
type input "0"
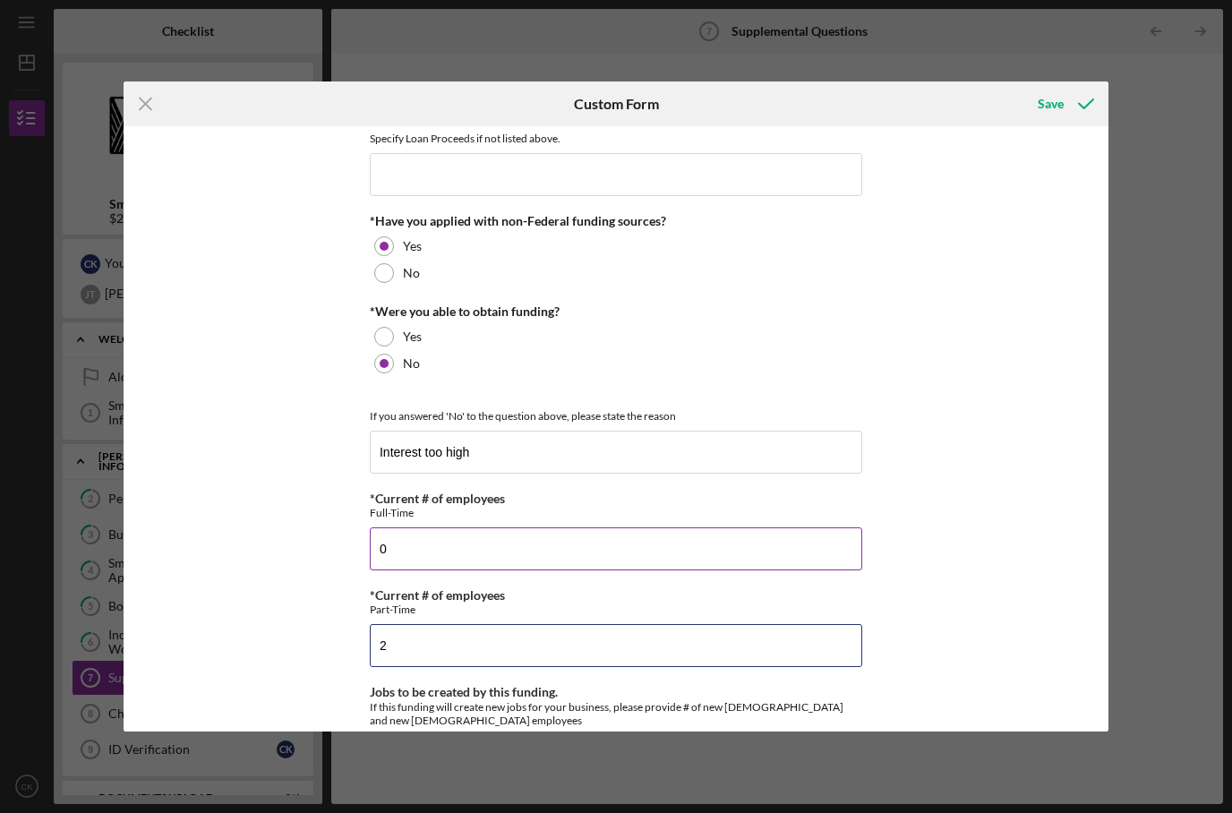
type input "2"
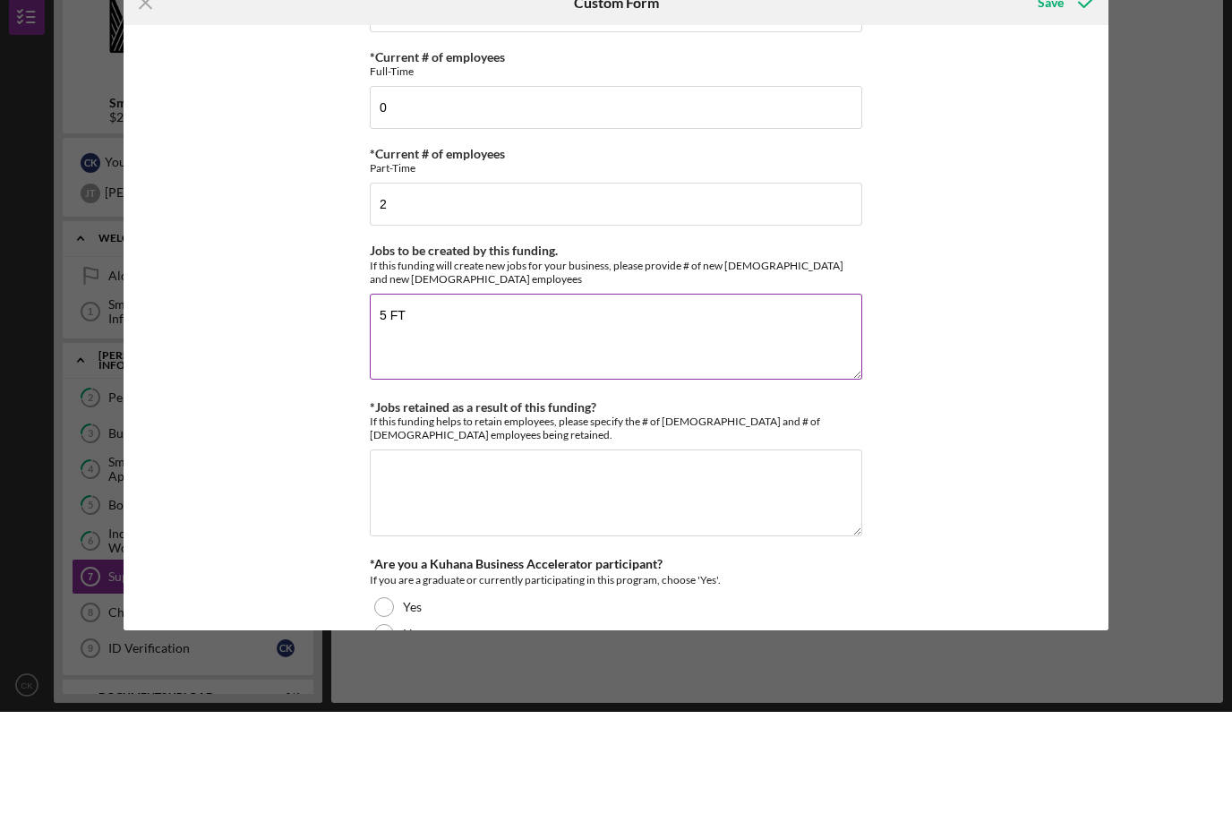
type textarea "5 FT"
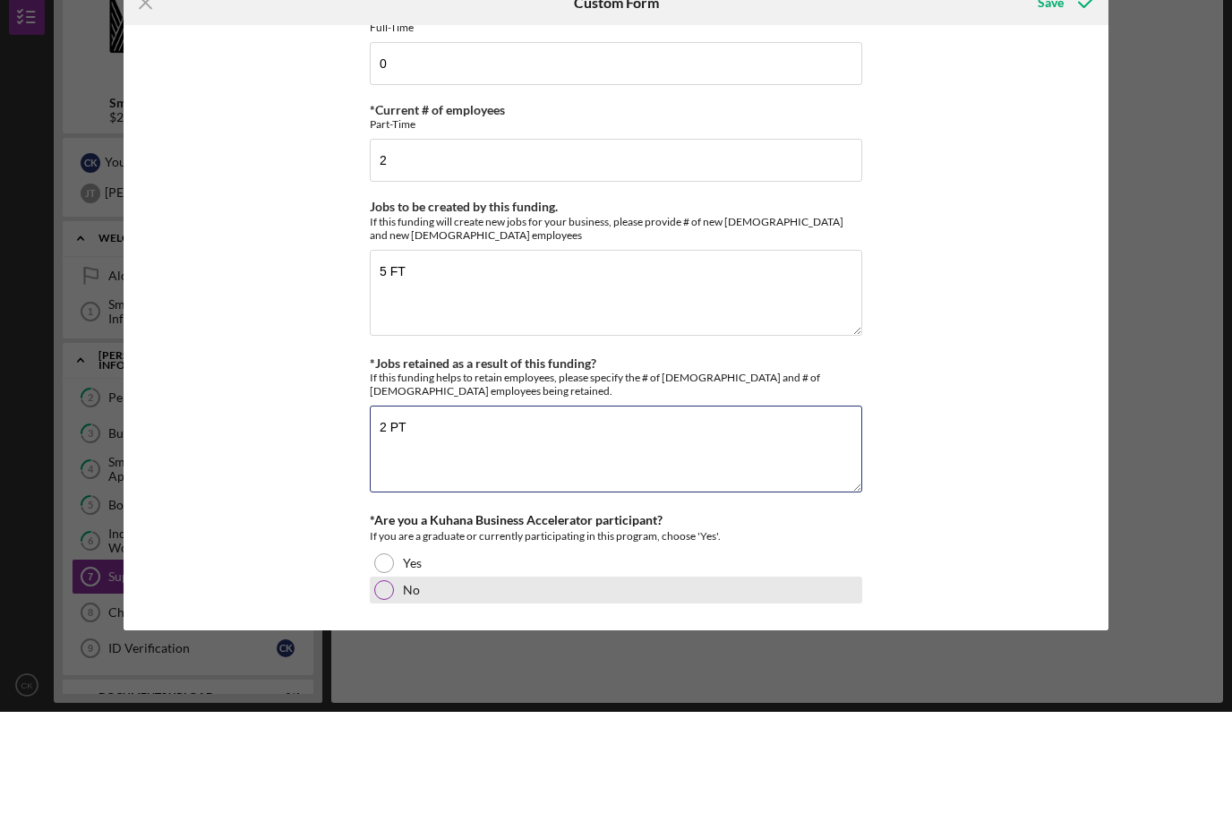
scroll to position [1129, 0]
type textarea "2 PT"
click at [395, 678] on div "No" at bounding box center [616, 691] width 493 height 27
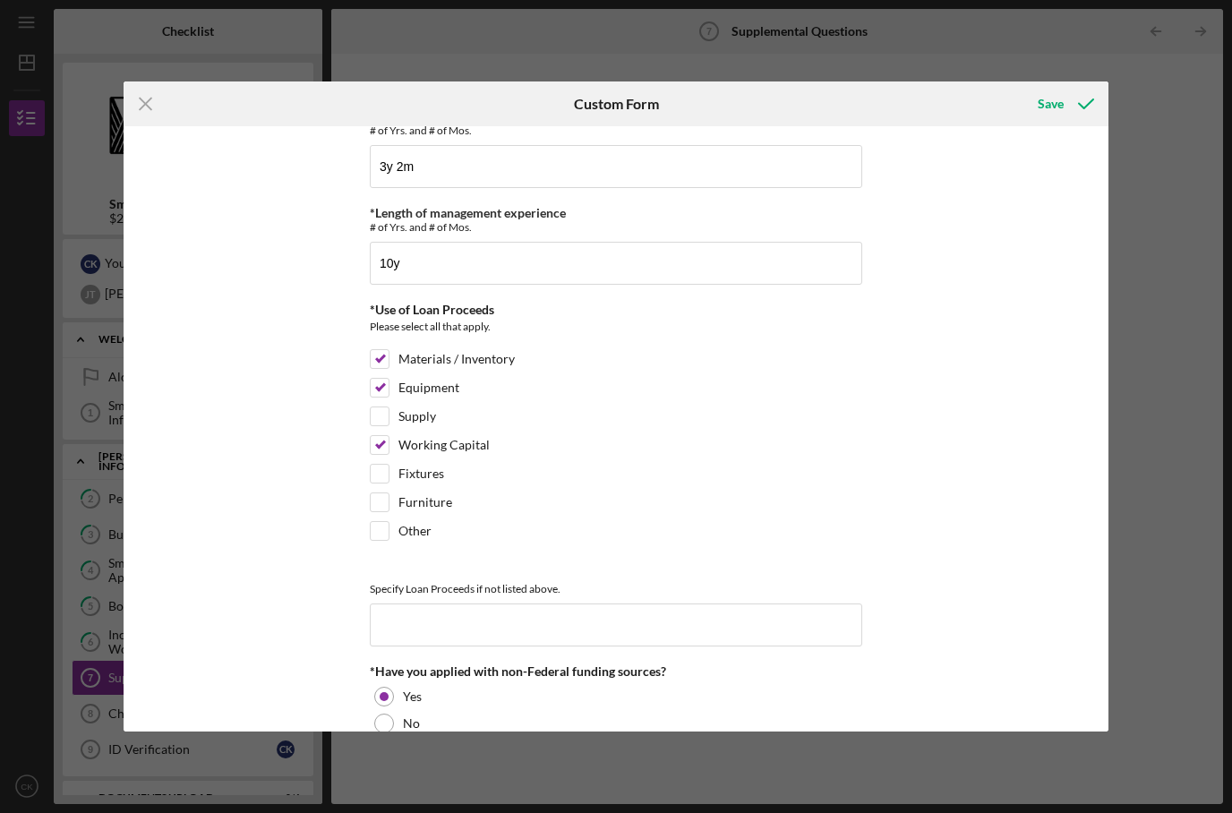
scroll to position [296, 0]
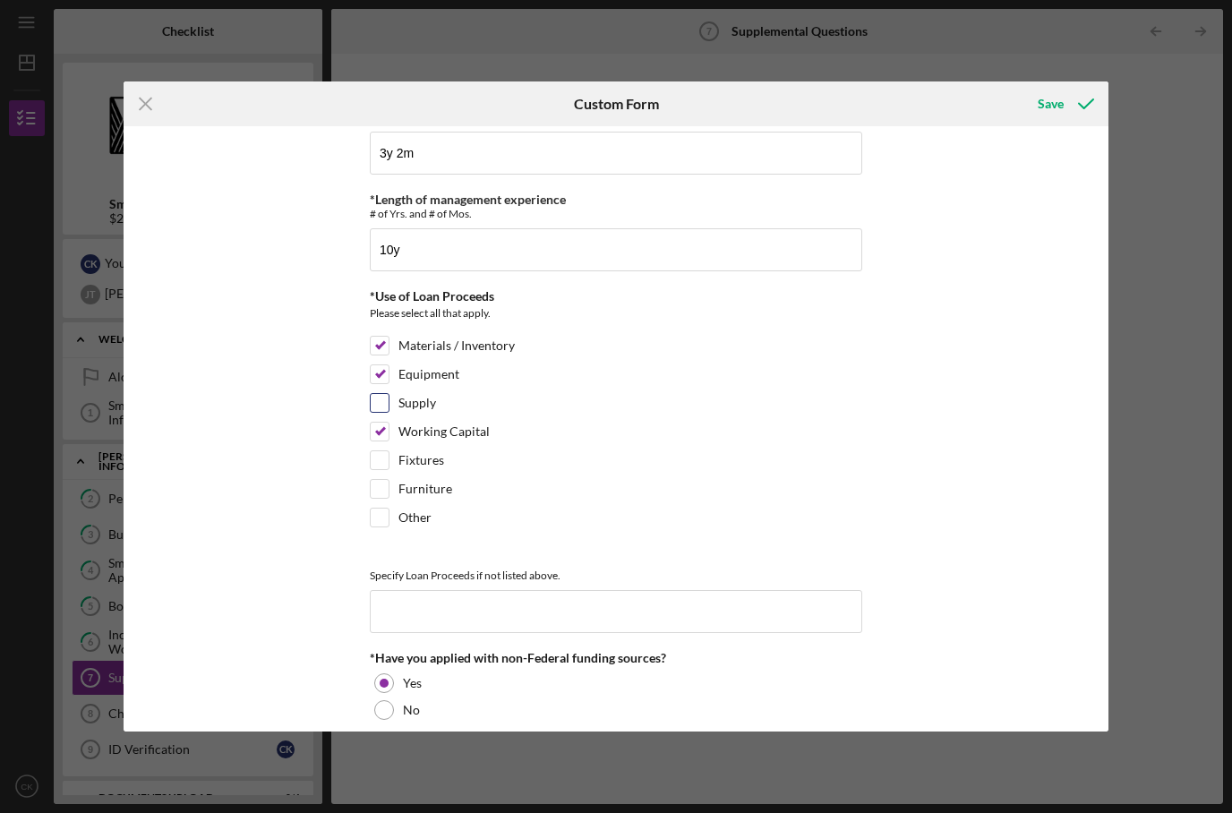
drag, startPoint x: 510, startPoint y: 420, endPoint x: 497, endPoint y: 408, distance: 17.1
click at [510, 420] on div "Supply" at bounding box center [616, 407] width 493 height 29
click at [425, 412] on label "Supply" at bounding box center [418, 403] width 38 height 18
click at [389, 412] on input "Supply" at bounding box center [380, 403] width 18 height 18
checkbox input "true"
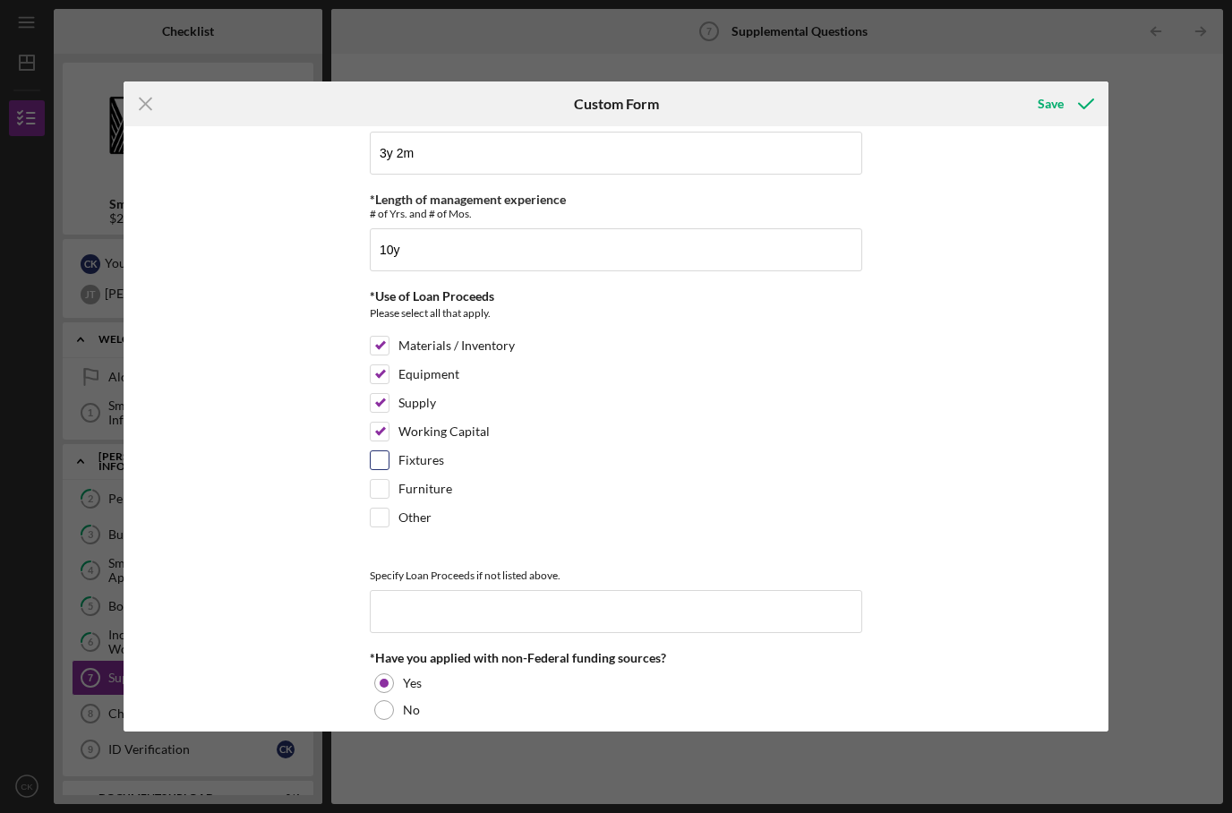
click at [429, 467] on label "Fixtures" at bounding box center [422, 460] width 46 height 18
click at [389, 467] on input "Fixtures" at bounding box center [380, 460] width 18 height 18
click at [429, 467] on label "Fixtures" at bounding box center [422, 460] width 46 height 18
click at [389, 467] on input "Fixtures" at bounding box center [380, 460] width 18 height 18
checkbox input "false"
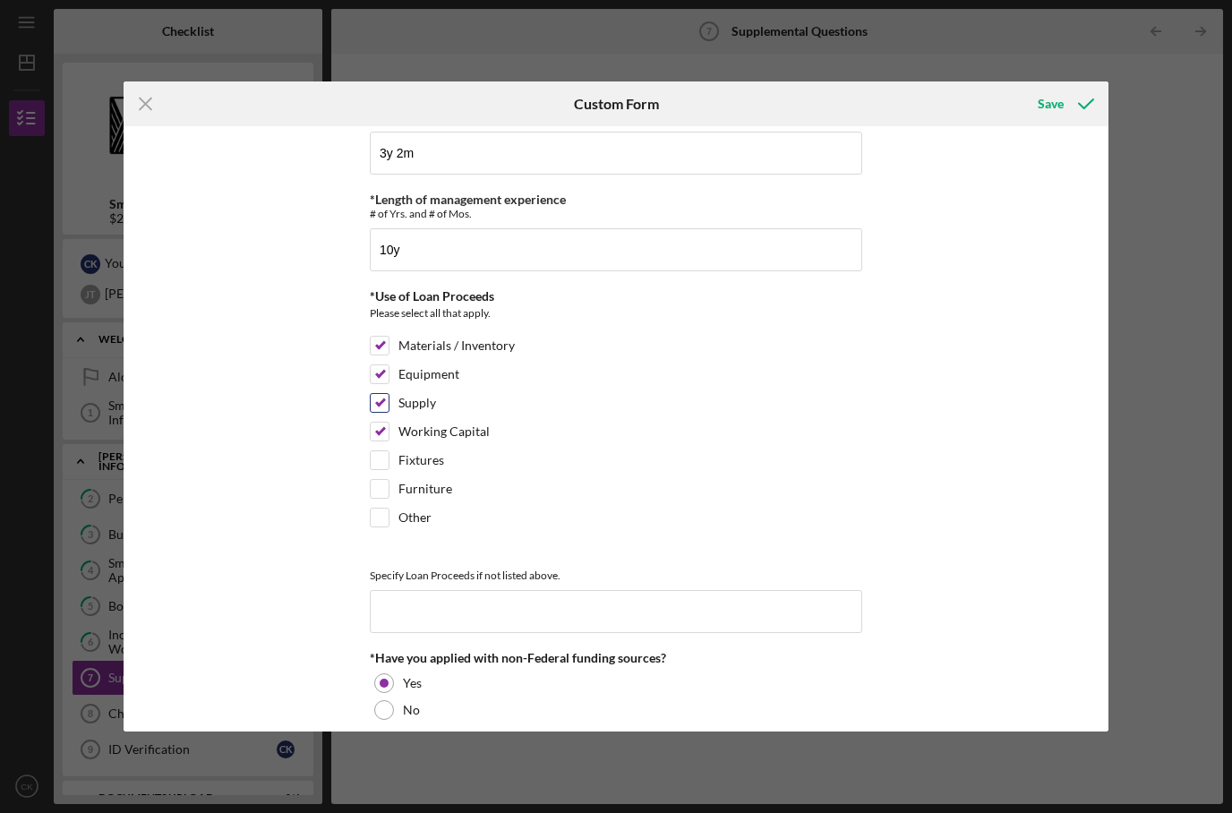
click at [429, 410] on label "Supply" at bounding box center [418, 403] width 38 height 18
click at [389, 410] on input "Supply" at bounding box center [380, 403] width 18 height 18
checkbox input "false"
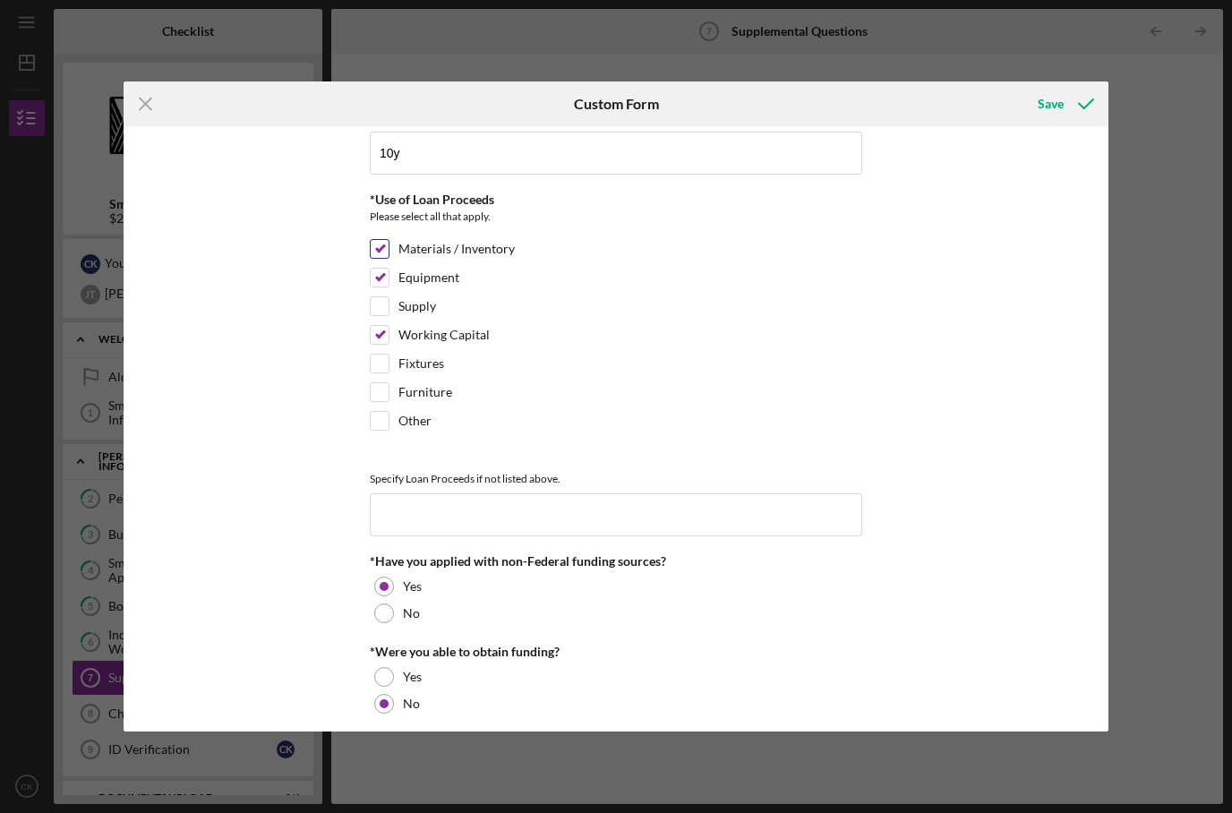
scroll to position [392, 0]
click at [491, 531] on input at bounding box center [616, 515] width 493 height 43
click at [472, 522] on input at bounding box center [616, 515] width 493 height 43
paste input "VTOKU LLC is a Hawaiʻi-based creative technology company specializing in virtua…"
type input "VTOKU LLC is a Hawaiʻi-based creative technology company specializing in virtua…"
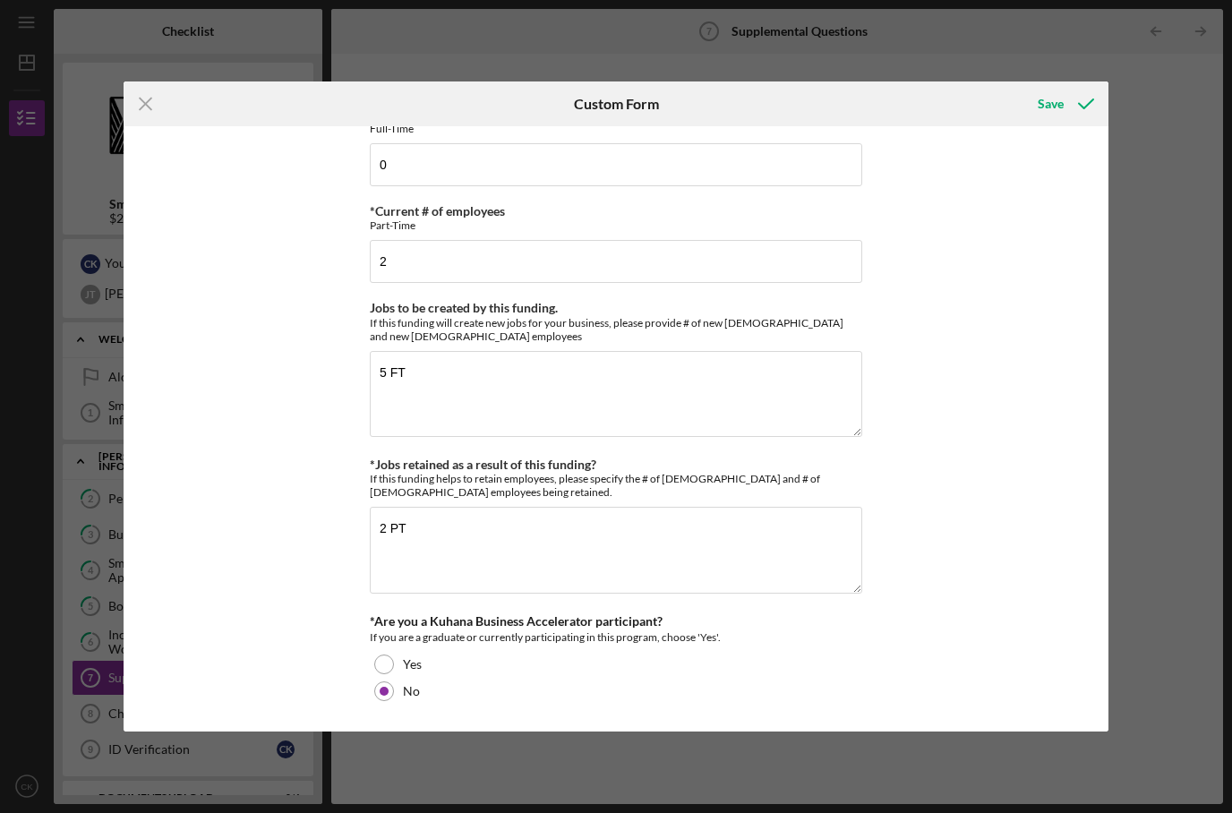
scroll to position [1129, 0]
click at [1054, 104] on div "Save" at bounding box center [1051, 104] width 26 height 36
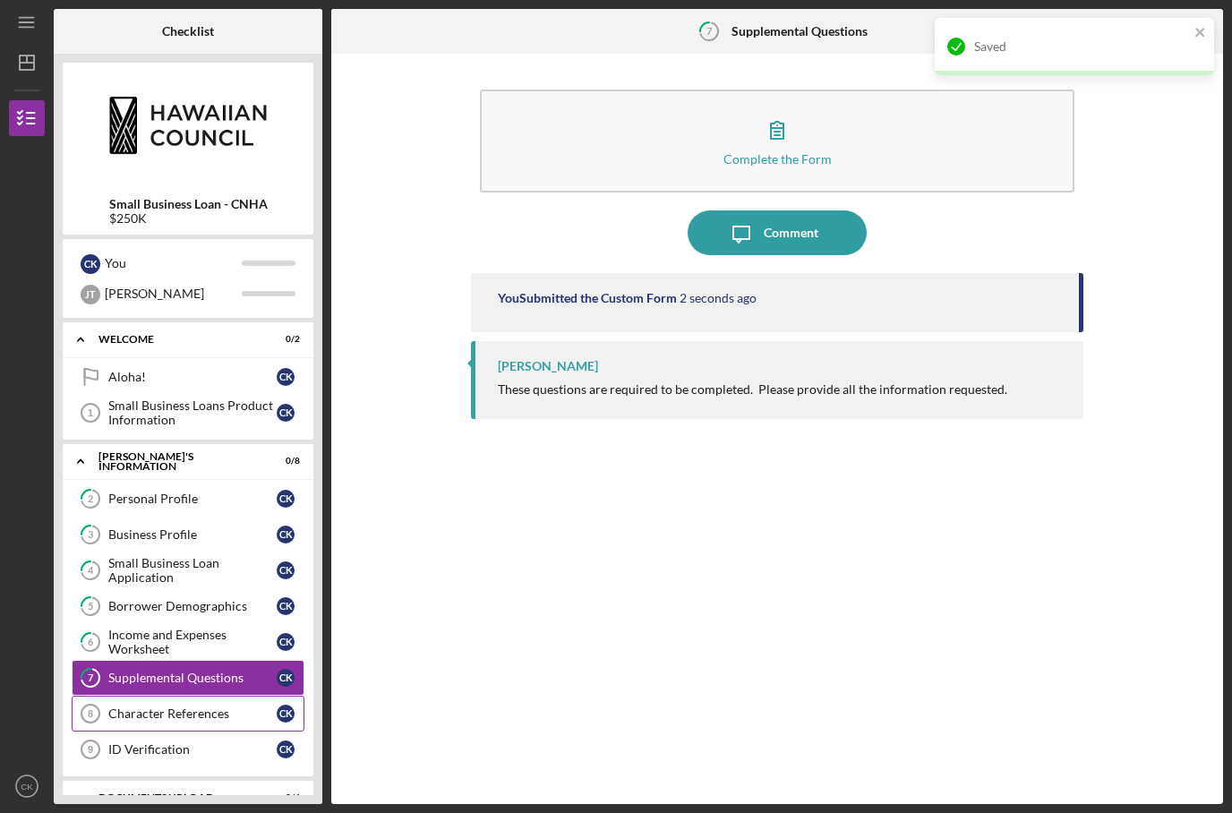
click at [183, 707] on div "Character References" at bounding box center [192, 714] width 168 height 14
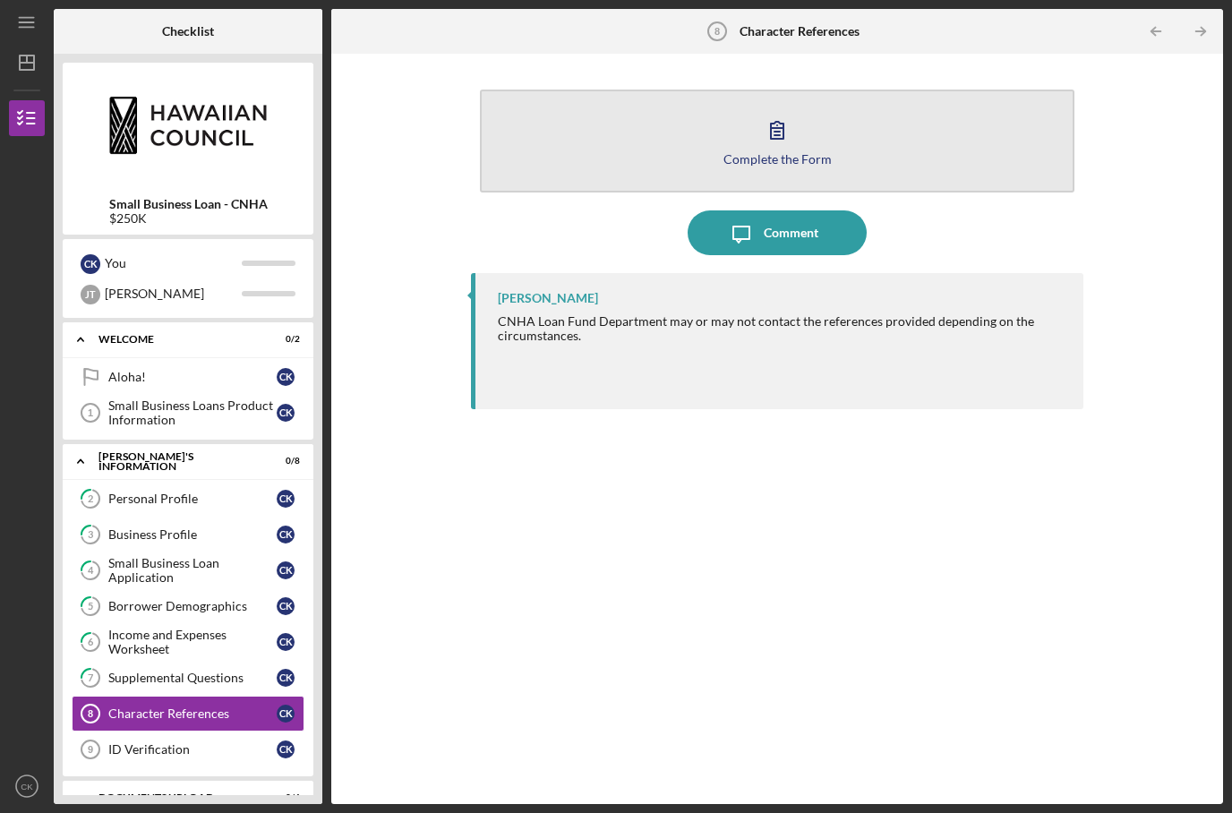
click at [729, 152] on div "Complete the Form" at bounding box center [778, 158] width 108 height 13
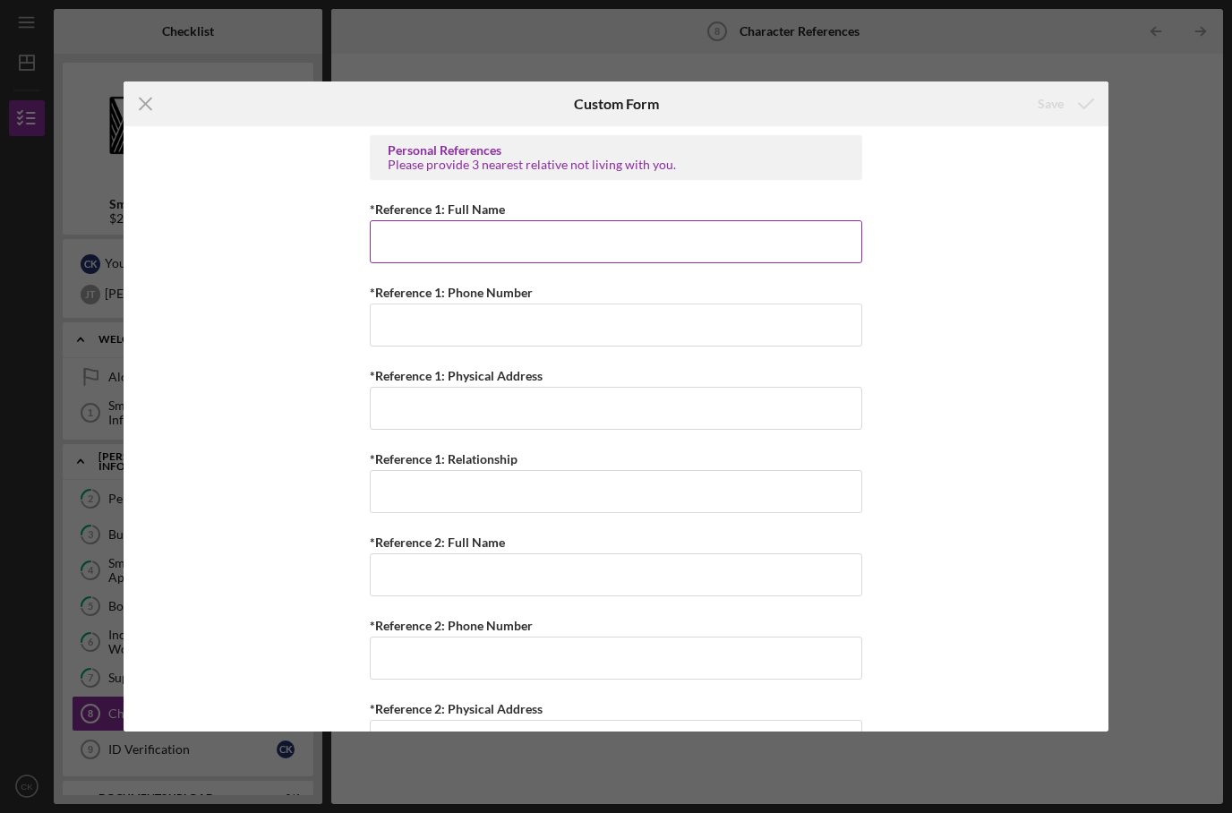
click at [622, 240] on input "*Reference 1: Full Name" at bounding box center [616, 241] width 493 height 43
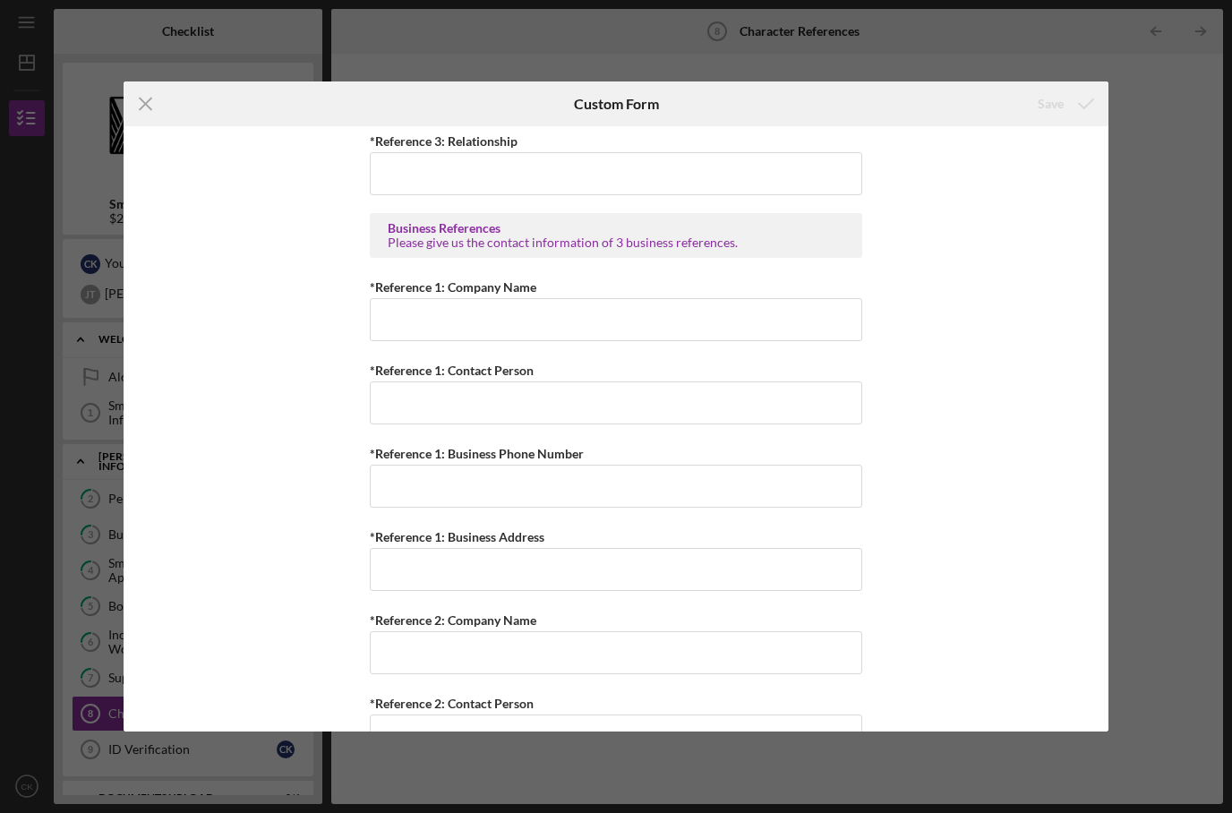
scroll to position [979, 0]
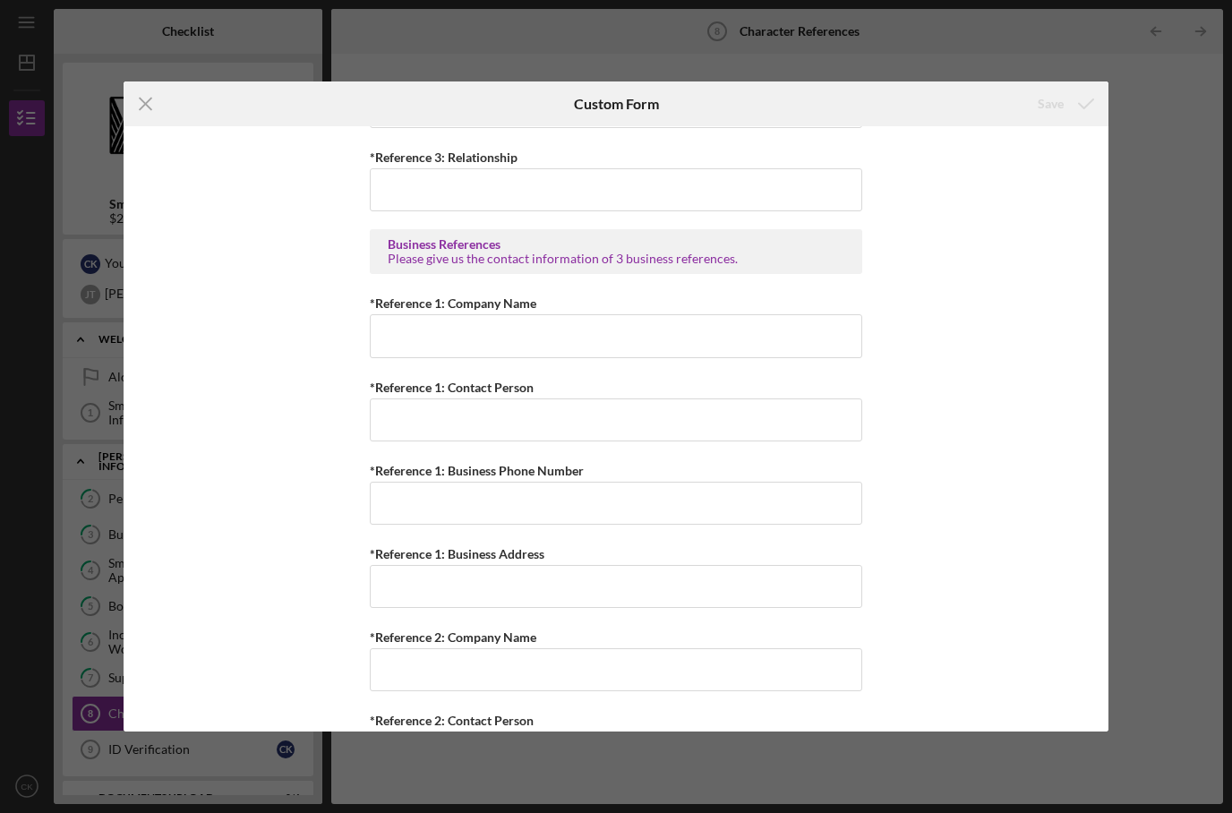
click at [1151, 182] on div "Icon/Menu Close Custom Form Save Personal References Please provide 3 nearest r…" at bounding box center [616, 406] width 1232 height 813
click at [1159, 140] on div "Icon/Menu Close Custom Form Save Personal References Please provide 3 nearest r…" at bounding box center [616, 406] width 1232 height 813
drag, startPoint x: 642, startPoint y: 32, endPoint x: 627, endPoint y: 37, distance: 15.9
click at [642, 32] on div "Icon/Menu Close Custom Form Save Personal References Please provide 3 nearest r…" at bounding box center [616, 406] width 1232 height 813
click at [64, 369] on div "Icon/Menu Close Custom Form Save Personal References Please provide 3 nearest r…" at bounding box center [616, 406] width 1232 height 813
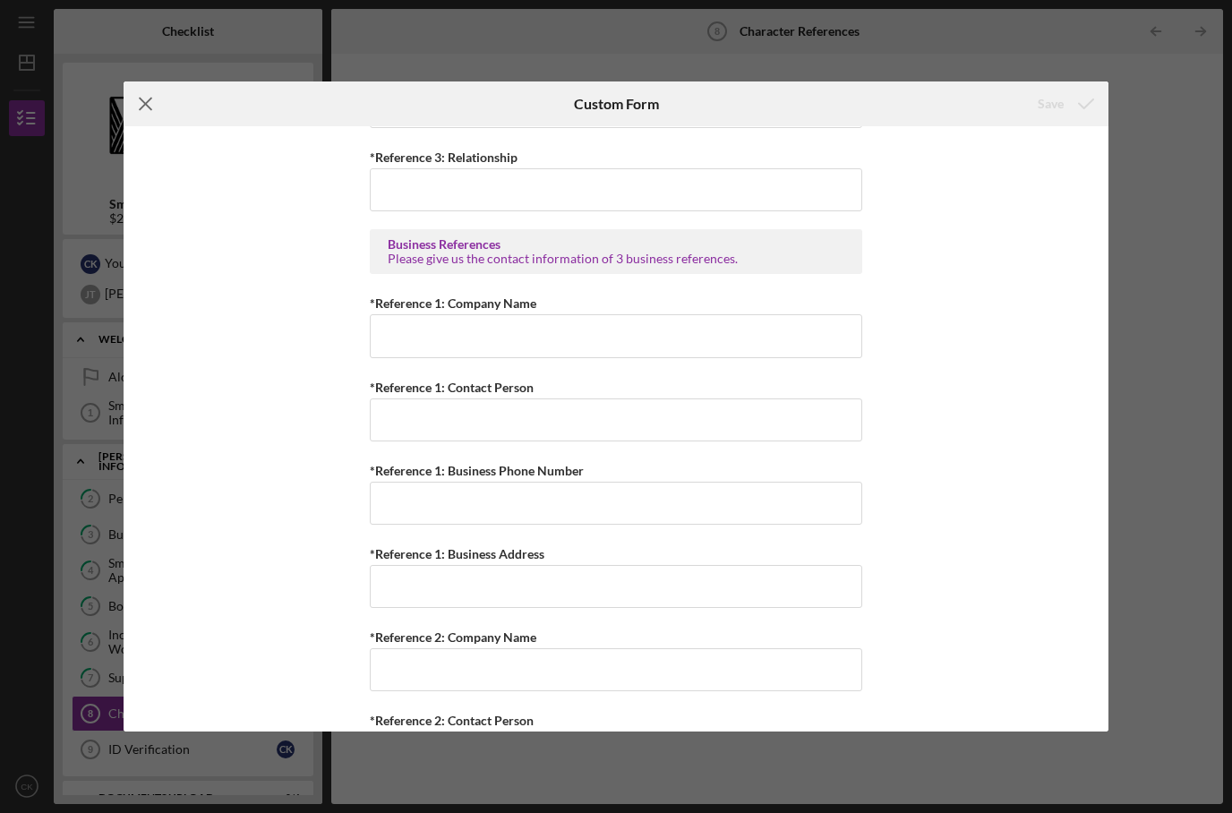
click at [167, 99] on icon "Icon/Menu Close" at bounding box center [146, 104] width 45 height 45
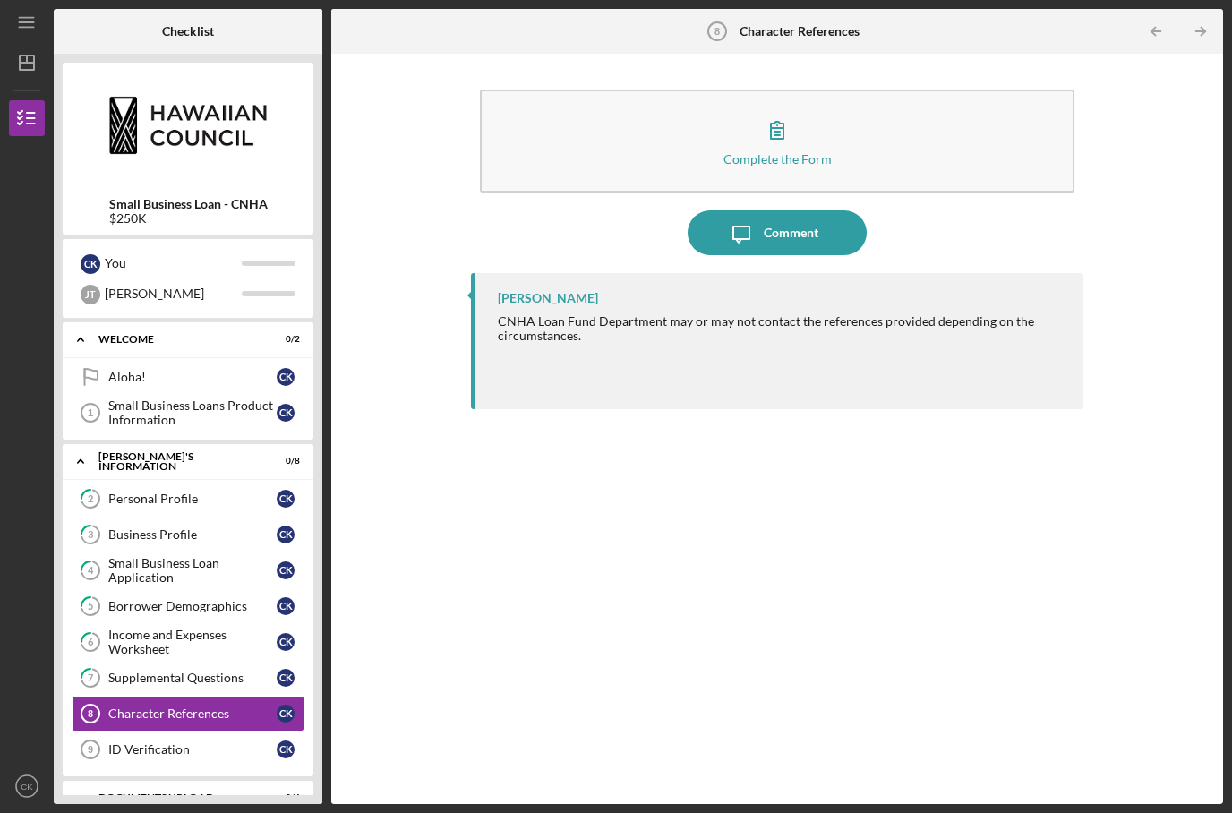
click at [347, 188] on div "Complete the Form Form Icon/Message Comment Heather Kim CNHA Loan Fund Departme…" at bounding box center [777, 429] width 874 height 733
click at [194, 793] on div "DOCUMENTS UPLOAD" at bounding box center [195, 798] width 193 height 11
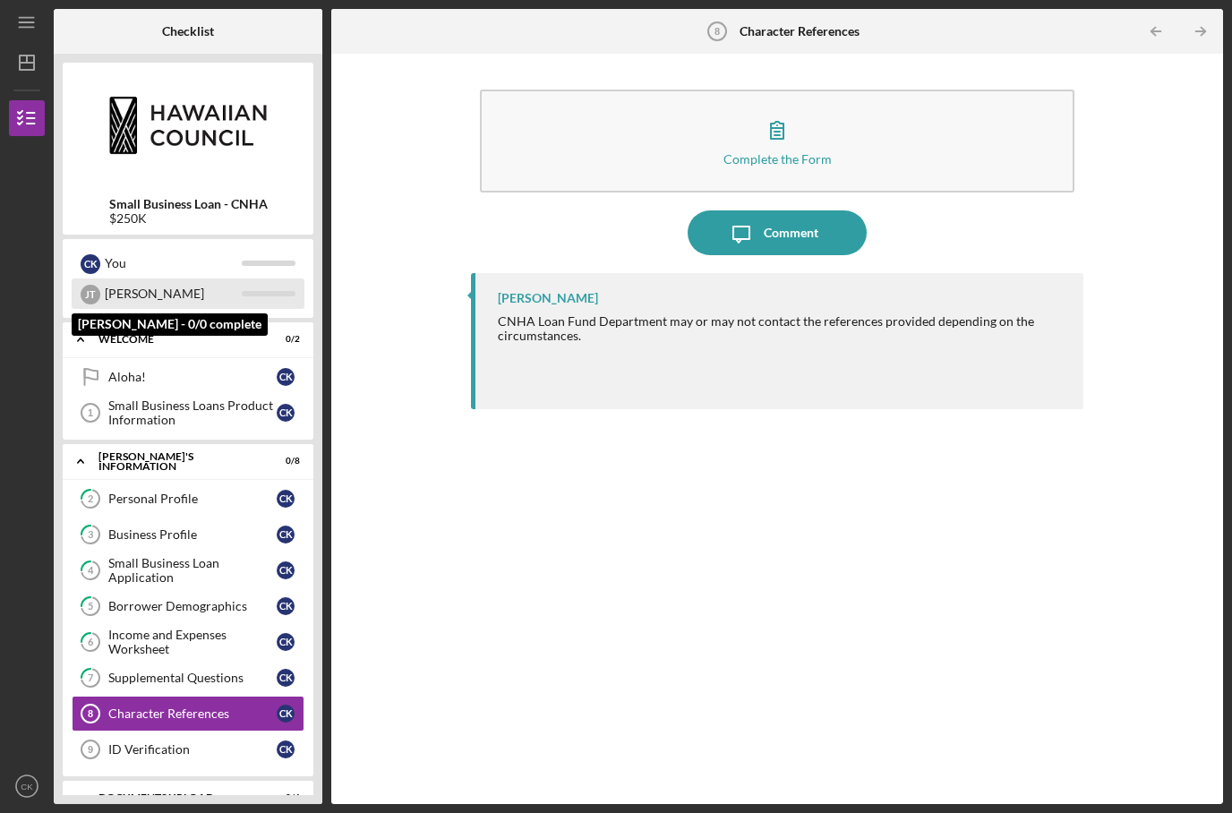
click at [161, 279] on div "[PERSON_NAME]" at bounding box center [173, 294] width 137 height 30
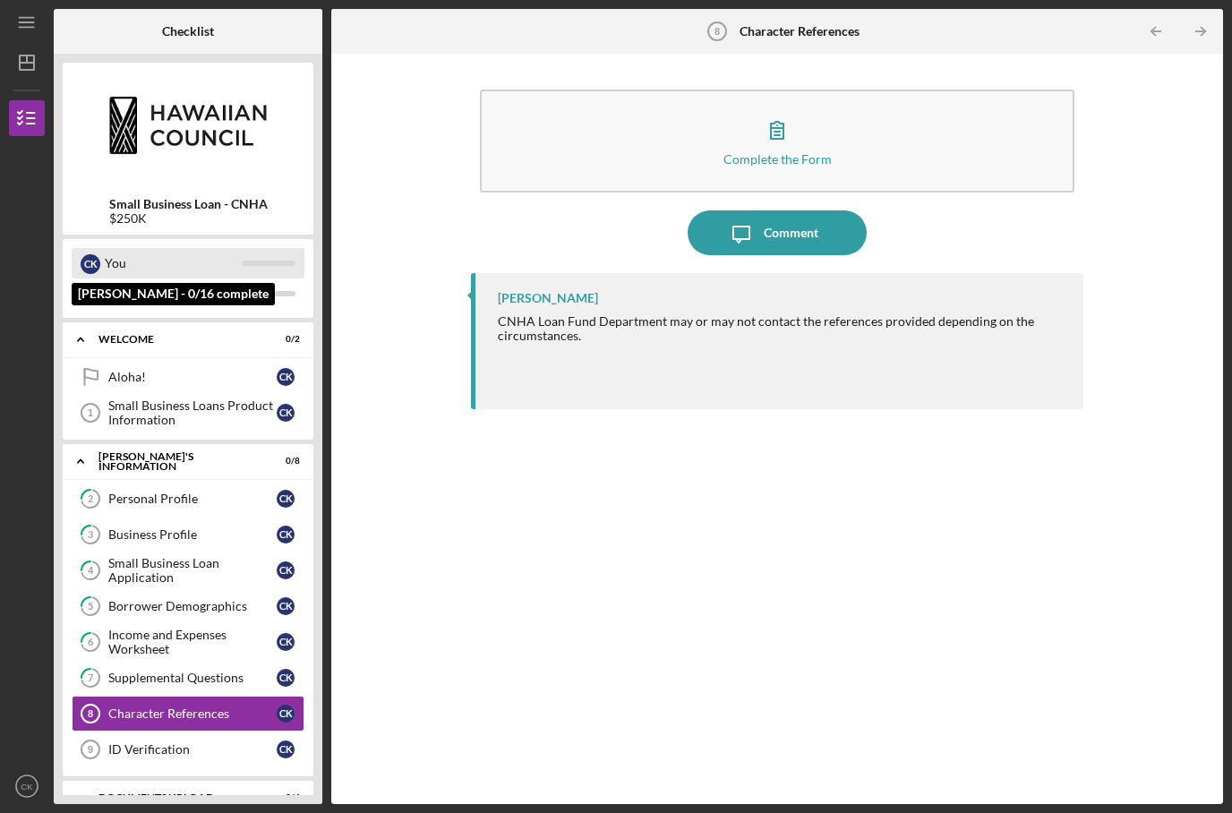
click at [166, 248] on div "You" at bounding box center [173, 263] width 137 height 30
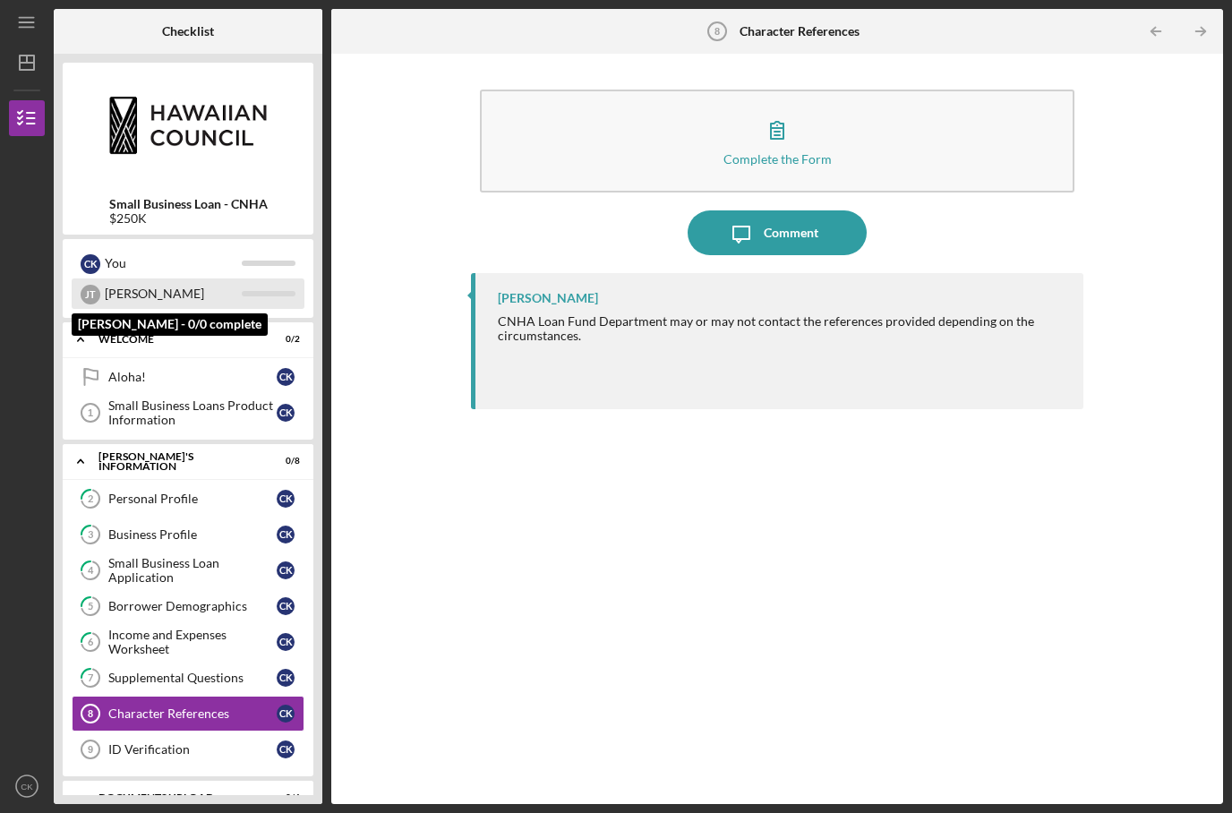
click at [195, 279] on div "[PERSON_NAME]" at bounding box center [173, 294] width 137 height 30
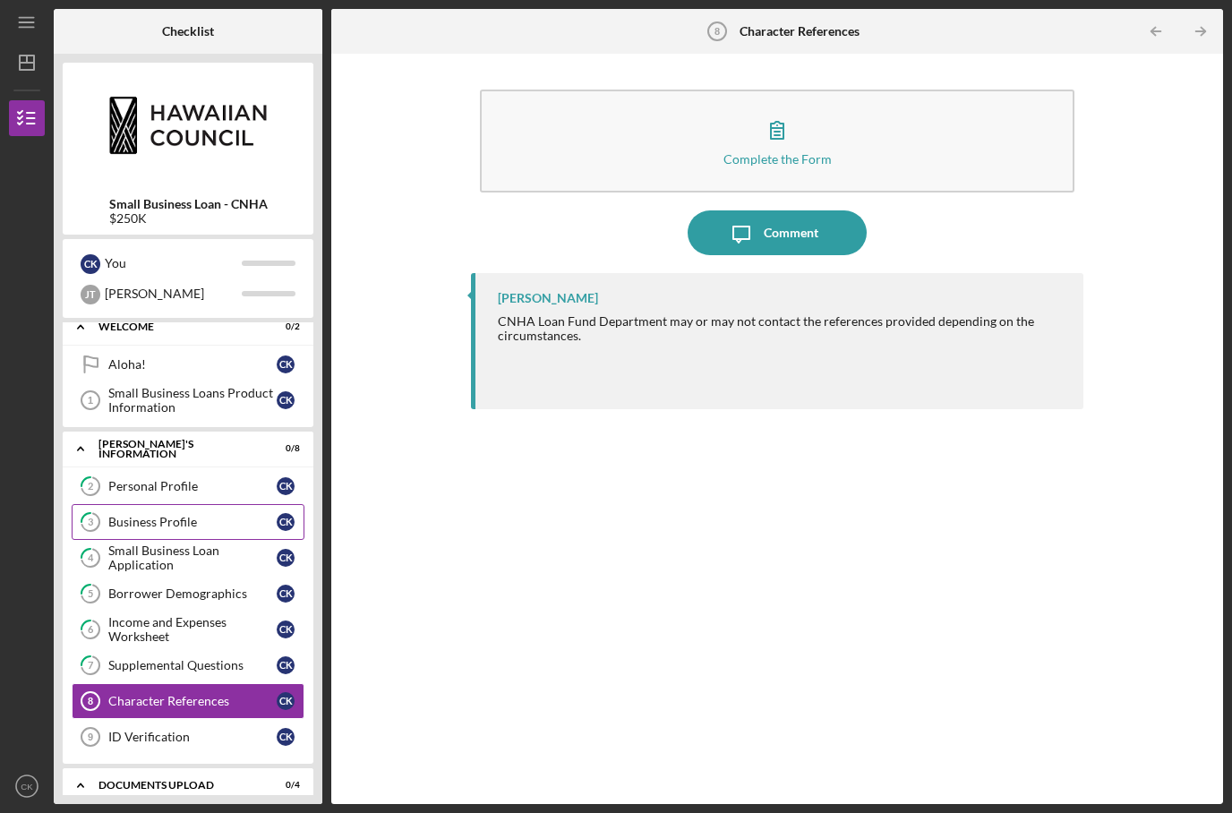
scroll to position [12, 0]
click at [215, 505] on link "3 Business Profile C K" at bounding box center [188, 523] width 233 height 36
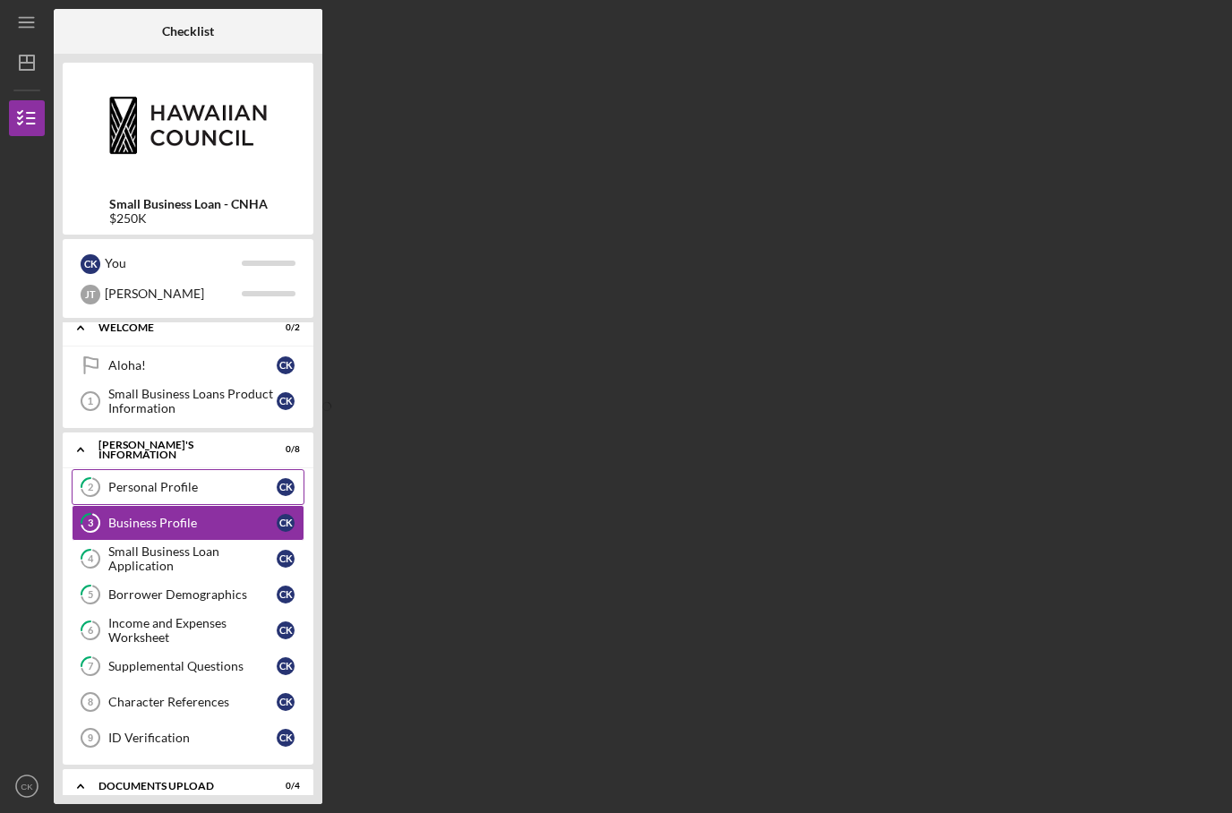
click at [210, 480] on div "Personal Profile" at bounding box center [192, 487] width 168 height 14
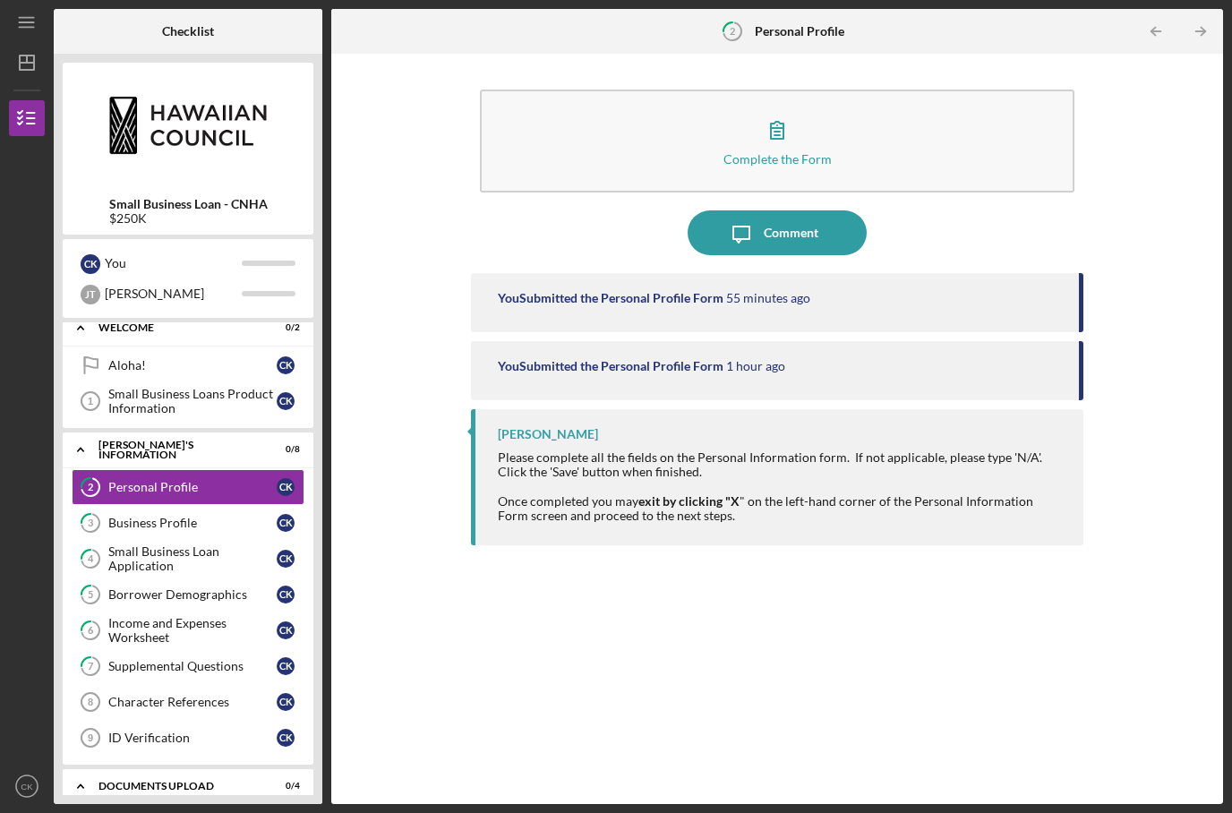
click at [636, 359] on div "You Submitted the Personal Profile Form" at bounding box center [611, 366] width 226 height 14
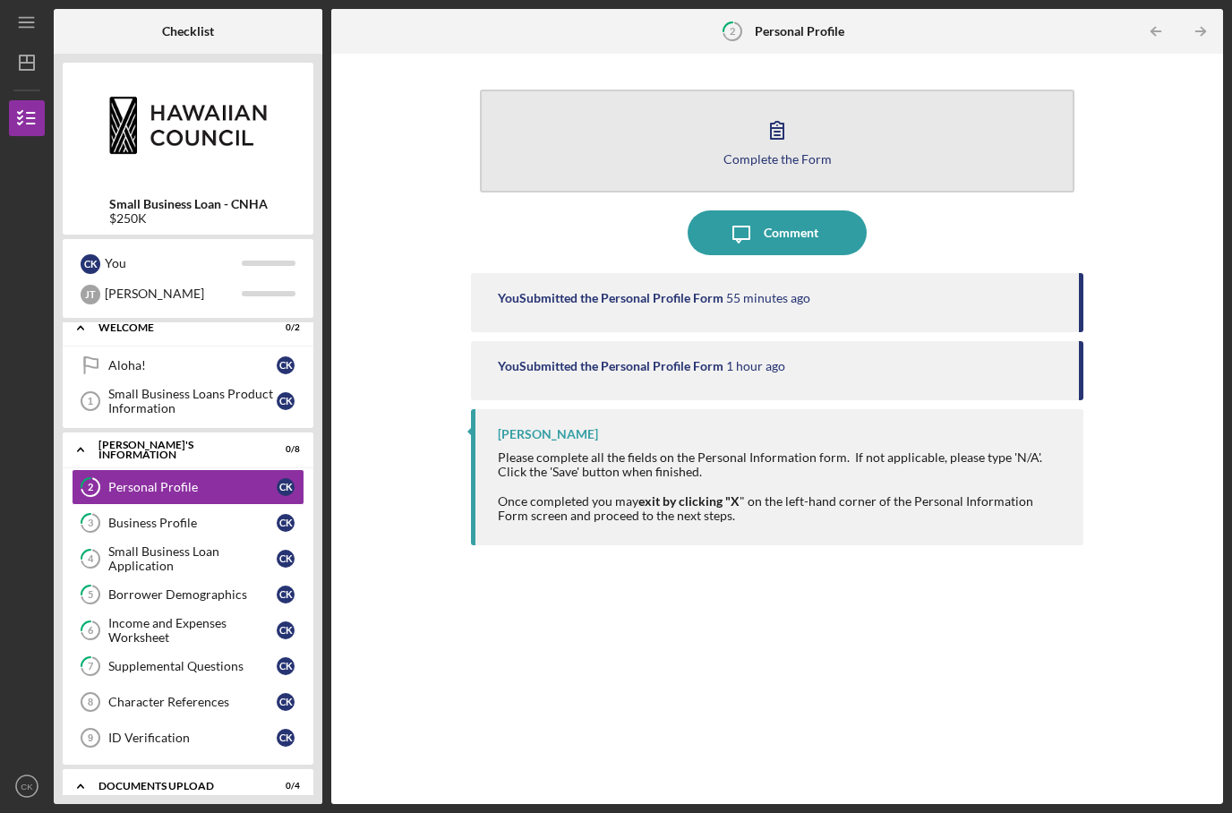
click at [824, 152] on div "Complete the Form" at bounding box center [778, 158] width 108 height 13
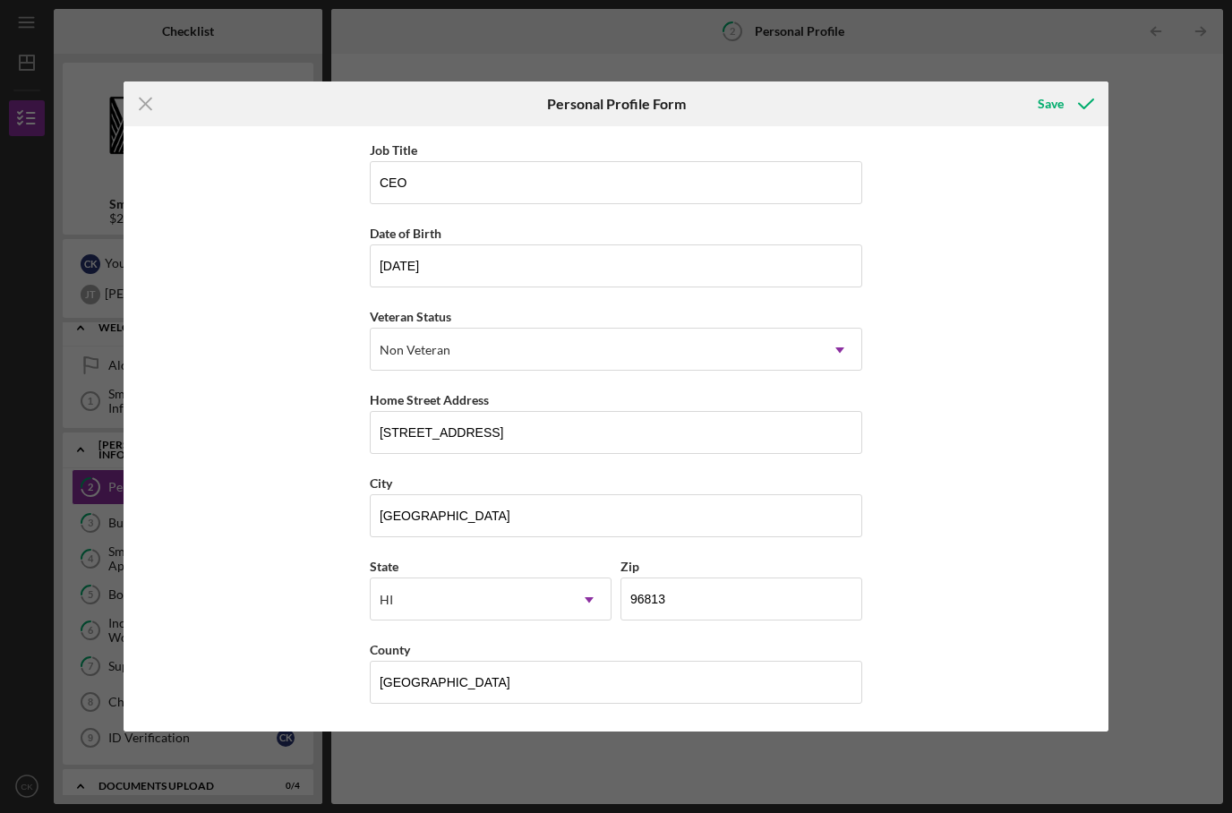
scroll to position [91, 0]
click at [1067, 114] on icon "submit" at bounding box center [1086, 104] width 45 height 45
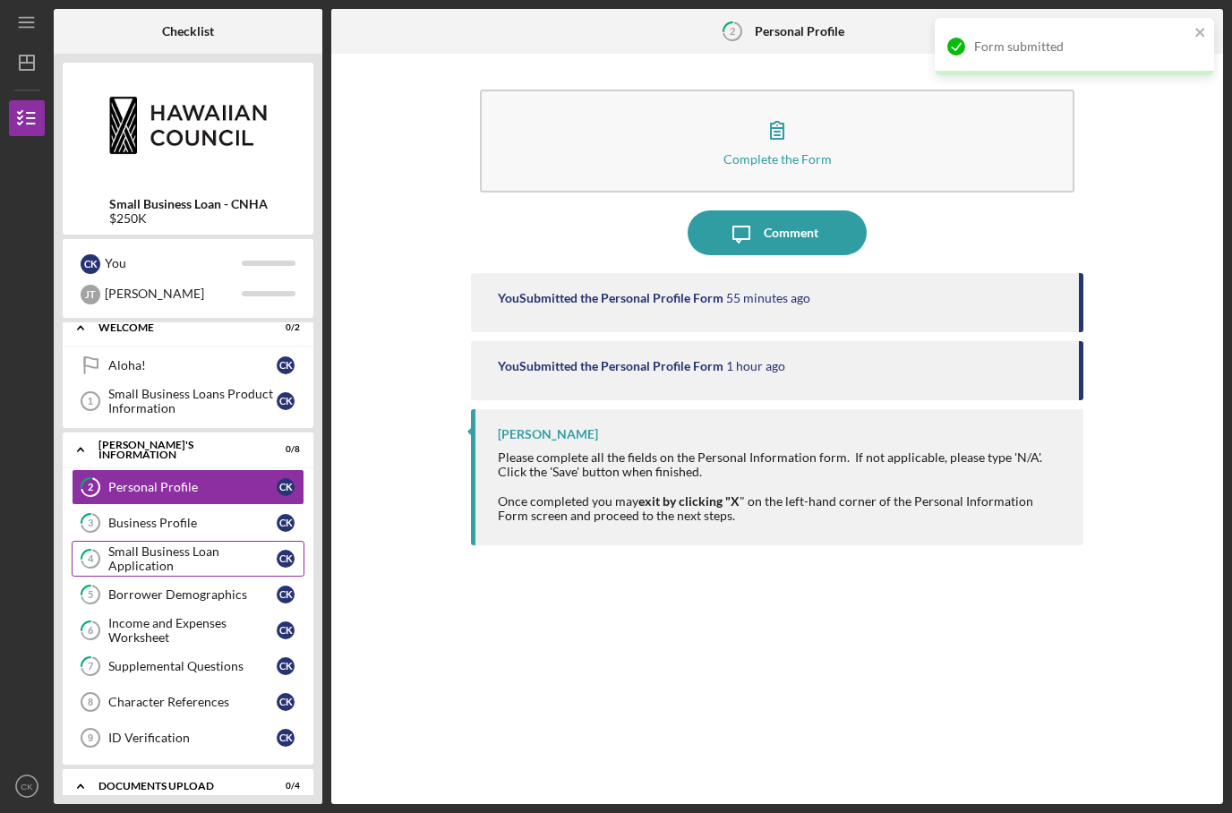
click at [218, 541] on link "4 Small Business Loan Application C K" at bounding box center [188, 559] width 233 height 36
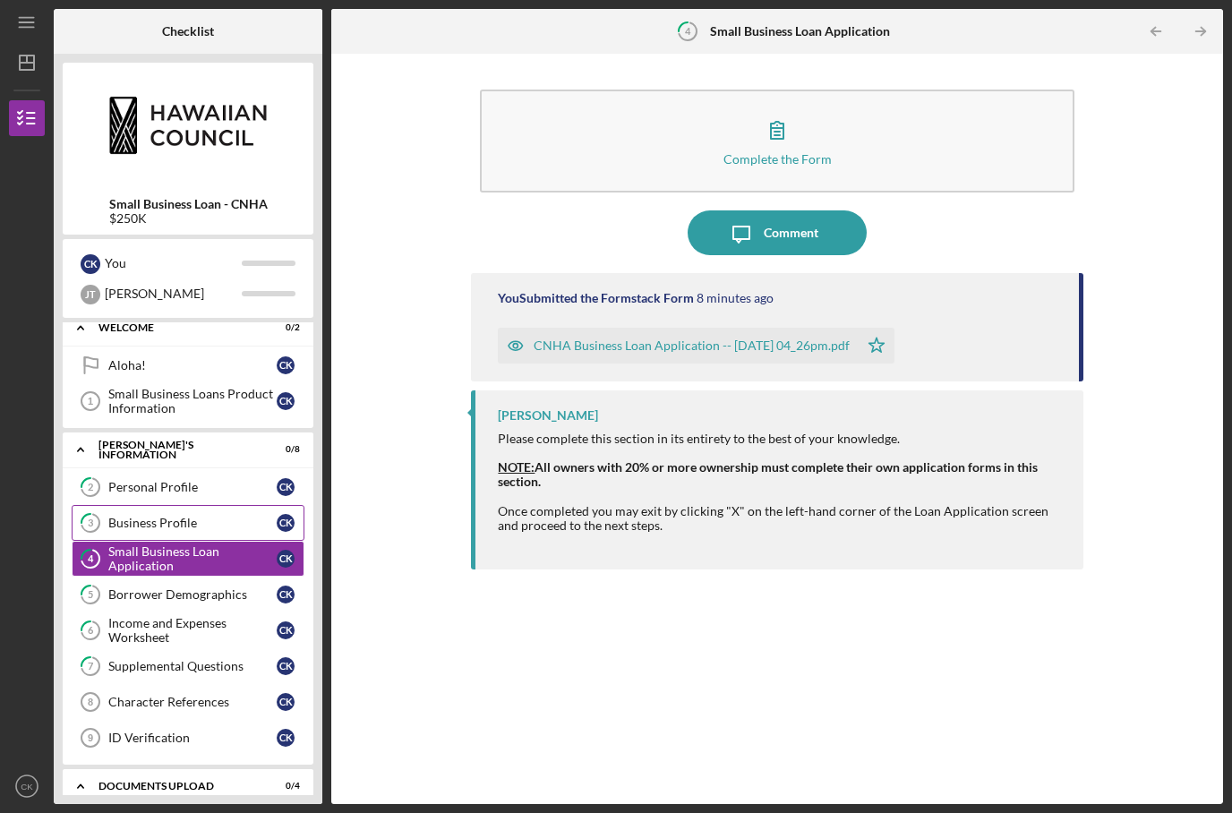
click at [206, 505] on link "3 Business Profile C K" at bounding box center [188, 523] width 233 height 36
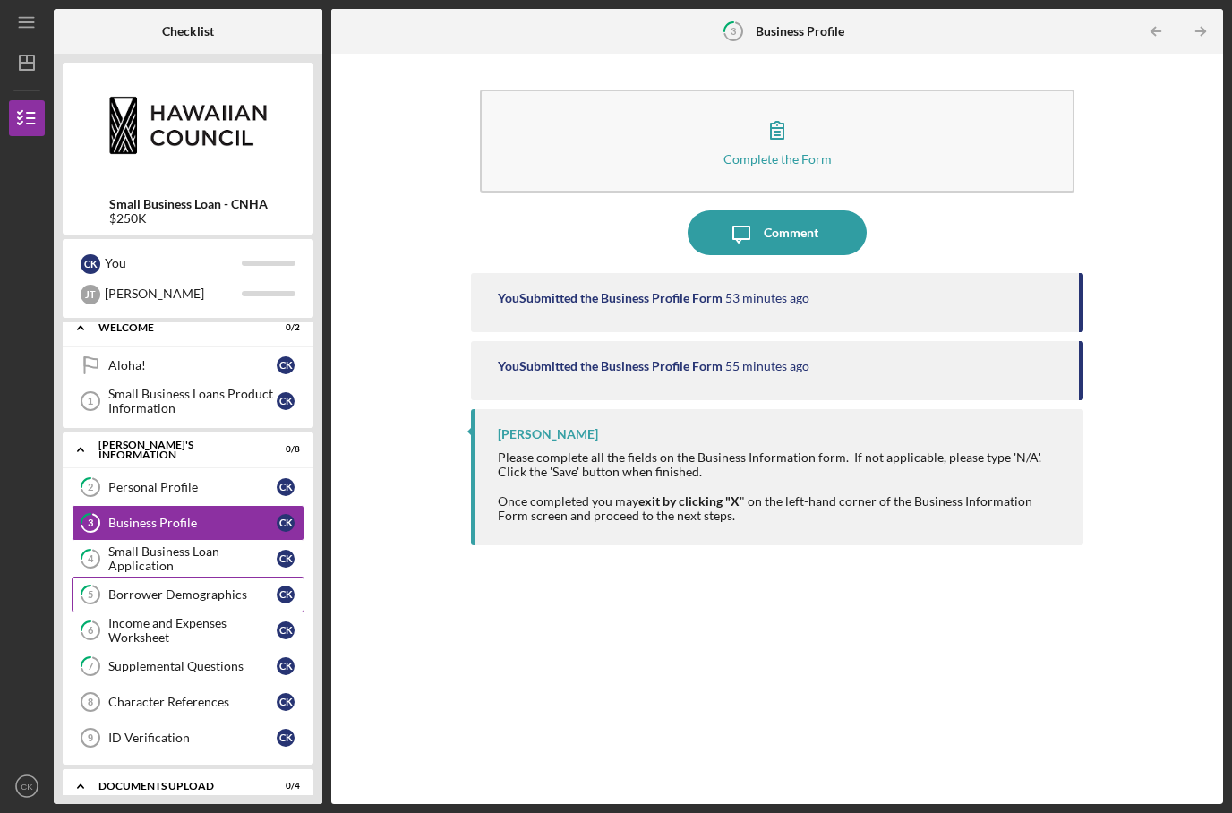
click at [193, 588] on div "Borrower Demographics" at bounding box center [192, 595] width 168 height 14
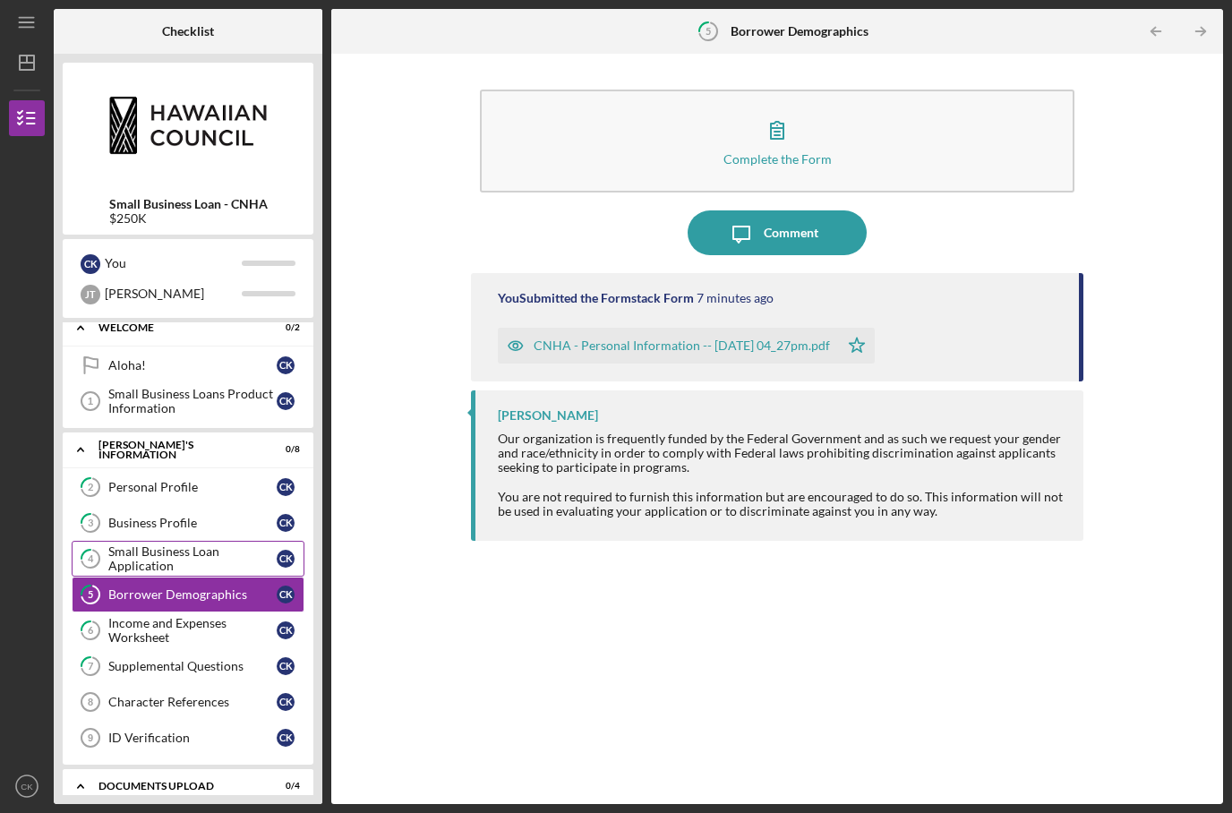
click at [195, 545] on div "Small Business Loan Application" at bounding box center [192, 559] width 168 height 29
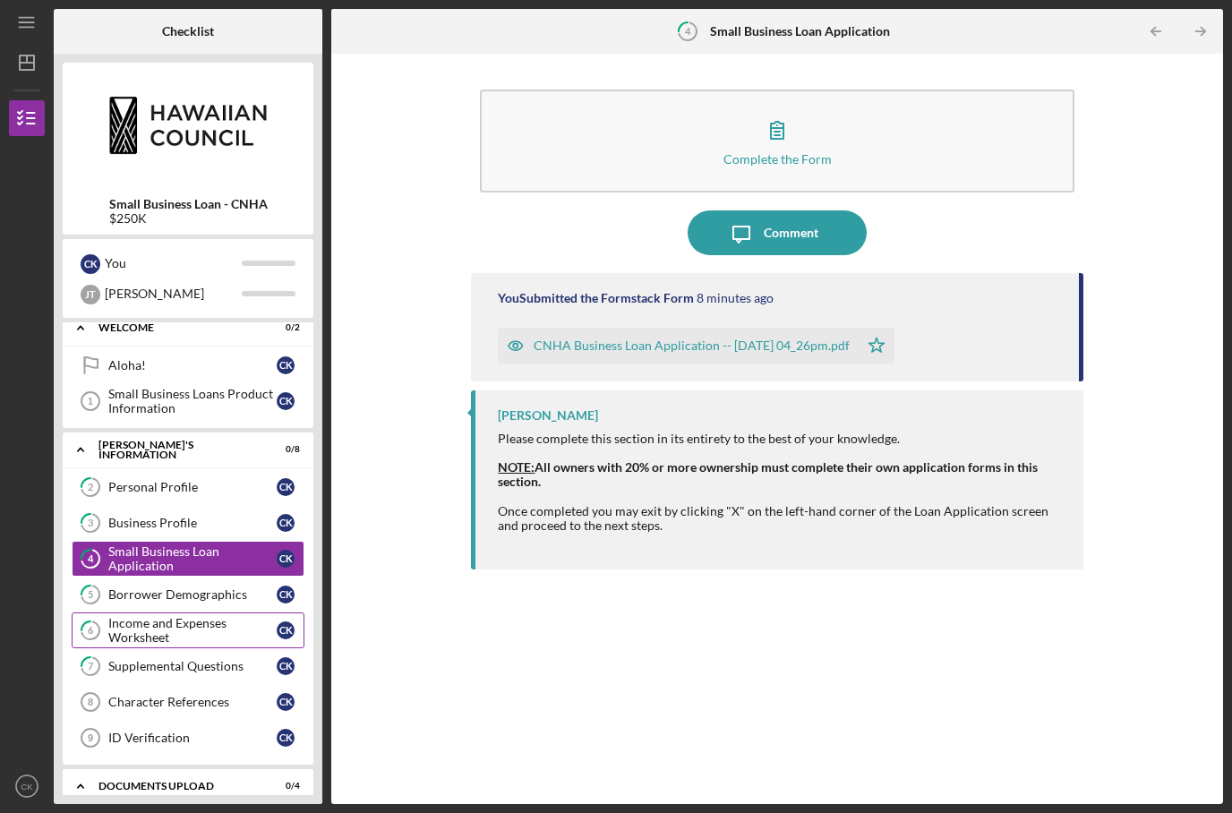
click at [176, 616] on div "Income and Expenses Worksheet" at bounding box center [192, 630] width 168 height 29
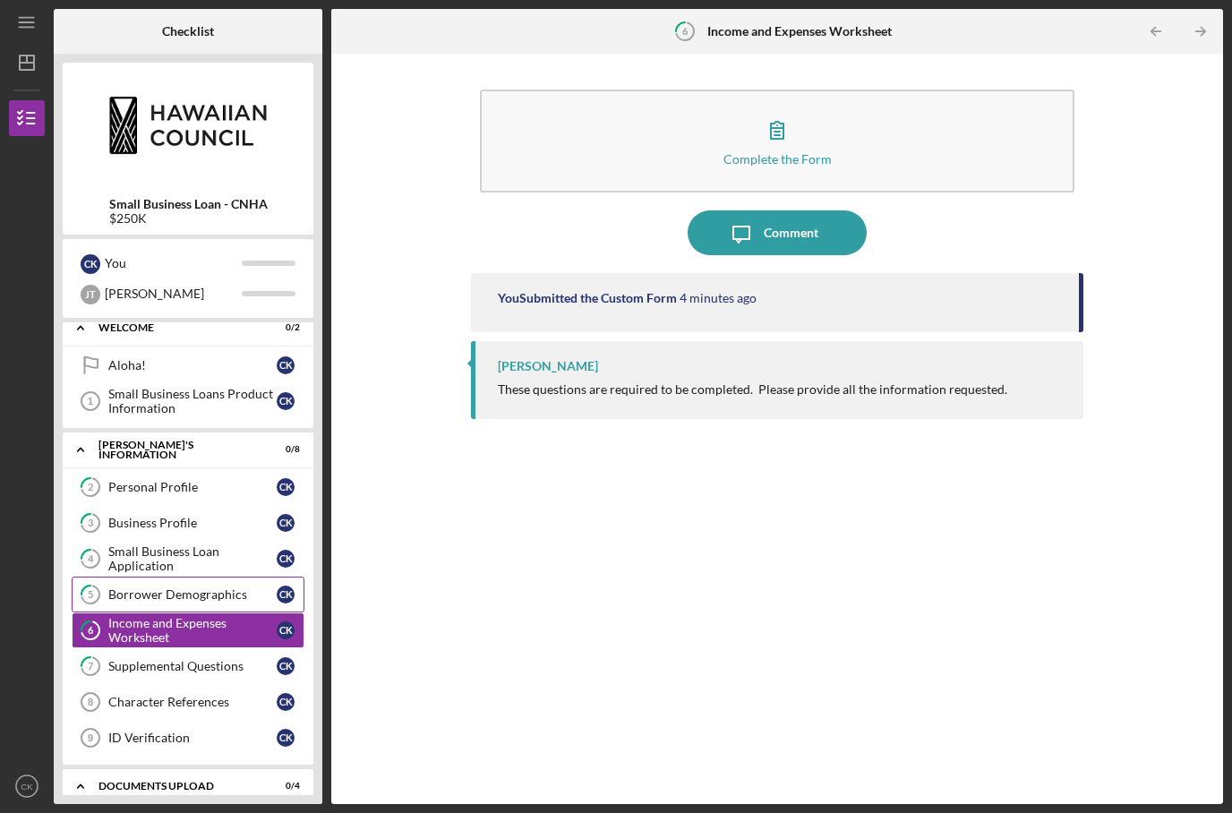
click at [182, 588] on div "Borrower Demographics" at bounding box center [192, 595] width 168 height 14
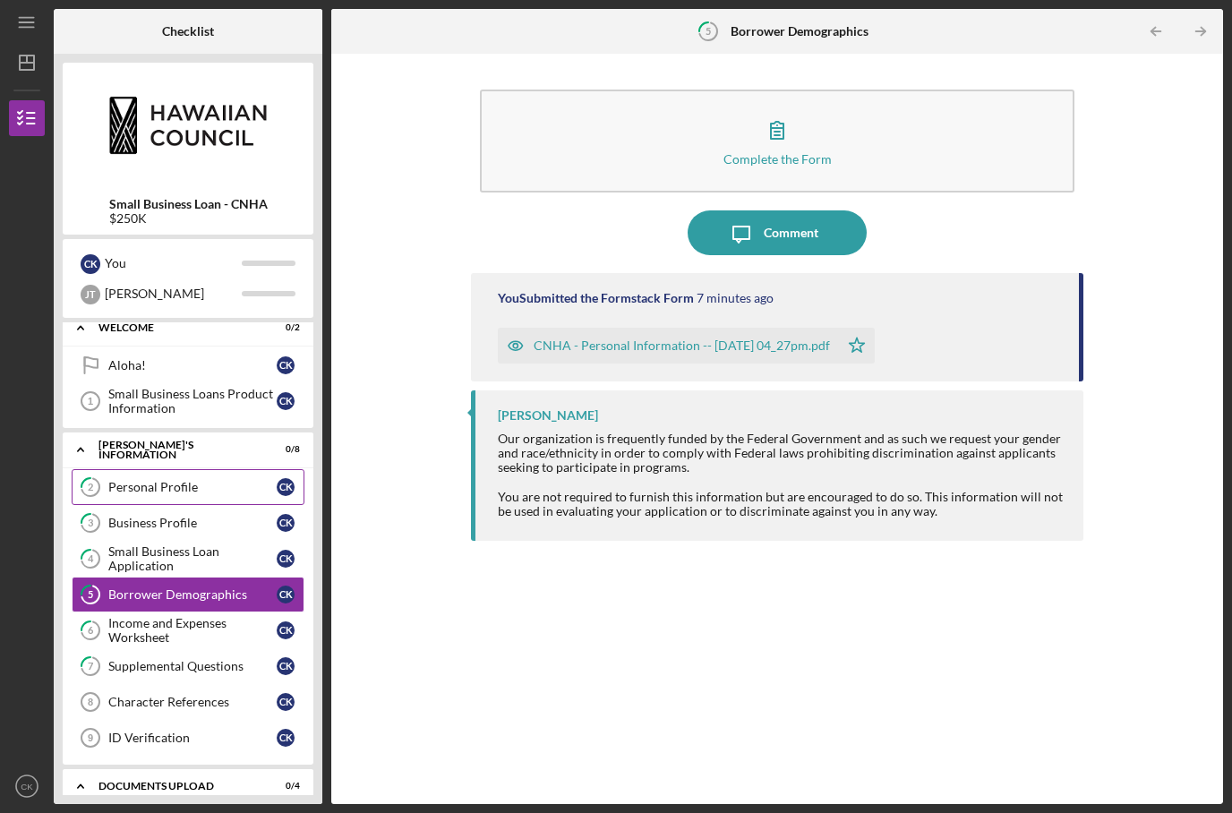
click at [179, 469] on link "2 Personal Profile C K" at bounding box center [188, 487] width 233 height 36
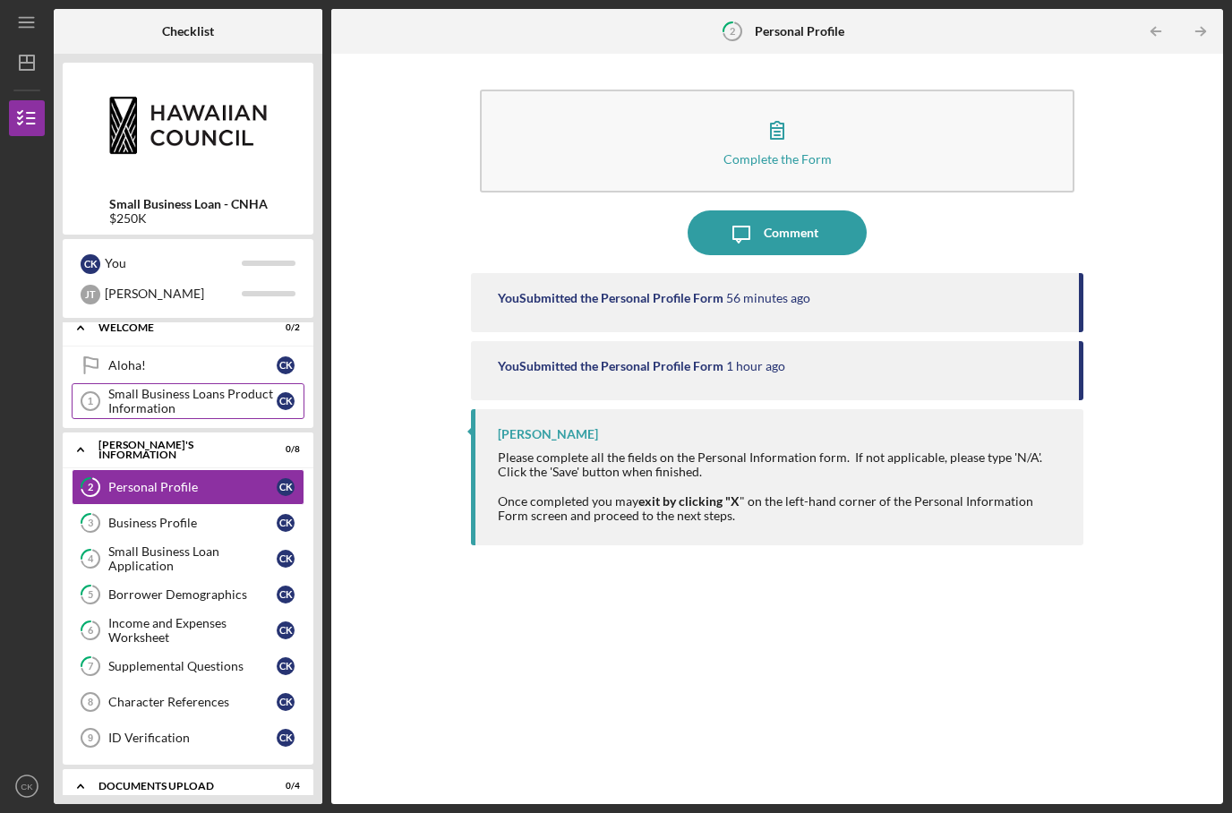
click at [190, 387] on div "Small Business Loans Product Information" at bounding box center [192, 401] width 168 height 29
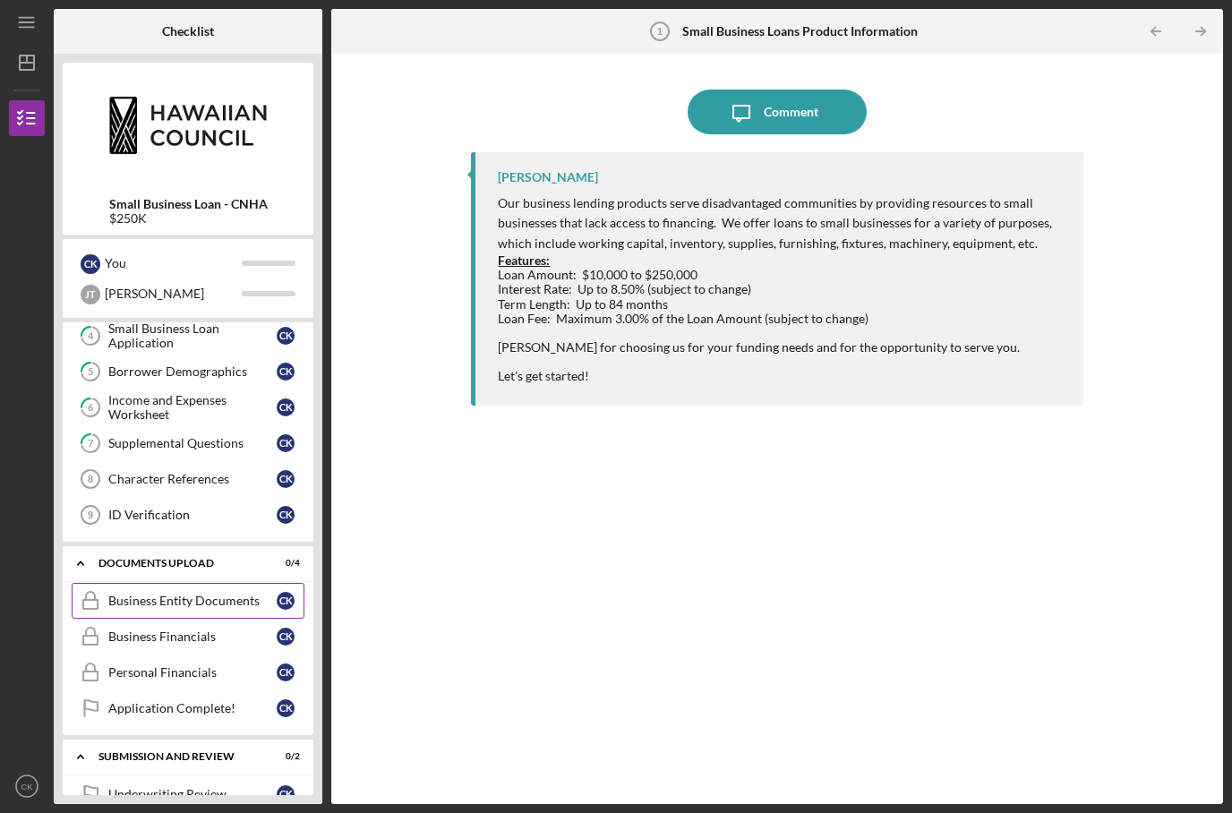
scroll to position [234, 0]
click at [221, 462] on link "Character References 8 Character References C K" at bounding box center [188, 480] width 233 height 36
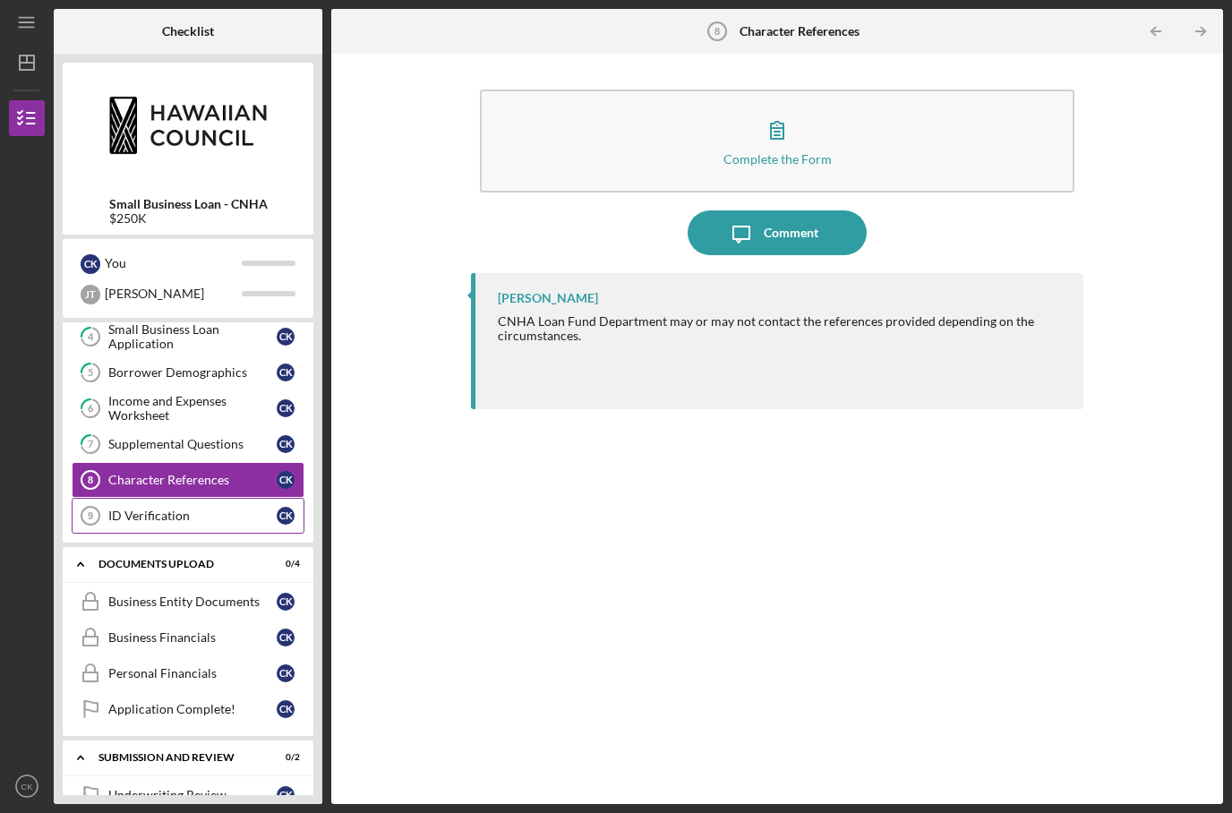
click at [232, 509] on div "ID Verification" at bounding box center [192, 516] width 168 height 14
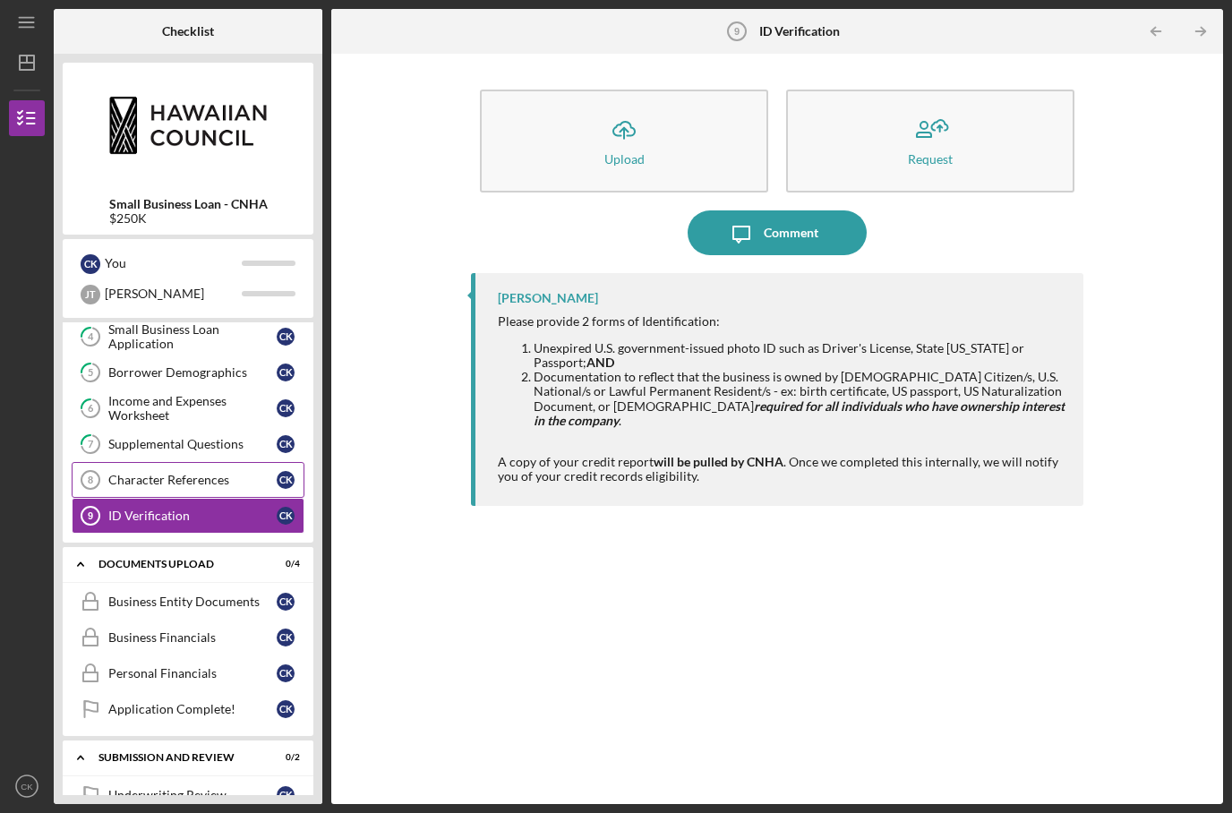
click at [223, 462] on link "Character References 8 Character References C K" at bounding box center [188, 480] width 233 height 36
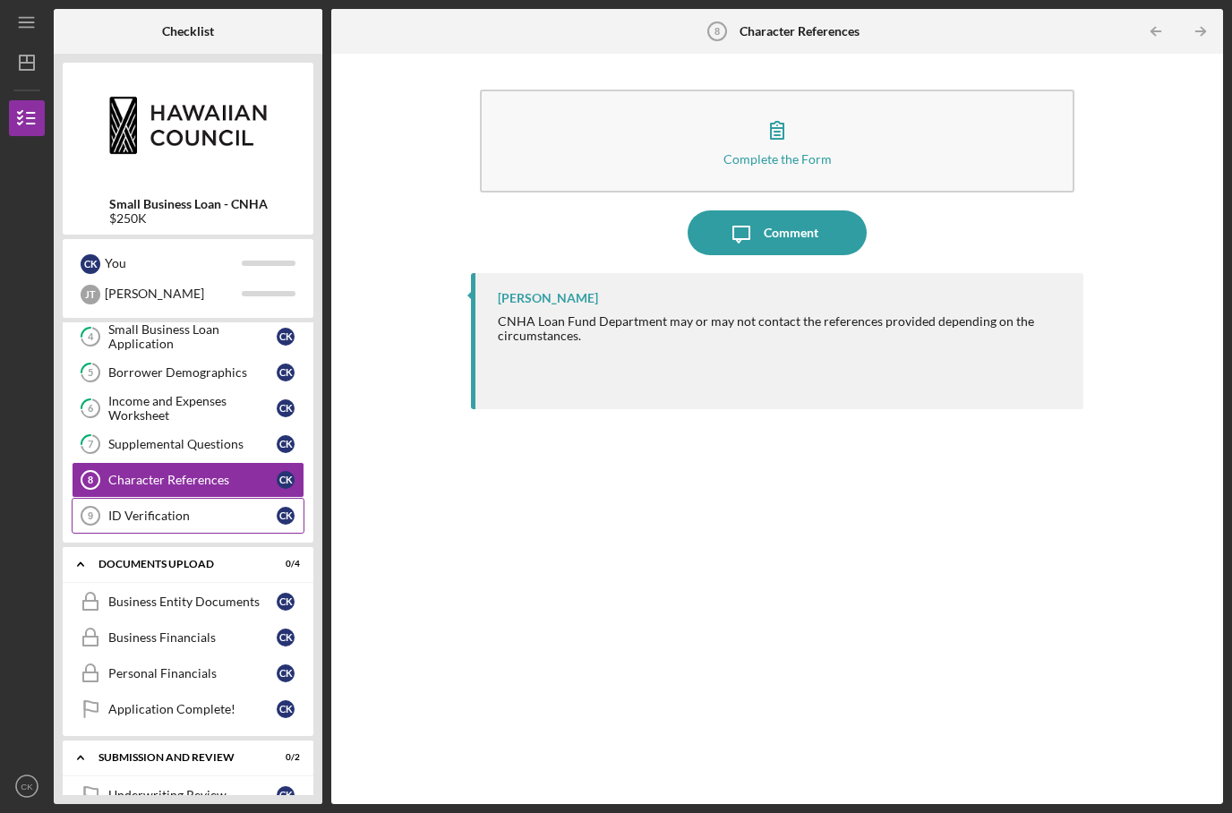
click at [225, 509] on div "ID Verification" at bounding box center [192, 516] width 168 height 14
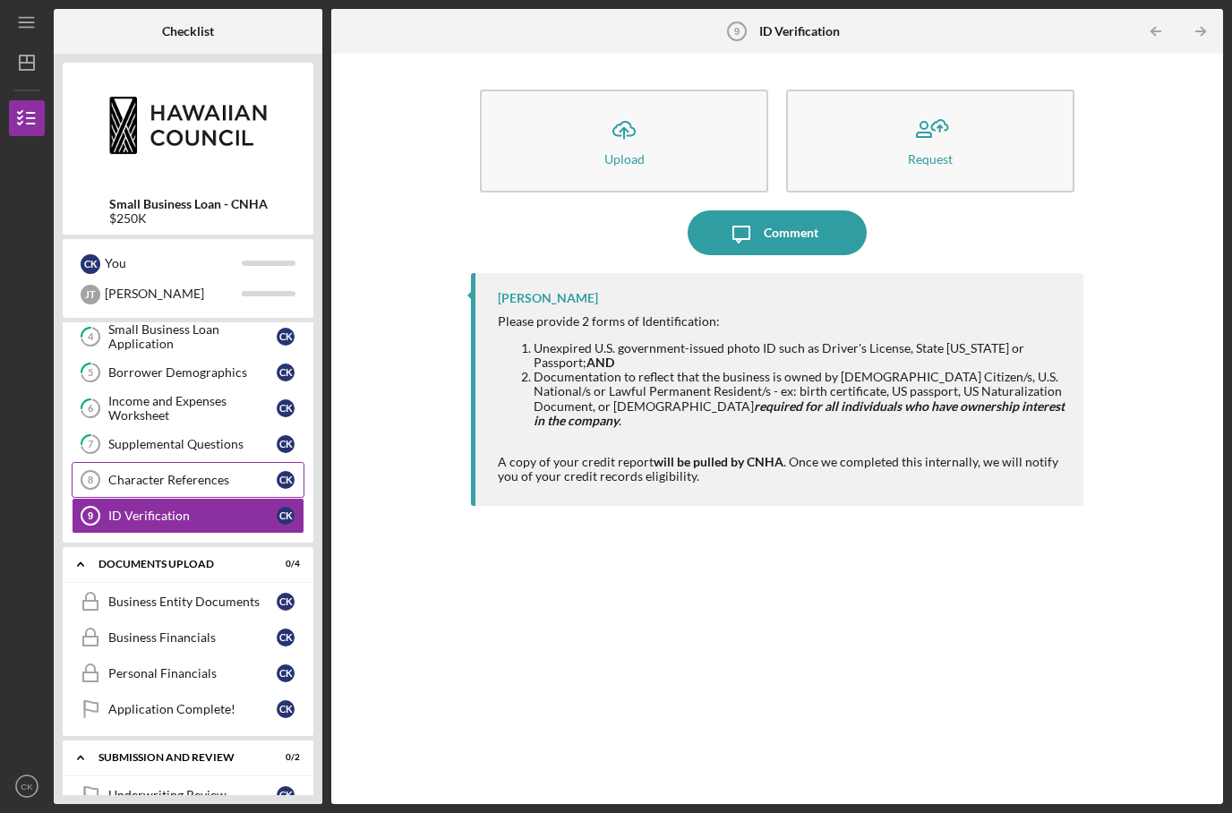
click at [224, 473] on div "Character References" at bounding box center [192, 480] width 168 height 14
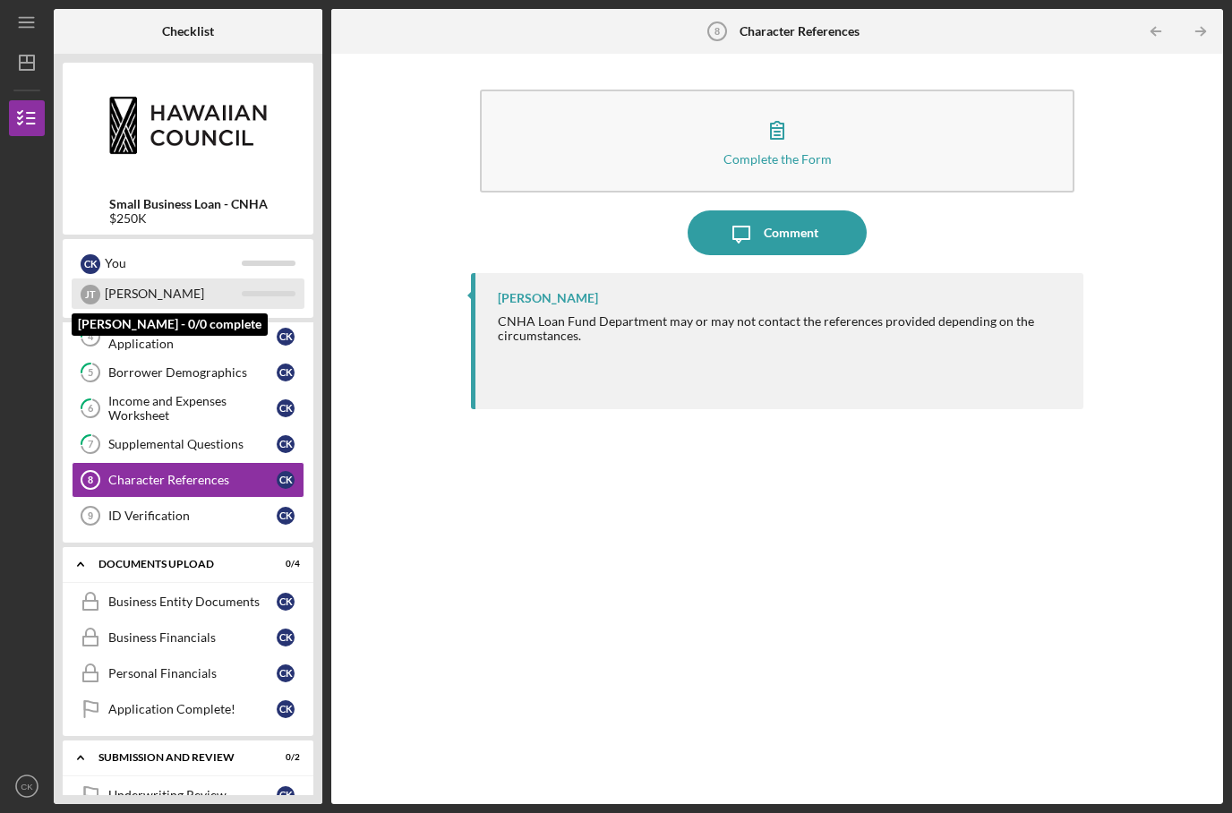
click at [202, 279] on div "[PERSON_NAME]" at bounding box center [173, 294] width 137 height 30
click at [239, 279] on div "[PERSON_NAME]" at bounding box center [173, 294] width 137 height 30
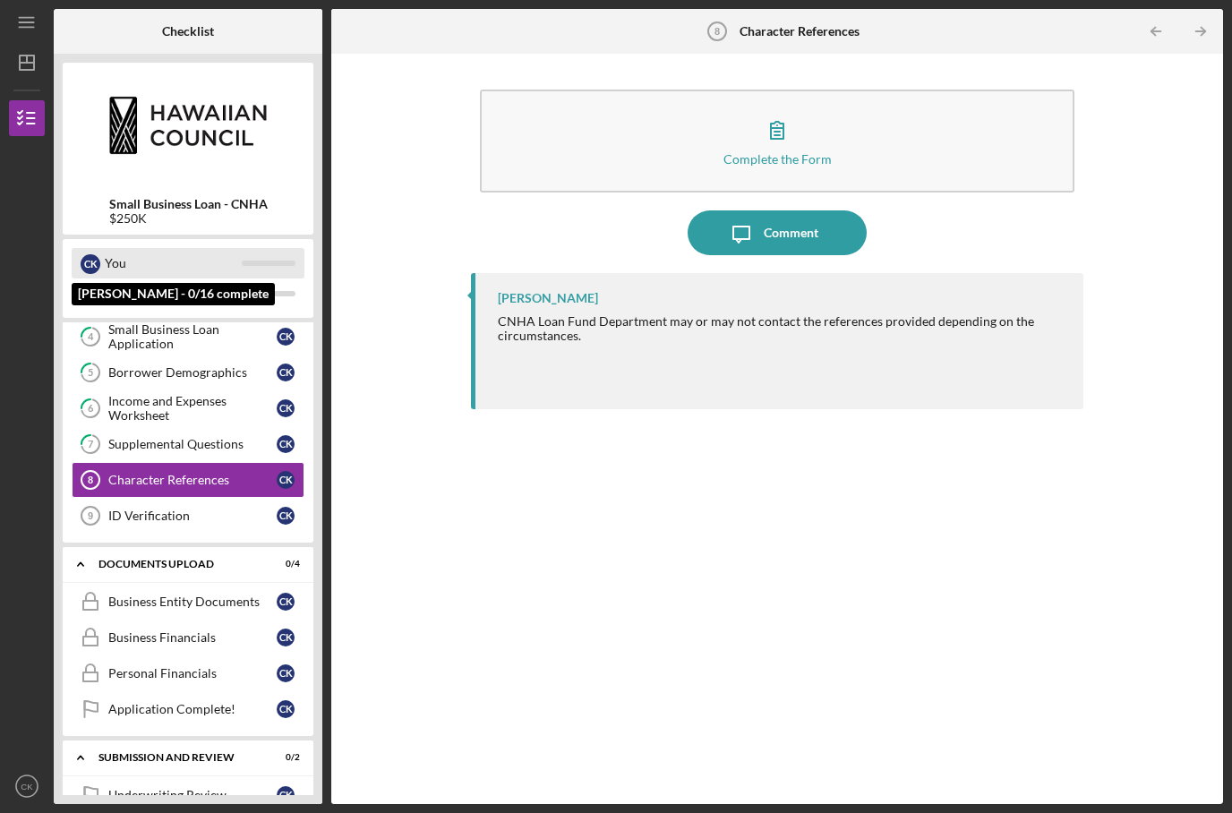
click at [210, 248] on div "You" at bounding box center [173, 263] width 137 height 30
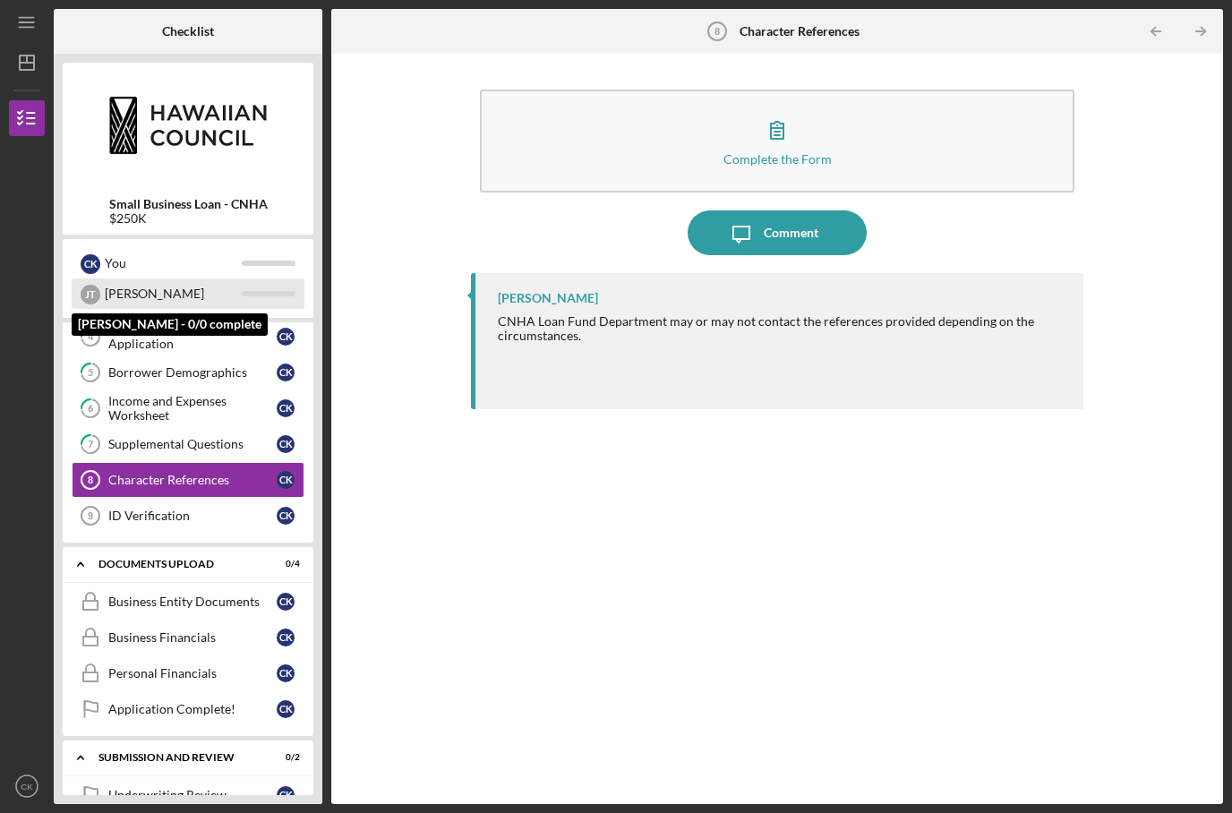
click at [227, 279] on div "[PERSON_NAME]" at bounding box center [173, 294] width 137 height 30
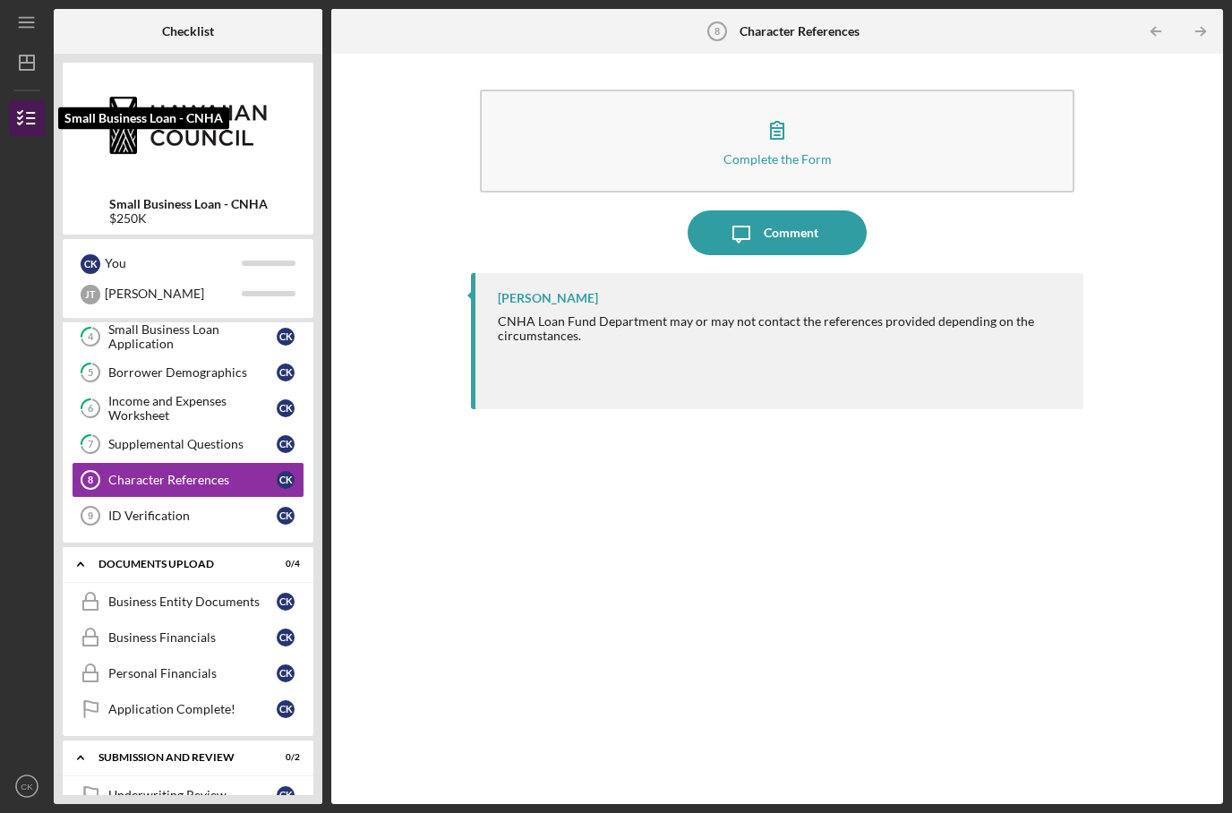
click at [21, 96] on icon "button" at bounding box center [26, 118] width 45 height 45
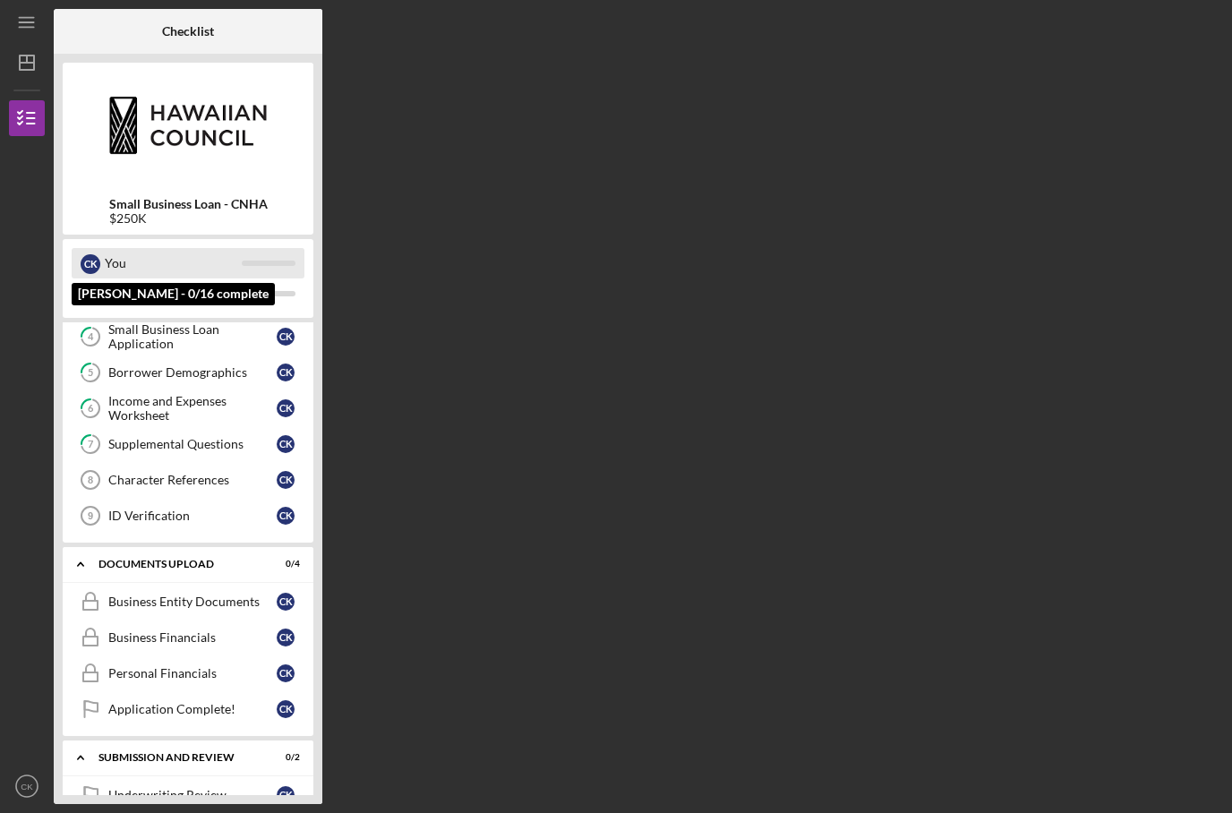
click at [175, 248] on div "You" at bounding box center [173, 263] width 137 height 30
click at [175, 253] on div "C K You J T Jesse" at bounding box center [188, 278] width 251 height 79
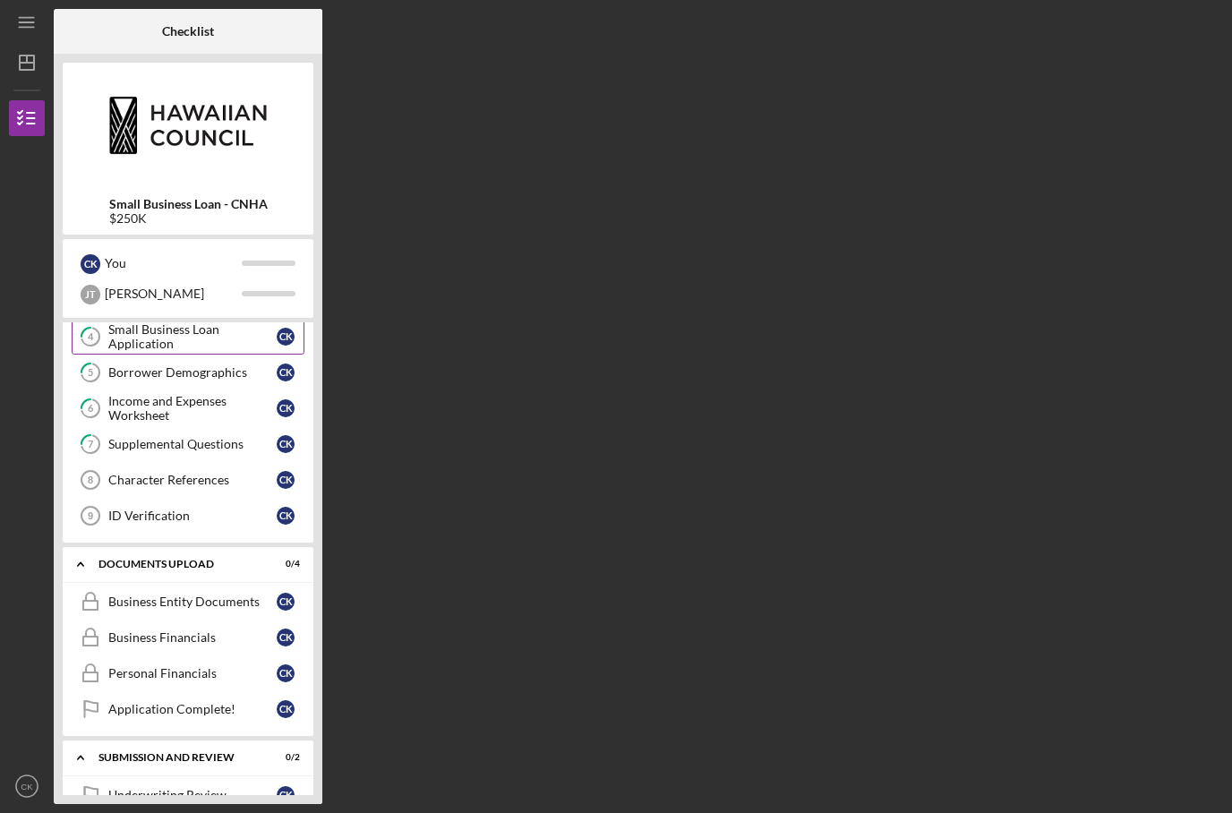
click at [150, 322] on div "Small Business Loan Application" at bounding box center [192, 336] width 168 height 29
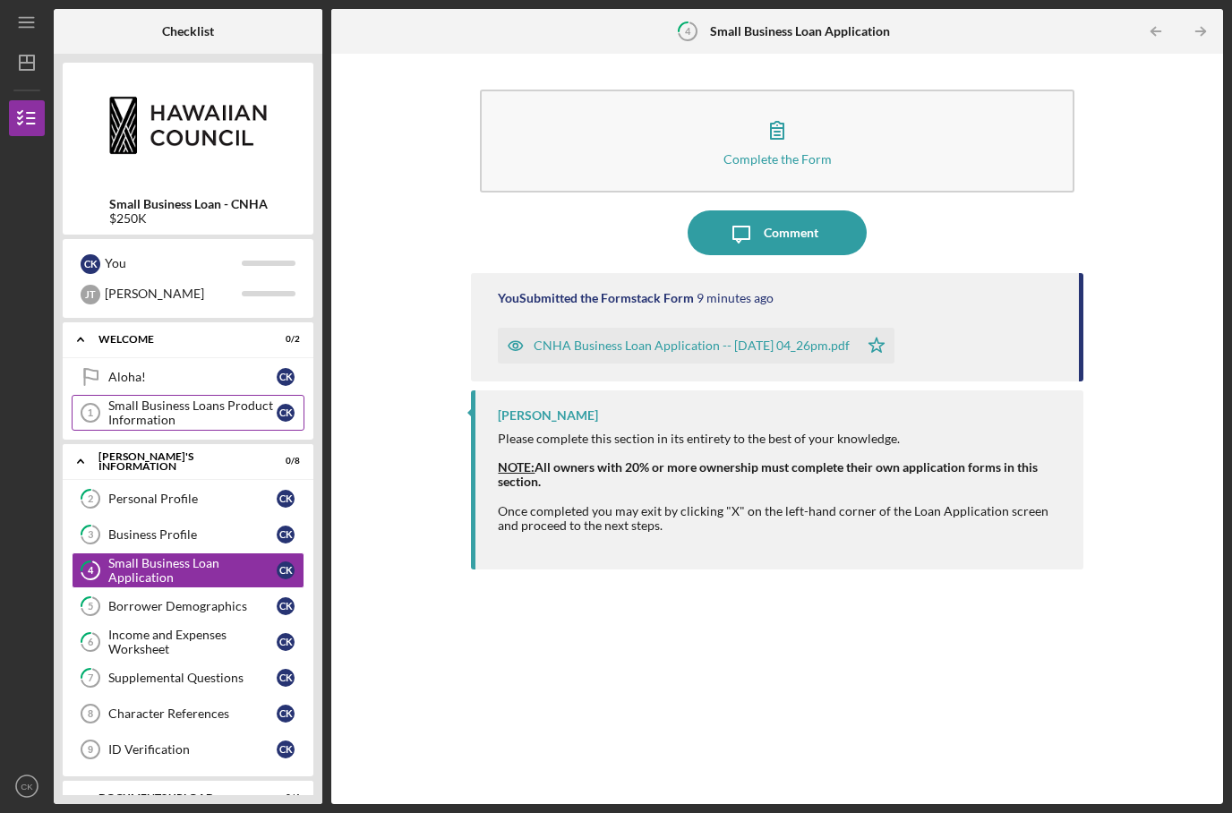
click at [124, 399] on div "Small Business Loans Product Information" at bounding box center [192, 413] width 168 height 29
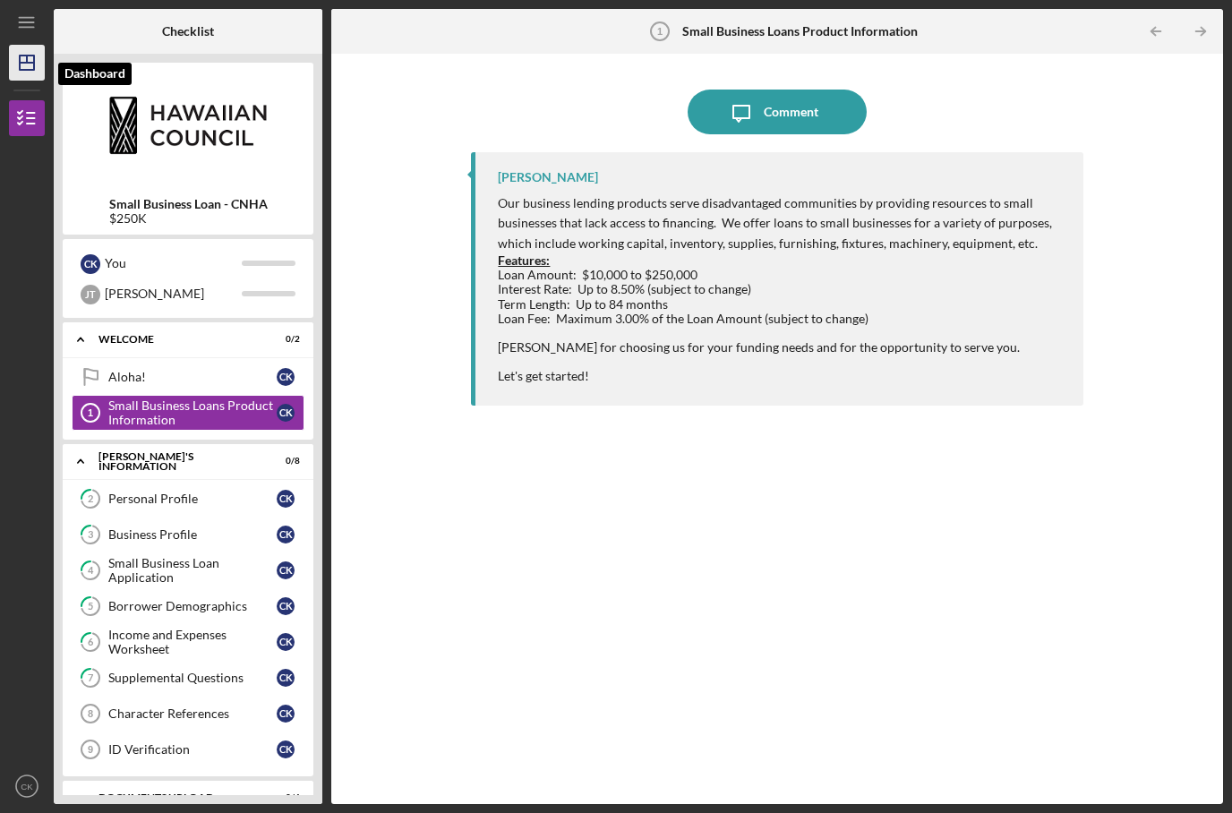
click at [21, 40] on icon "Icon/Dashboard" at bounding box center [26, 62] width 45 height 45
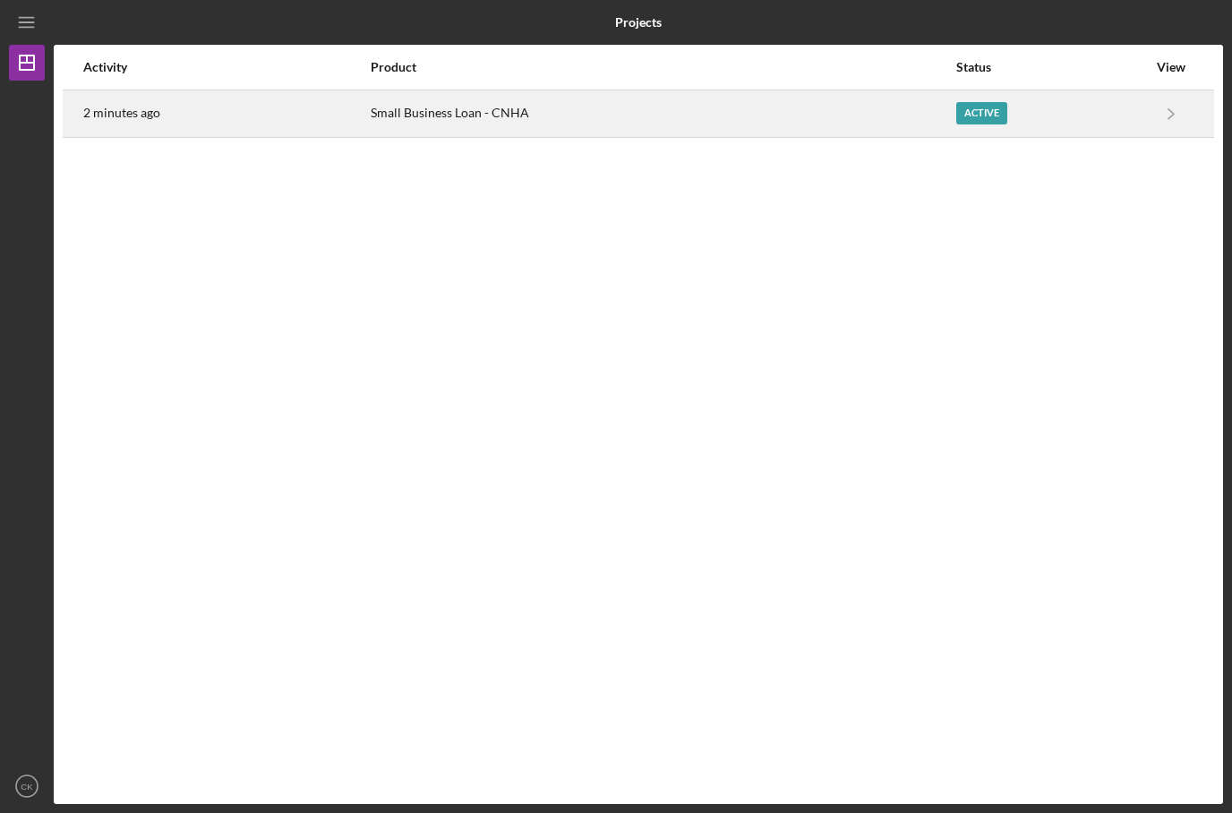
click at [126, 91] on div "2 minutes ago" at bounding box center [226, 113] width 286 height 45
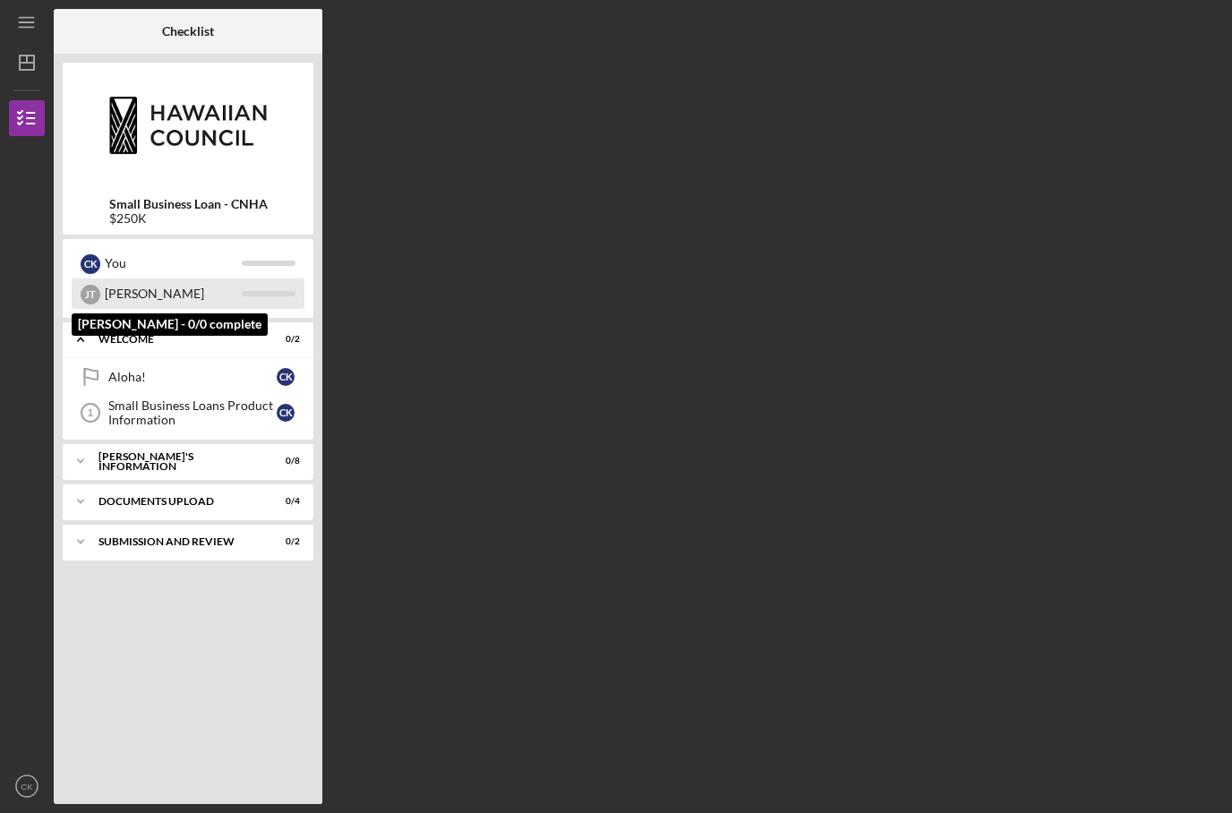
click at [230, 279] on div "[PERSON_NAME]" at bounding box center [173, 294] width 137 height 30
click at [232, 279] on div "[PERSON_NAME]" at bounding box center [173, 294] width 137 height 30
click at [202, 279] on div "[PERSON_NAME]" at bounding box center [173, 294] width 137 height 30
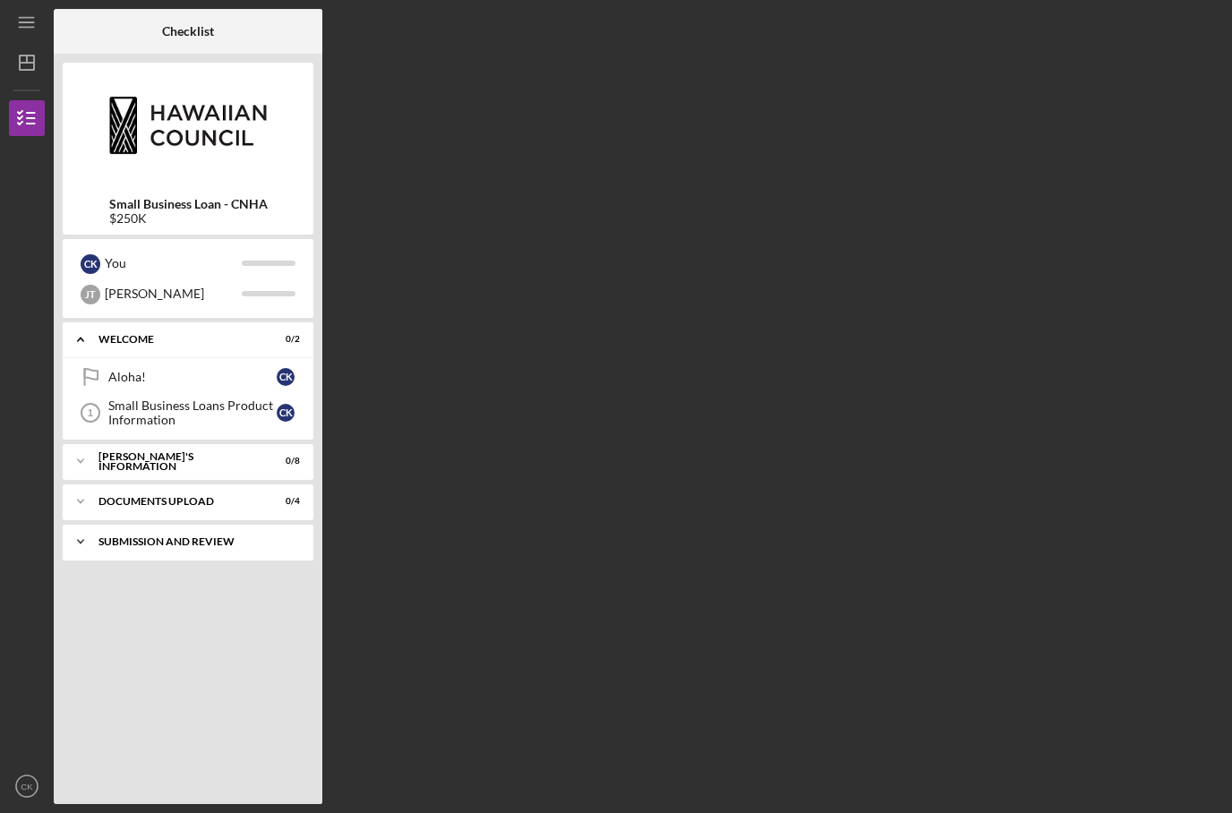
click at [251, 536] on div "SUBMISSION AND REVIEW" at bounding box center [195, 541] width 193 height 11
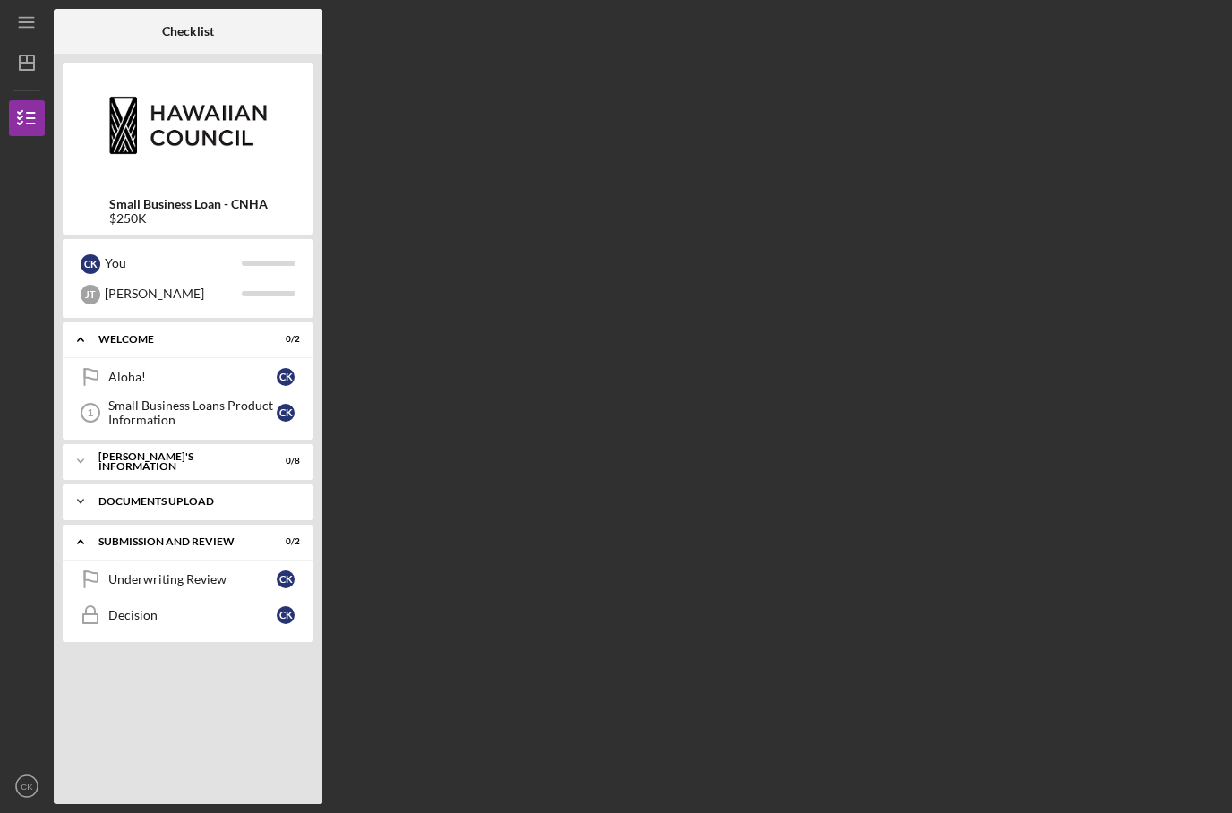
click at [245, 484] on div "Icon/Expander DOCUMENTS UPLOAD 0 / 4" at bounding box center [188, 502] width 251 height 36
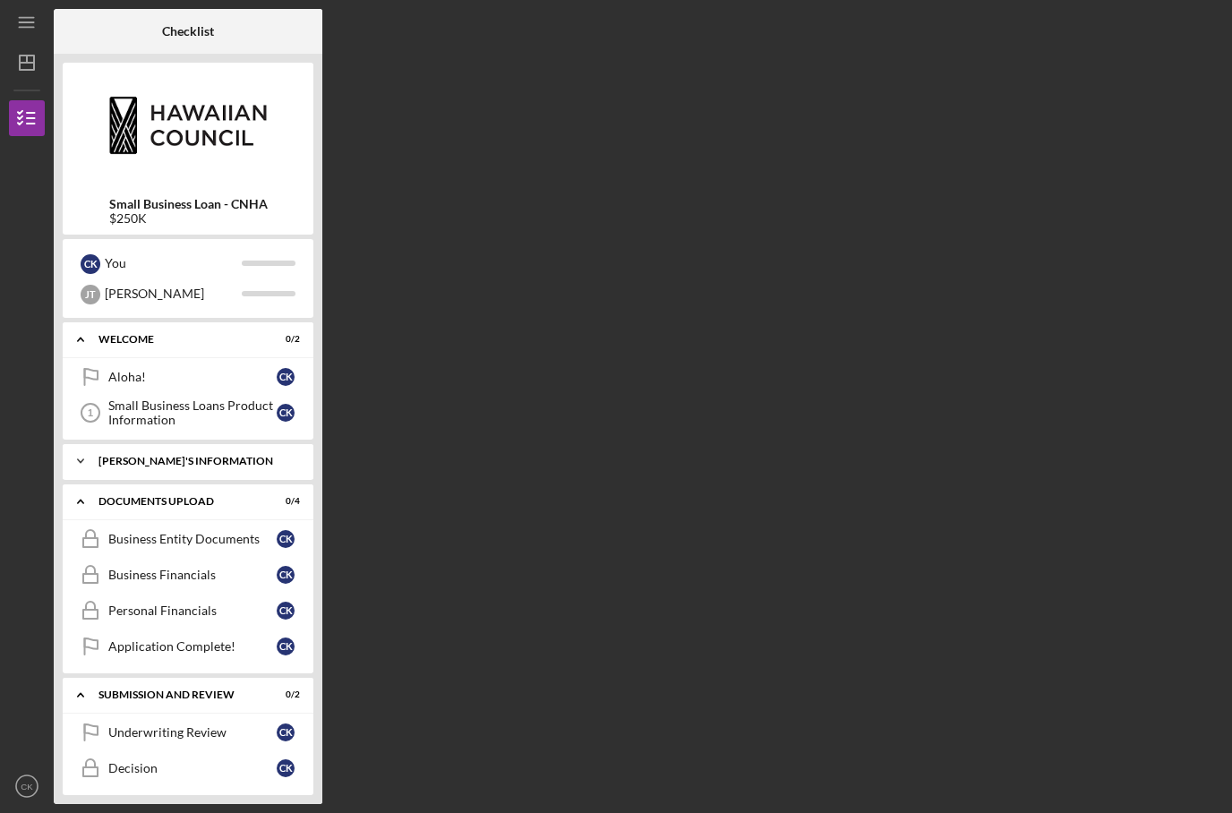
click at [244, 456] on div "BORROWER'S INFORMATION" at bounding box center [195, 461] width 193 height 11
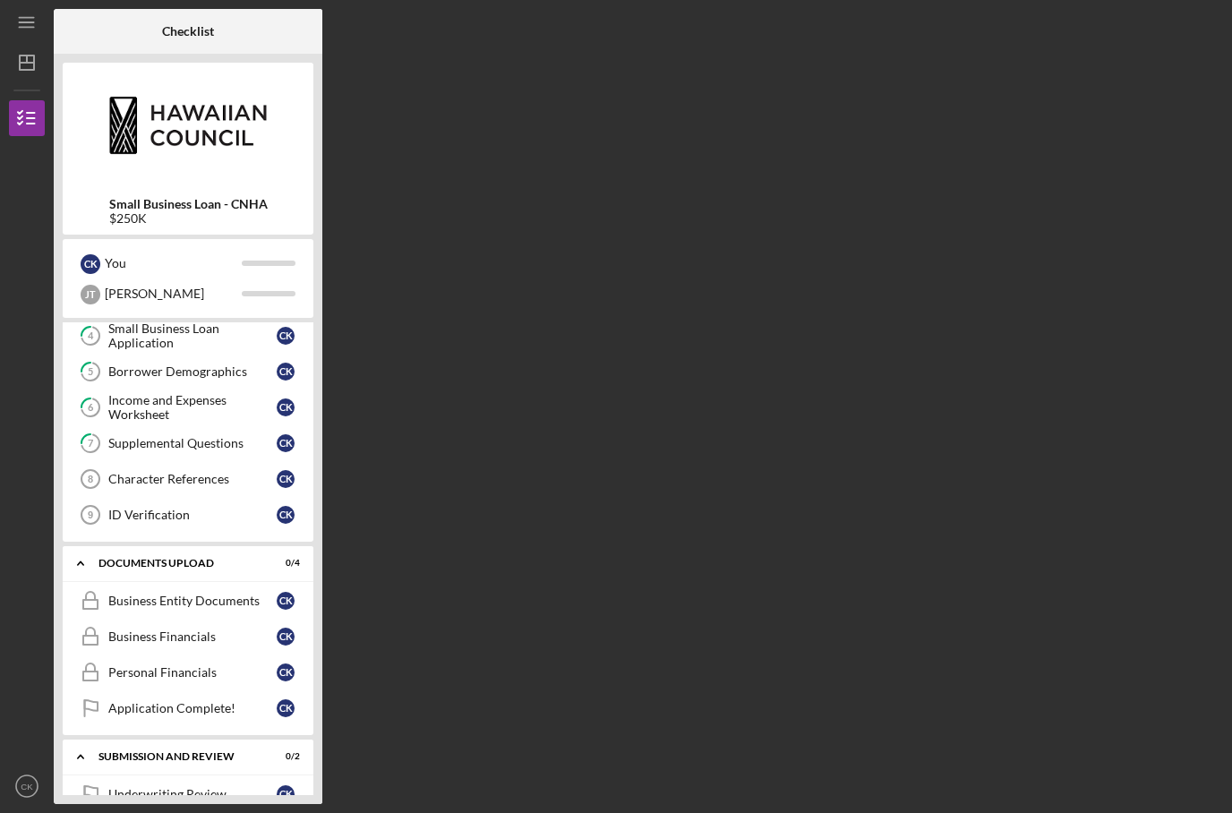
scroll to position [234, 0]
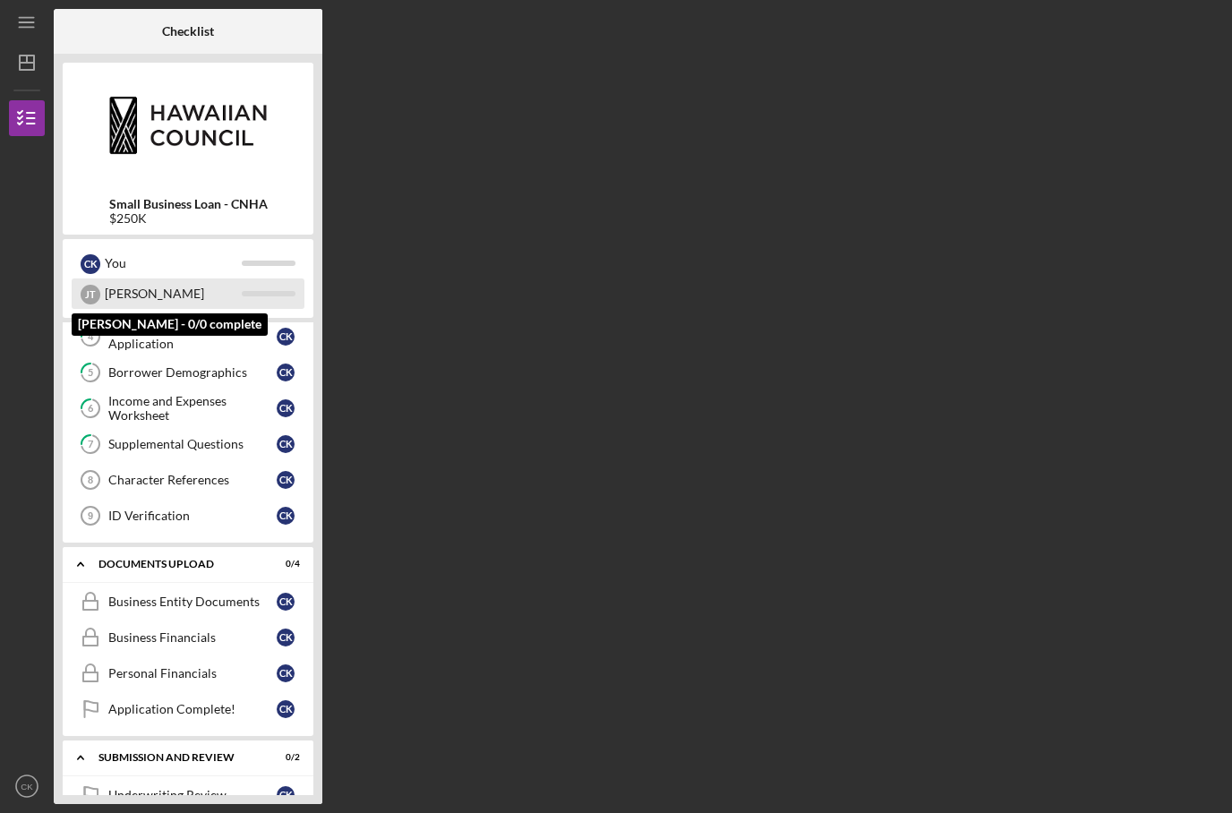
click at [237, 279] on div "[PERSON_NAME]" at bounding box center [173, 294] width 137 height 30
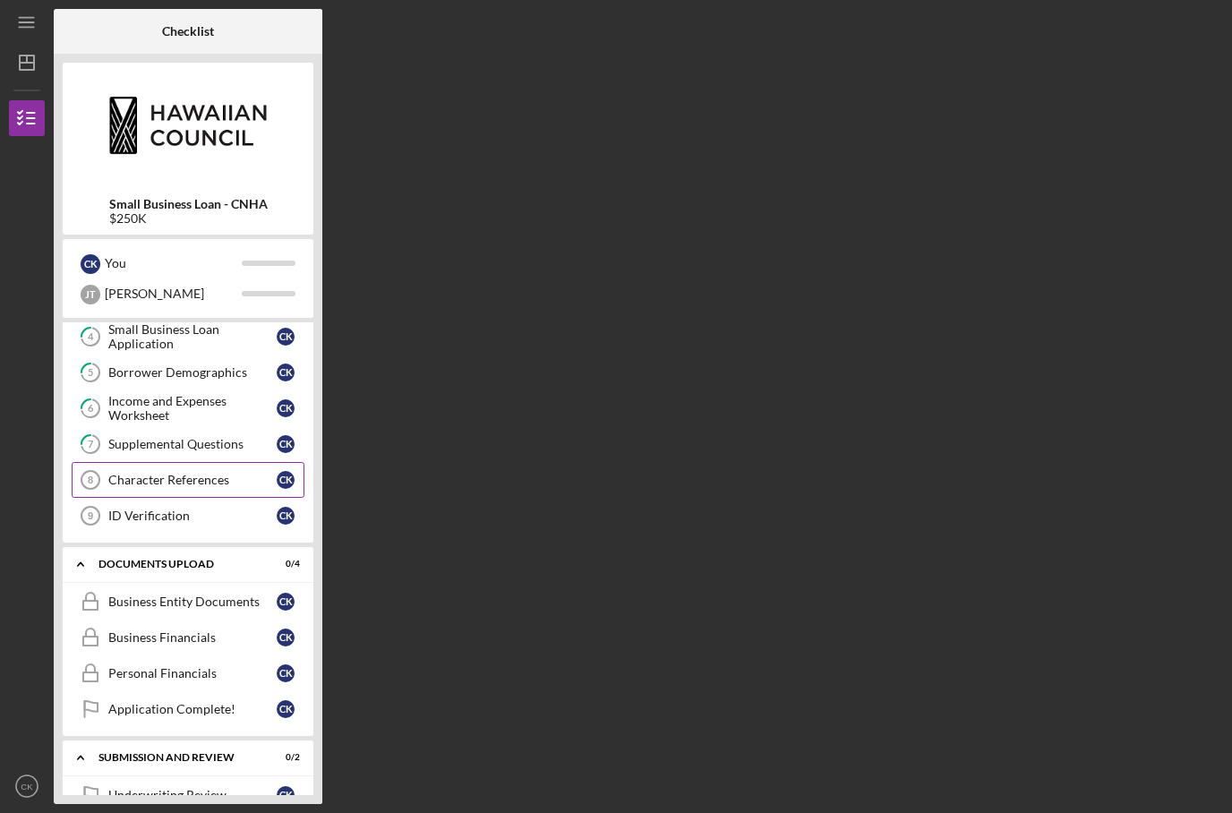
click at [124, 473] on div "Character References" at bounding box center [192, 480] width 168 height 14
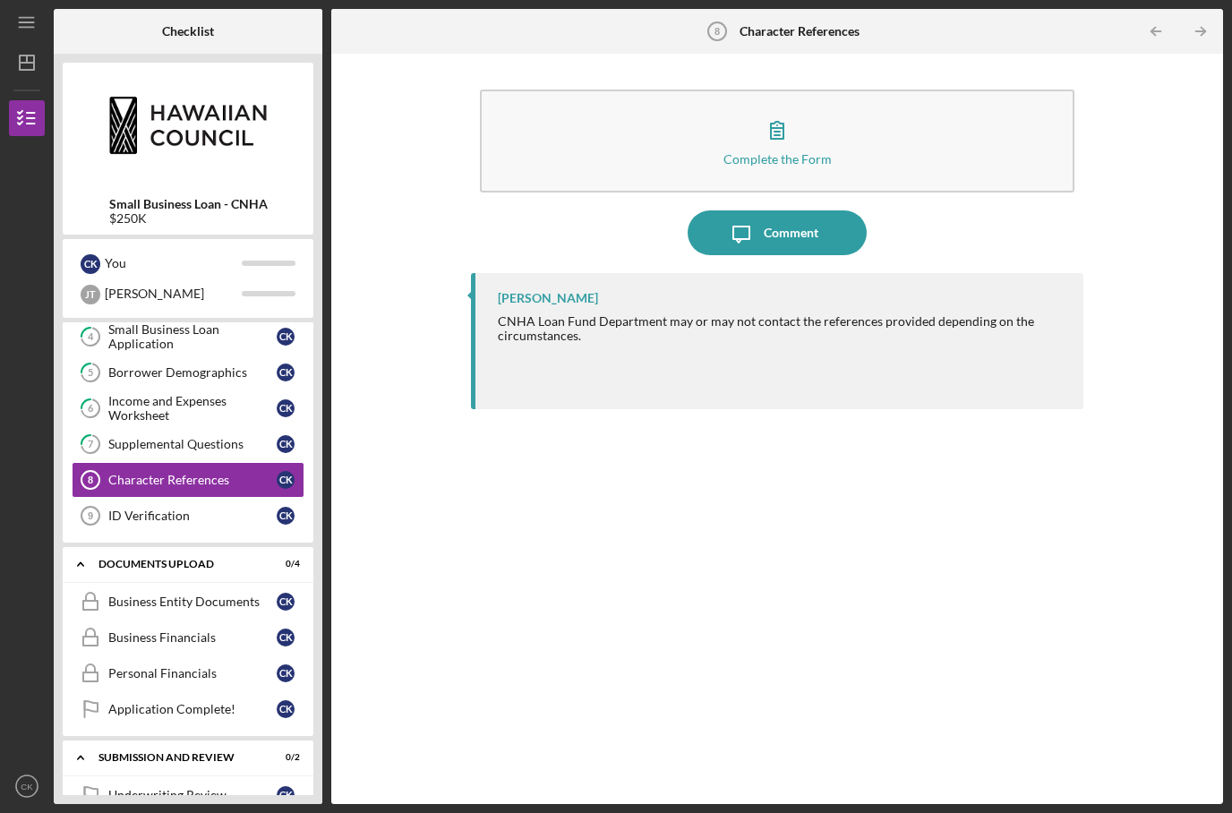
click at [631, 210] on div "Icon/Message Comment" at bounding box center [777, 232] width 612 height 45
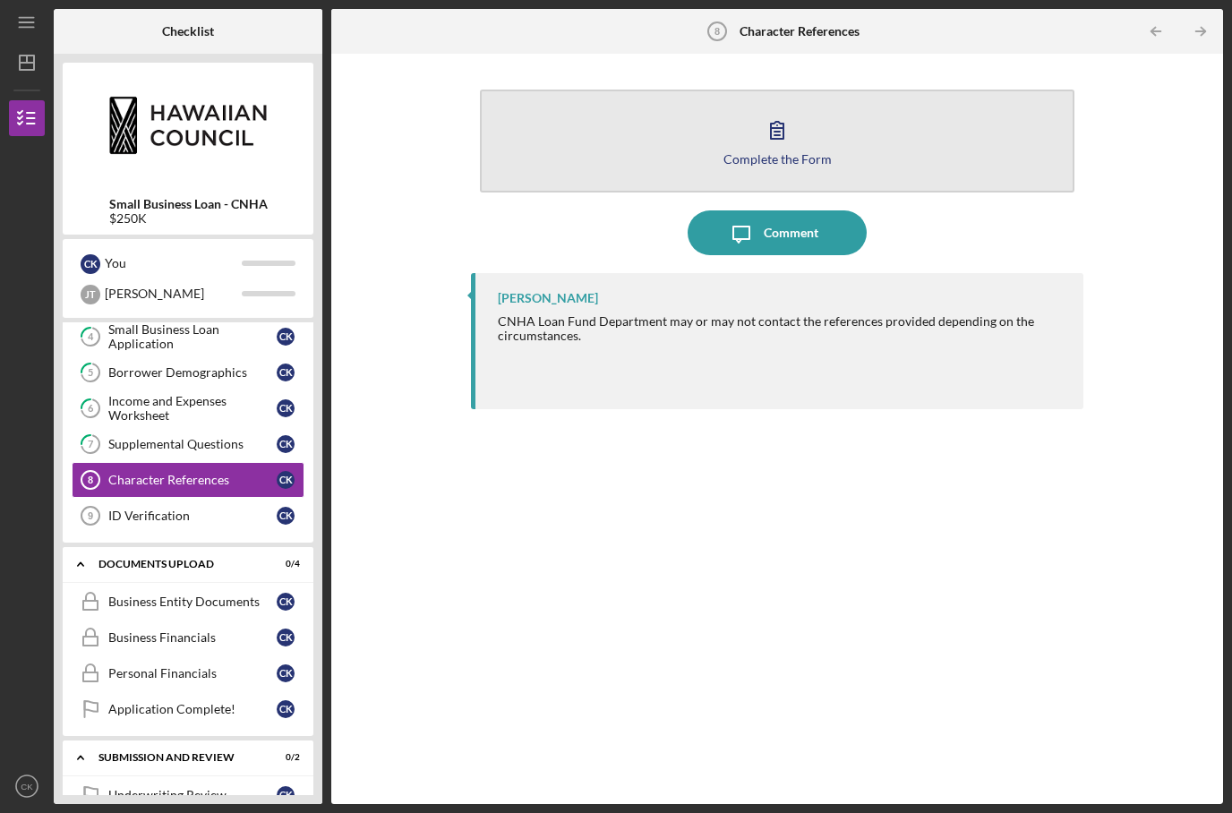
click at [657, 90] on button "Complete the Form Form" at bounding box center [777, 141] width 594 height 103
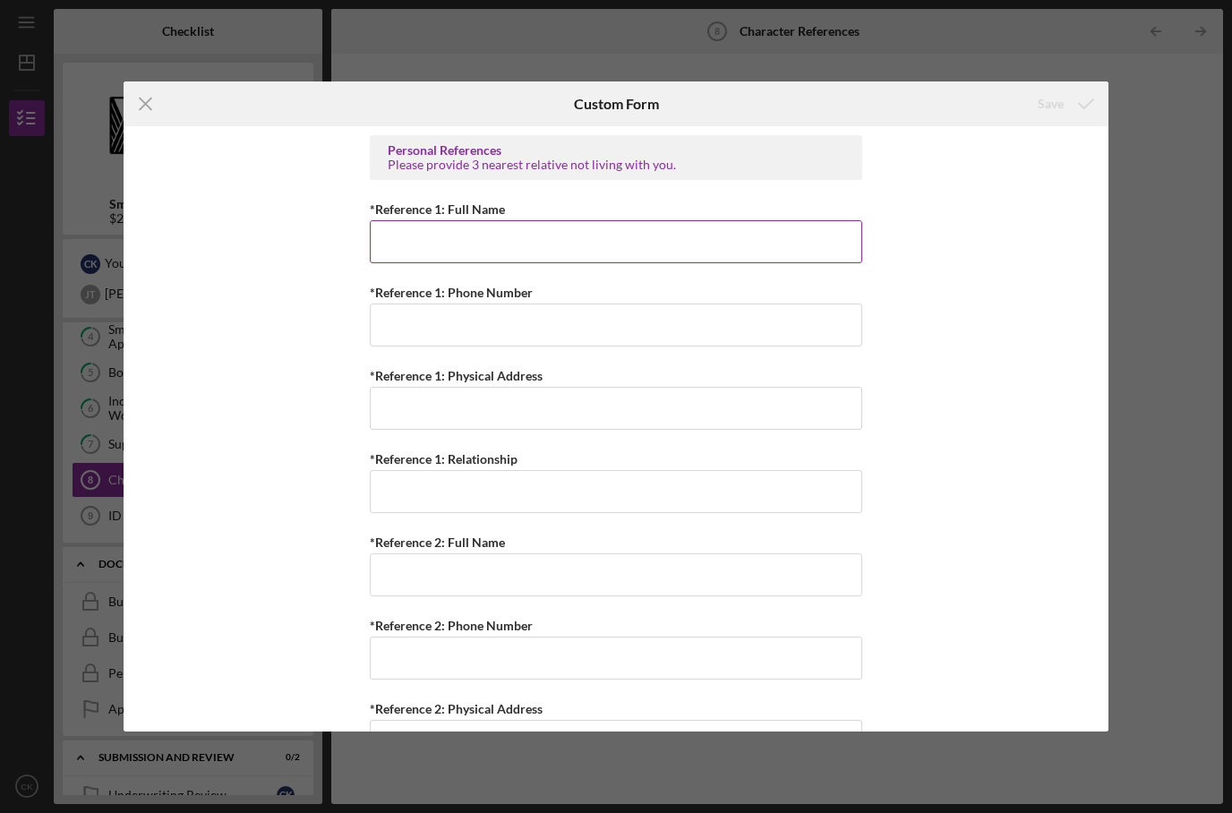
scroll to position [-1, 0]
click at [554, 252] on input "*Reference 1: Full Name" at bounding box center [616, 241] width 493 height 43
click at [560, 251] on input "*Reference 1: Full Name" at bounding box center [616, 241] width 493 height 43
type input "Vaiola Kalaukoa"
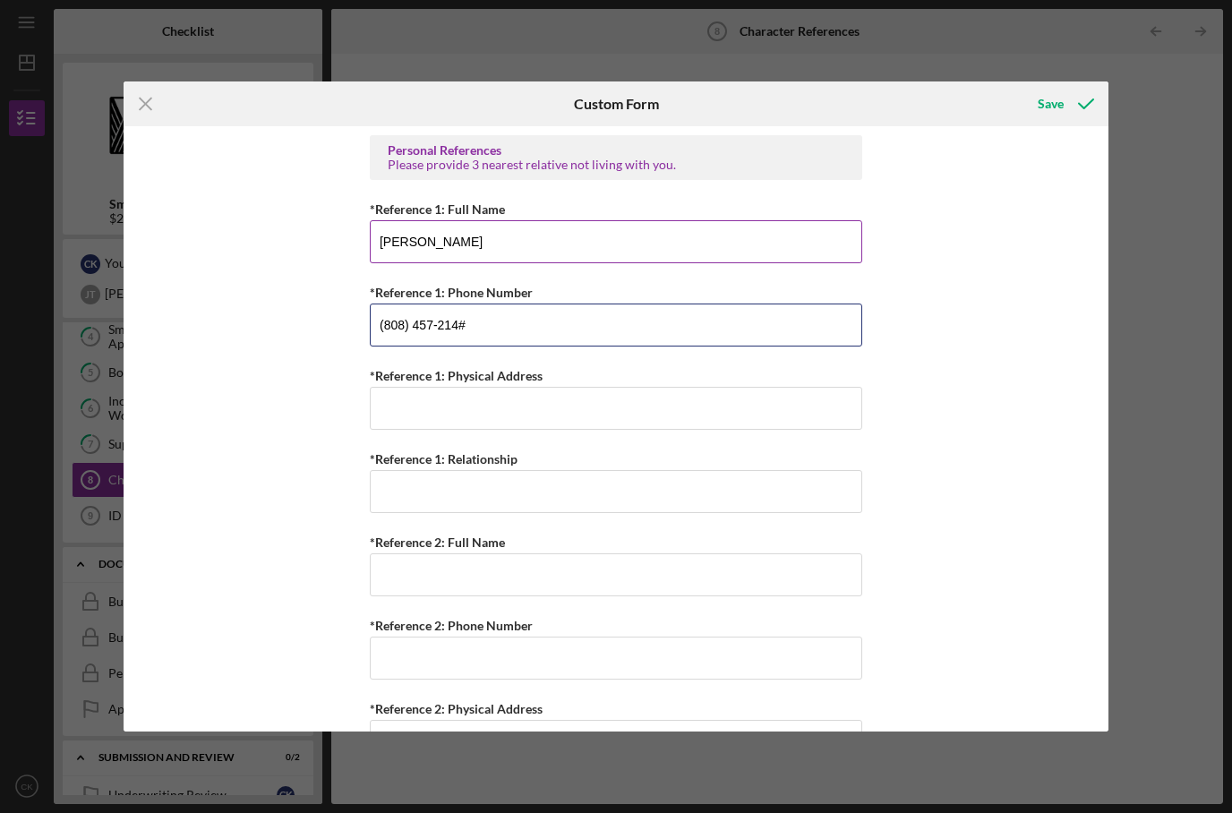
type input "(808) 457-2142"
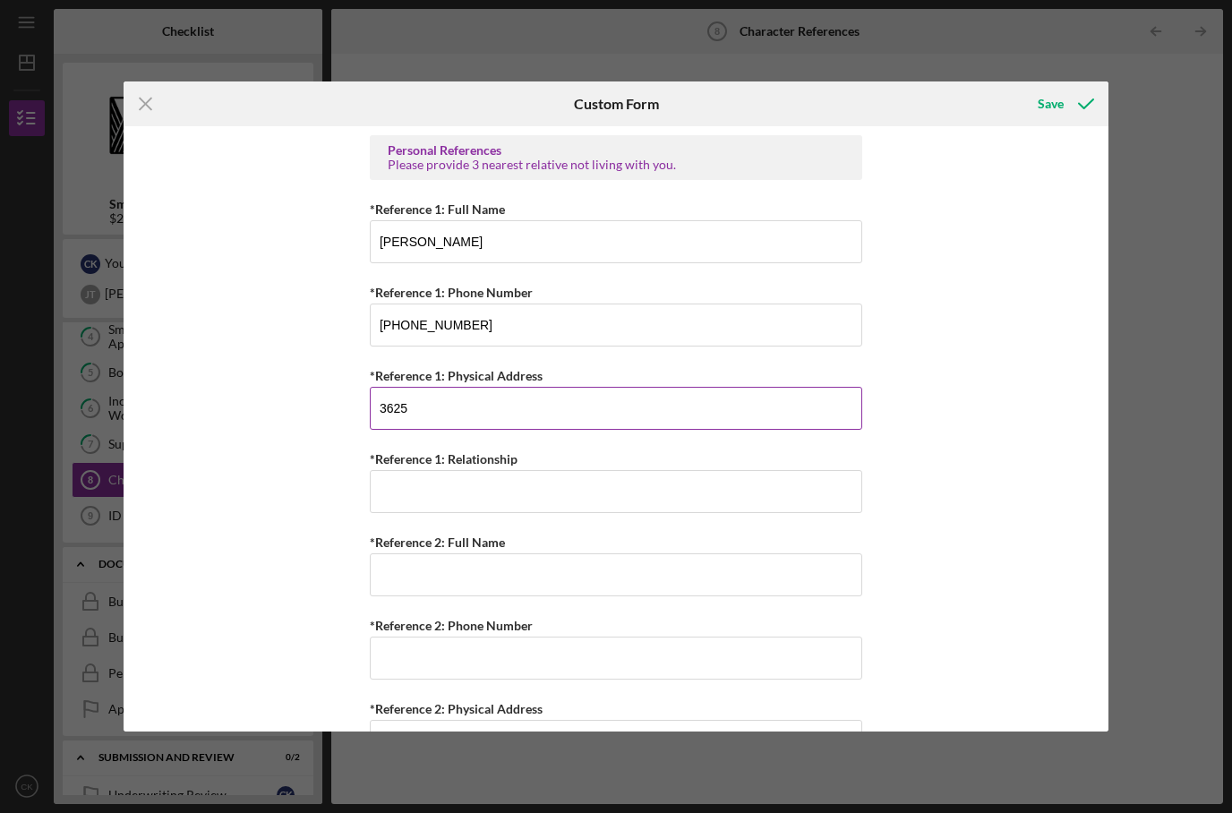
click at [453, 425] on input "3625" at bounding box center [616, 408] width 493 height 43
type input "3625 Halekipa Place Hon,HI96816"
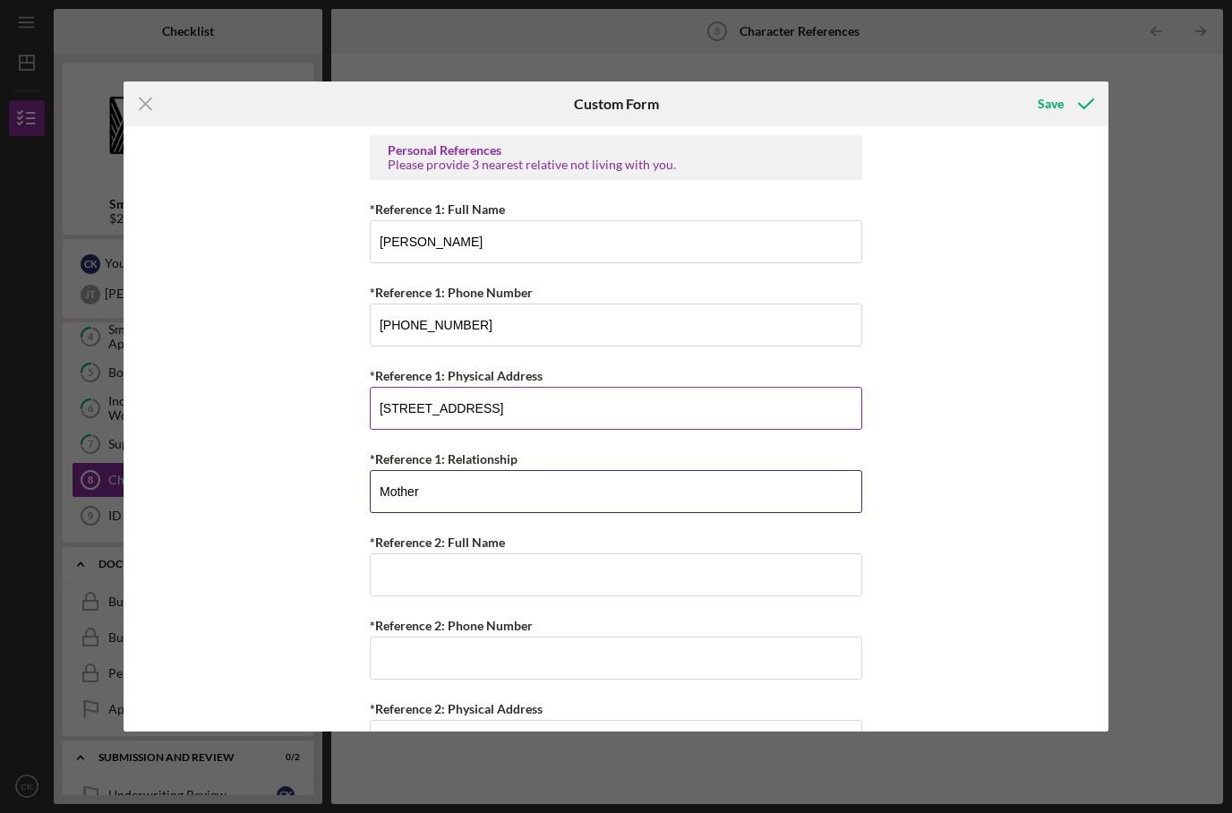
type input "Mother"
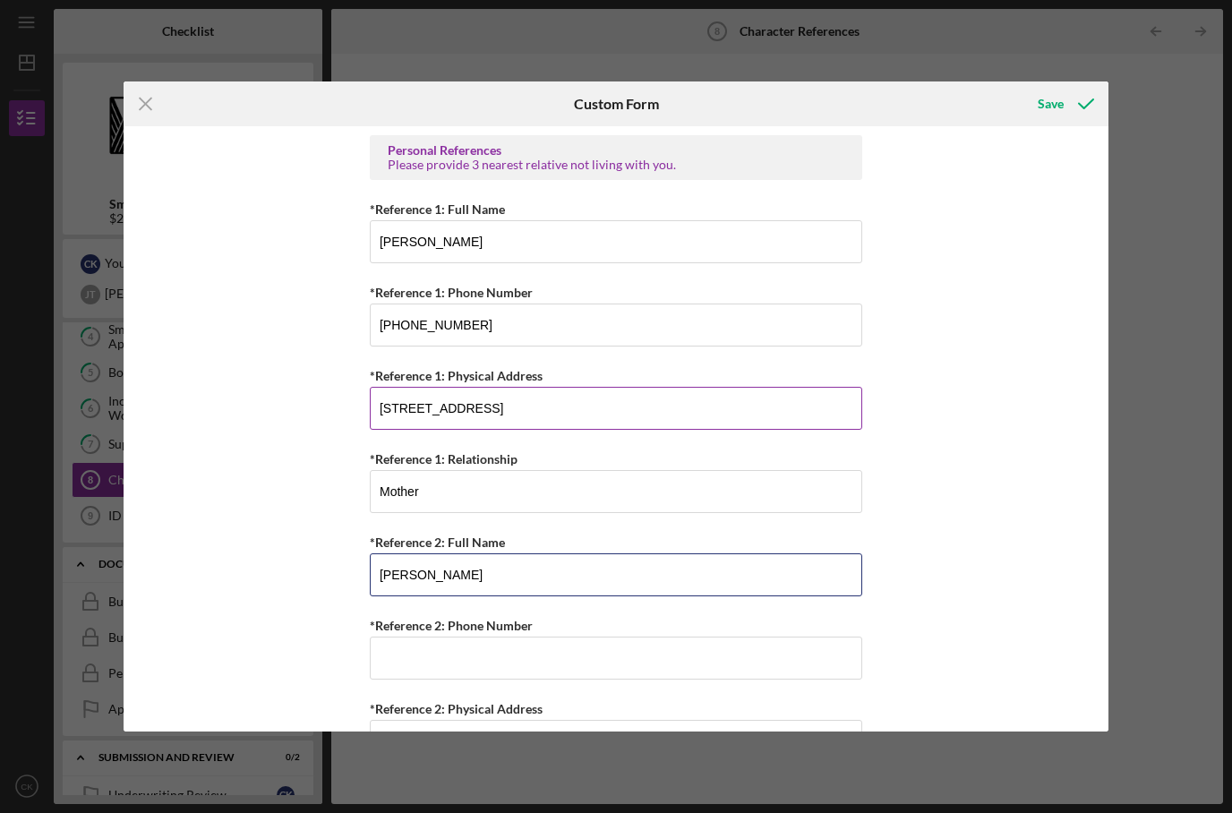
type input "Hiram Kekahuna"
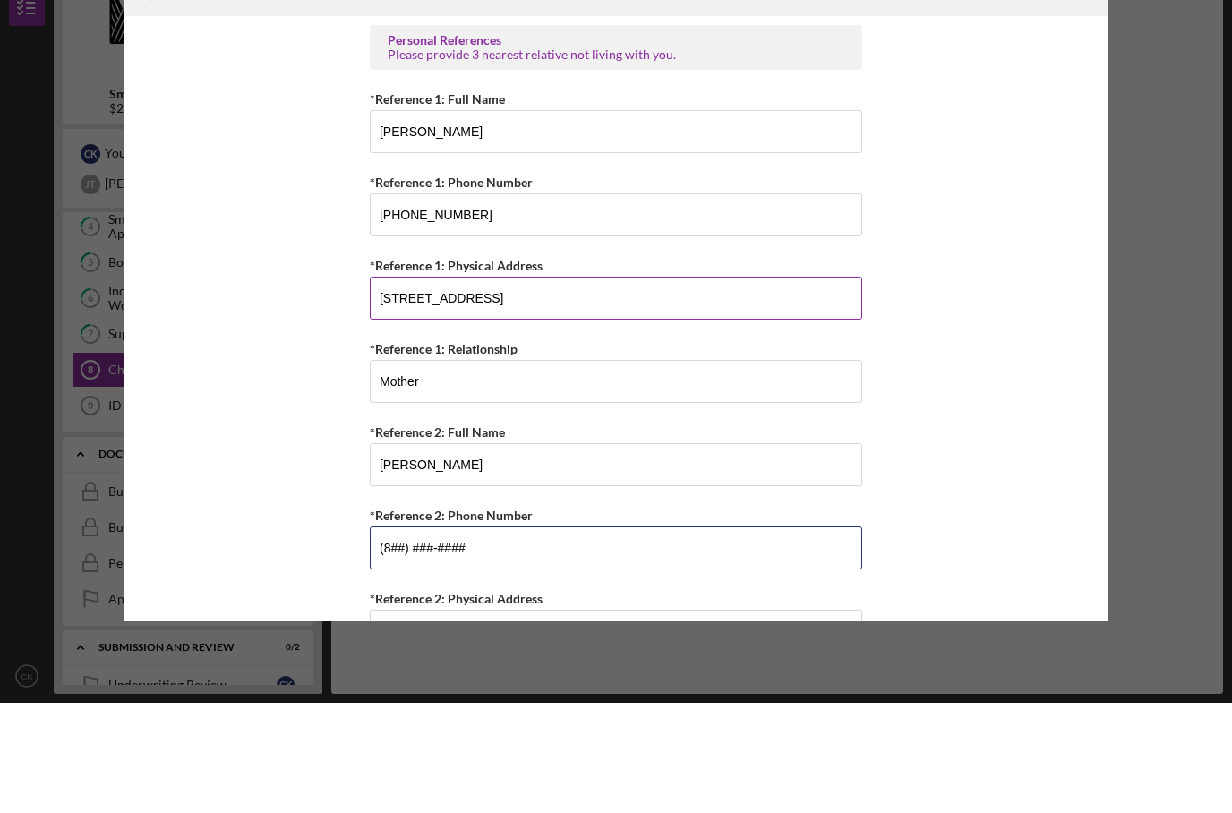
scroll to position [72, 0]
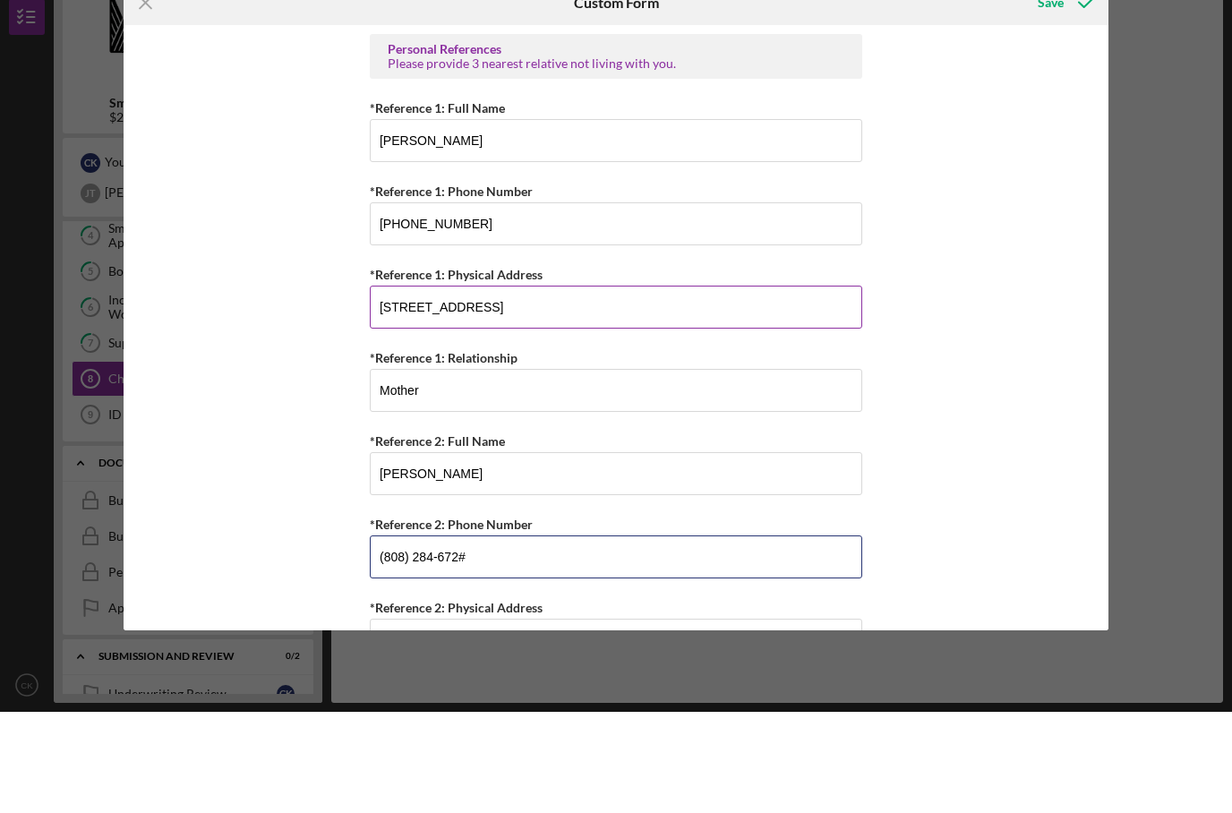
type input "(808) 284-6727"
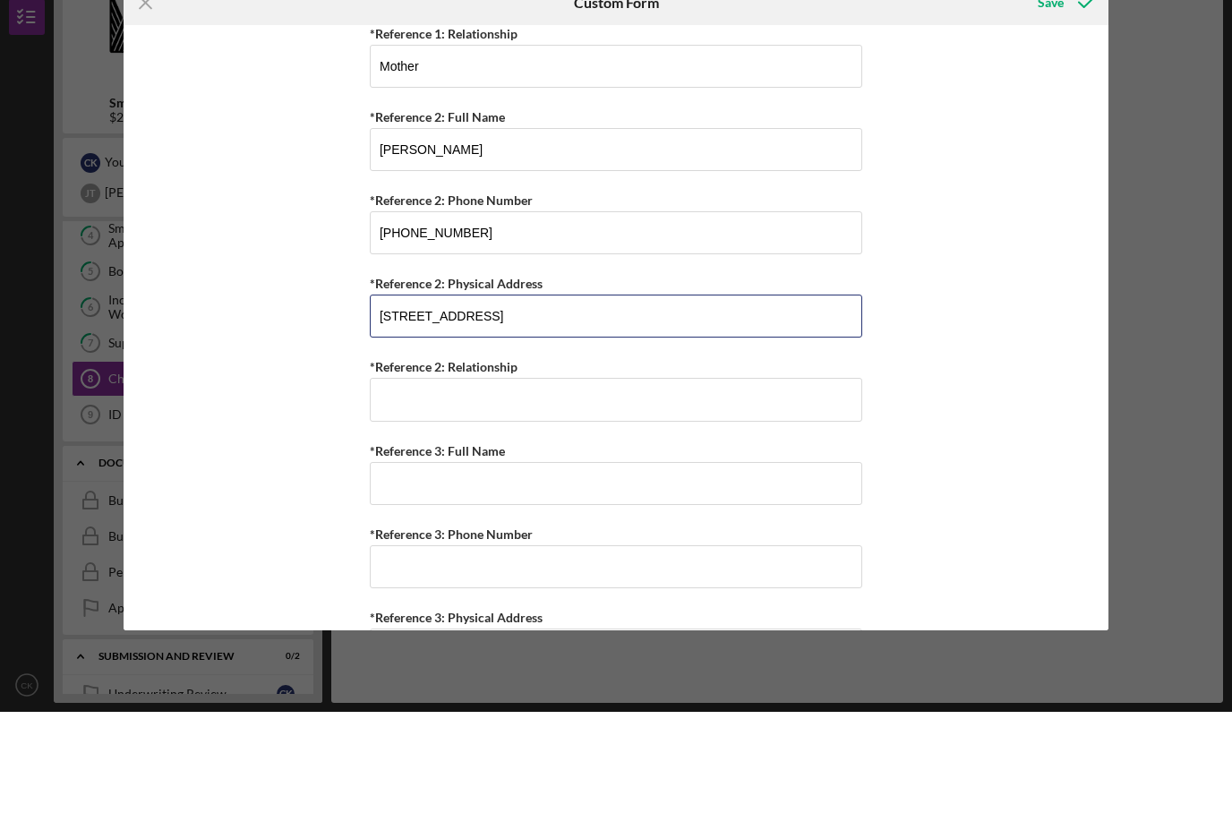
type input "3625 Halekipa Place Hon,HI 96816"
type input "Father"
type input "Cheryl Paisa"
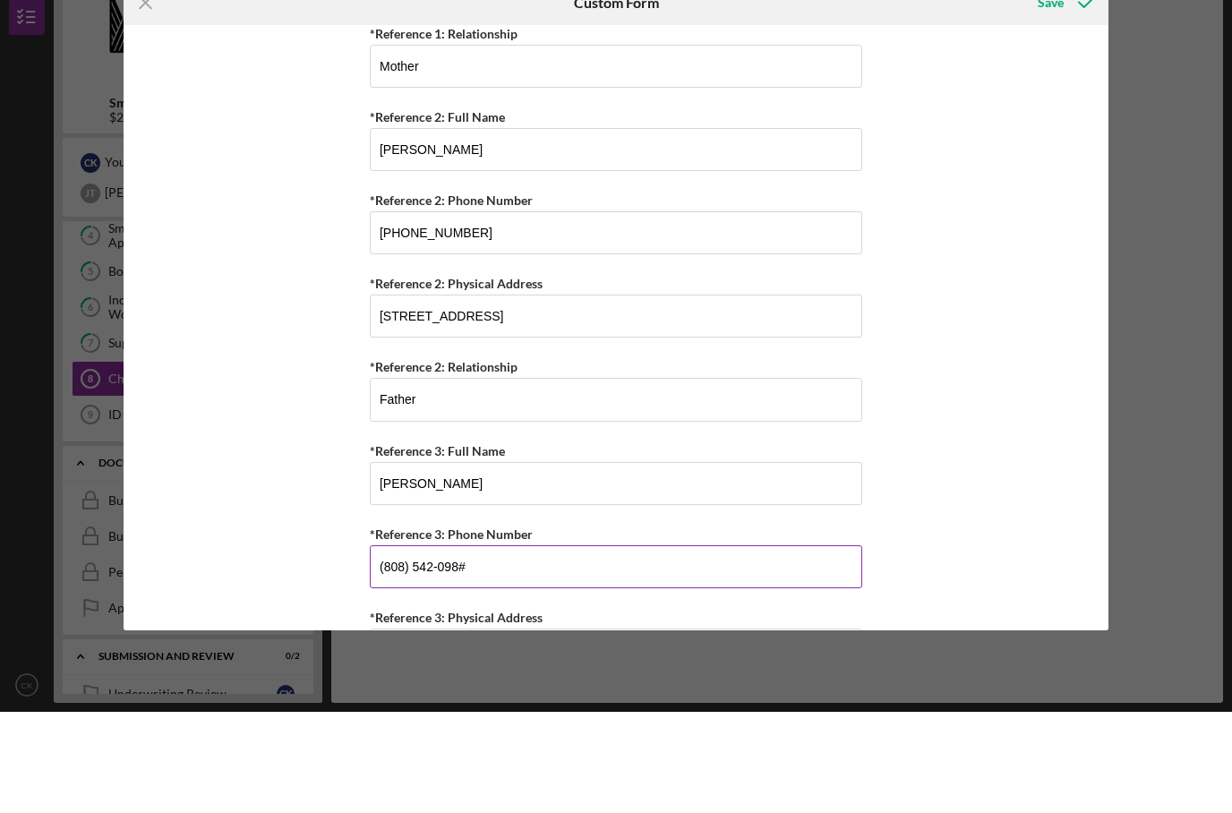
type input "(808) 542-0989"
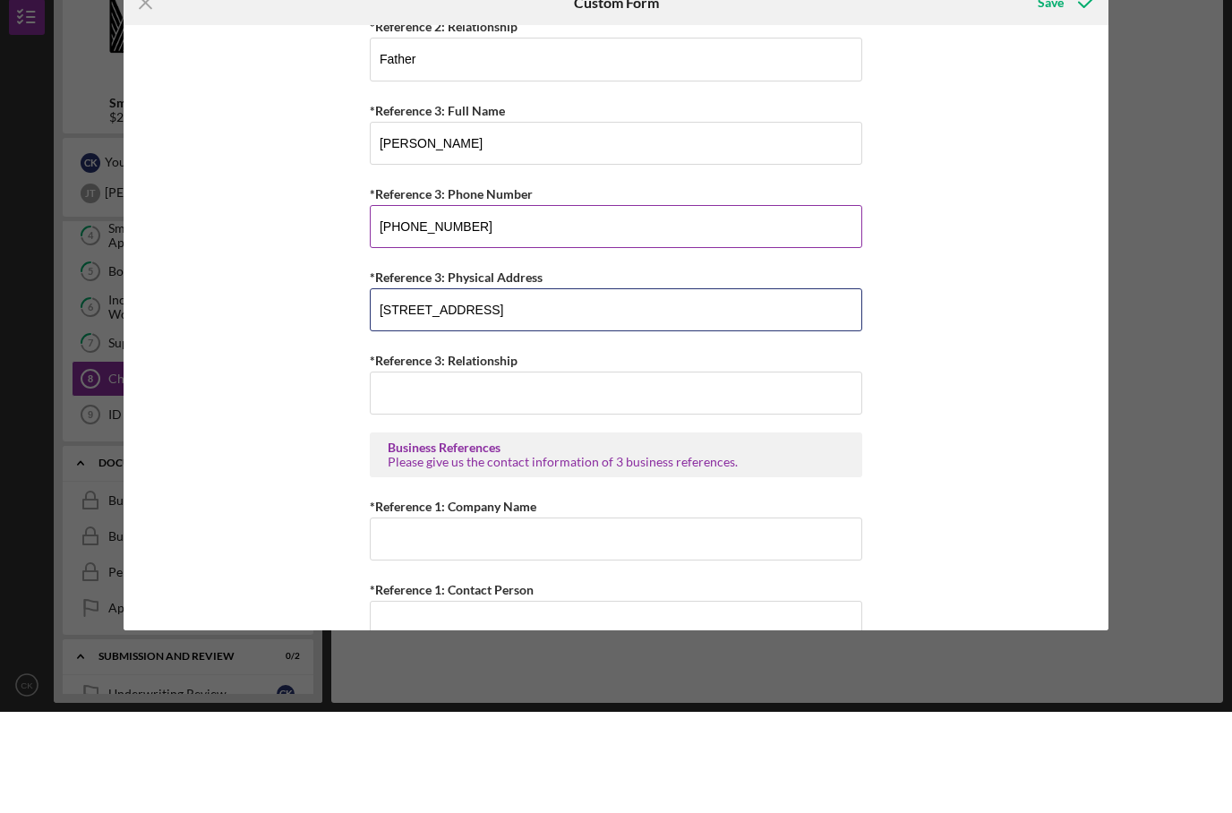
type input "91-208 Koanimakani Place Kapolei,HI 96707"
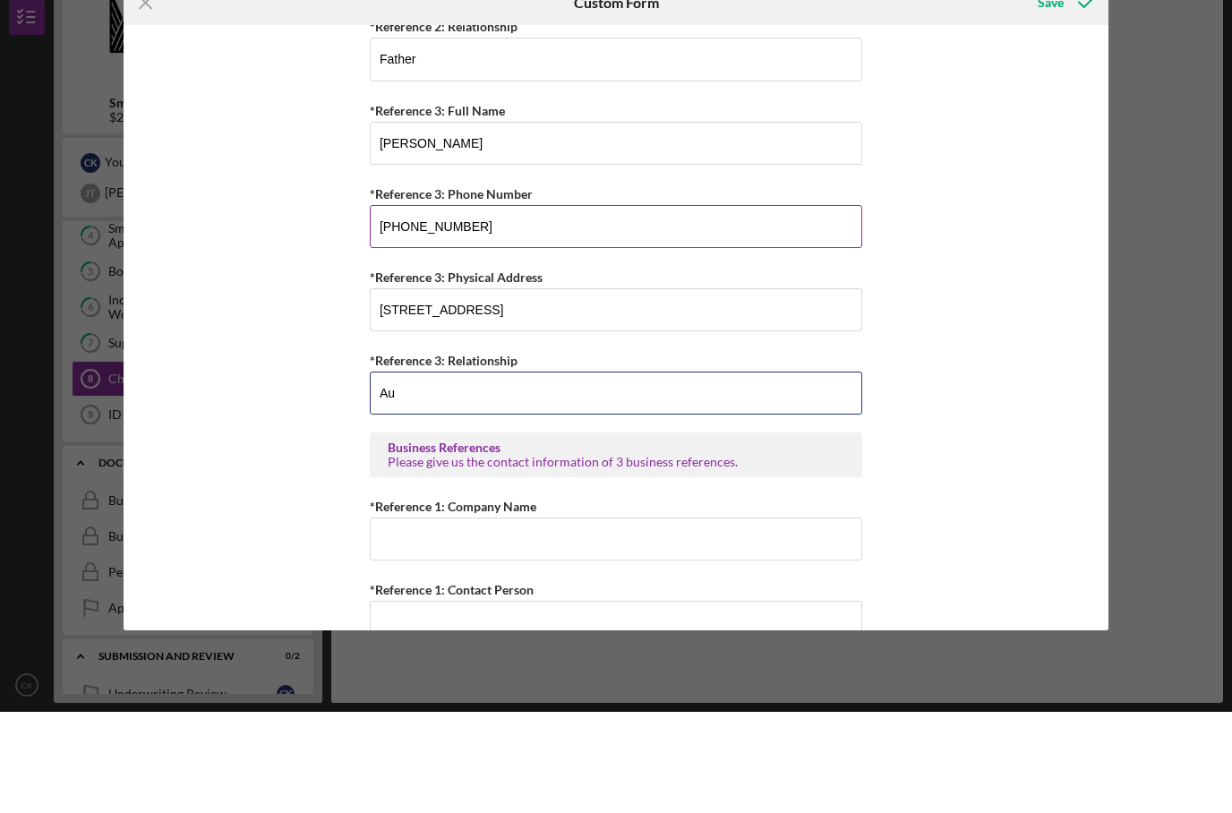
type input "A"
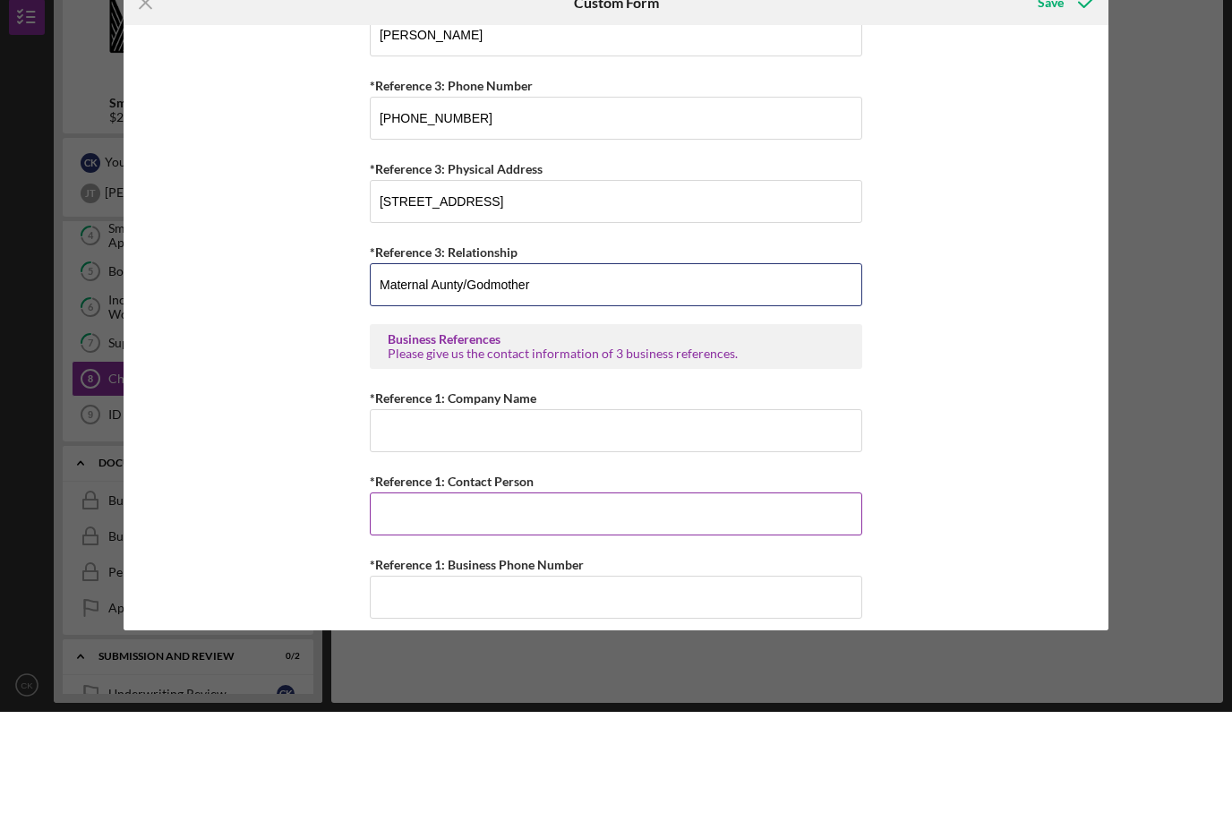
scroll to position [789, 0]
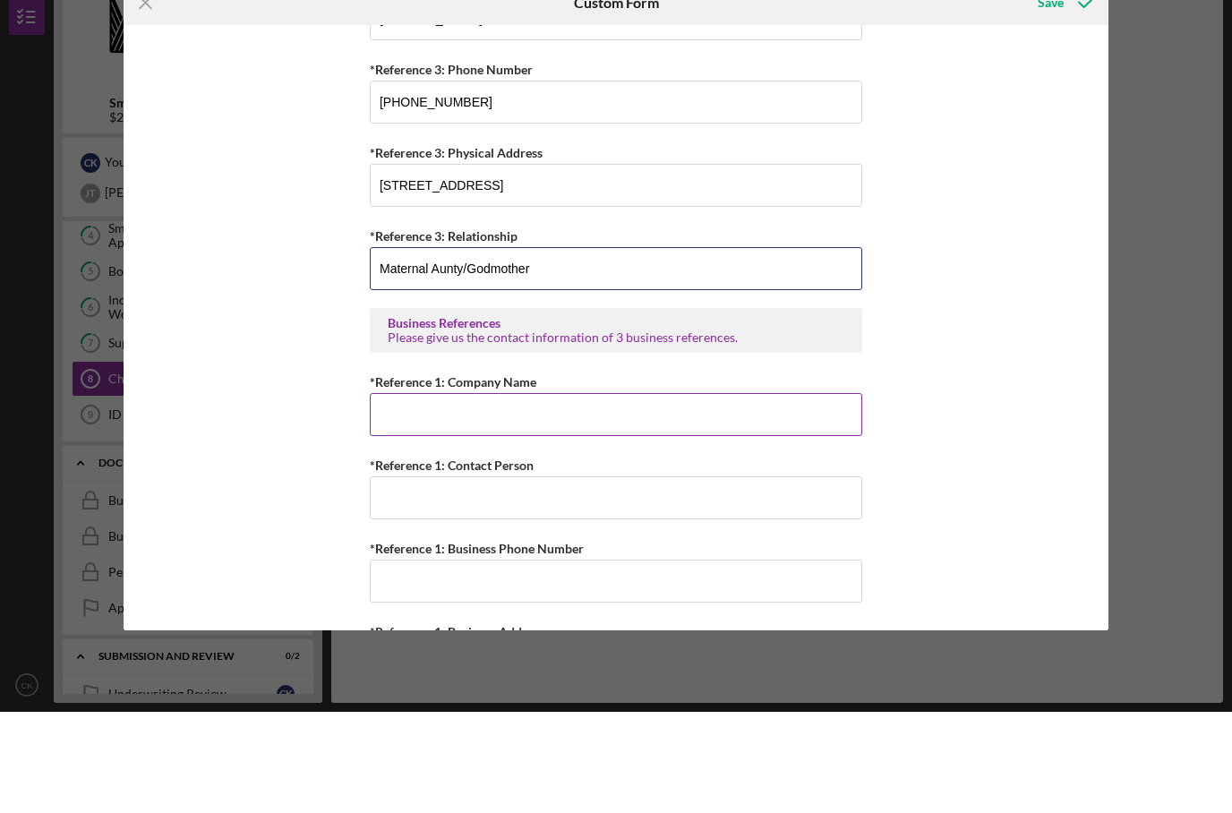
type input "Maternal Aunty/Godmother"
click at [504, 494] on input "*Reference 1: Company Name" at bounding box center [616, 515] width 493 height 43
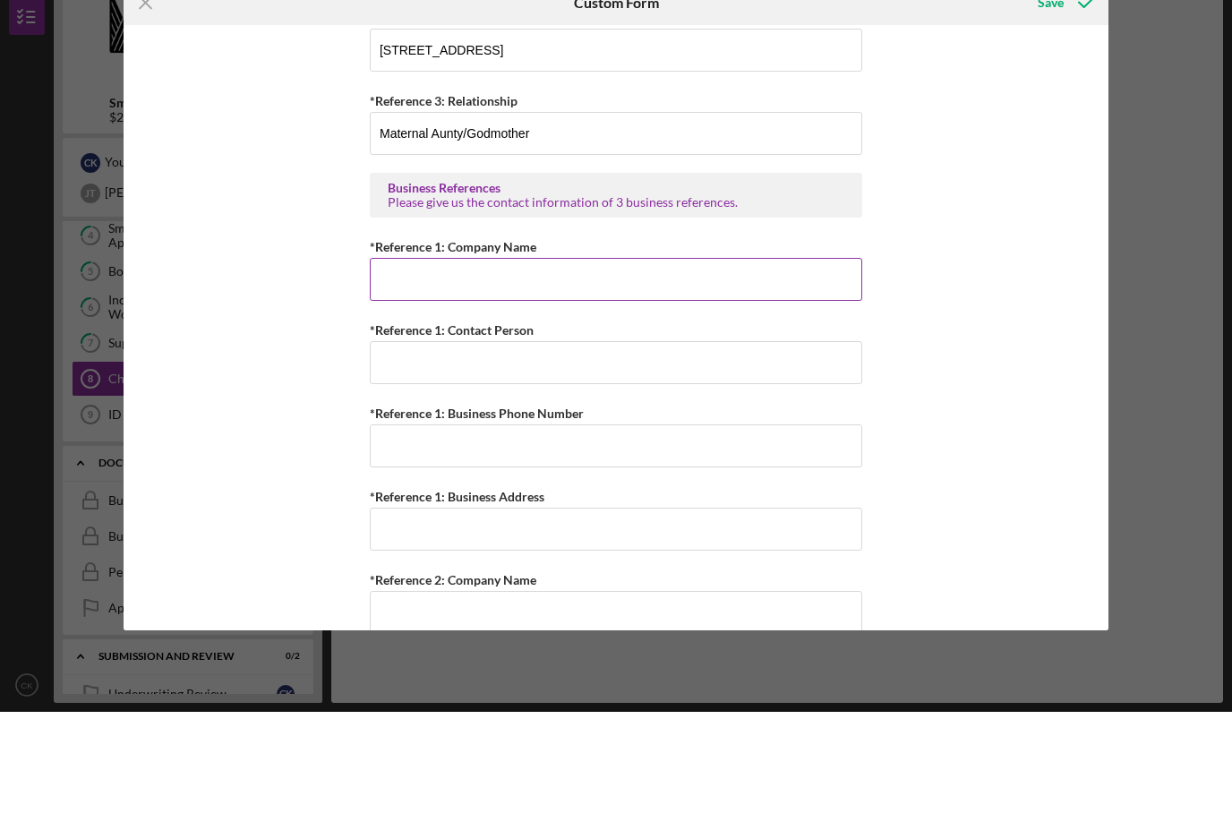
scroll to position [925, 0]
type input "FilianTV"
type input "William Havercroft"
type input "(808) 772-3256"
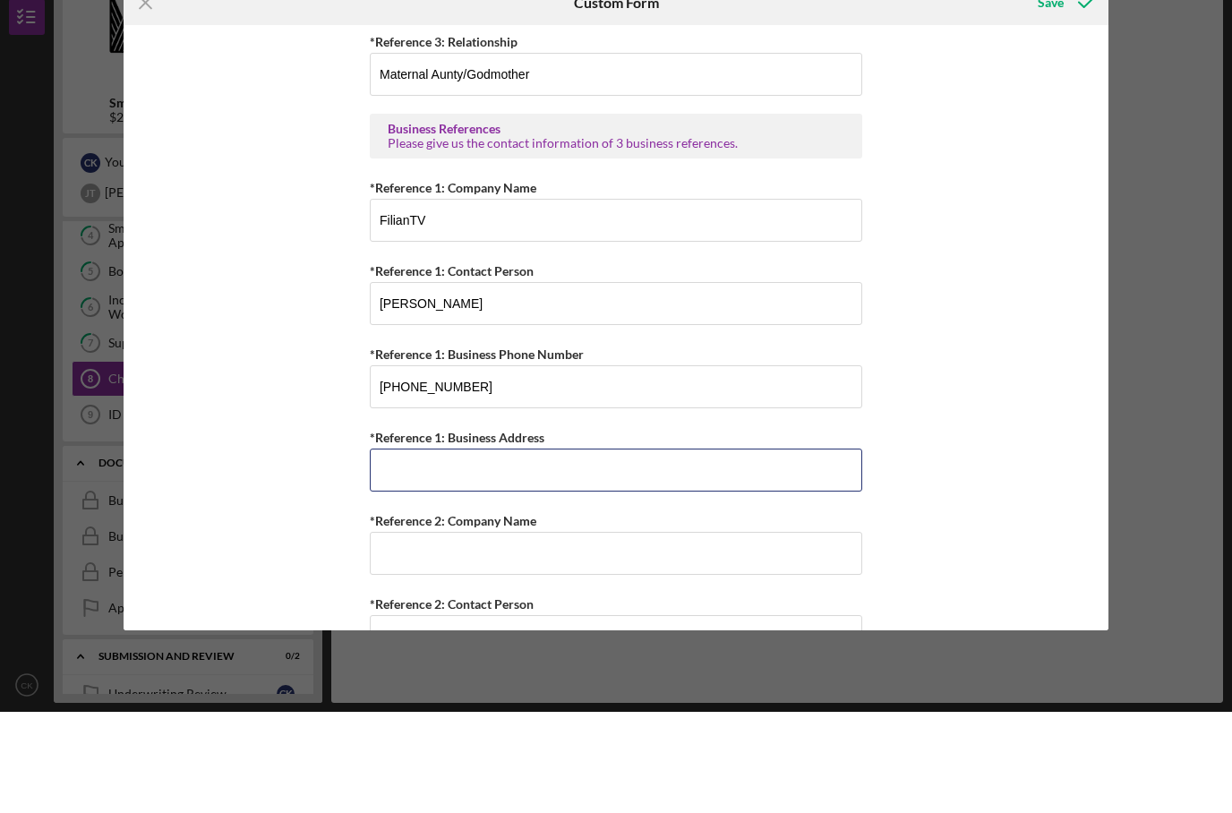
scroll to position [987, 0]
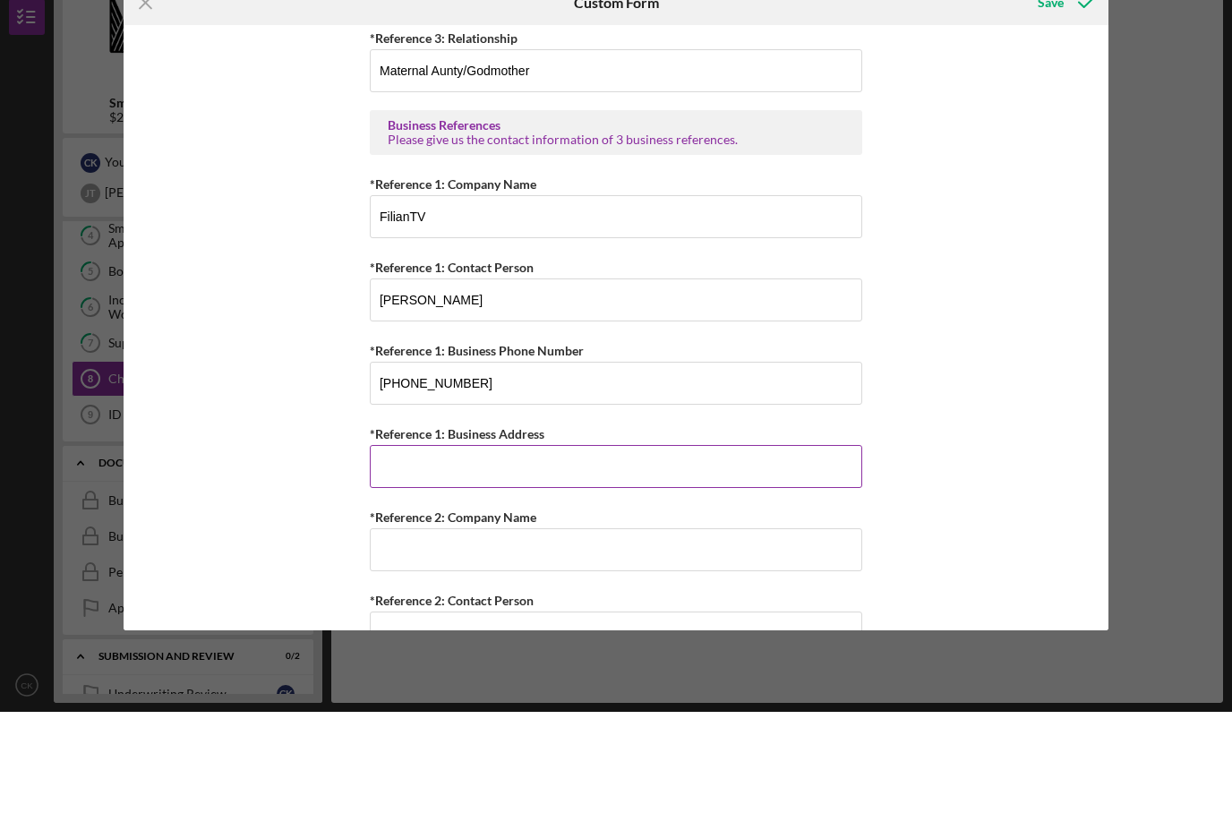
click at [484, 546] on input "*Reference 1: Business Address" at bounding box center [616, 567] width 493 height 43
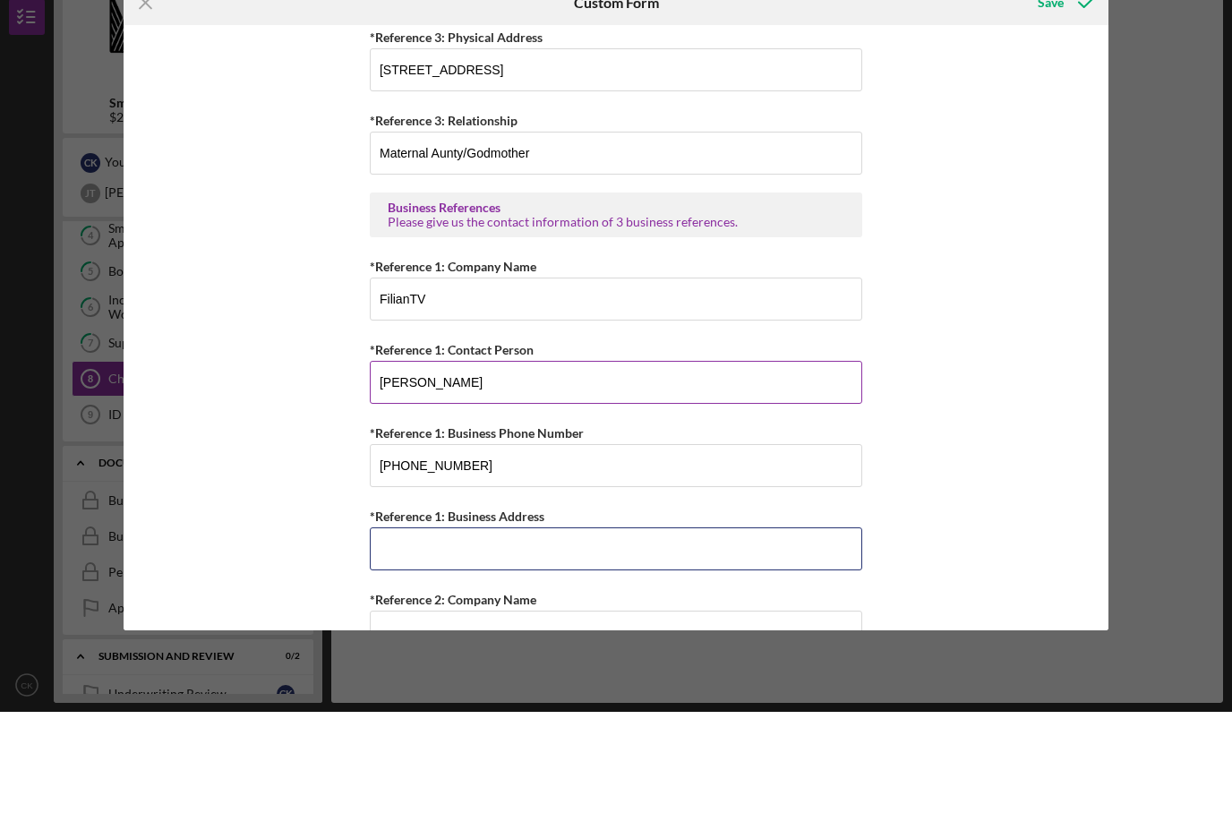
scroll to position [913, 0]
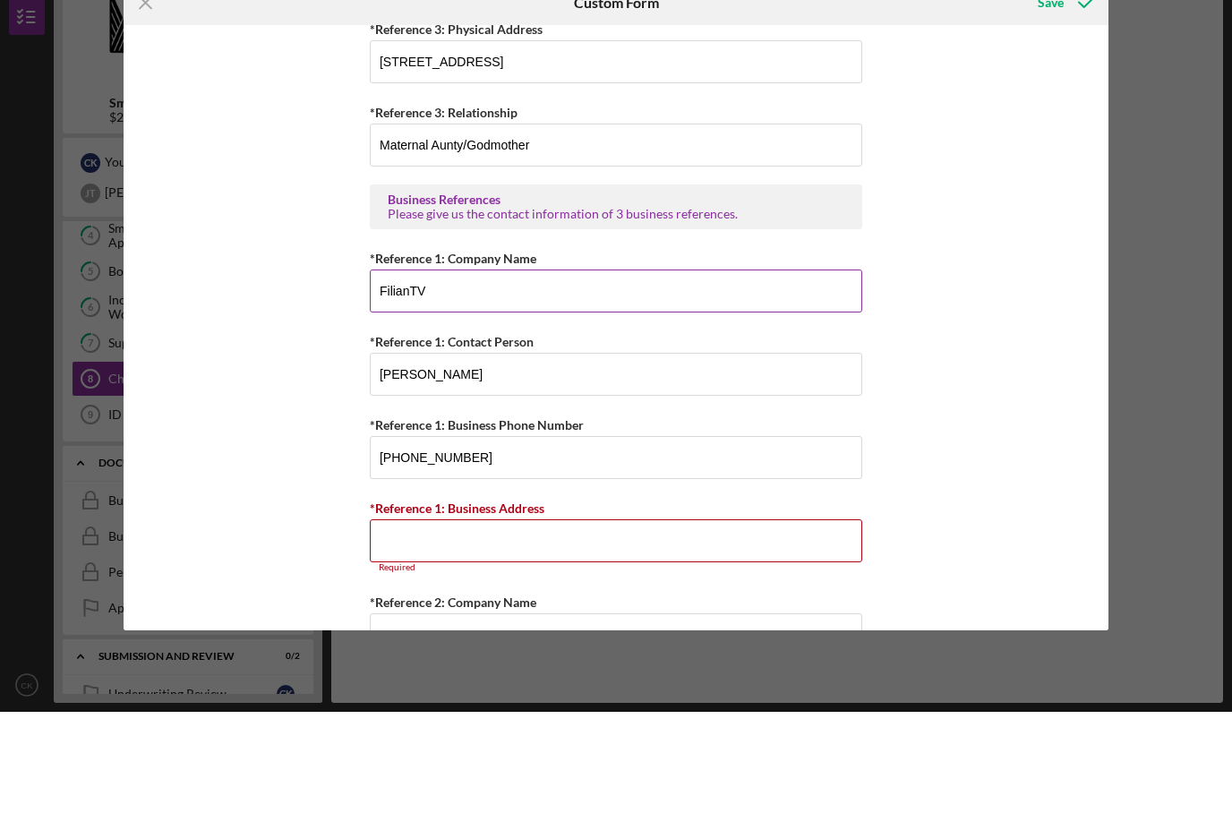
click at [489, 371] on input "FilianTV" at bounding box center [616, 392] width 493 height 43
type input "XR Labs"
type input "Jesse Thompson"
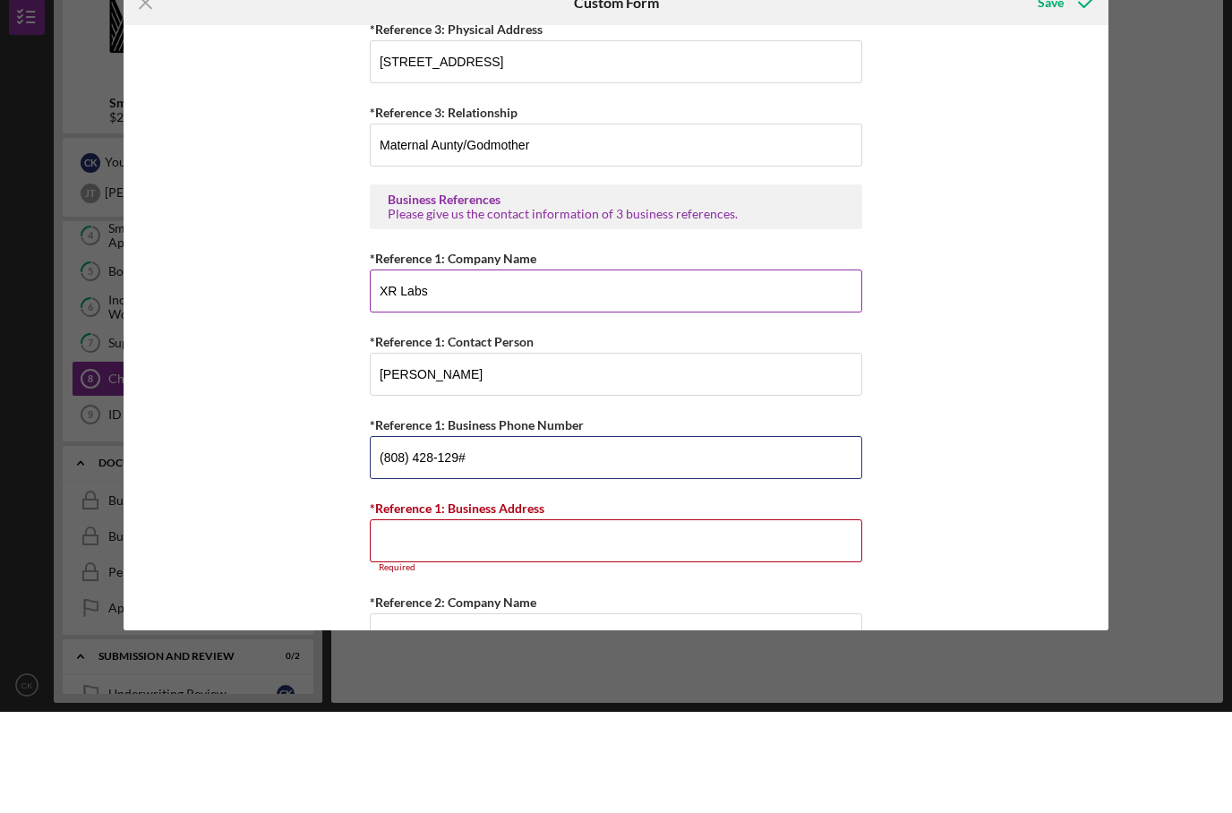
type input "(808) 428-1298"
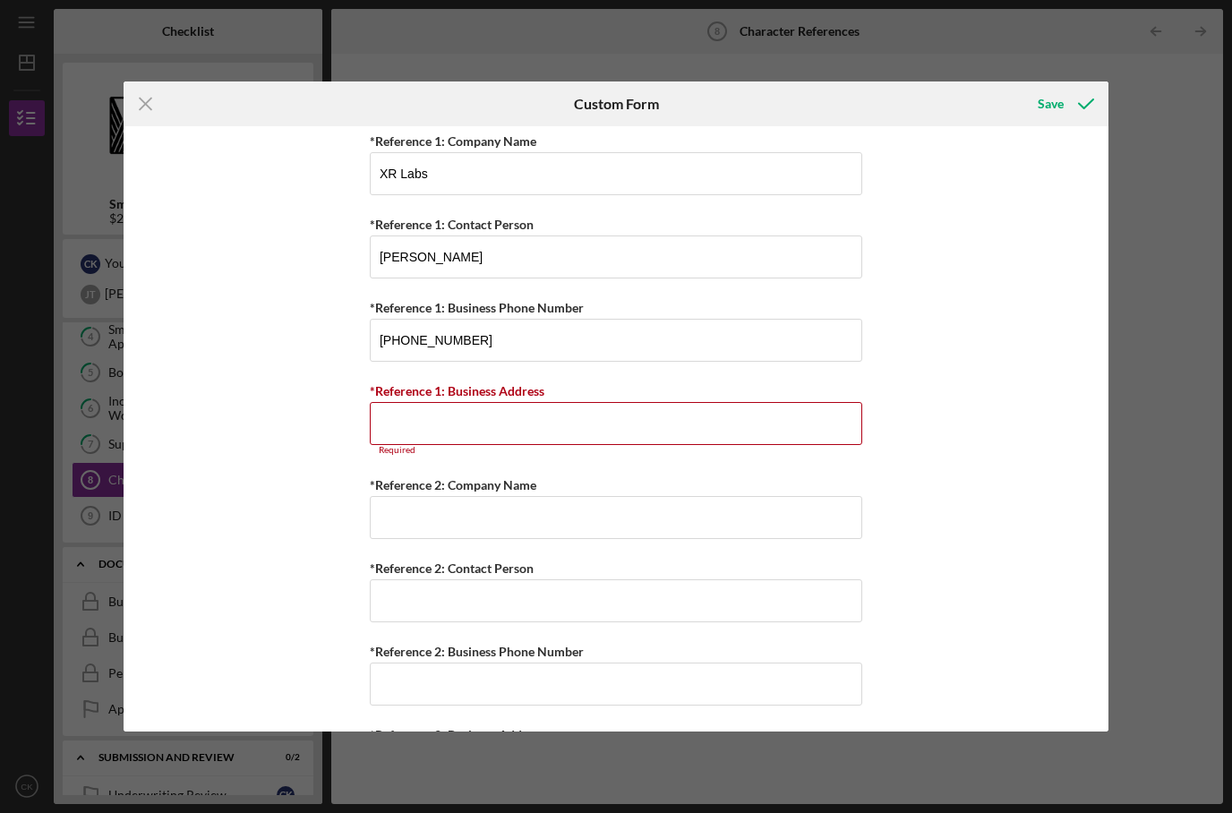
scroll to position [1178, 0]
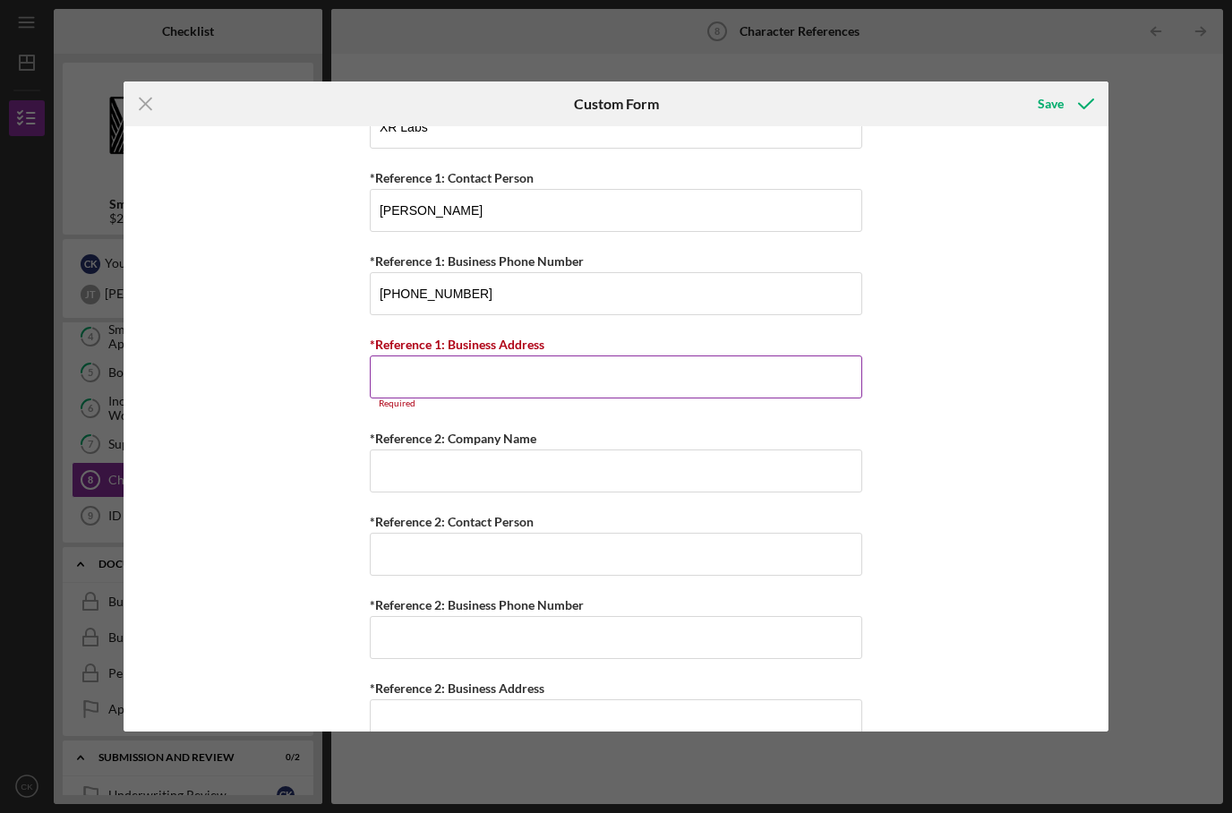
click at [489, 399] on input "*Reference 1: Business Address" at bounding box center [616, 377] width 493 height 43
click at [465, 222] on input "Jesse Thompson" at bounding box center [616, 210] width 493 height 43
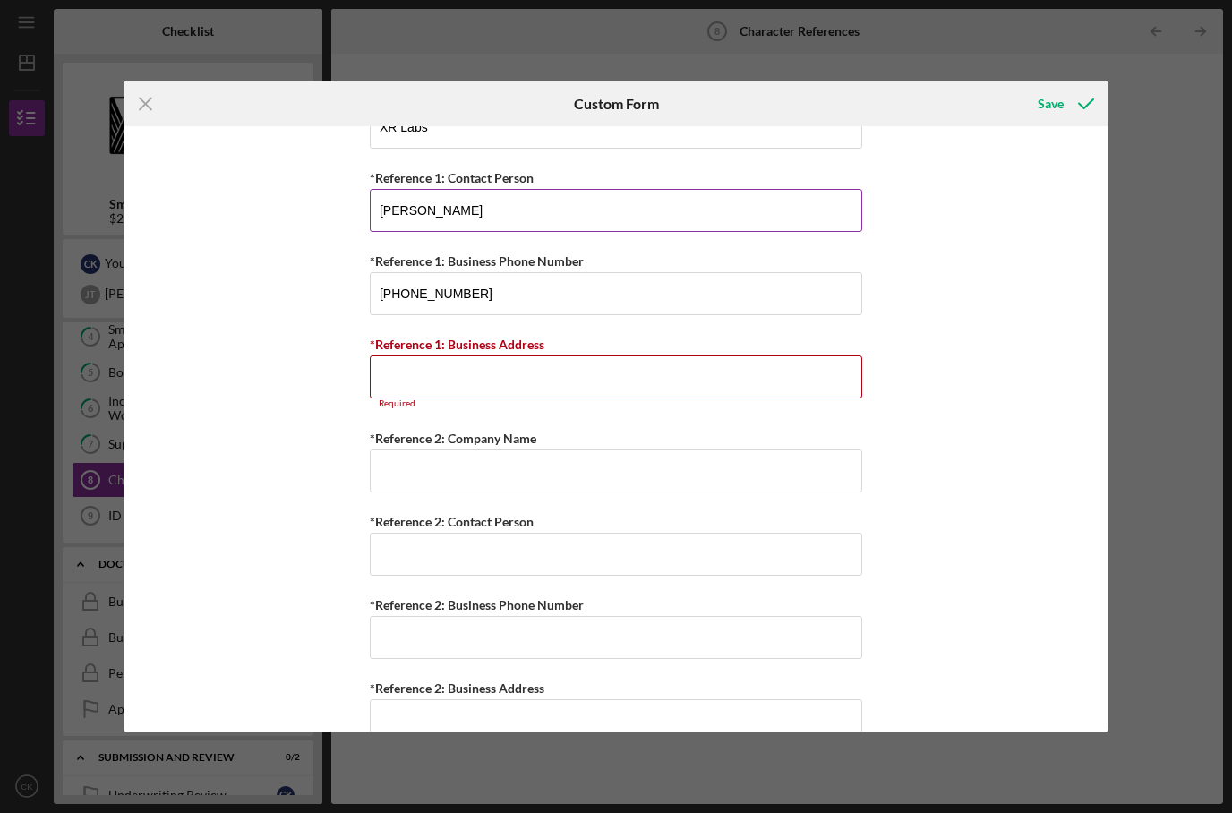
click at [755, 232] on input "Scott" at bounding box center [616, 210] width 493 height 43
type input "Scott Lozanhoff"
type input "(808) 284-4537"
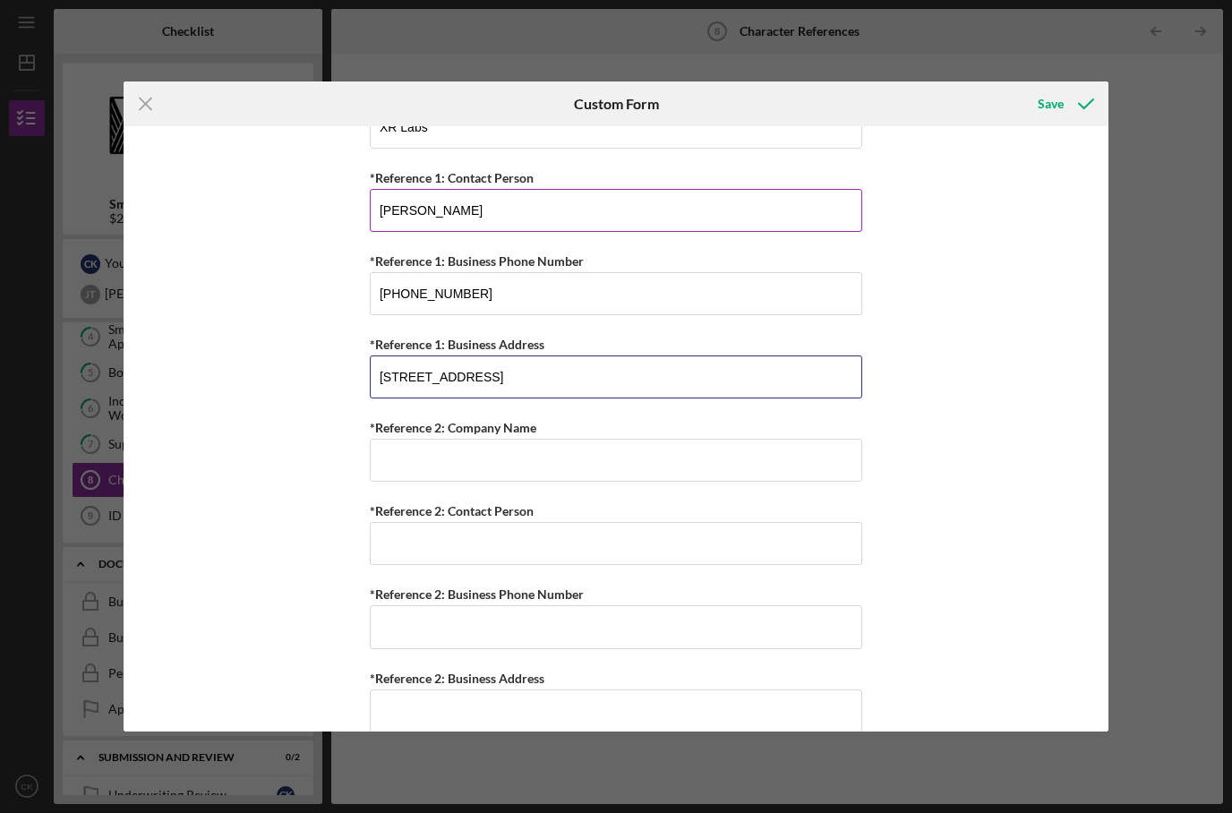
type input "1152 Akipola St Kailua,HI 96734"
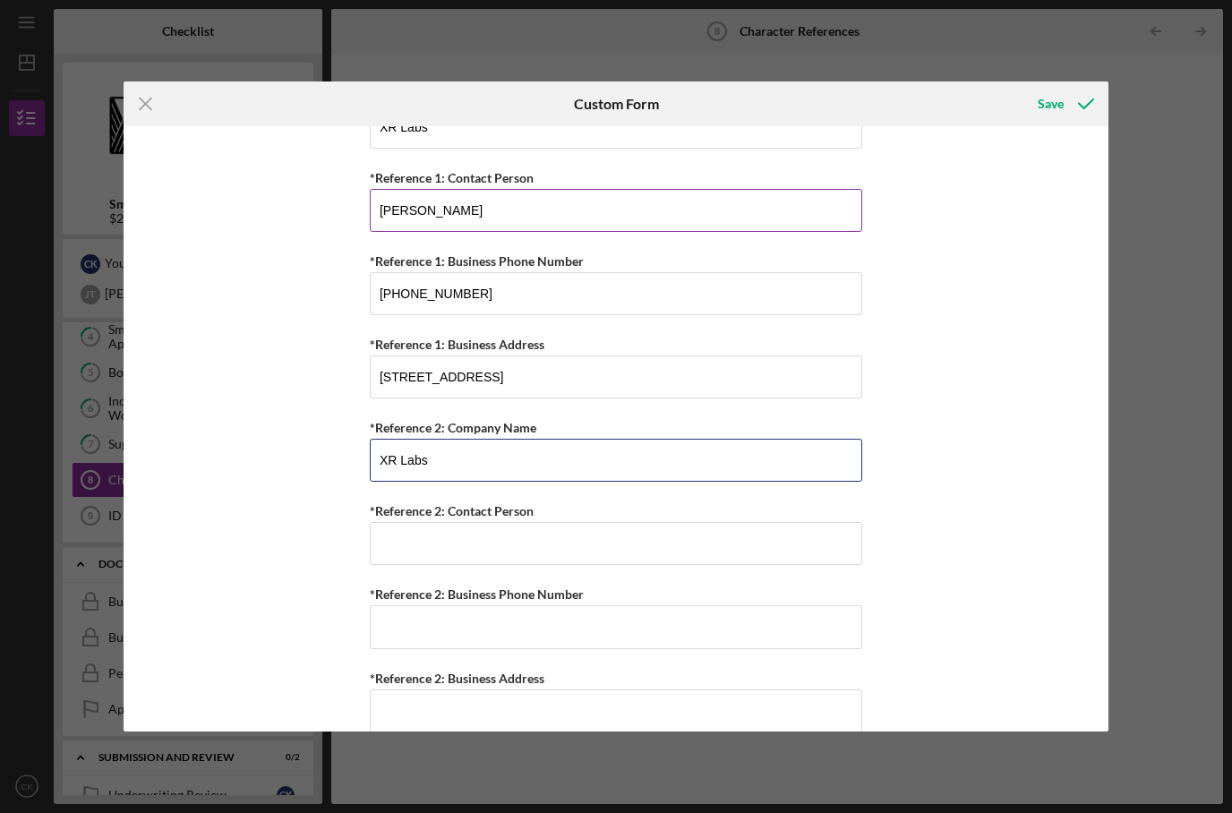
type input "XR Labs"
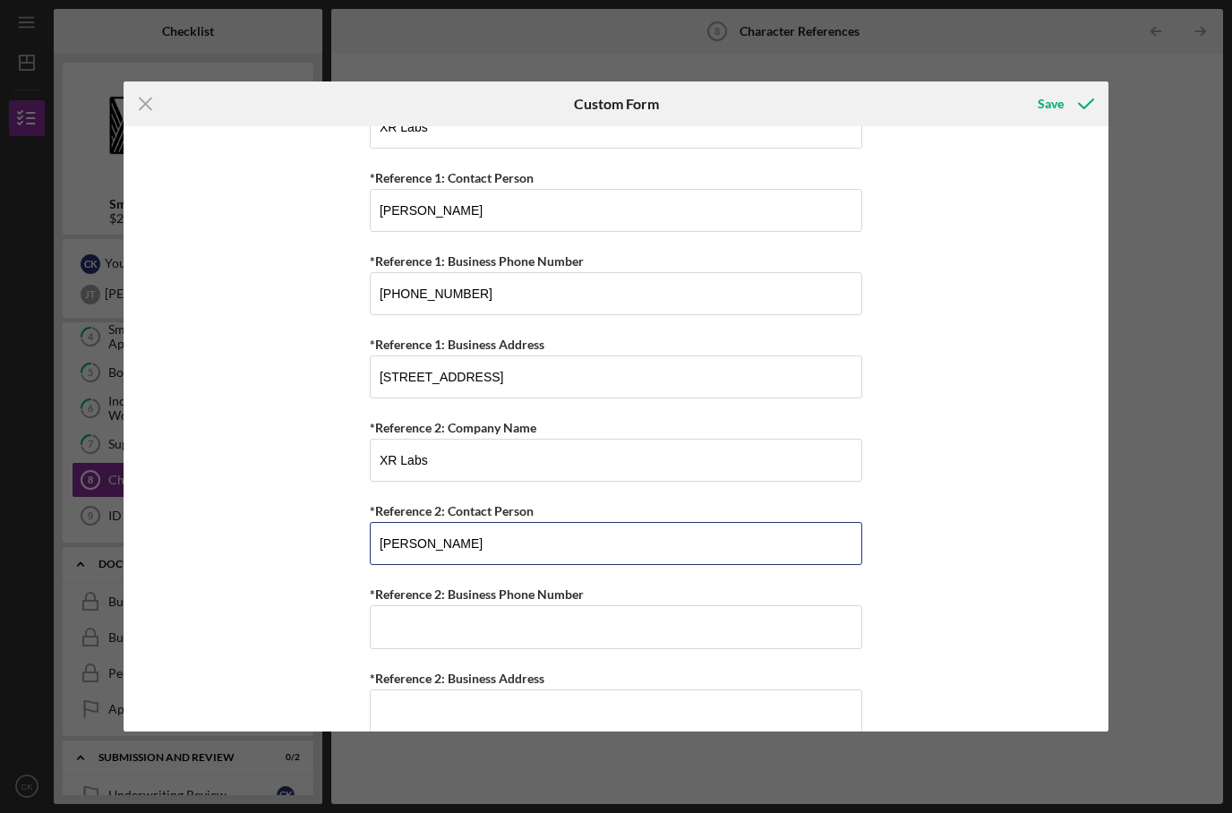
type input "Jesse Thompson"
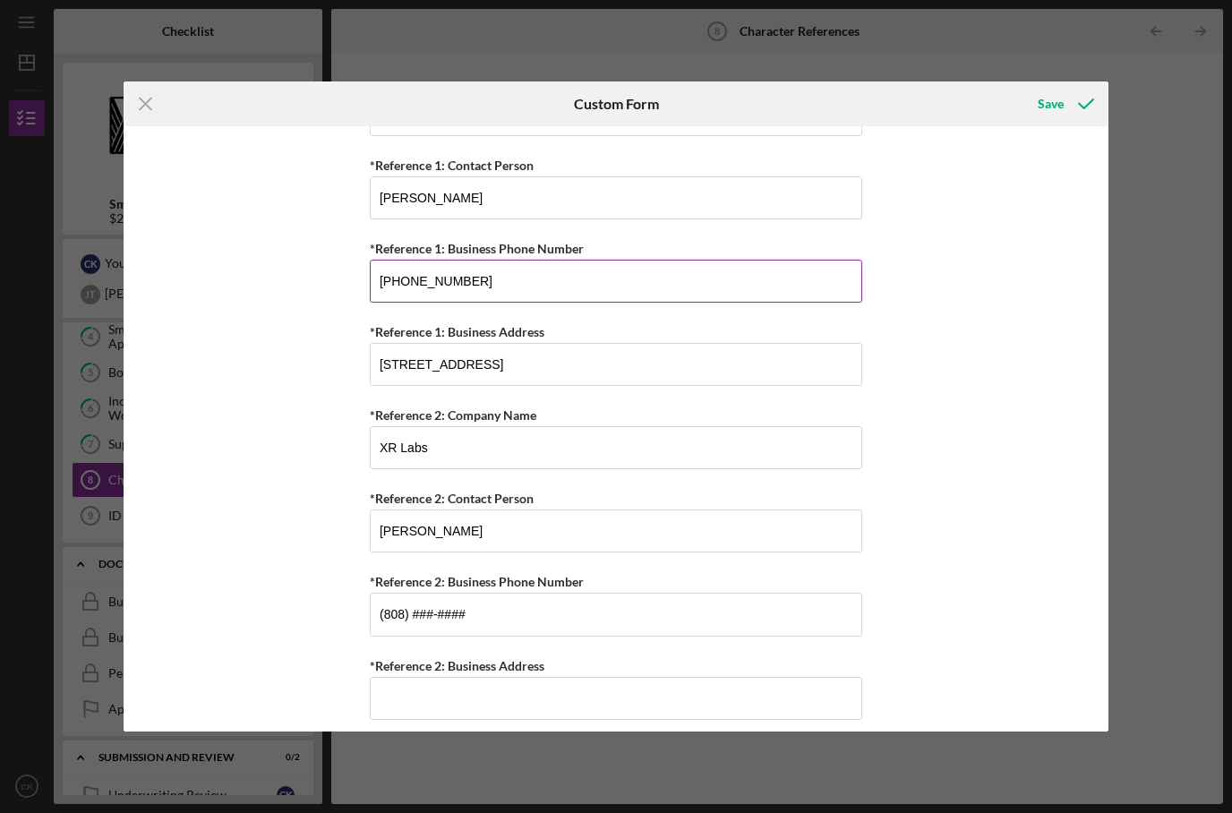
click at [489, 256] on label "*Reference 1: Business Phone Number" at bounding box center [477, 248] width 214 height 15
click at [489, 272] on input "(808) 284-4537" at bounding box center [616, 281] width 493 height 43
click at [490, 298] on input "(808) 284-4537" at bounding box center [616, 281] width 493 height 43
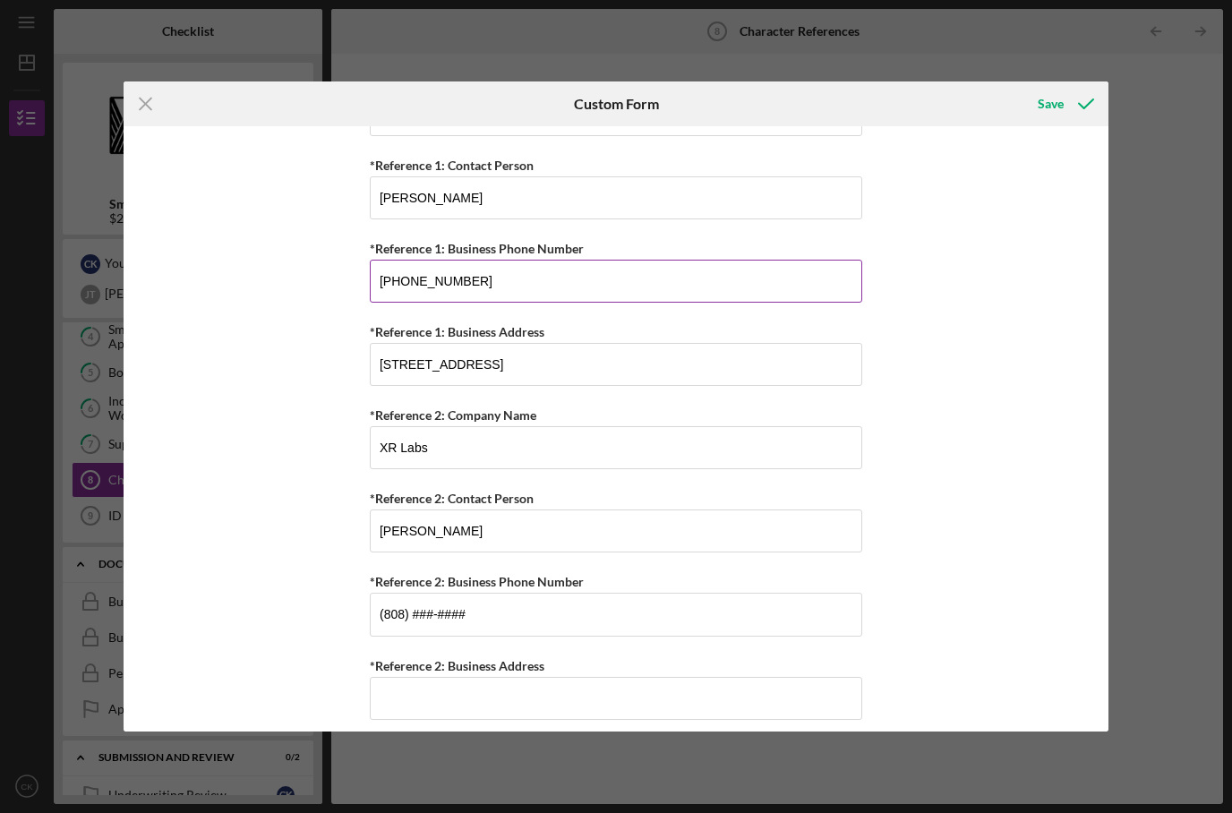
click at [490, 303] on input "(808) 284-4537" at bounding box center [616, 281] width 493 height 43
click at [498, 636] on input "(808) ###-####" at bounding box center [616, 614] width 493 height 43
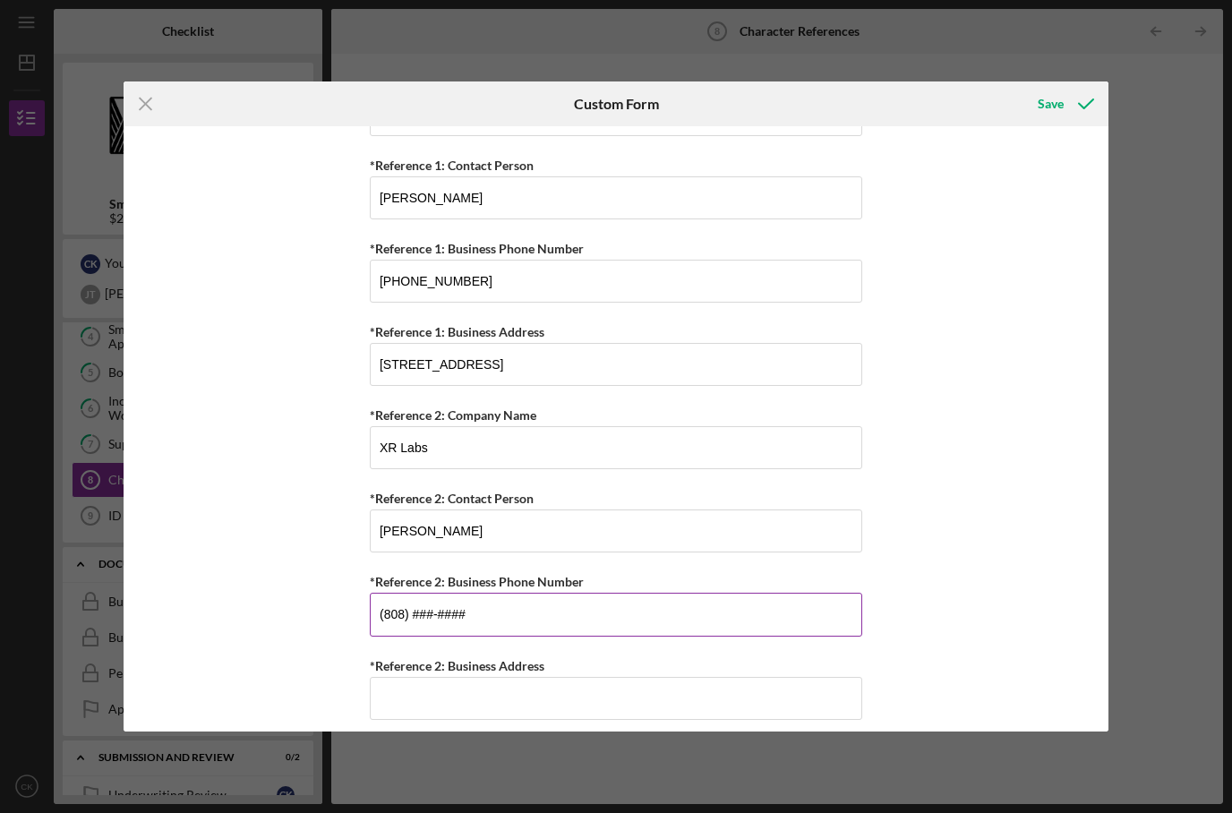
paste input "284-4537"
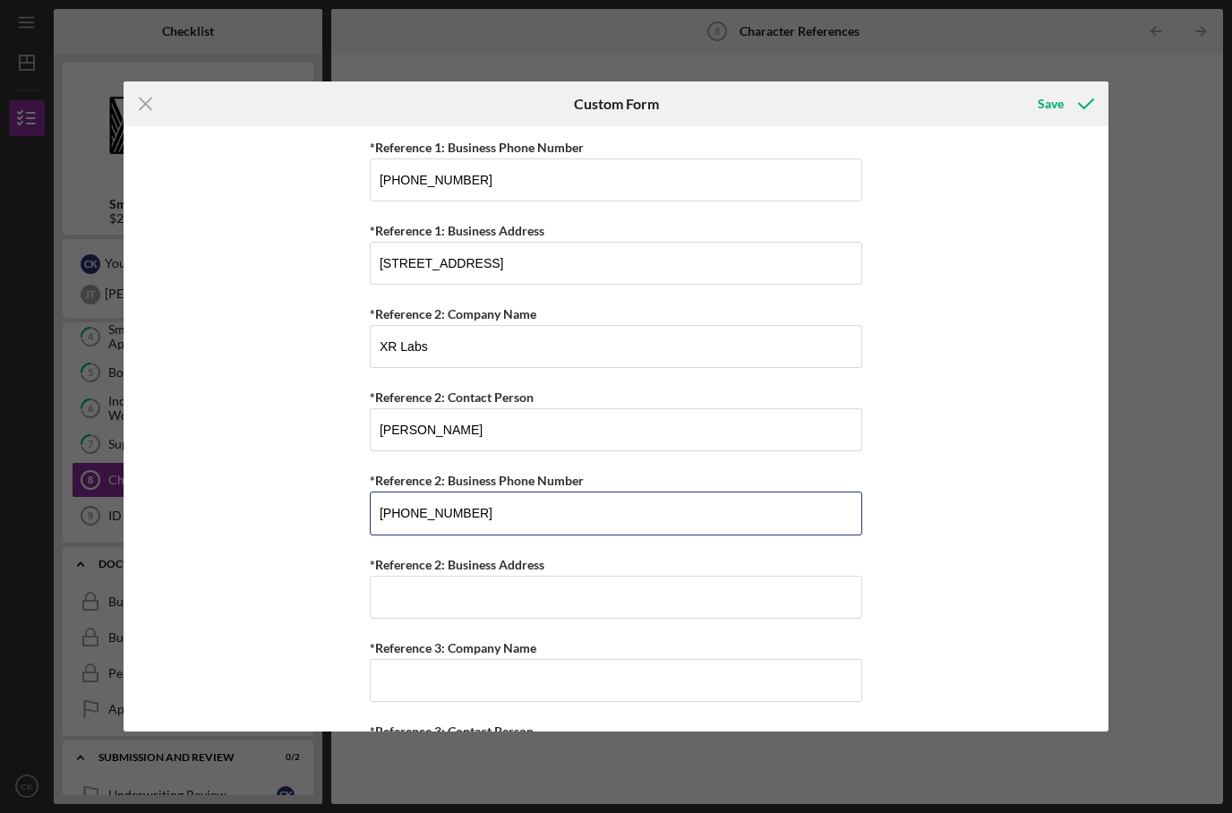
scroll to position [1303, 0]
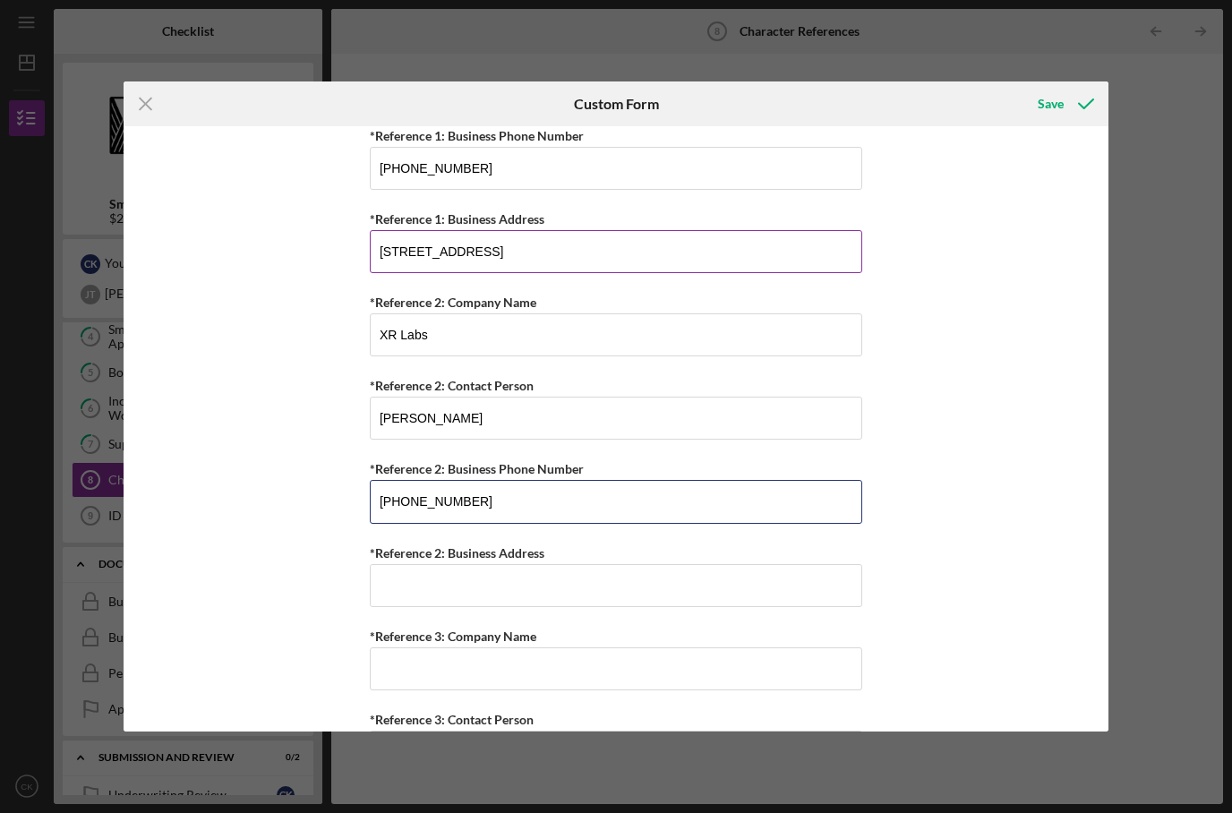
type input "(808) 284-4537"
click at [594, 273] on input "1152 Akipola St Kailua,HI 96734" at bounding box center [616, 251] width 493 height 43
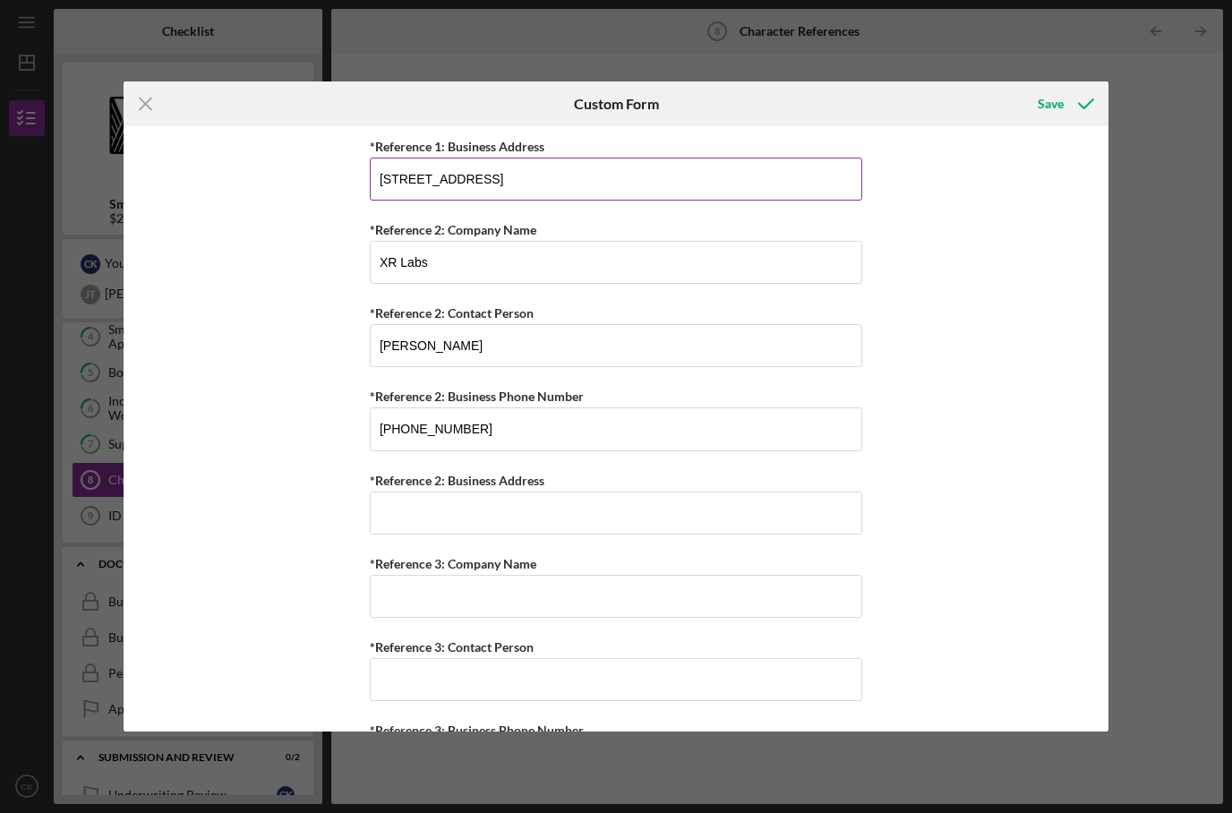
scroll to position [1380, 0]
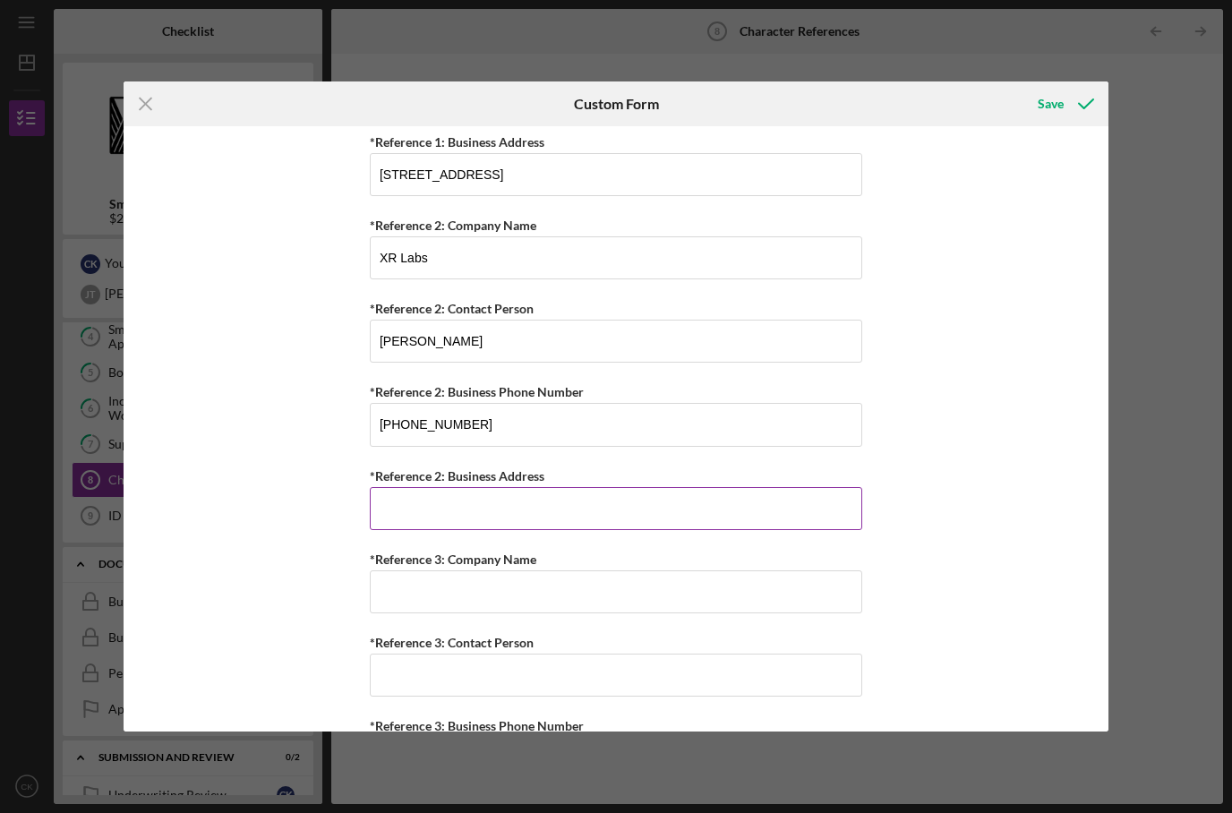
click at [559, 530] on input "*Reference 2: Business Address" at bounding box center [616, 508] width 493 height 43
paste input "1152 Akipola St Kailua,HI 96734"
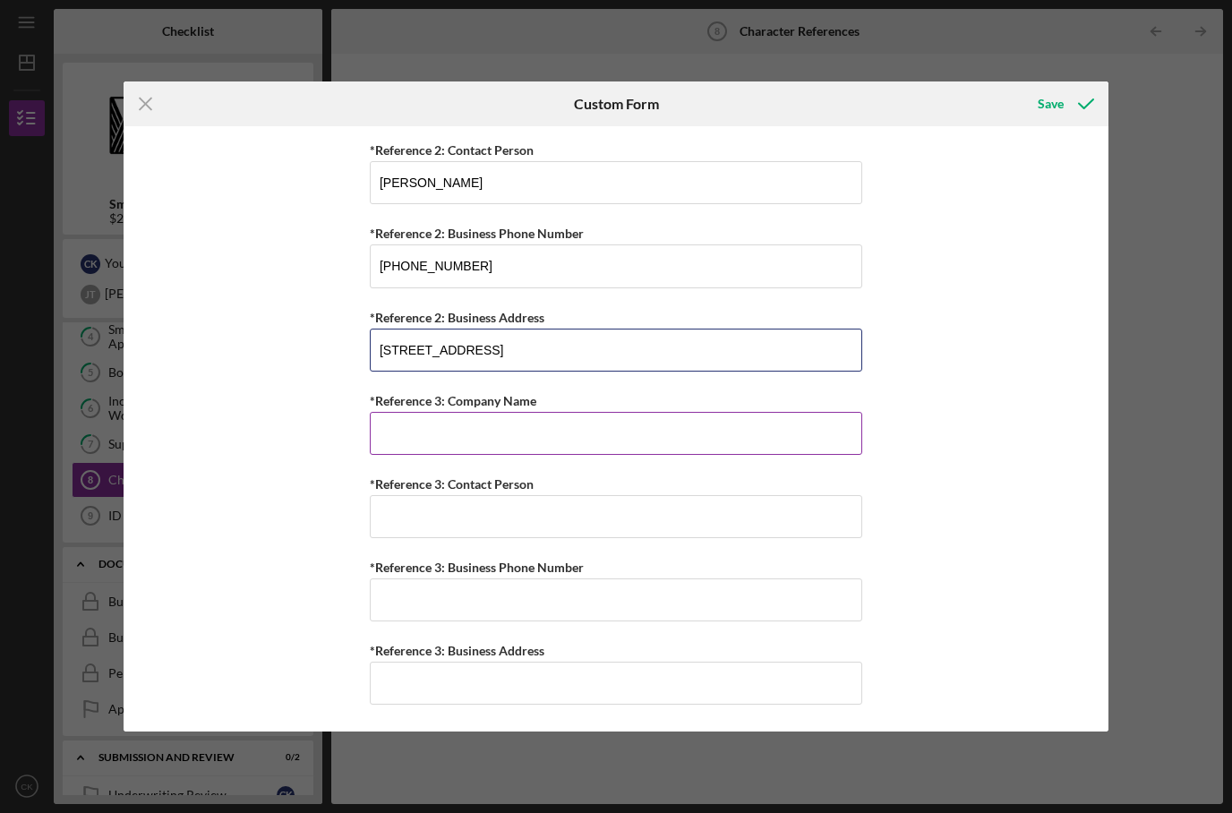
scroll to position [1580, 0]
type input "1152 Akipola St Kailua,HI 96734"
click at [601, 433] on input "*Reference 3: Company Name" at bounding box center [616, 433] width 493 height 43
type input "Boesch Law"
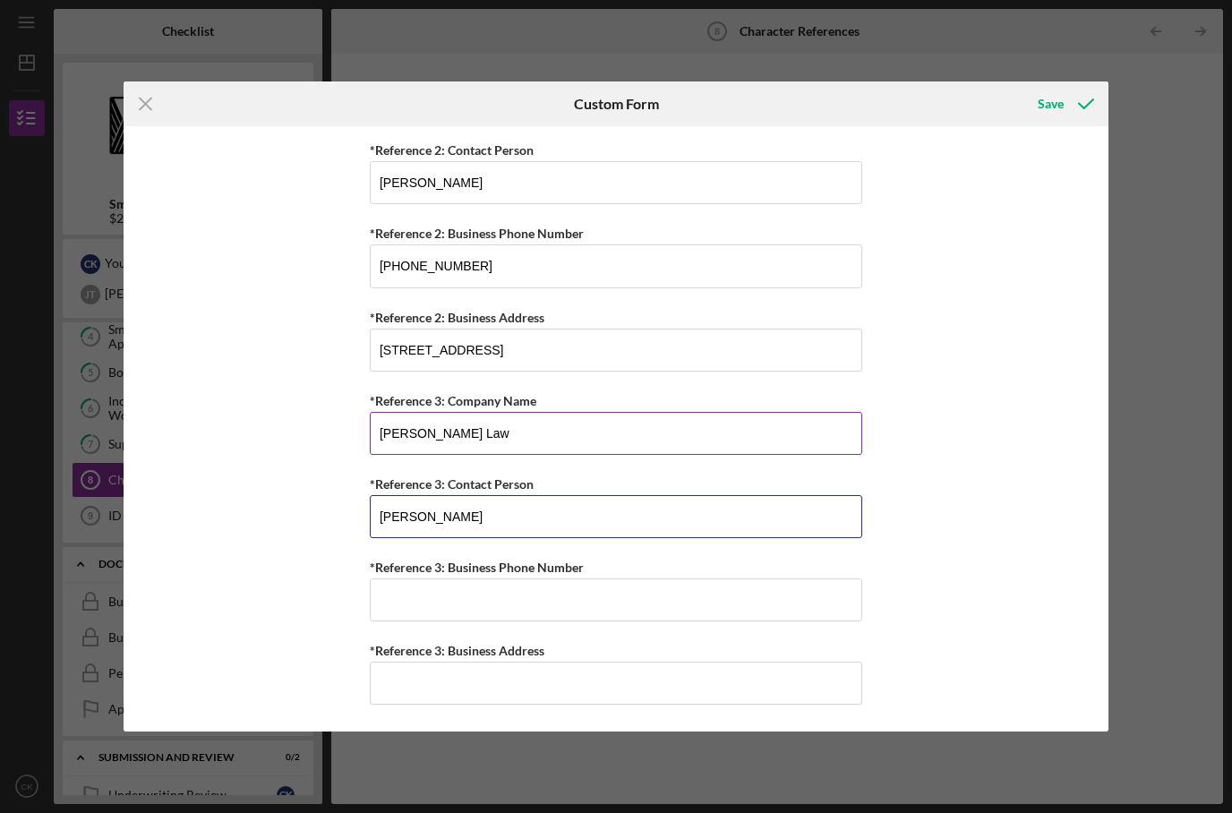
type input "Annie Ksadzhikyan"
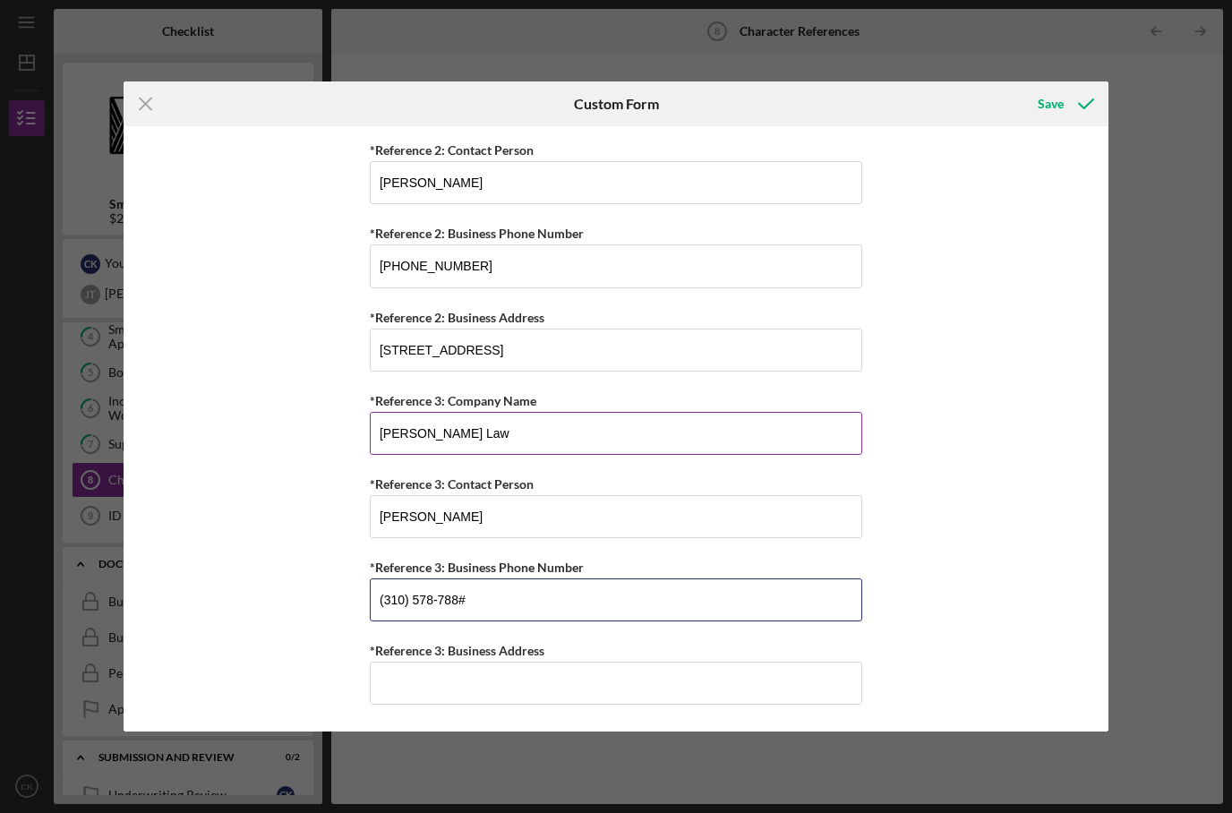
type input "(310) 578-7880"
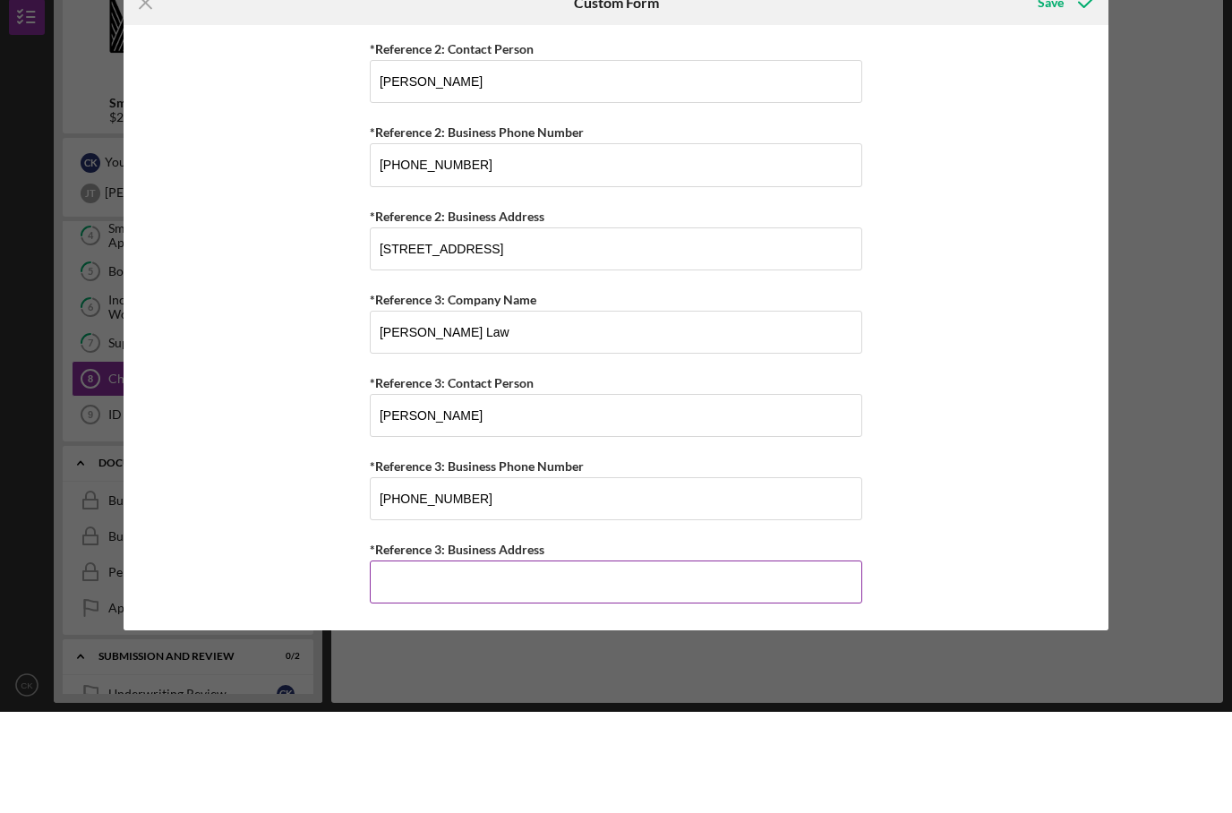
click at [555, 662] on input "*Reference 3: Business Address" at bounding box center [616, 683] width 493 height 43
type input "2"
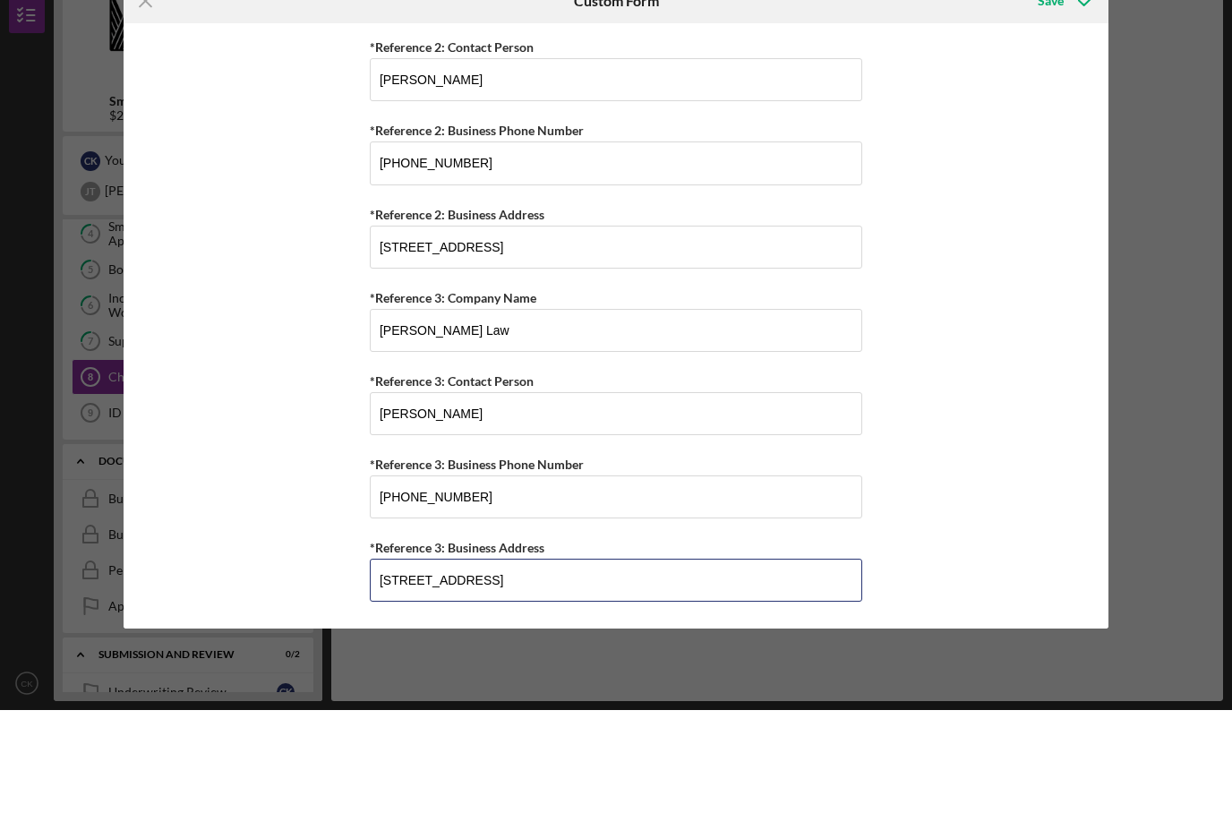
scroll to position [0, 0]
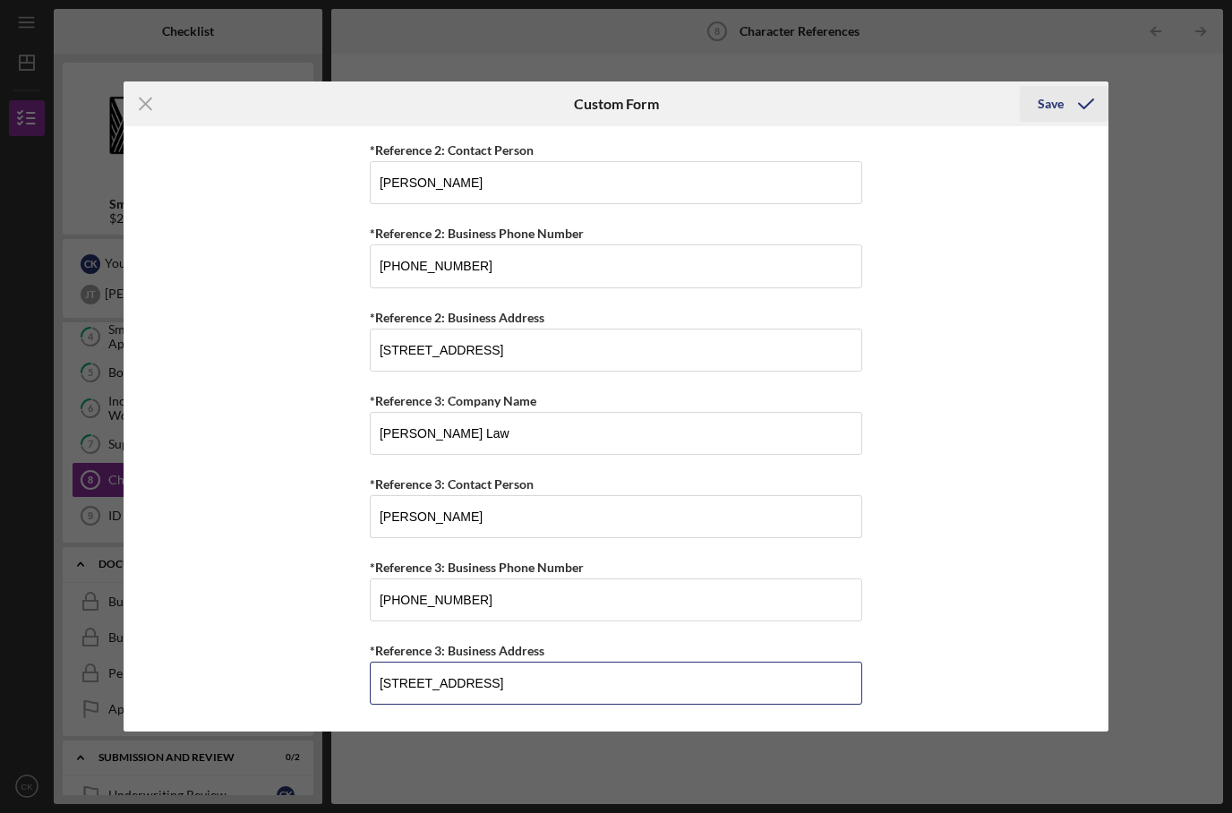
type input "12100 Wilshire Blvd STE 900 Los Angeles, CA 90025"
click at [1055, 107] on div "Save" at bounding box center [1051, 104] width 26 height 36
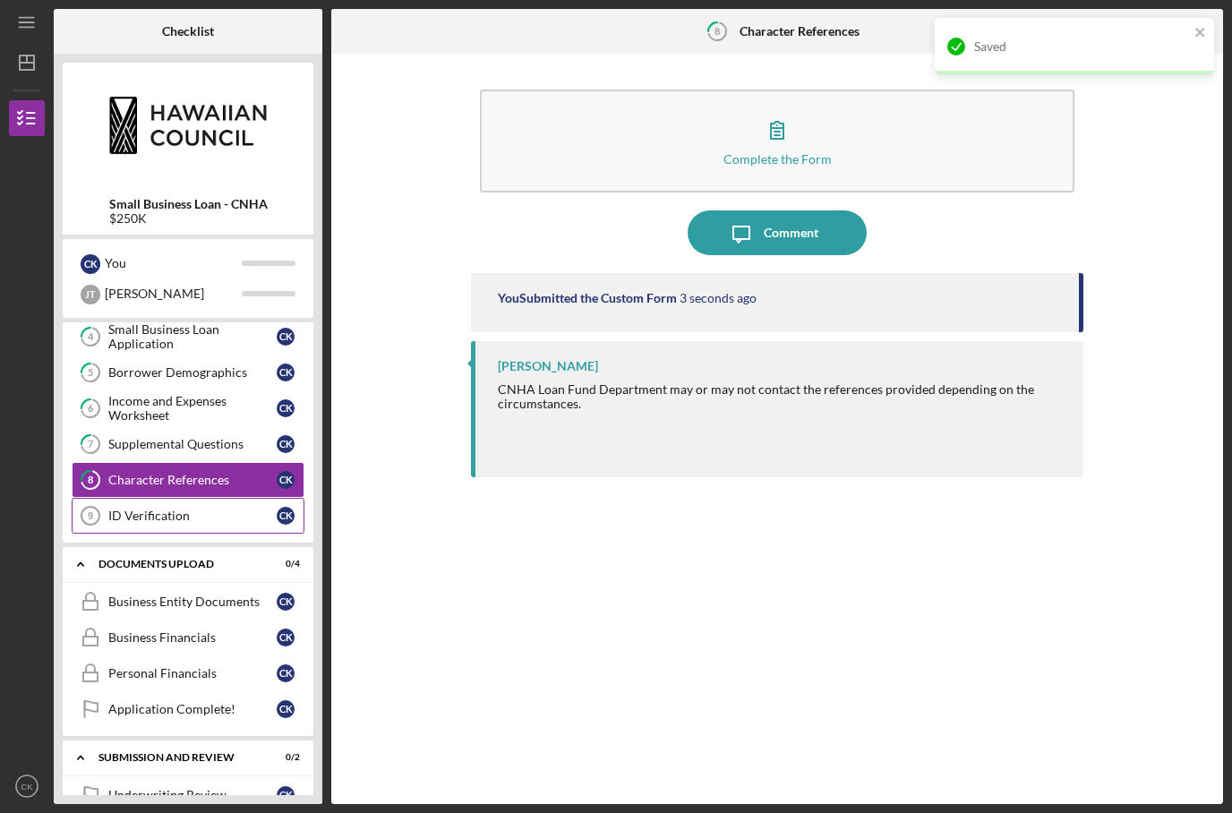
click at [168, 509] on div "ID Verification" at bounding box center [192, 516] width 168 height 14
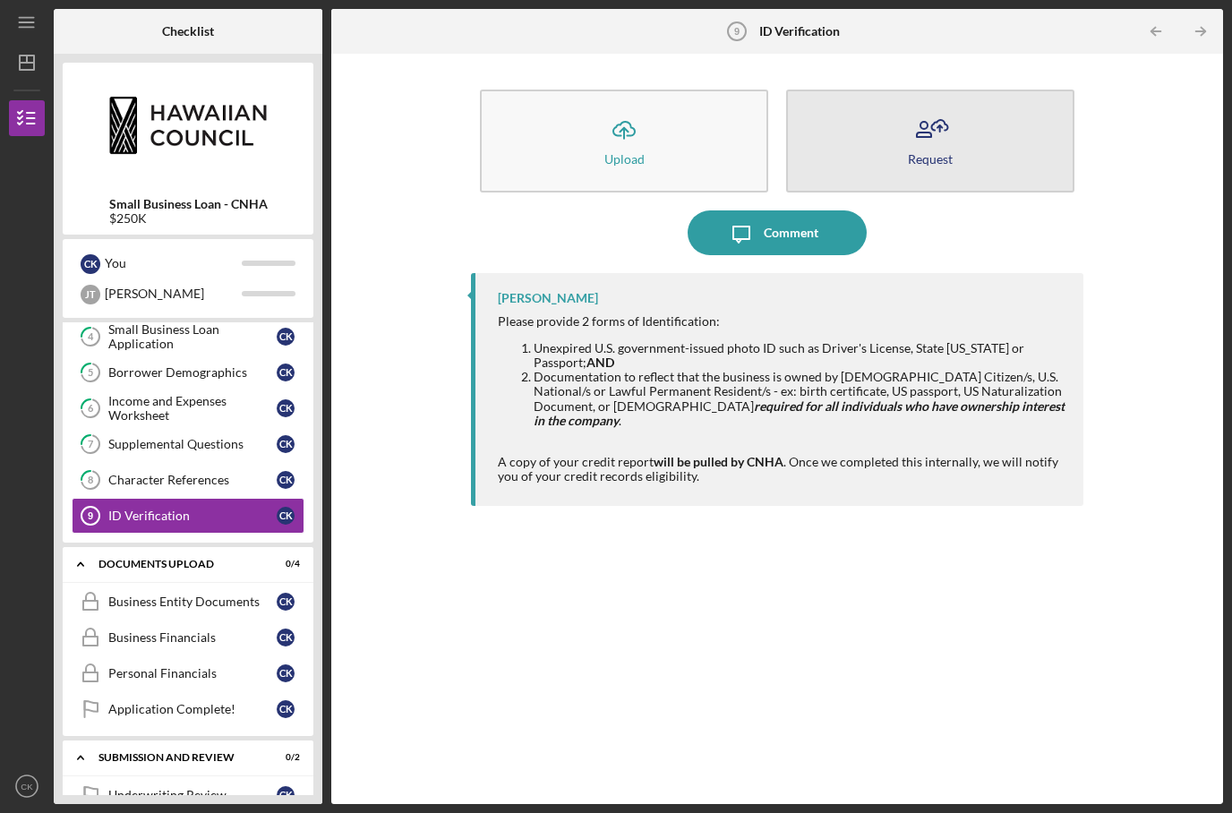
click at [947, 107] on icon "button" at bounding box center [930, 129] width 45 height 45
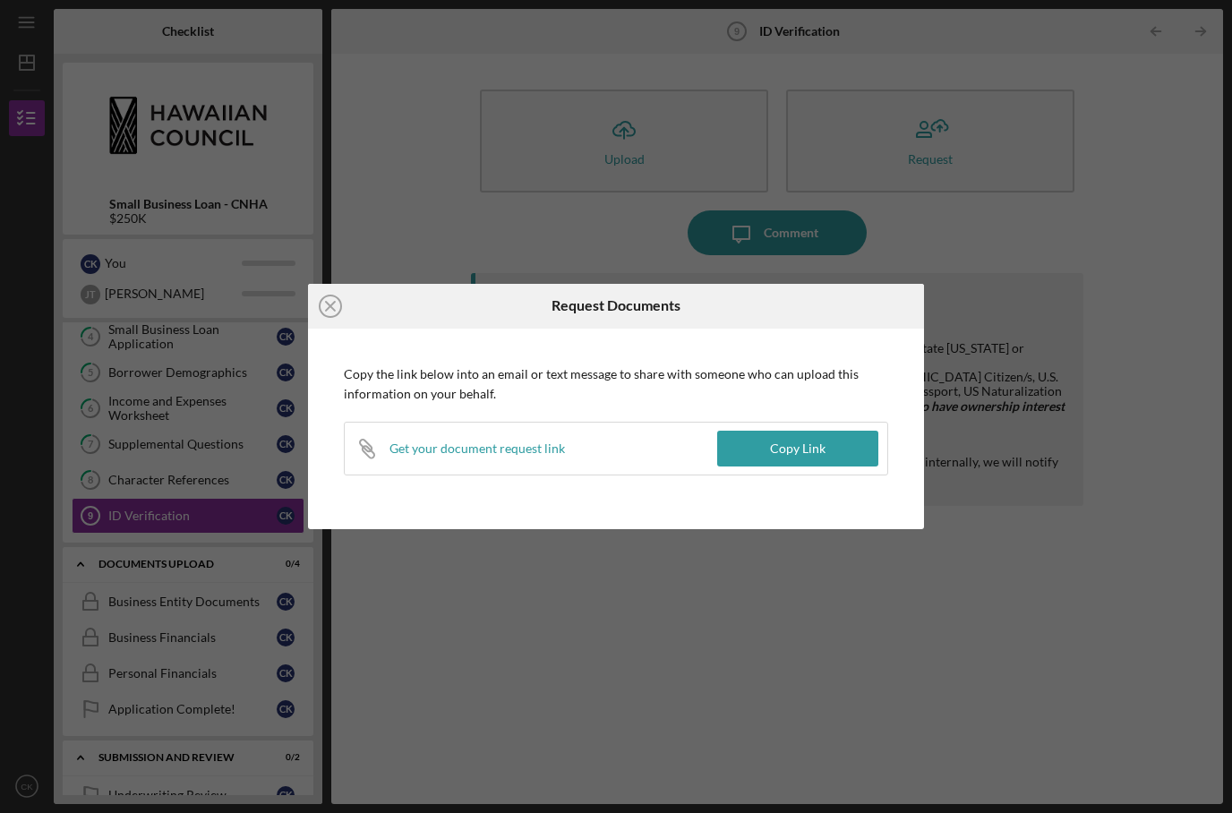
click at [639, 442] on div "Icon/Link Get your document request link" at bounding box center [531, 449] width 373 height 52
click at [606, 434] on div "Icon/Link Get your document request link" at bounding box center [531, 449] width 373 height 52
click at [433, 469] on div "Icon/Link Get your document request link" at bounding box center [531, 449] width 373 height 52
click at [800, 473] on div "Icon/Link Get your document request link Copy Link" at bounding box center [616, 449] width 545 height 54
click at [787, 433] on div "Copy Link" at bounding box center [798, 449] width 56 height 36
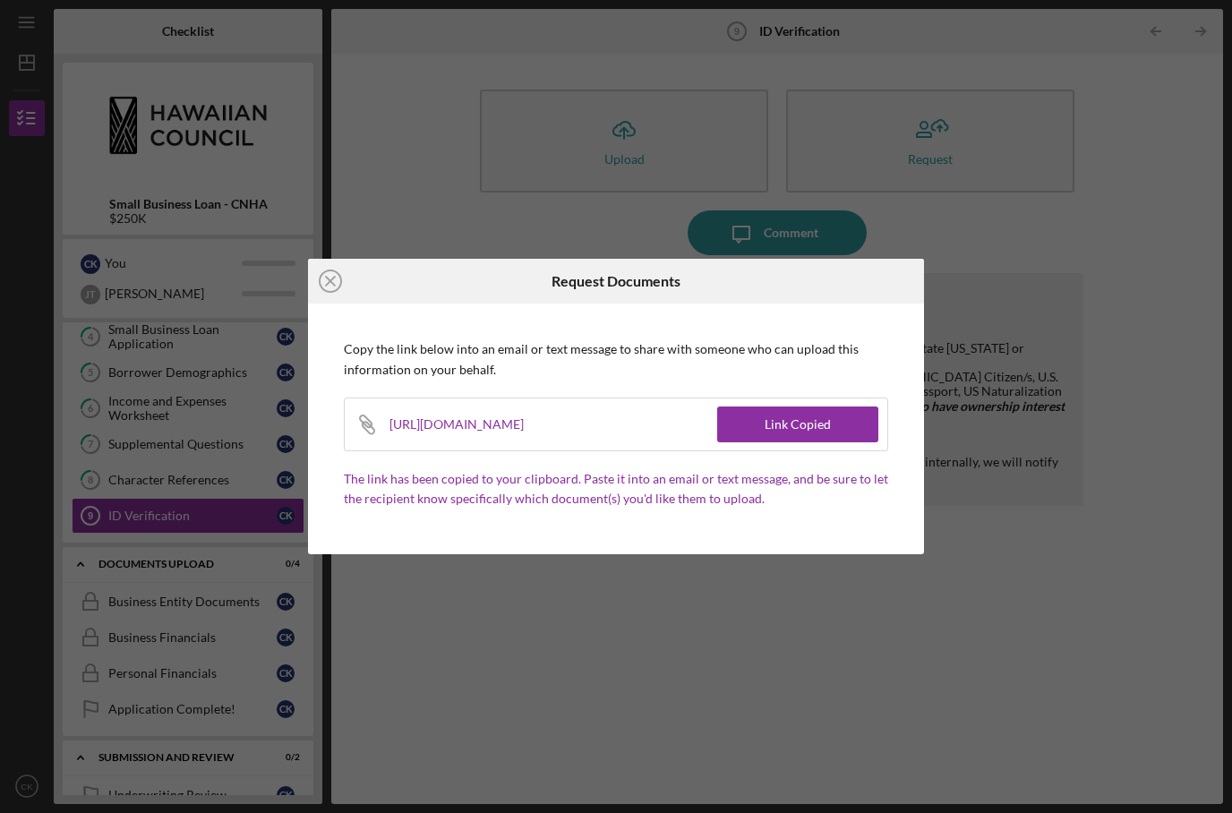
click at [334, 284] on icon "Icon/Close" at bounding box center [330, 281] width 45 height 45
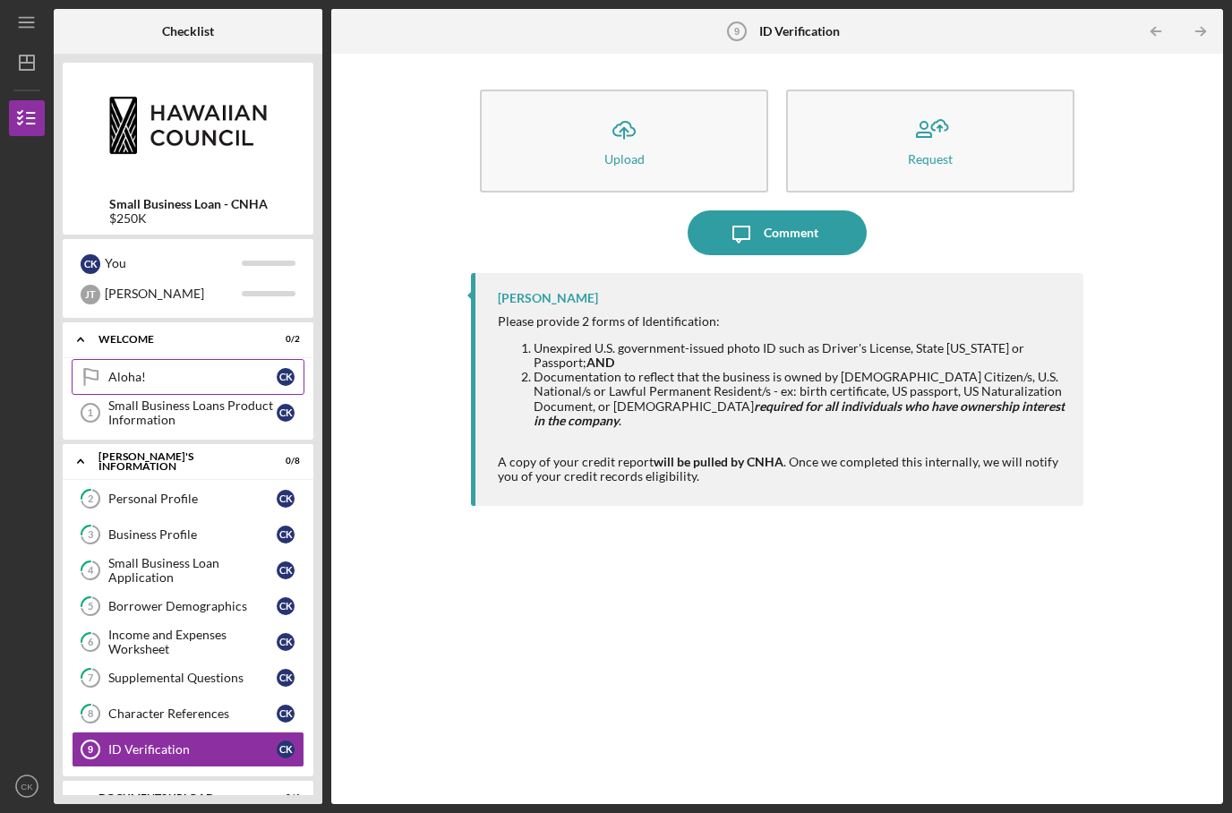
click at [195, 370] on div "Aloha!" at bounding box center [192, 377] width 168 height 14
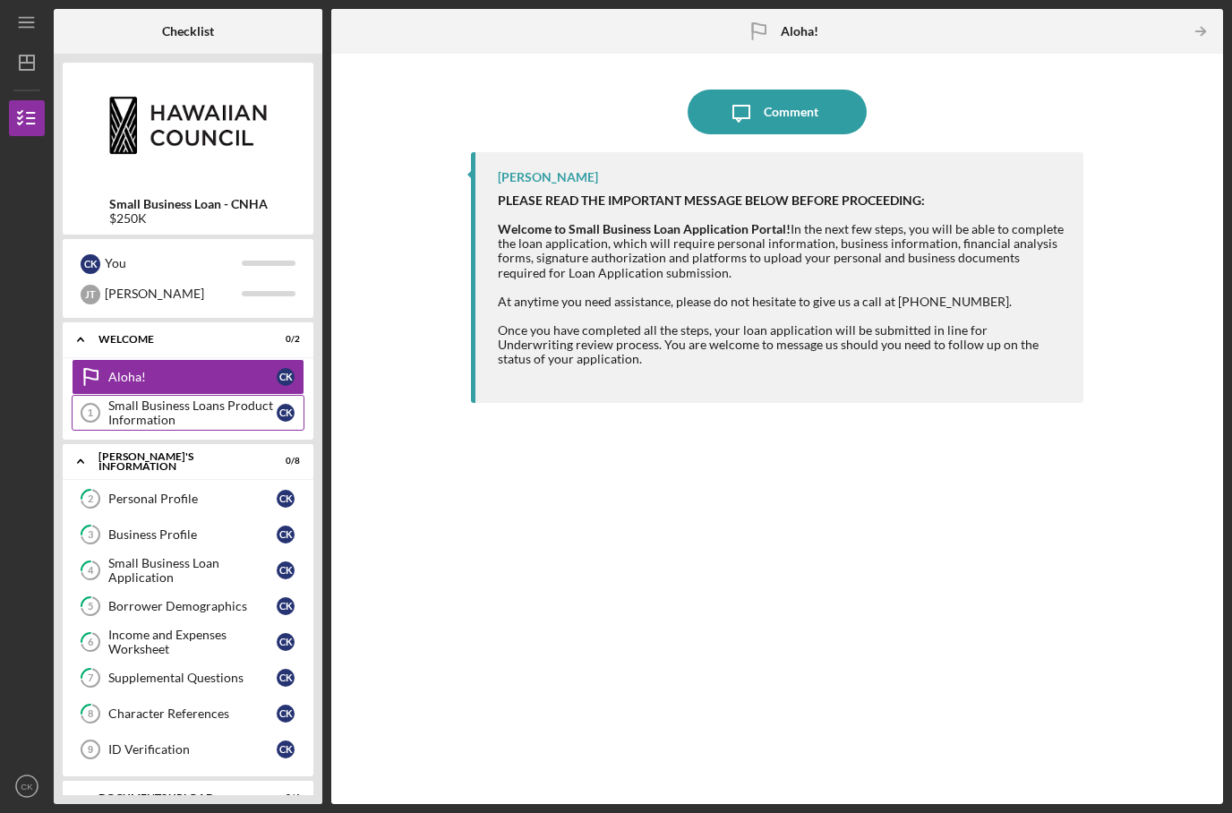
click at [216, 399] on div "Small Business Loans Product Information" at bounding box center [192, 413] width 168 height 29
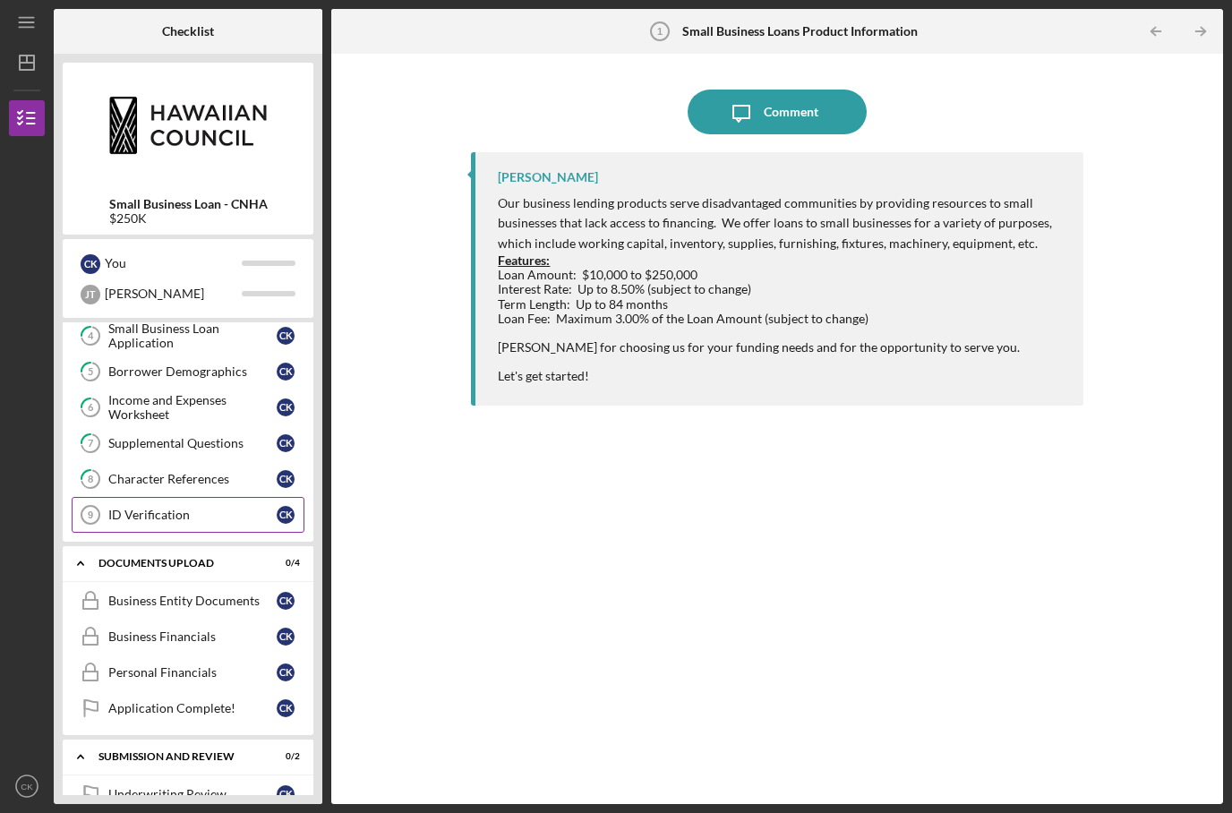
click at [209, 508] on div "ID Verification" at bounding box center [192, 515] width 168 height 14
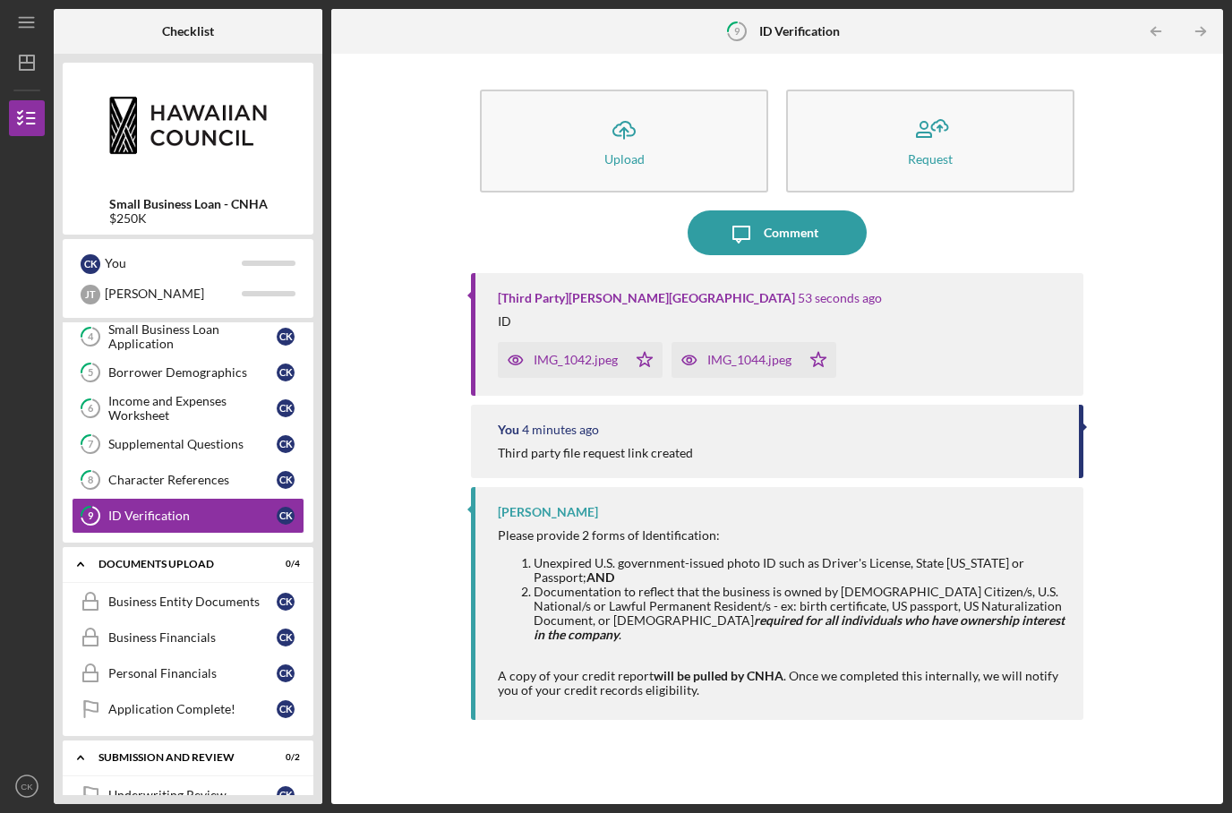
drag, startPoint x: 781, startPoint y: 258, endPoint x: 779, endPoint y: 241, distance: 17.1
click at [781, 314] on div "ID" at bounding box center [781, 321] width 567 height 14
click at [768, 446] on div "Third party file request link created" at bounding box center [779, 453] width 562 height 14
click at [207, 595] on div "Business Entity Documents" at bounding box center [192, 602] width 168 height 14
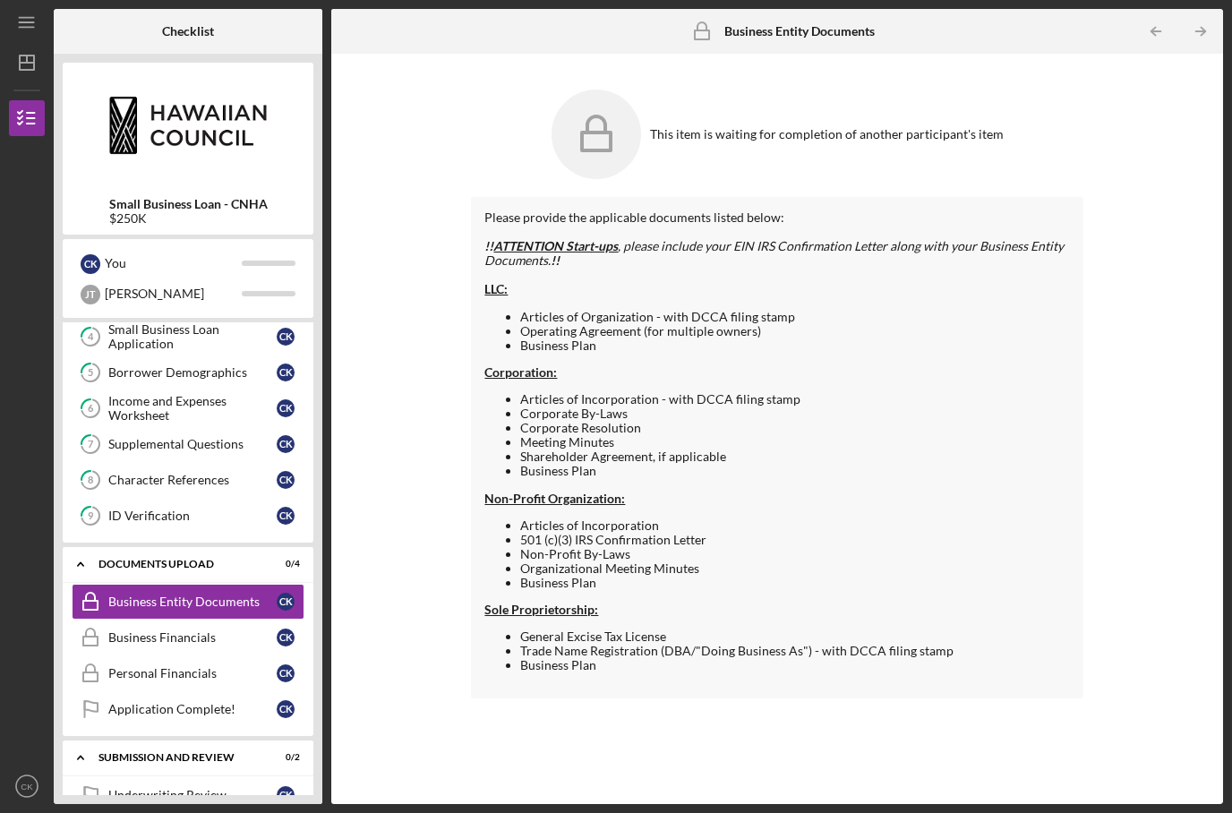
drag, startPoint x: 758, startPoint y: 61, endPoint x: 734, endPoint y: 64, distance: 23.4
click at [758, 127] on div "This item is waiting for completion of another participant's item" at bounding box center [827, 134] width 354 height 14
click at [639, 90] on icon at bounding box center [597, 135] width 90 height 90
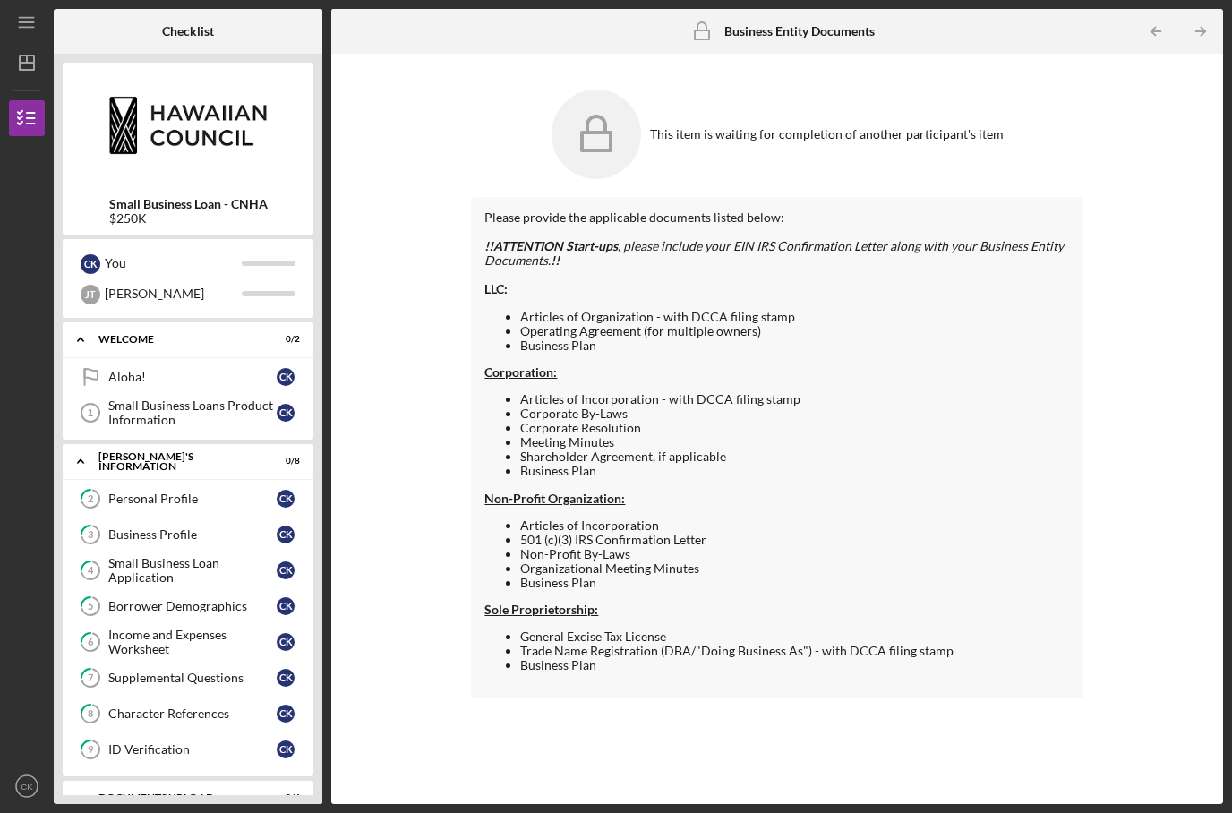
click at [245, 252] on div "C K You J T Jesse" at bounding box center [188, 278] width 251 height 79
click at [245, 247] on div "C K You J T Jesse" at bounding box center [188, 278] width 251 height 79
click at [183, 370] on div "Aloha!" at bounding box center [192, 377] width 168 height 14
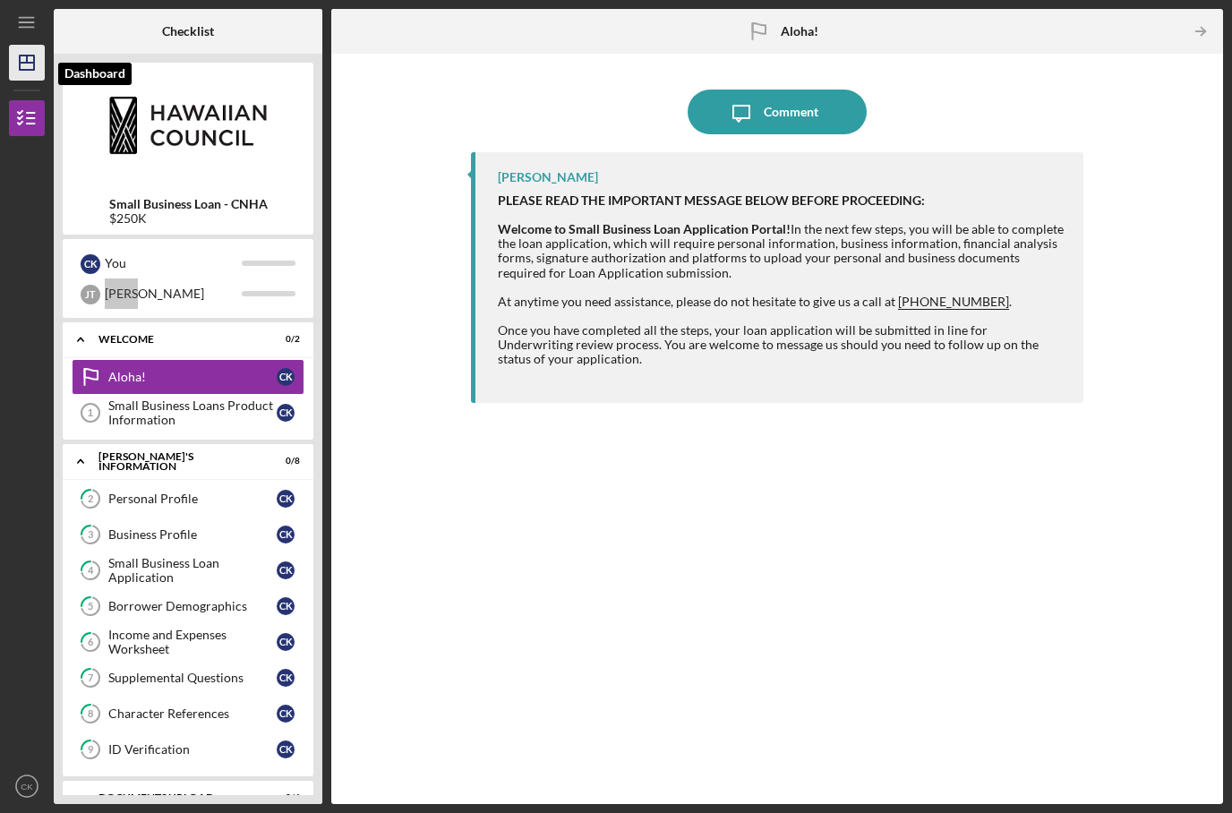
click at [27, 40] on icon "Icon/Dashboard" at bounding box center [26, 62] width 45 height 45
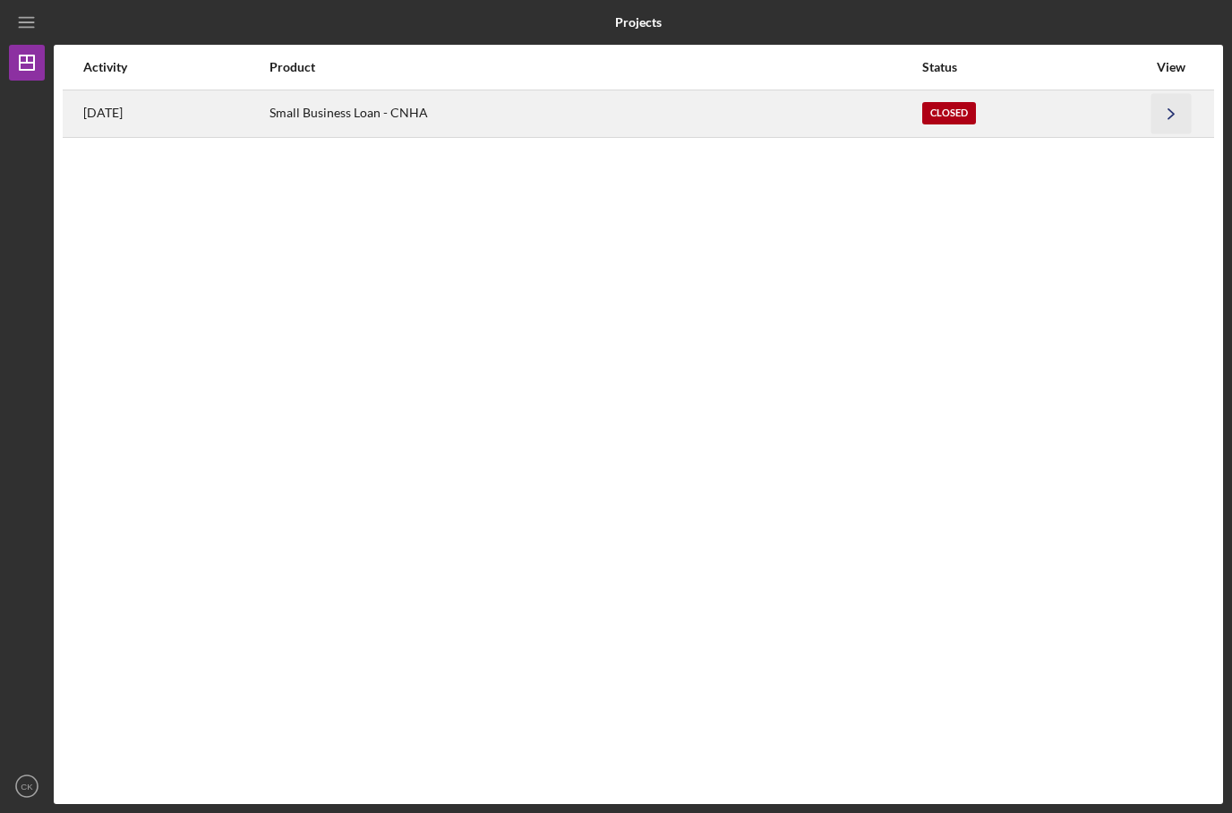
click at [1171, 93] on icon "Icon/Navigate" at bounding box center [1172, 113] width 40 height 40
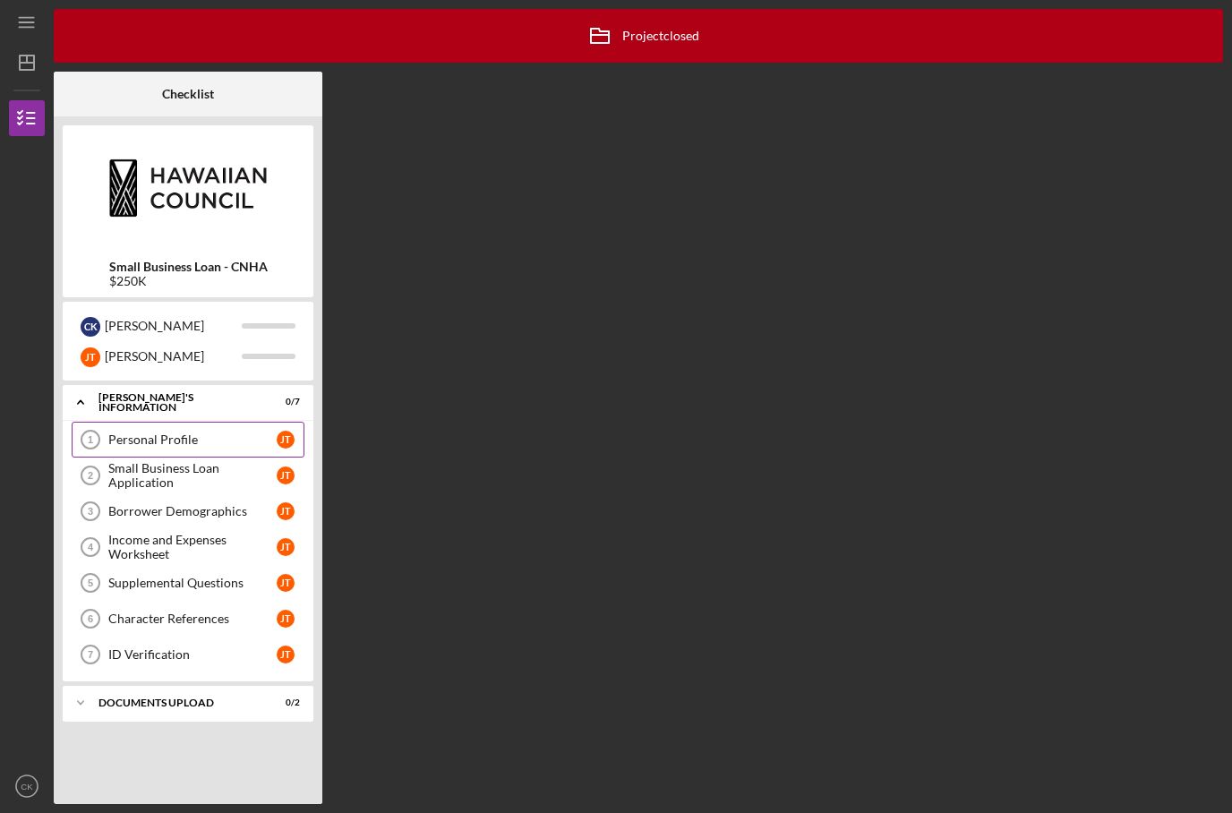
click at [224, 433] on div "Personal Profile" at bounding box center [192, 440] width 168 height 14
click at [200, 433] on div "Personal Profile" at bounding box center [192, 440] width 168 height 14
click at [200, 422] on link "Personal Profile 1 Personal Profile J T" at bounding box center [188, 440] width 233 height 36
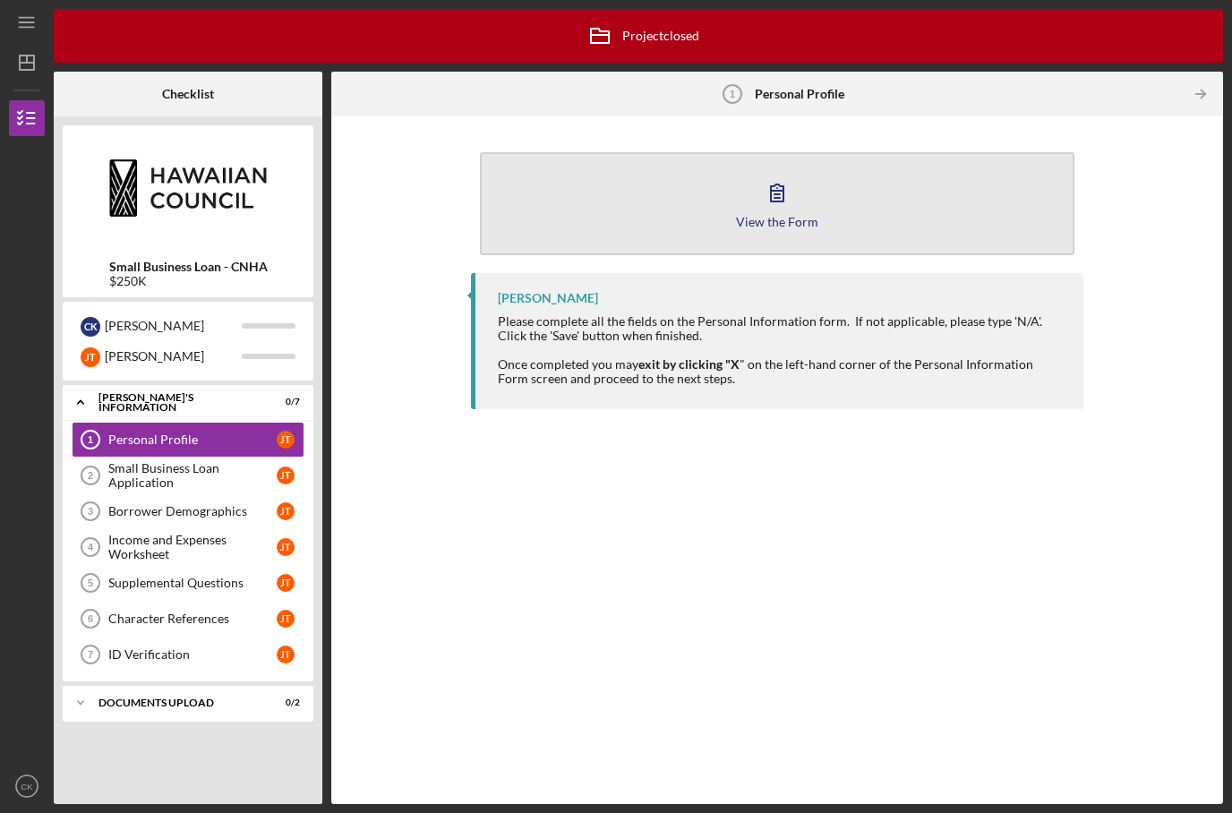
click at [707, 152] on button "View the Form Form" at bounding box center [777, 203] width 594 height 103
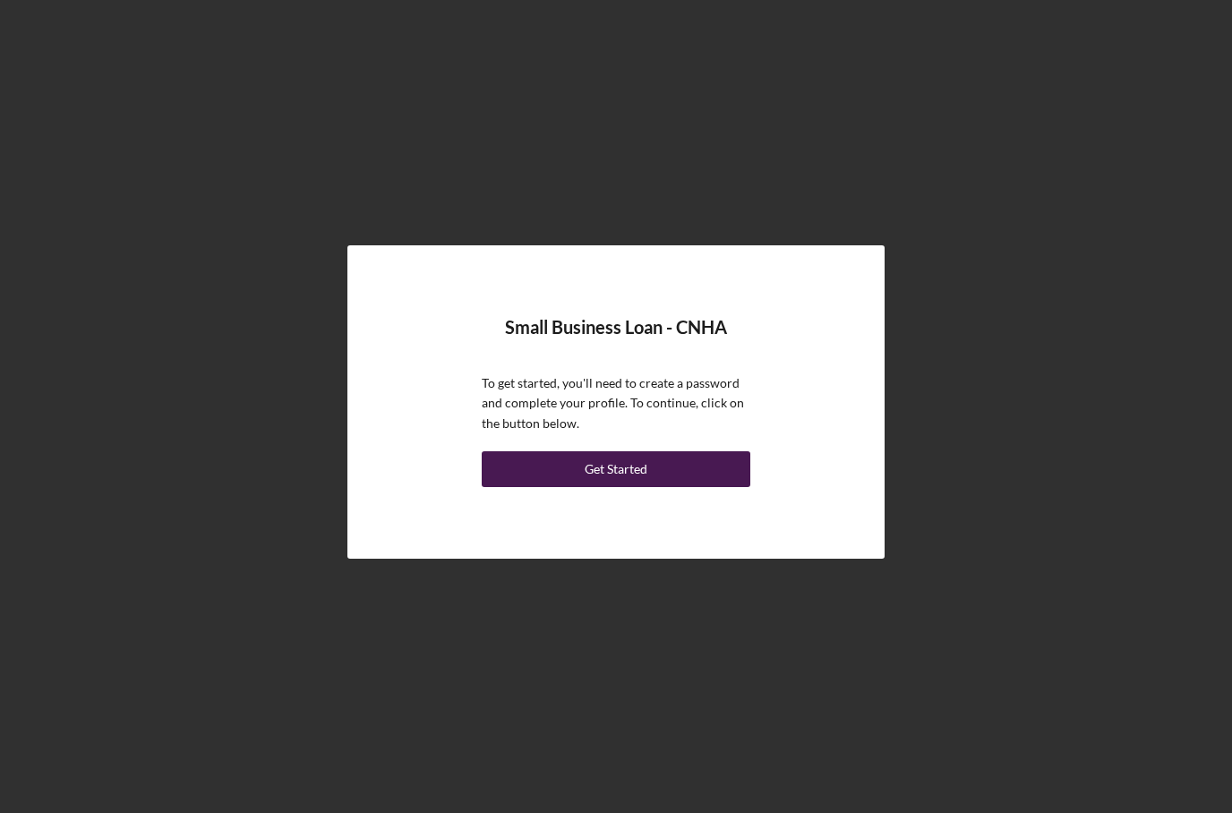
click at [715, 487] on button "Get Started" at bounding box center [616, 469] width 269 height 36
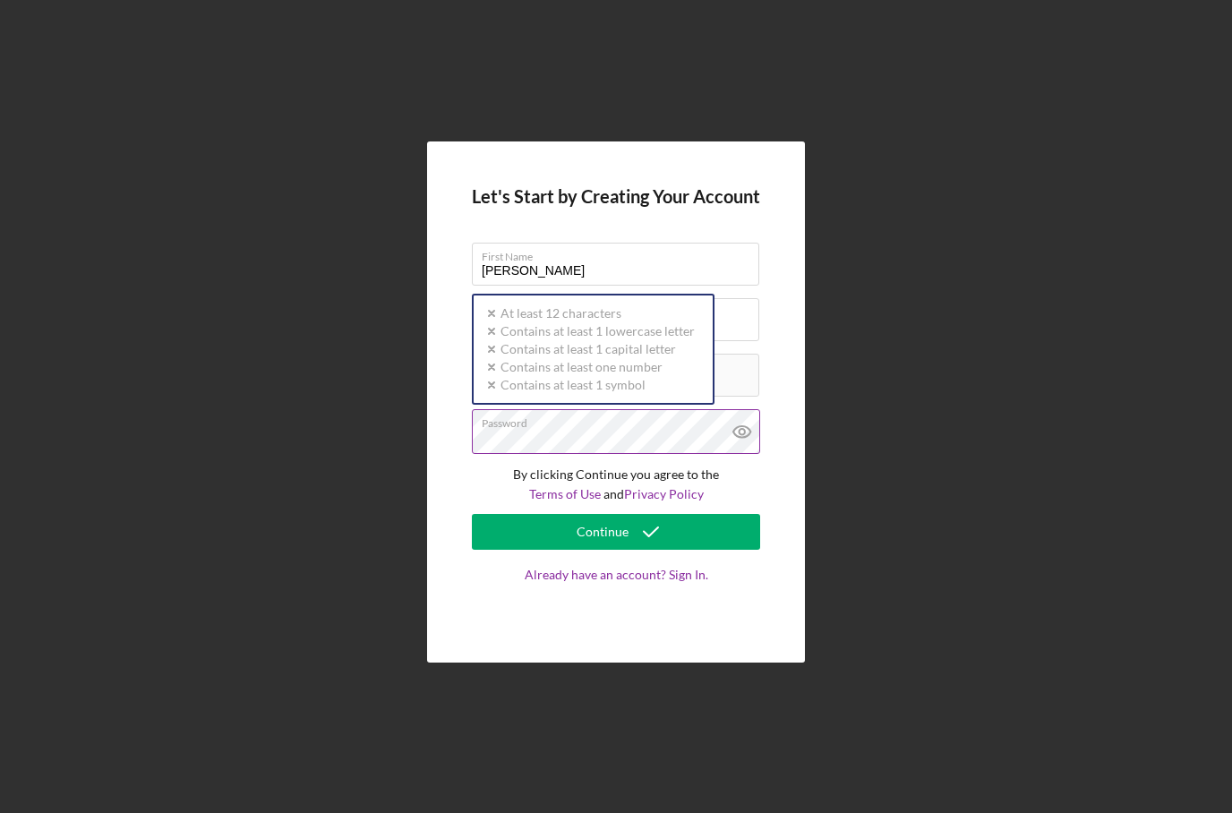
click at [656, 454] on div "Password Icon/icon-validation-no At least 12 characters Icon/icon-validation-no…" at bounding box center [616, 431] width 288 height 45
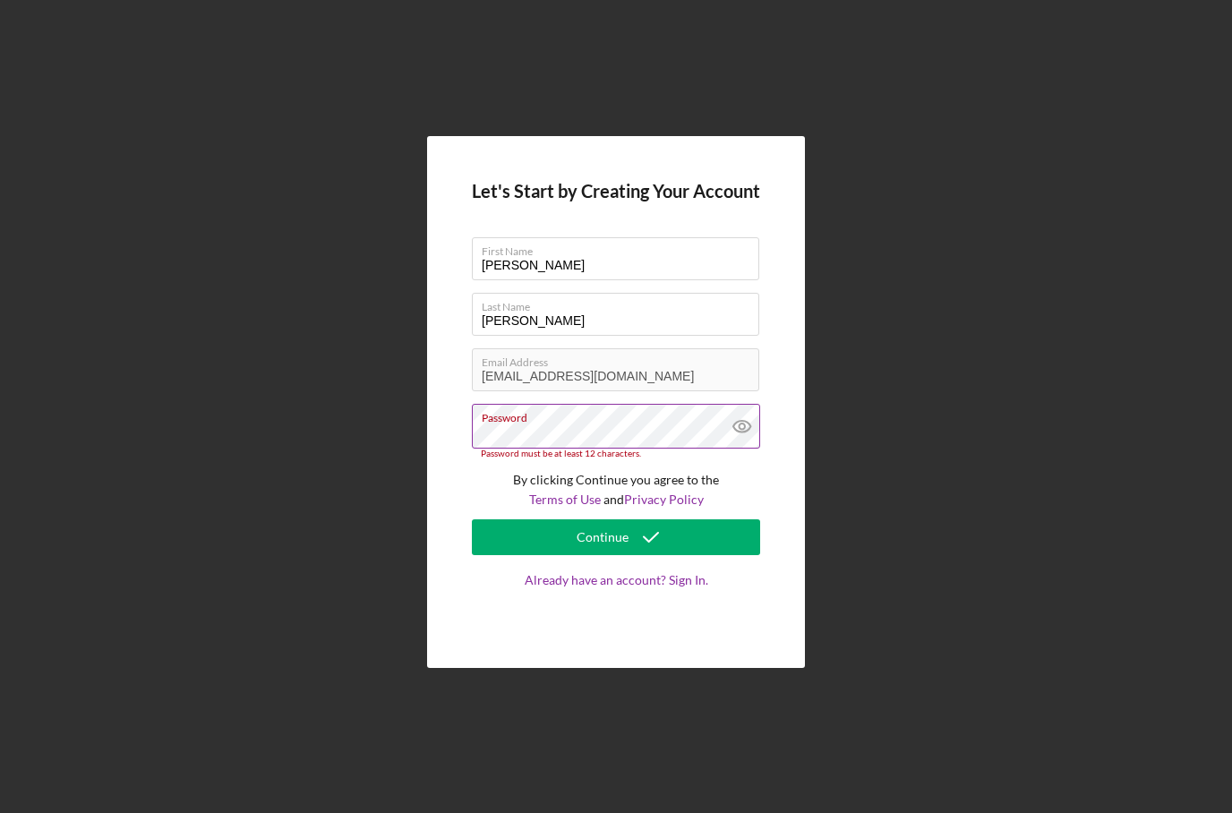
click at [751, 449] on icon at bounding box center [742, 426] width 45 height 45
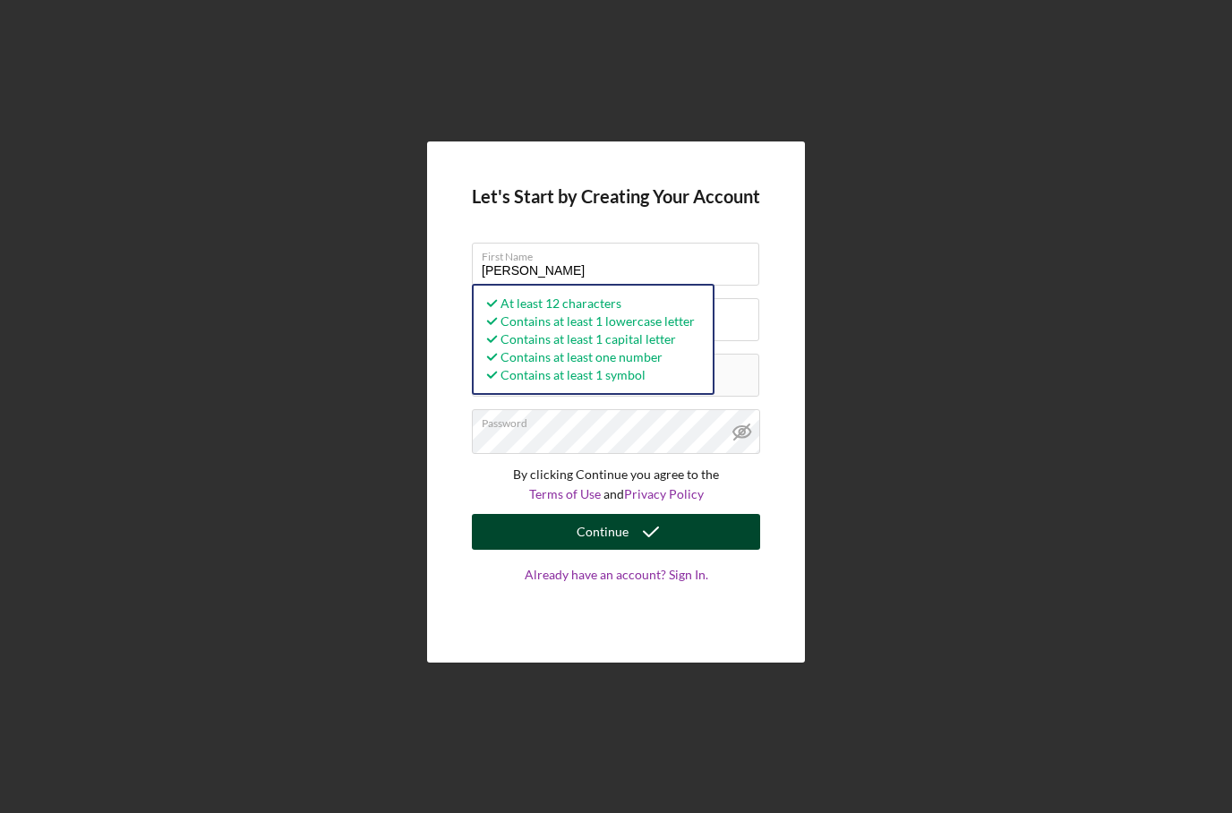
click at [639, 554] on icon "submit" at bounding box center [651, 532] width 45 height 45
